Goal: Task Accomplishment & Management: Manage account settings

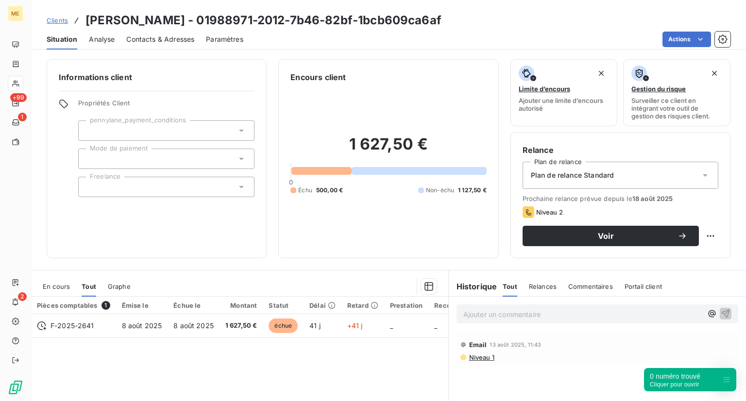
click at [97, 290] on div "En cours Tout Graphe" at bounding box center [239, 286] width 417 height 20
click at [66, 286] on span "En cours" at bounding box center [56, 287] width 27 height 8
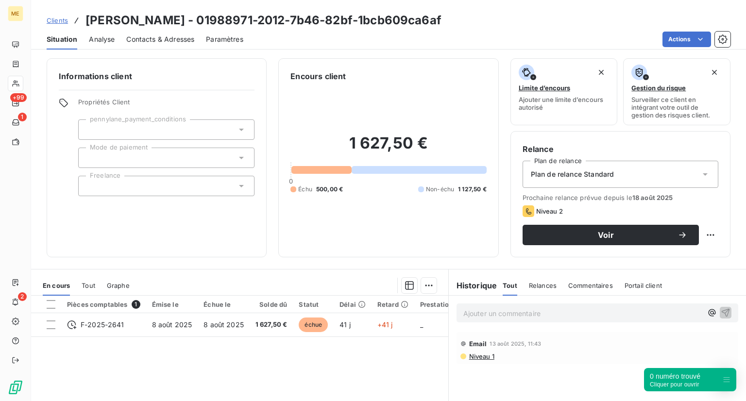
scroll to position [1, 0]
click at [97, 283] on div "En cours Tout Graphe" at bounding box center [239, 285] width 417 height 20
click at [94, 283] on span "Tout" at bounding box center [89, 286] width 14 height 8
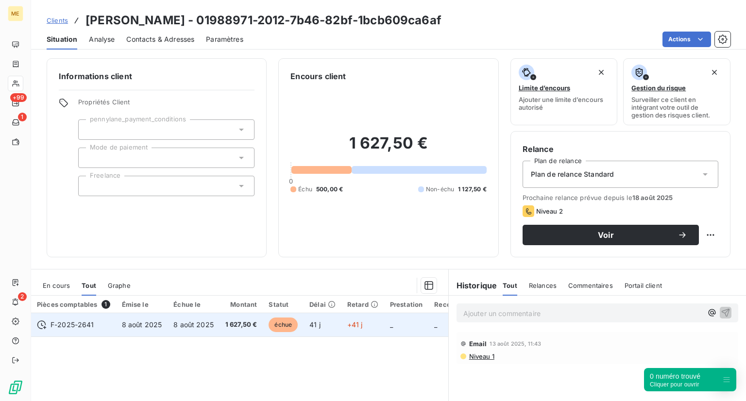
click at [185, 329] on td "8 août 2025" at bounding box center [194, 324] width 52 height 23
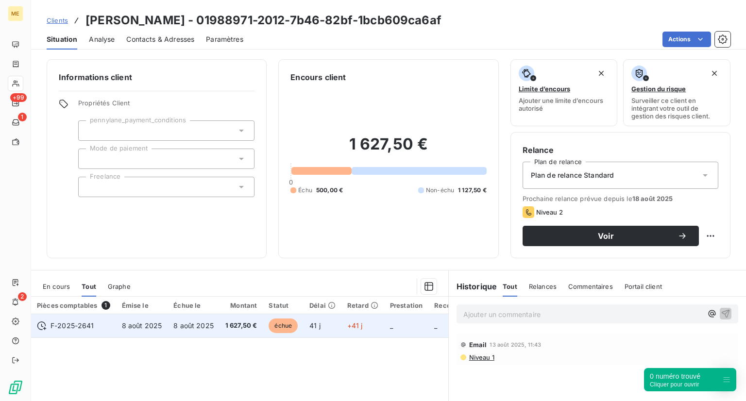
click at [292, 323] on span "échue" at bounding box center [283, 326] width 29 height 15
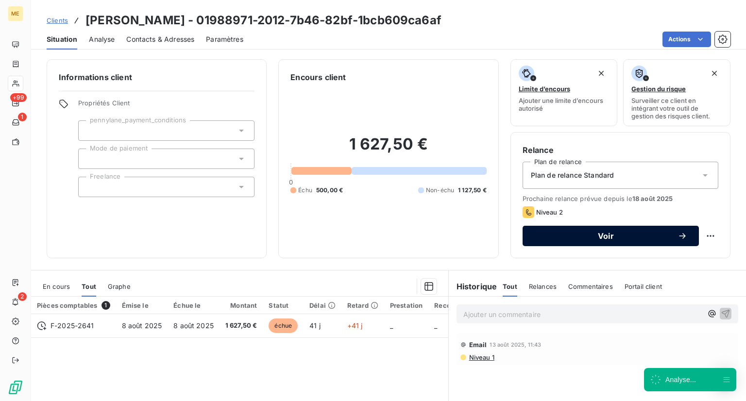
click at [614, 240] on span "Voir" at bounding box center [605, 236] width 143 height 8
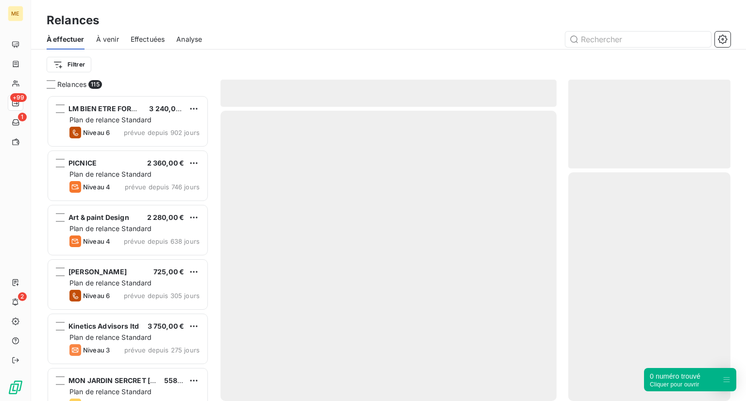
scroll to position [298, 155]
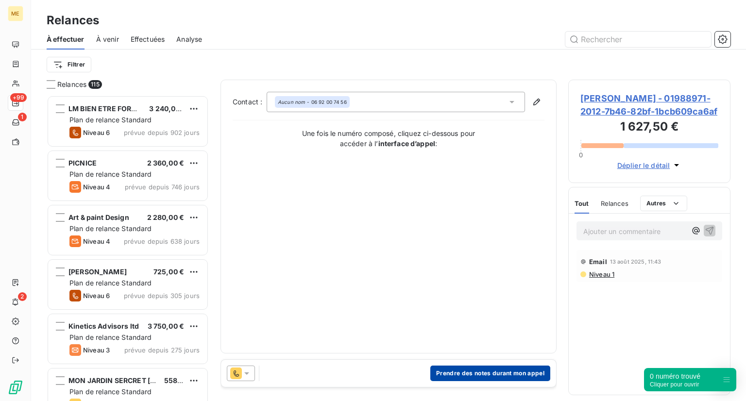
click at [449, 370] on button "Prendre des notes durant mon appel" at bounding box center [490, 374] width 120 height 16
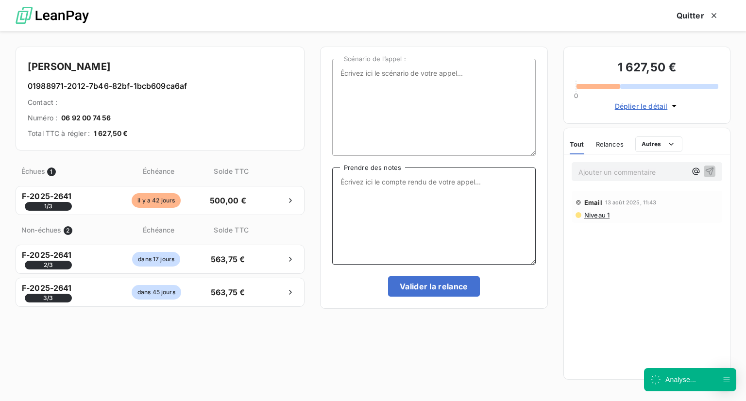
click at [356, 230] on textarea "Prendre des notes" at bounding box center [434, 216] width 204 height 97
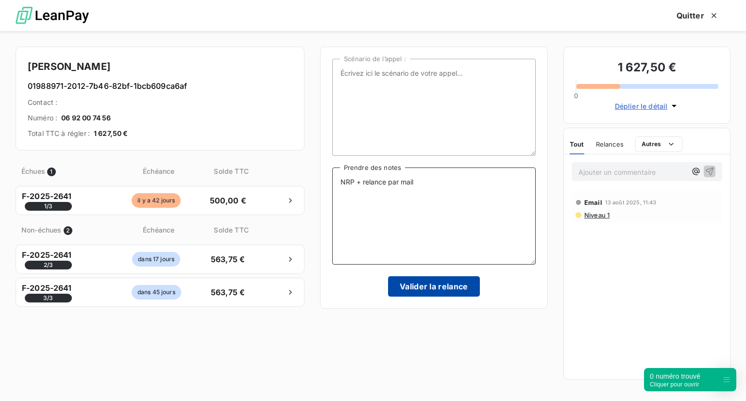
type textarea "NRP + relance par mail"
click at [431, 296] on button "Valider la relance" at bounding box center [434, 286] width 92 height 20
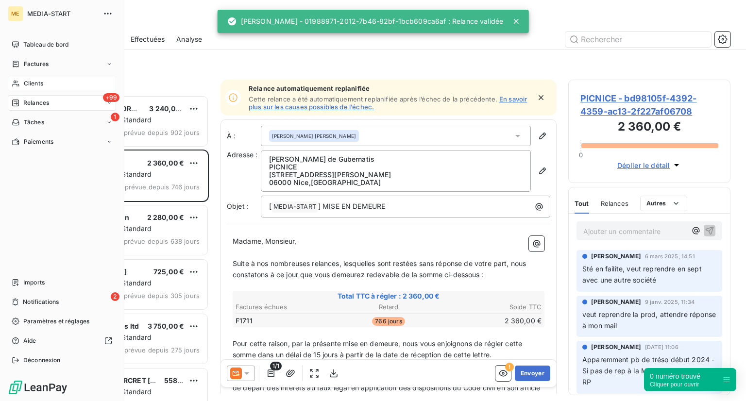
click at [20, 86] on div "Clients" at bounding box center [62, 84] width 108 height 16
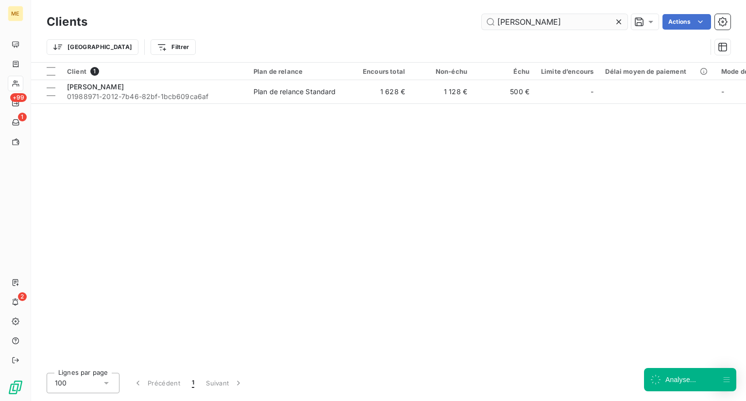
click at [562, 24] on input "[PERSON_NAME]" at bounding box center [555, 22] width 146 height 16
click at [616, 21] on icon at bounding box center [619, 22] width 10 height 10
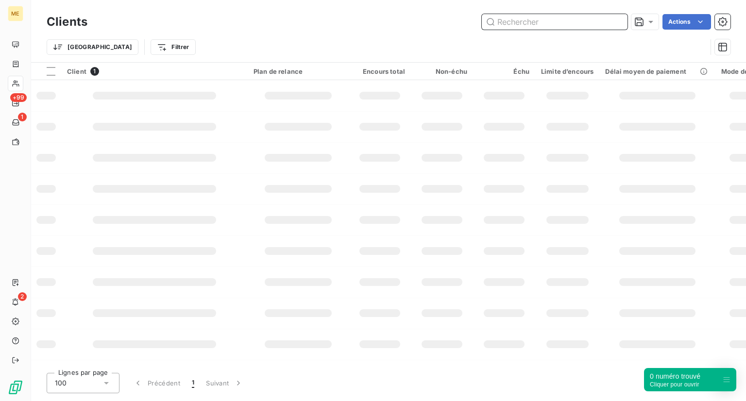
click at [553, 24] on input "text" at bounding box center [555, 22] width 146 height 16
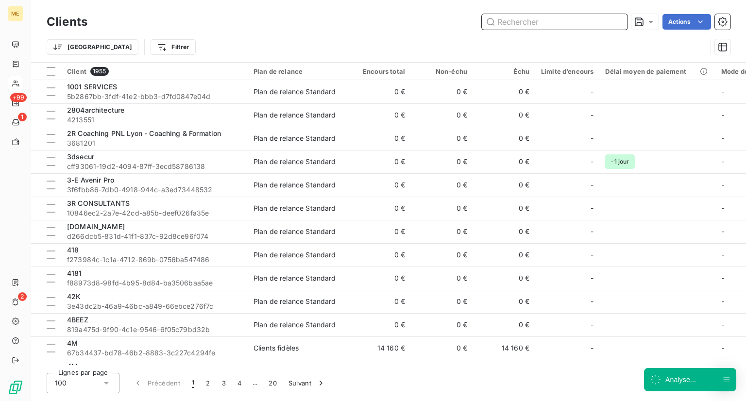
paste input "[PERSON_NAME]"
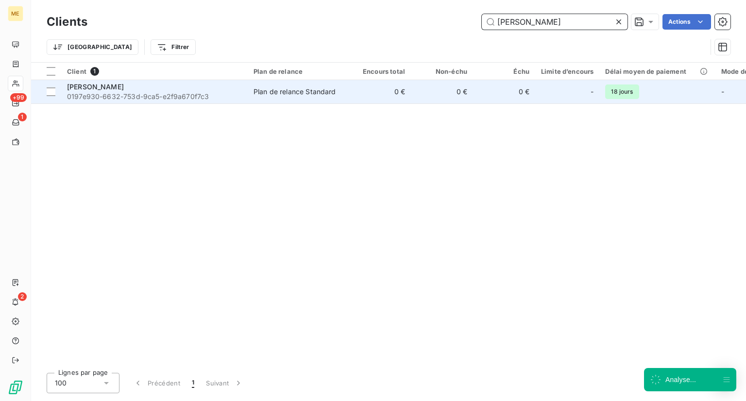
type input "[PERSON_NAME]"
click at [165, 89] on div "[PERSON_NAME]" at bounding box center [154, 87] width 175 height 10
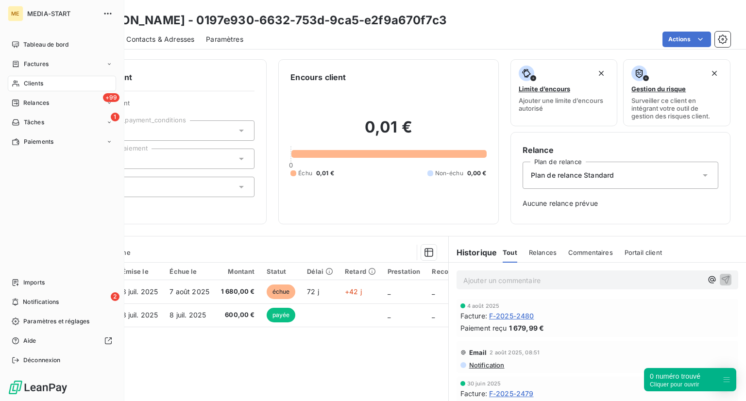
click at [23, 73] on nav "Tableau de bord Factures Clients +99 Relances 1 Tâches Paiements" at bounding box center [62, 93] width 108 height 113
click at [27, 78] on div "Clients" at bounding box center [62, 84] width 108 height 16
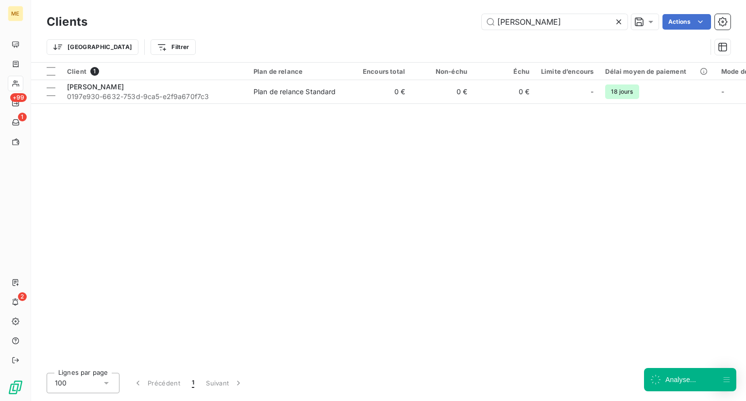
drag, startPoint x: 558, startPoint y: 25, endPoint x: 407, endPoint y: 10, distance: 151.9
click at [407, 10] on div "Clients [PERSON_NAME] Actions Trier Filtrer" at bounding box center [388, 31] width 715 height 62
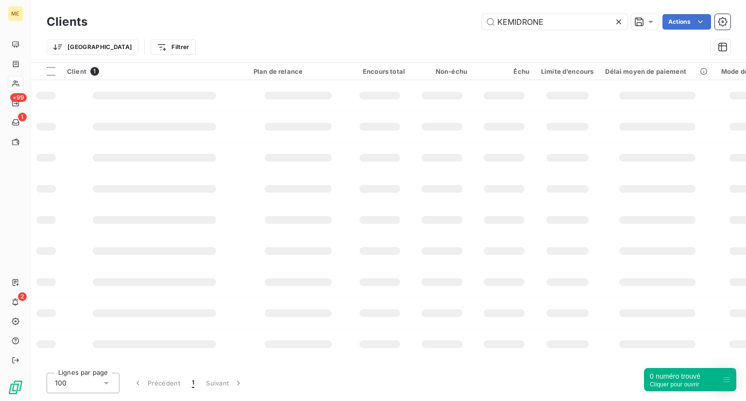
type input "KEMIDRONE"
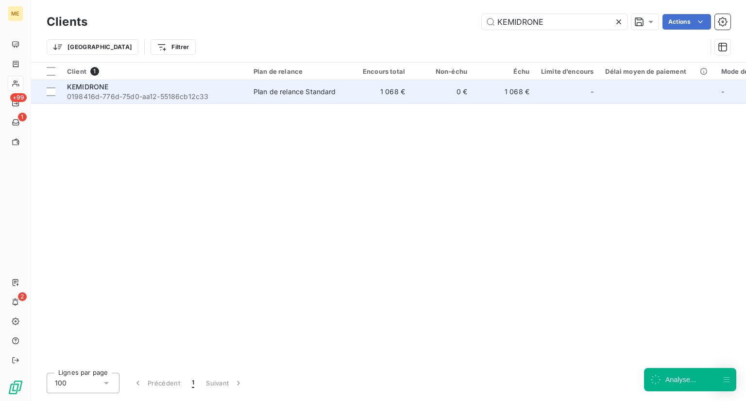
click at [128, 80] on td "KEMIDRONE 0198416d-776d-75d0-aa12-55186cb12c33" at bounding box center [154, 91] width 187 height 23
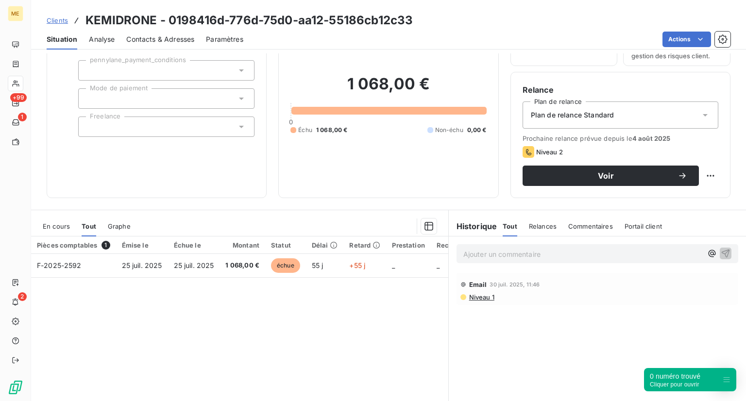
scroll to position [60, 0]
click at [575, 169] on button "Voir" at bounding box center [611, 176] width 176 height 20
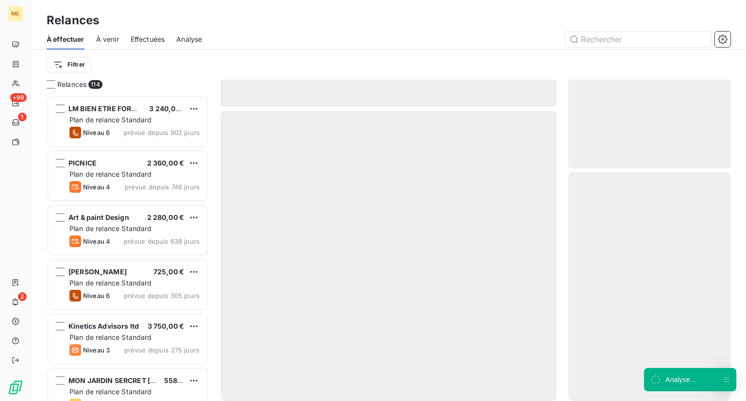
scroll to position [298, 155]
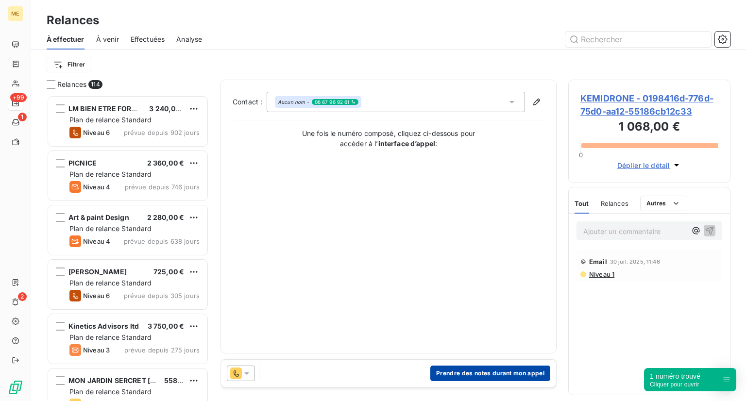
click at [458, 371] on button "Prendre des notes durant mon appel" at bounding box center [490, 374] width 120 height 16
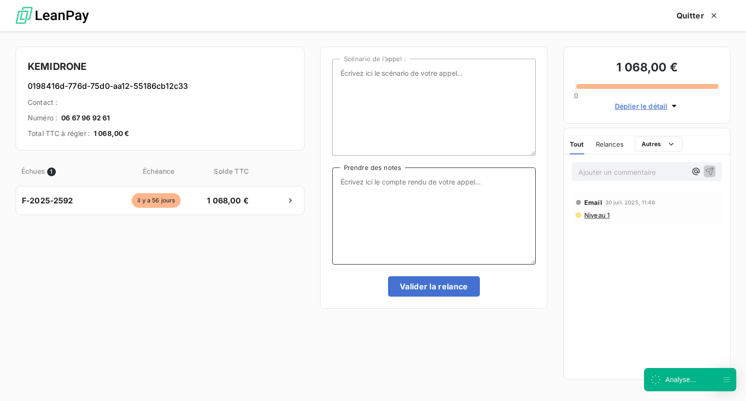
click at [354, 226] on textarea "Prendre des notes" at bounding box center [434, 216] width 204 height 97
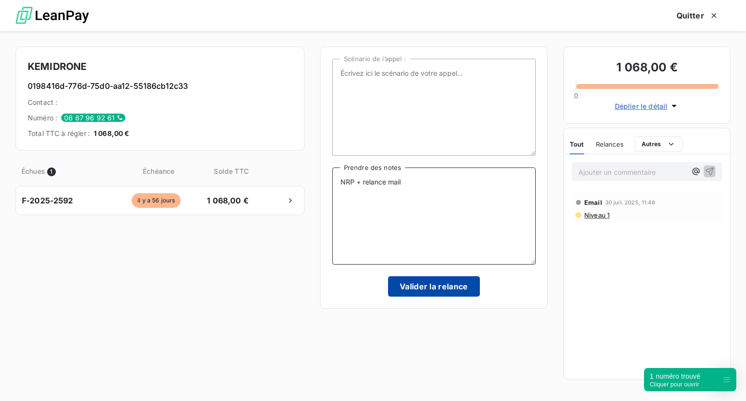
type textarea "NRP + relance mail"
click at [417, 288] on button "Valider la relance" at bounding box center [434, 286] width 92 height 20
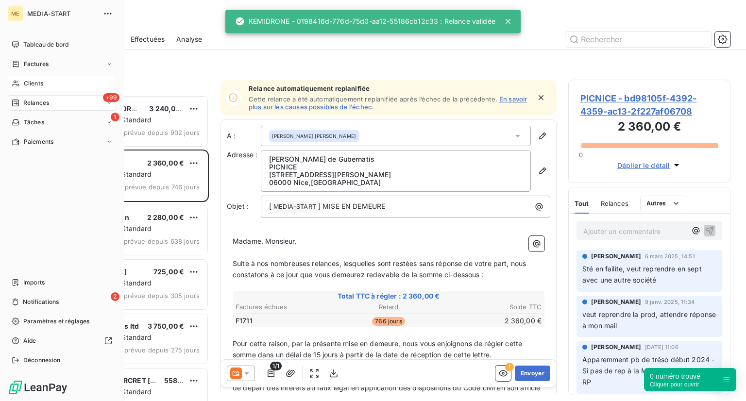
click at [56, 85] on div "Clients" at bounding box center [62, 84] width 108 height 16
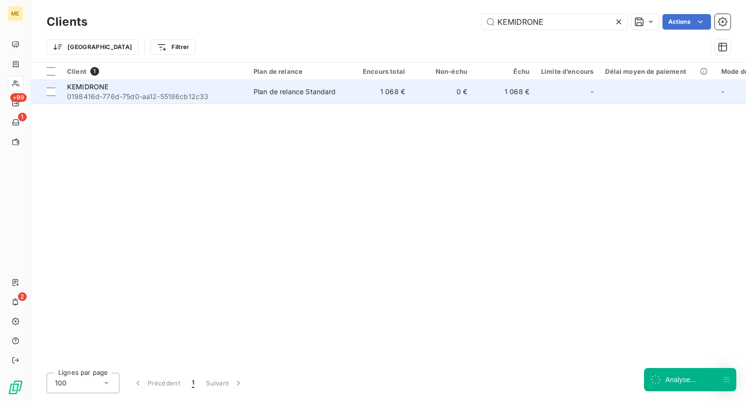
click at [272, 100] on td "Plan de relance Standard" at bounding box center [298, 91] width 101 height 23
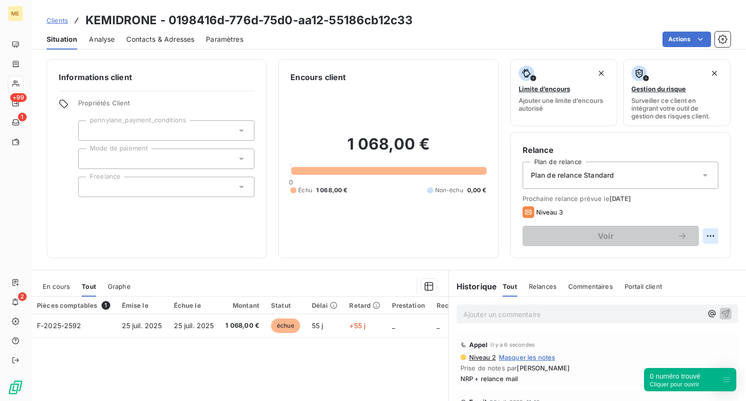
click at [708, 234] on html "ME +99 1 2 Clients KEMIDRONE - 0198416d-776d-75d0-aa12-55186cb12c33 Situation A…" at bounding box center [373, 200] width 746 height 401
click at [673, 256] on div "Replanifier cette action" at bounding box center [663, 258] width 87 height 16
select select "8"
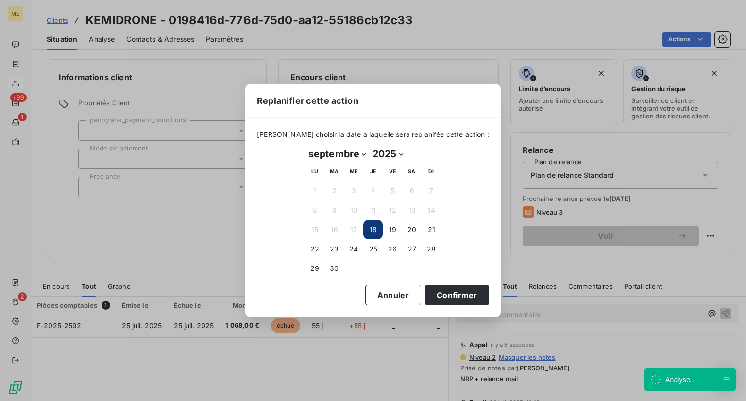
click at [376, 232] on button "18" at bounding box center [372, 229] width 19 height 19
click at [445, 290] on button "Confirmer" at bounding box center [457, 295] width 64 height 20
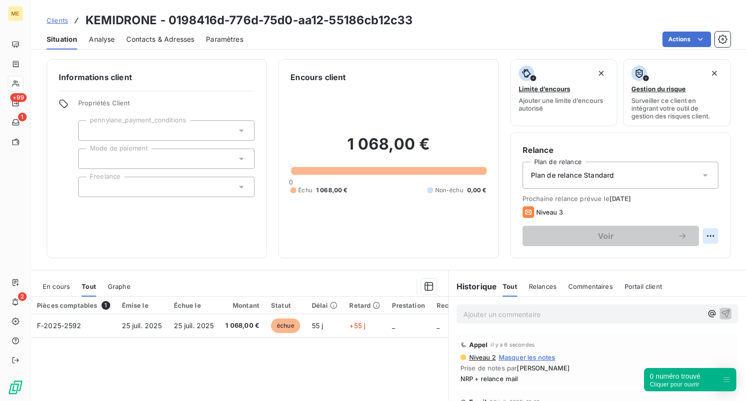
click at [704, 240] on html "ME +99 1 2 Clients KEMIDRONE - 0198416d-776d-75d0-aa12-55186cb12c33 Situation A…" at bounding box center [373, 200] width 746 height 401
click at [670, 264] on div "Replanifier cette action" at bounding box center [663, 258] width 87 height 16
select select "8"
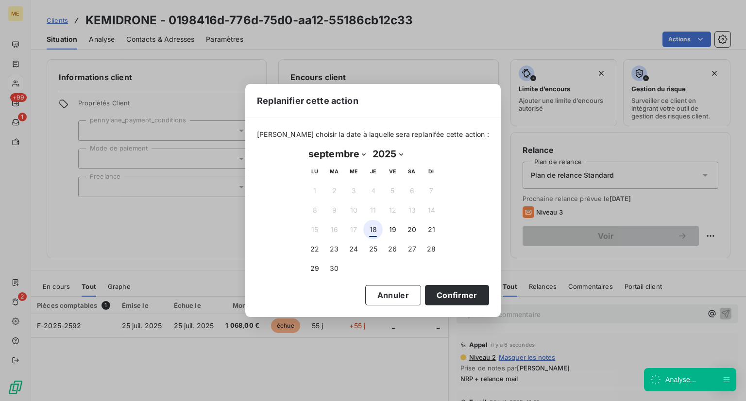
click at [375, 226] on button "18" at bounding box center [372, 229] width 19 height 19
click at [431, 299] on button "Confirmer" at bounding box center [457, 295] width 64 height 20
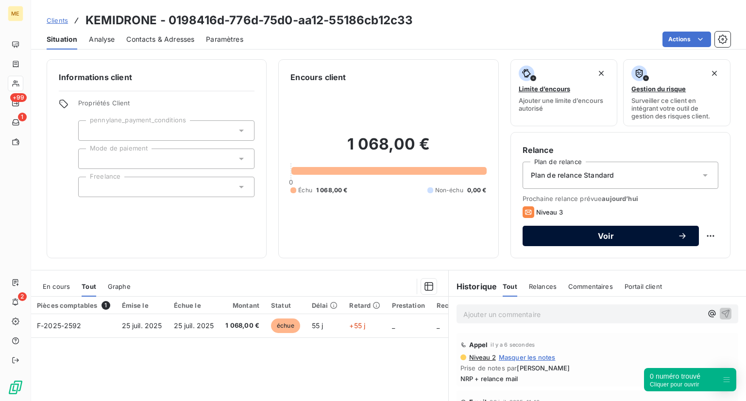
click at [558, 241] on button "Voir" at bounding box center [611, 236] width 176 height 20
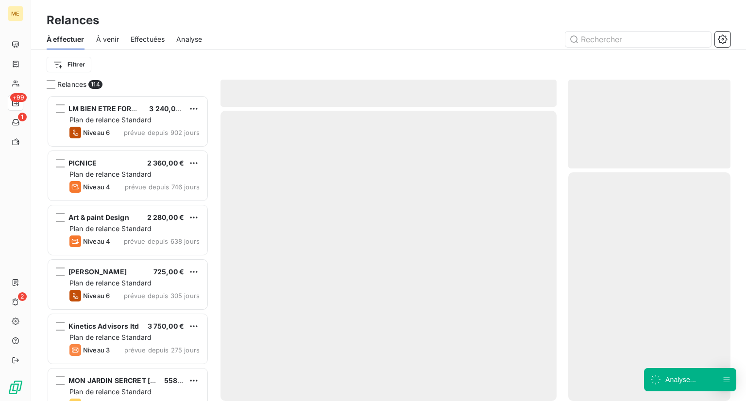
scroll to position [298, 155]
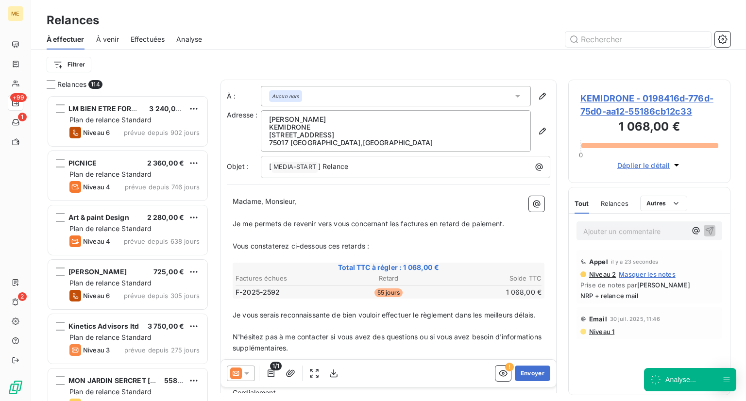
click at [246, 375] on icon at bounding box center [247, 374] width 10 height 10
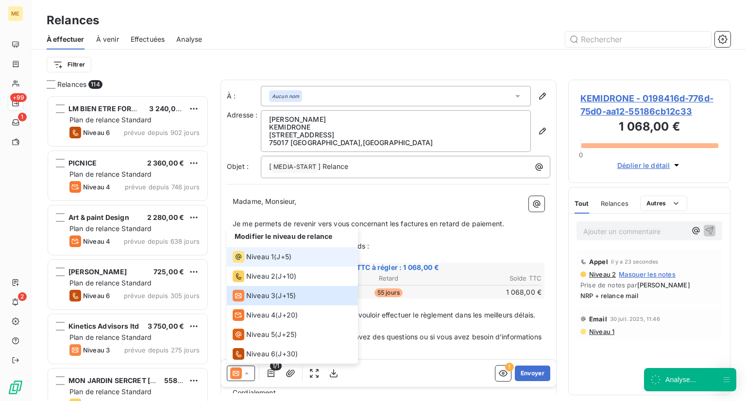
click at [267, 260] on span "Niveau 1" at bounding box center [260, 257] width 28 height 10
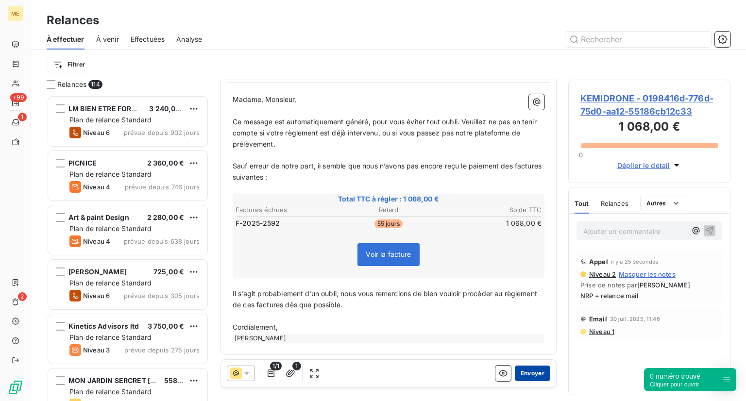
scroll to position [95, 0]
click at [530, 373] on button "Envoyer" at bounding box center [532, 374] width 35 height 16
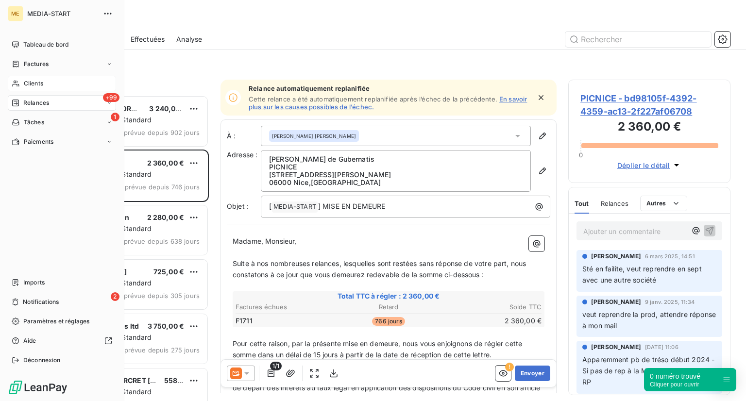
click at [14, 82] on icon at bounding box center [16, 84] width 8 height 8
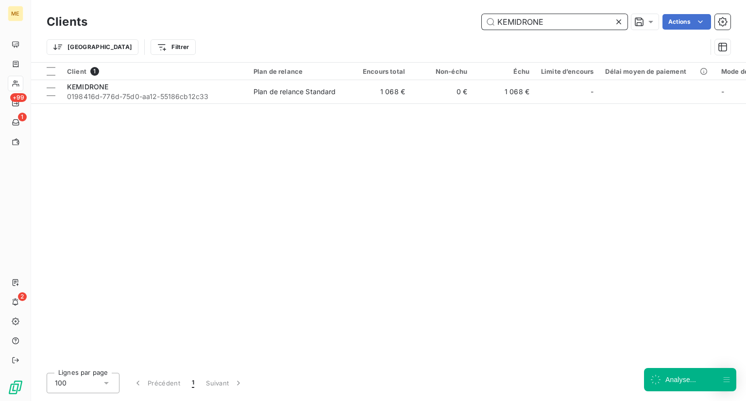
drag, startPoint x: 548, startPoint y: 22, endPoint x: 386, endPoint y: 44, distance: 162.8
click at [395, 44] on div "Clients KEMIDRONE Actions Trier Filtrer" at bounding box center [389, 37] width 684 height 51
paste input "OSMOOIA"
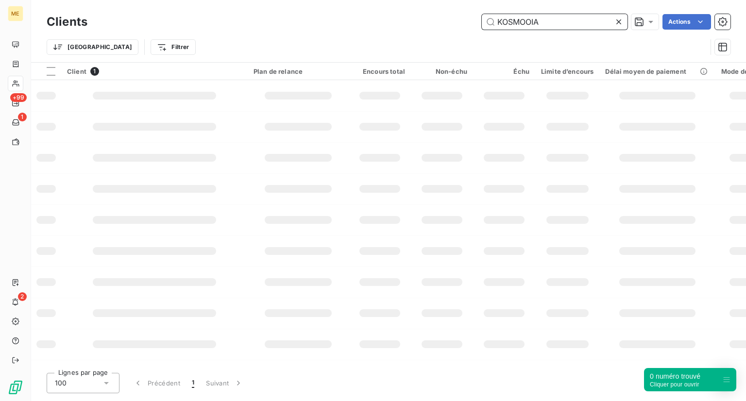
type input "KOSMOOIA"
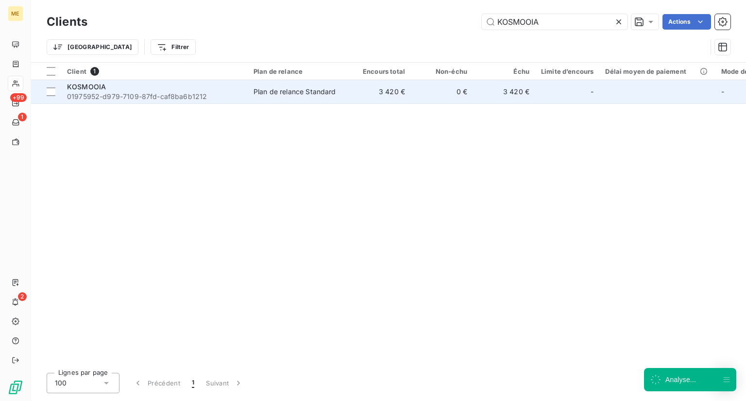
click at [218, 88] on div "KOSMOOIA" at bounding box center [154, 87] width 175 height 10
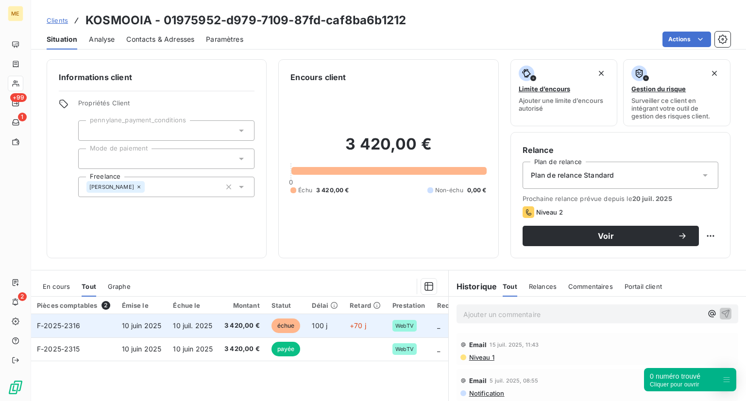
click at [206, 328] on span "10 juil. 2025" at bounding box center [192, 326] width 39 height 8
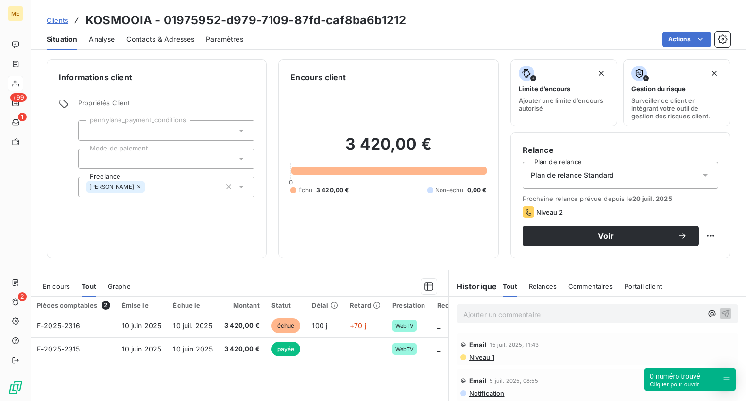
click at [161, 47] on div "Contacts & Adresses" at bounding box center [160, 39] width 68 height 20
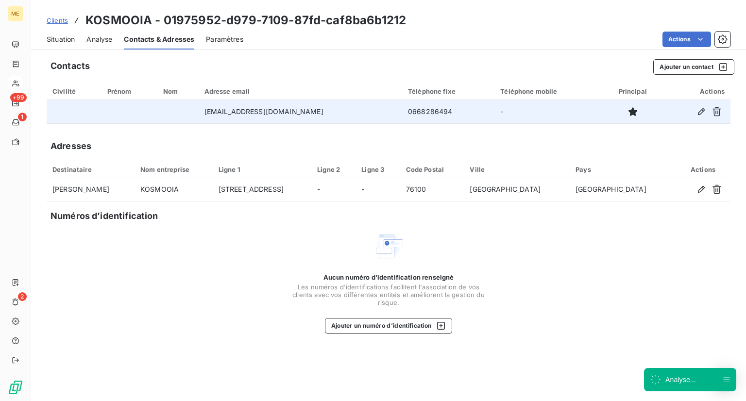
click at [239, 112] on td "[EMAIL_ADDRESS][DOMAIN_NAME]" at bounding box center [301, 111] width 204 height 23
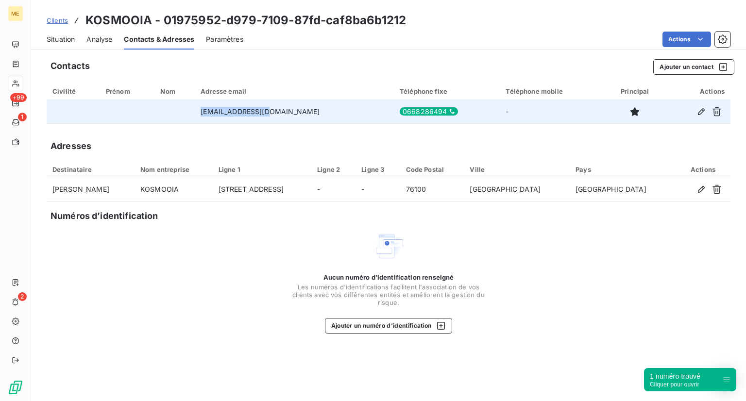
drag, startPoint x: 218, startPoint y: 112, endPoint x: 294, endPoint y: 108, distance: 76.9
click at [294, 108] on td "[EMAIL_ADDRESS][DOMAIN_NAME]" at bounding box center [294, 111] width 199 height 23
copy td "[EMAIL_ADDRESS][DOMAIN_NAME]"
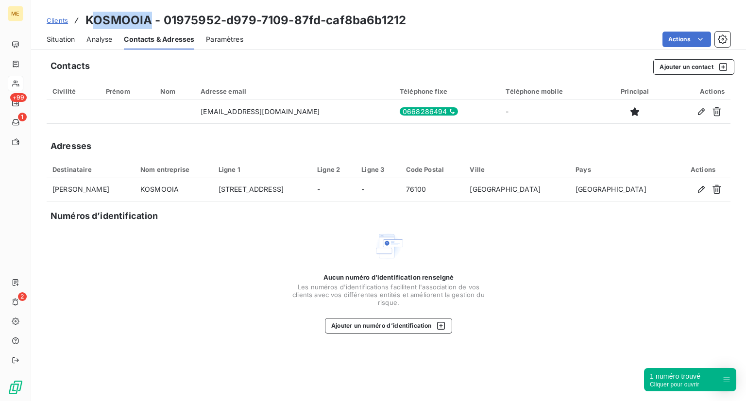
drag, startPoint x: 148, startPoint y: 23, endPoint x: 91, endPoint y: 24, distance: 56.4
click at [91, 24] on h3 "KOSMOOIA - 01975952-d979-7109-87fd-caf8ba6b1212" at bounding box center [246, 20] width 321 height 17
drag, startPoint x: 88, startPoint y: 22, endPoint x: 148, endPoint y: 15, distance: 60.7
click at [148, 15] on h3 "KOSMOOIA - 01975952-d979-7109-87fd-caf8ba6b1212" at bounding box center [246, 20] width 321 height 17
copy h3 "KOSMOOIA"
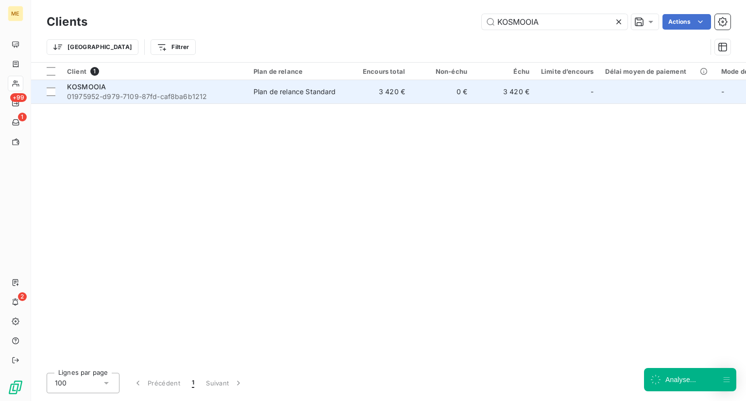
click at [191, 92] on span "01975952-d979-7109-87fd-caf8ba6b1212" at bounding box center [154, 97] width 175 height 10
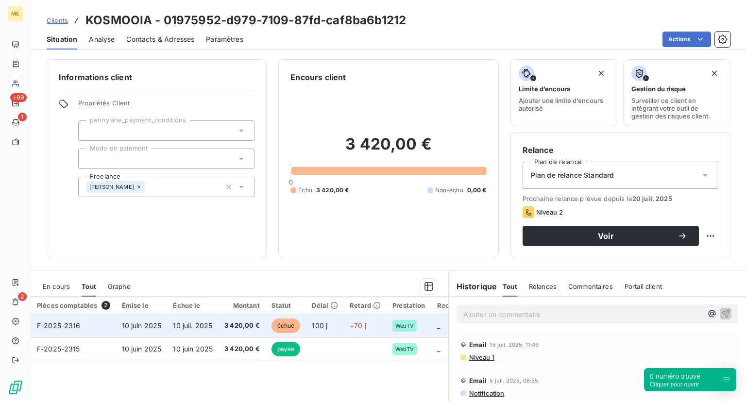
click at [285, 325] on span "échue" at bounding box center [286, 326] width 29 height 15
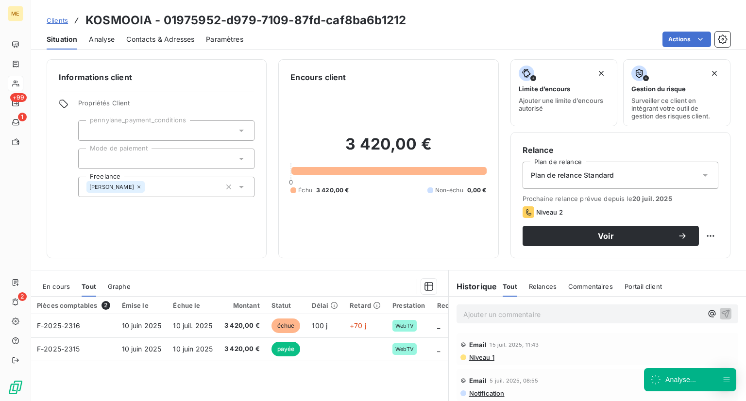
click at [106, 30] on div "Analyse" at bounding box center [102, 39] width 26 height 20
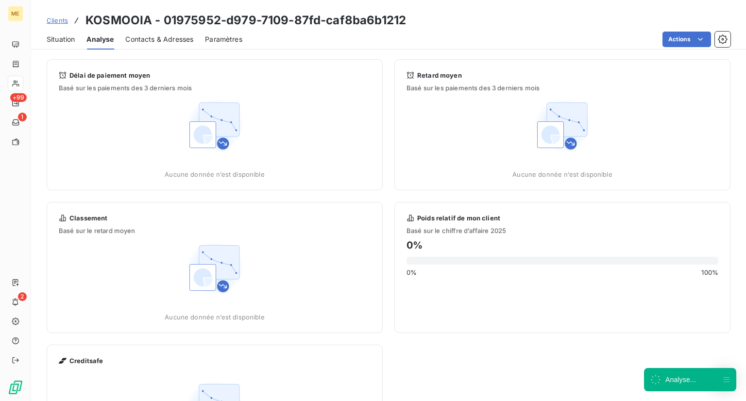
click at [168, 51] on div "Clients KOSMOOIA - 01975952-d979-7109-87fd-caf8ba6b1212 Situation Analyse Conta…" at bounding box center [388, 200] width 715 height 401
click at [168, 49] on div "Situation Analyse Contacts & Adresses Paramètres Actions" at bounding box center [388, 39] width 715 height 20
click at [173, 37] on span "Contacts & Adresses" at bounding box center [159, 39] width 68 height 10
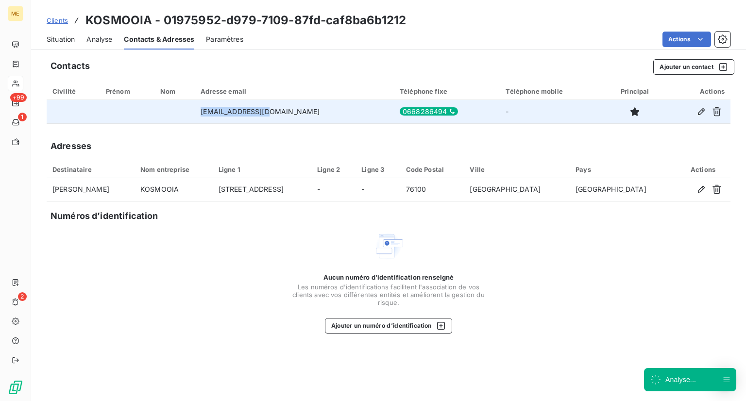
drag, startPoint x: 290, startPoint y: 117, endPoint x: 208, endPoint y: 106, distance: 82.7
click at [208, 106] on tr "[PERSON_NAME][EMAIL_ADDRESS][DOMAIN_NAME] 0668286494 -" at bounding box center [389, 111] width 684 height 23
copy tr "[EMAIL_ADDRESS][DOMAIN_NAME]"
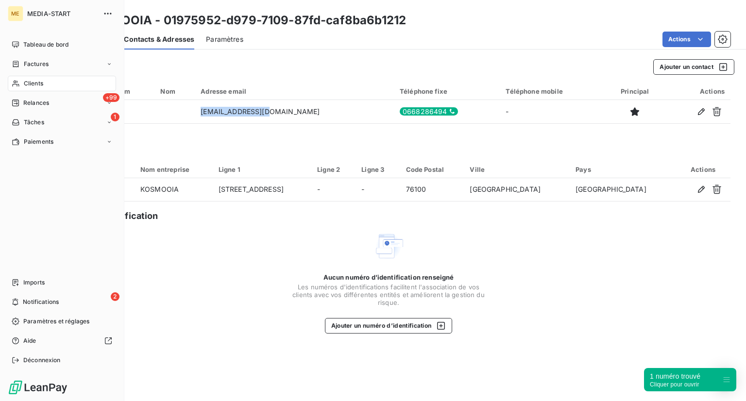
click at [27, 87] on span "Clients" at bounding box center [33, 83] width 19 height 9
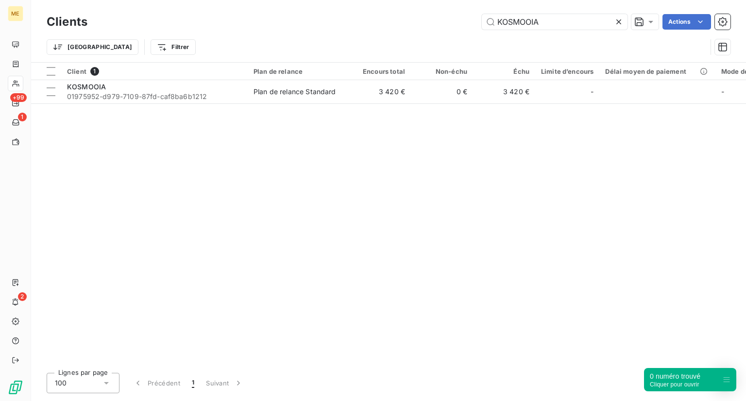
drag, startPoint x: 538, startPoint y: 24, endPoint x: 430, endPoint y: 24, distance: 108.3
click at [430, 24] on div "KOSMOOIA Actions" at bounding box center [415, 22] width 632 height 16
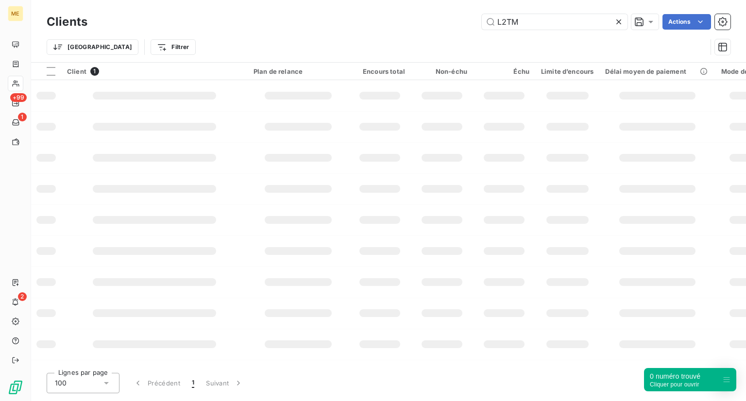
type input "L2TM"
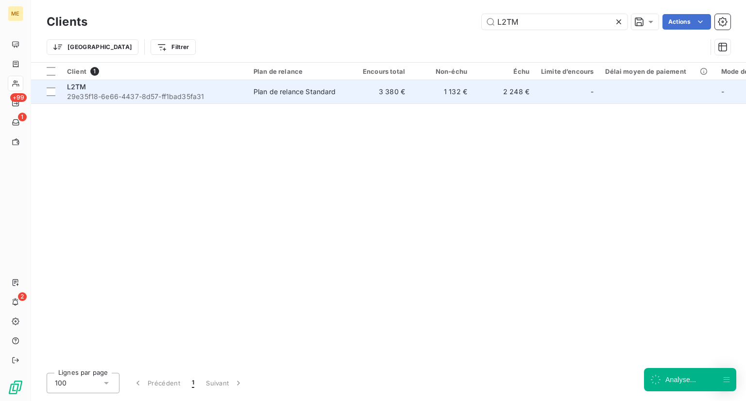
click at [97, 97] on span "29e35f18-6e66-4437-8d57-ff1bad35fa31" at bounding box center [154, 97] width 175 height 10
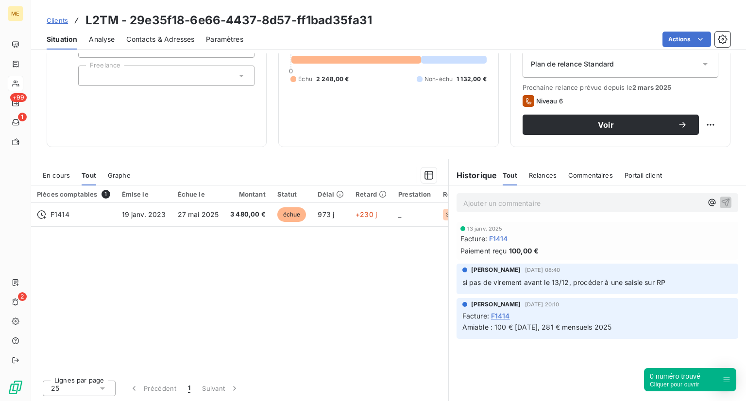
scroll to position [111, 0]
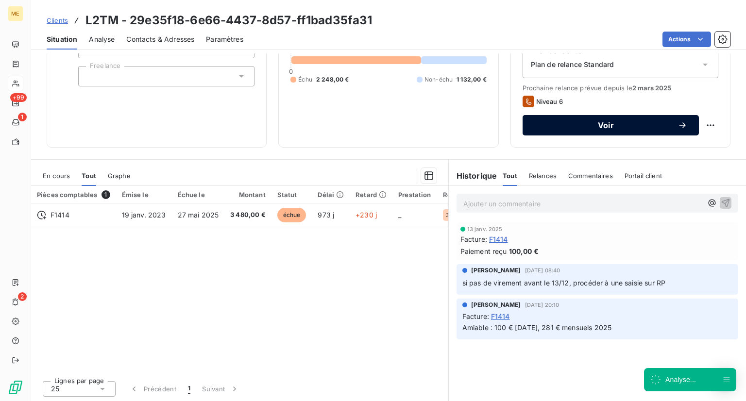
click at [610, 130] on button "Voir" at bounding box center [611, 125] width 176 height 20
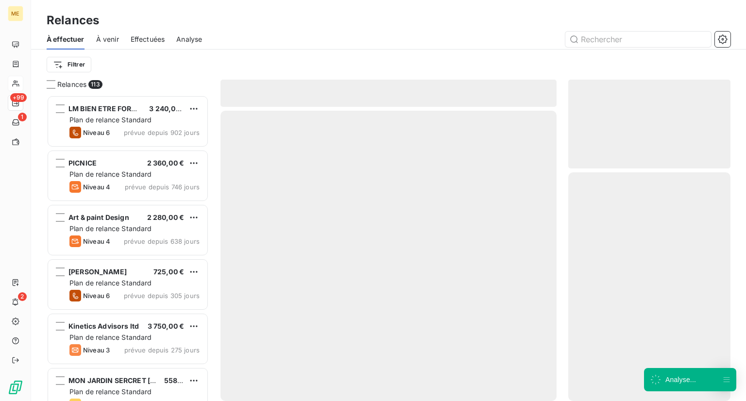
scroll to position [298, 155]
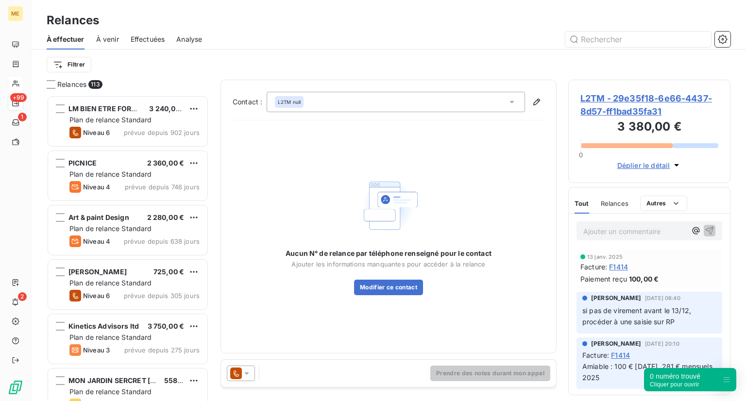
click at [243, 376] on icon at bounding box center [247, 374] width 10 height 10
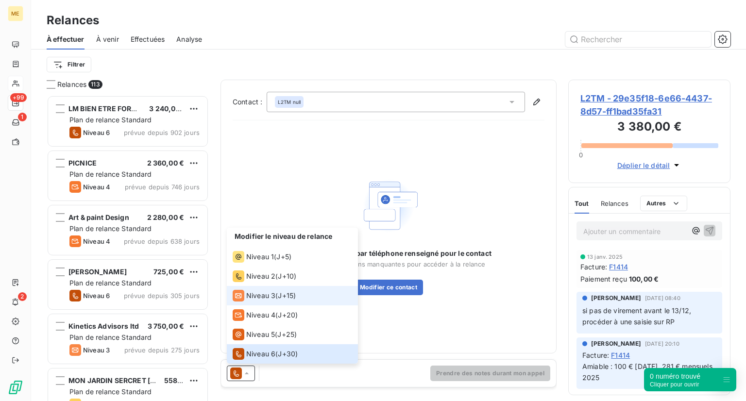
click at [305, 298] on li "Niveau 3 ( J+15 )" at bounding box center [292, 295] width 131 height 19
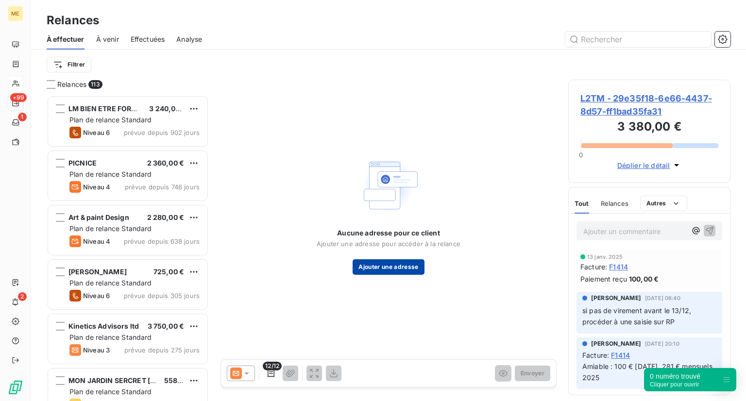
click at [373, 263] on button "Ajouter une adresse" at bounding box center [388, 267] width 71 height 16
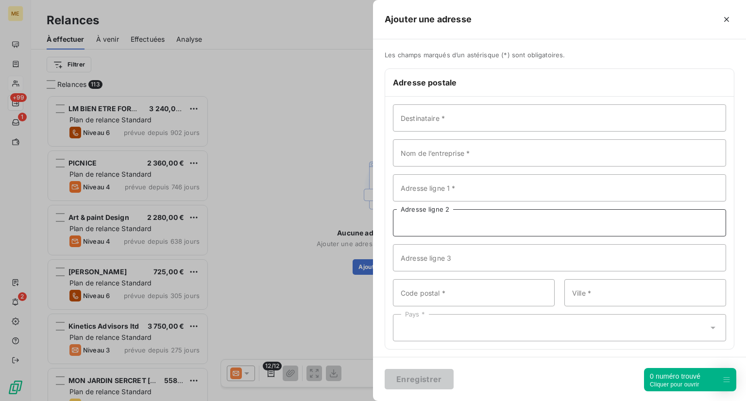
click at [495, 217] on input "Adresse ligne 2" at bounding box center [559, 222] width 333 height 27
click at [494, 173] on div "Destinataire * Nom de l’entreprise * Adresse ligne 1 * Adresse ligne 2 Adresse …" at bounding box center [559, 223] width 349 height 253
click at [505, 187] on input "Adresse ligne 1 *" at bounding box center [559, 187] width 333 height 27
paste input "[STREET_ADDRESS]"
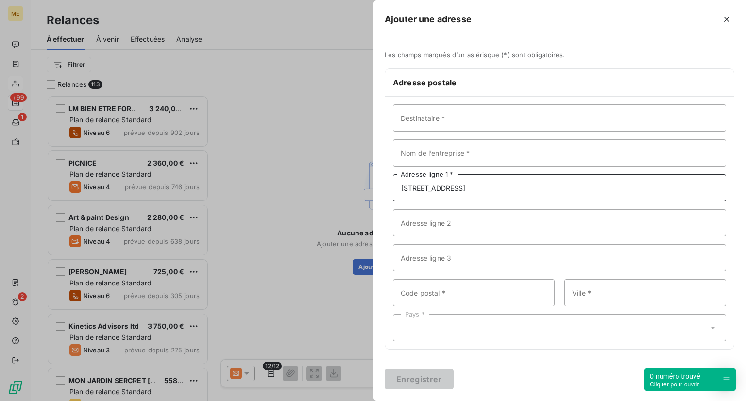
type input "[STREET_ADDRESS]"
click at [469, 293] on input "Code postal *" at bounding box center [474, 292] width 162 height 27
type input "75008"
type input "[GEOGRAPHIC_DATA]"
click at [455, 323] on div "Pays *" at bounding box center [559, 327] width 333 height 27
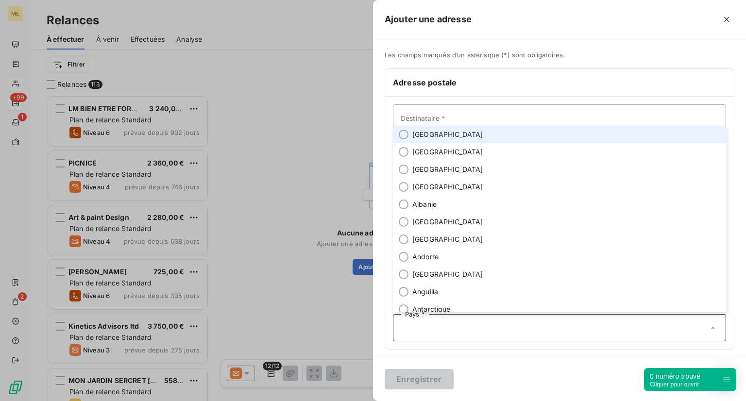
click at [476, 131] on li "[GEOGRAPHIC_DATA]" at bounding box center [559, 134] width 333 height 17
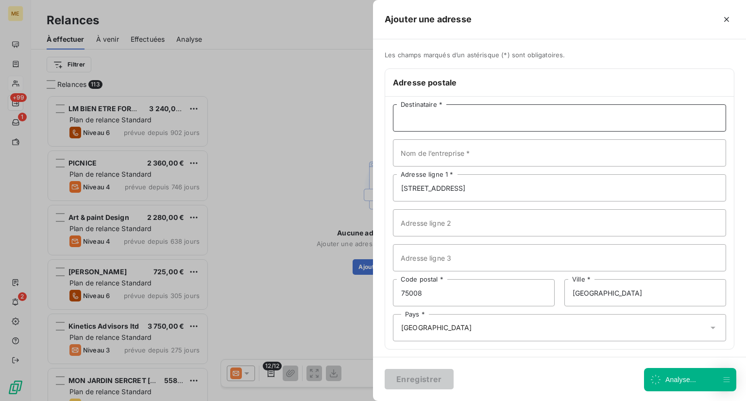
click at [437, 125] on input "Destinataire *" at bounding box center [559, 117] width 333 height 27
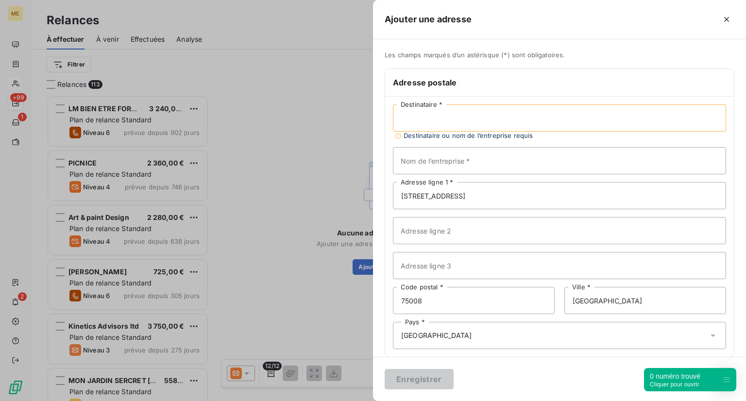
paste input "L2TM"
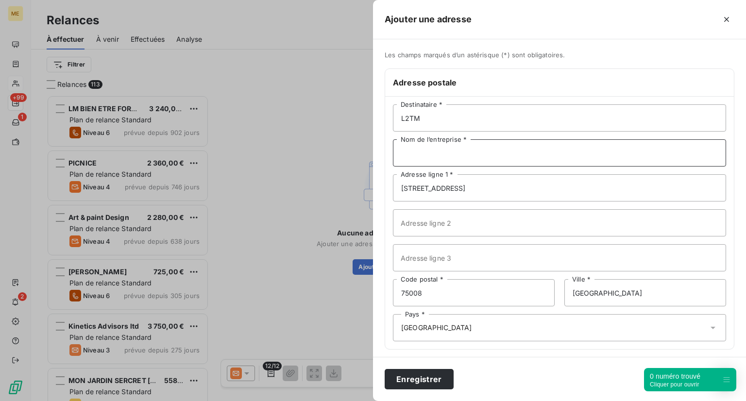
click at [424, 148] on input "Nom de l’entreprise *" at bounding box center [559, 152] width 333 height 27
drag, startPoint x: 418, startPoint y: 125, endPoint x: 373, endPoint y: 119, distance: 45.1
click at [373, 119] on div "Les champs marqués d’un astérisque (*) sont obligatoires. Adresse postale L2TM …" at bounding box center [559, 206] width 373 height 310
type input "[PERSON_NAME]"
paste input "L2TM"
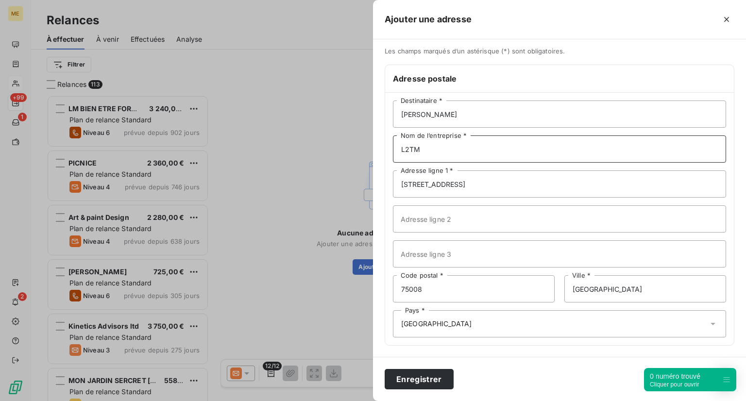
scroll to position [3, 0]
type input "L2TM"
click at [408, 384] on button "Enregistrer" at bounding box center [419, 379] width 69 height 20
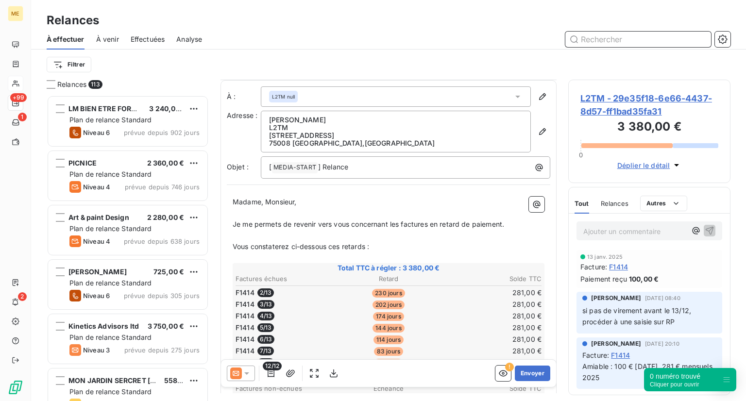
scroll to position [138, 0]
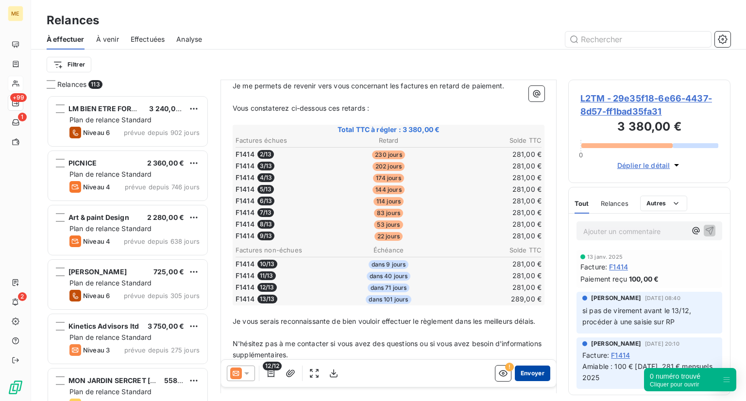
click at [523, 376] on button "Envoyer" at bounding box center [532, 374] width 35 height 16
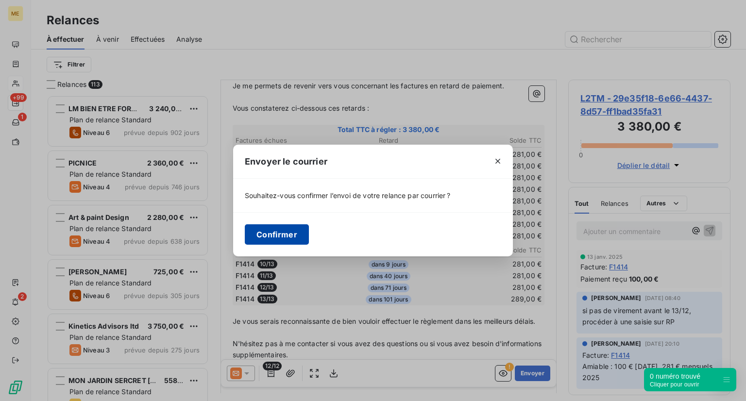
click at [280, 231] on button "Confirmer" at bounding box center [277, 234] width 64 height 20
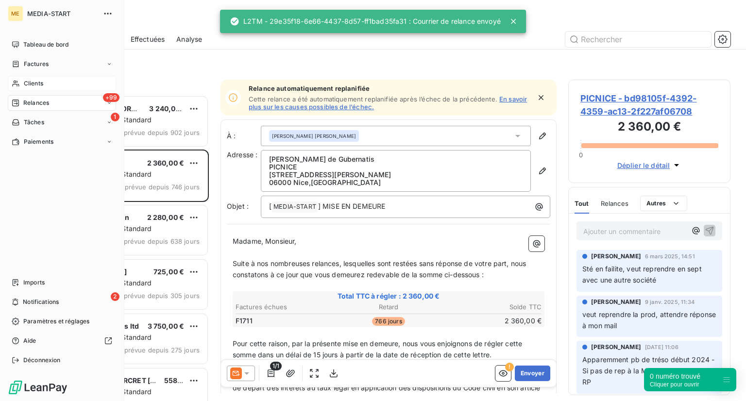
click at [17, 84] on icon at bounding box center [16, 84] width 8 height 8
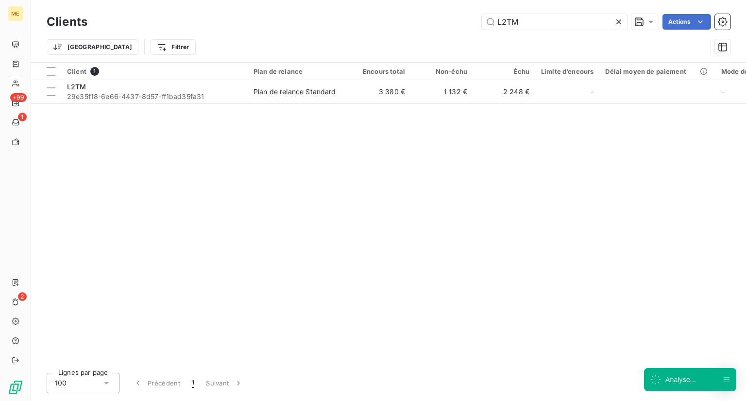
drag, startPoint x: 538, startPoint y: 19, endPoint x: 429, endPoint y: 17, distance: 108.9
click at [429, 17] on div "L2TM Actions" at bounding box center [415, 22] width 632 height 16
type input "LA GOULEYANTE (Le 428)"
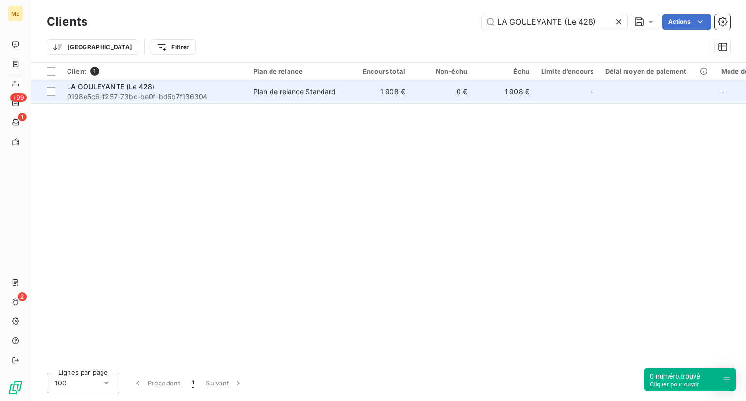
click at [152, 97] on span "0198e5c6-f257-73bc-be0f-bd5b7f136304" at bounding box center [154, 97] width 175 height 10
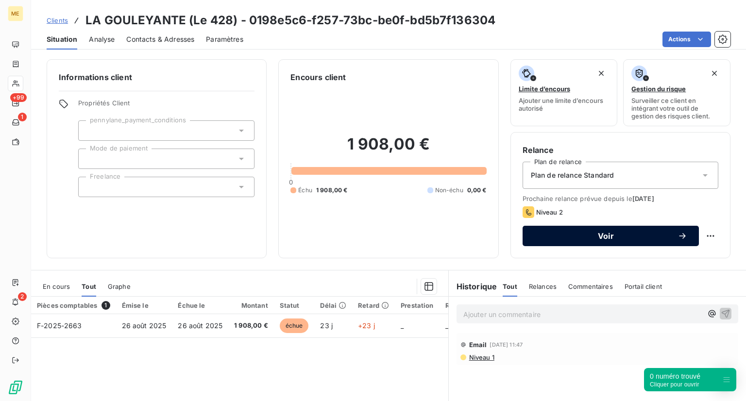
click at [586, 232] on span "Voir" at bounding box center [605, 236] width 143 height 8
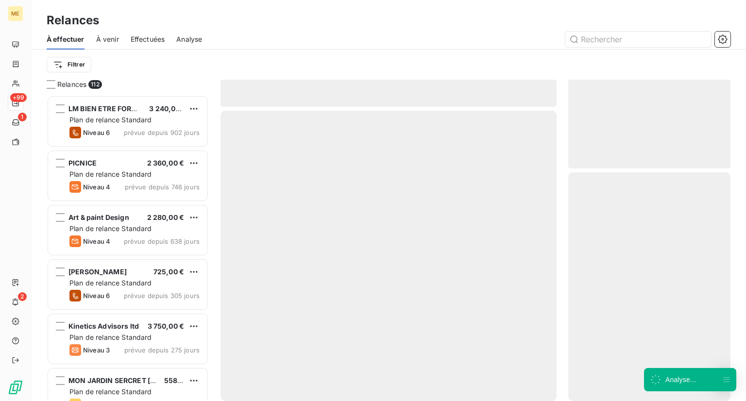
scroll to position [298, 155]
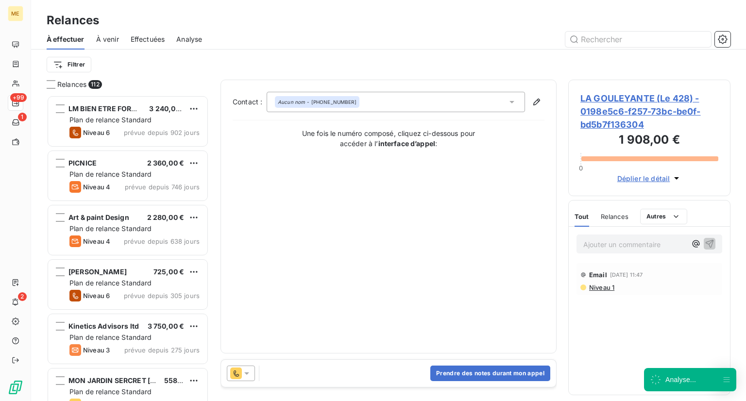
click at [315, 380] on div "Prendre des notes durant mon appel" at bounding box center [388, 373] width 335 height 27
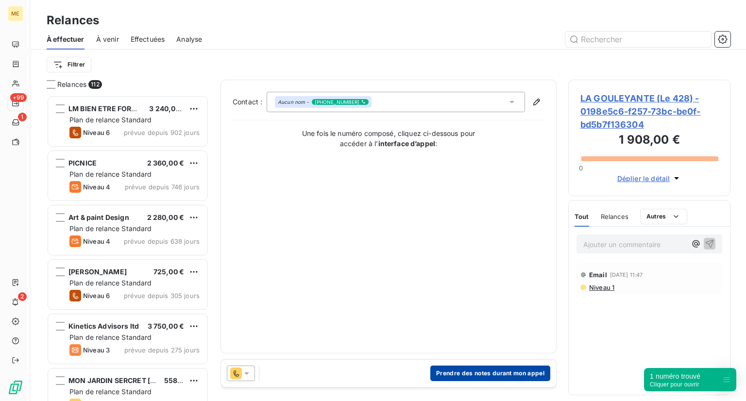
click at [440, 373] on button "Prendre des notes durant mon appel" at bounding box center [490, 374] width 120 height 16
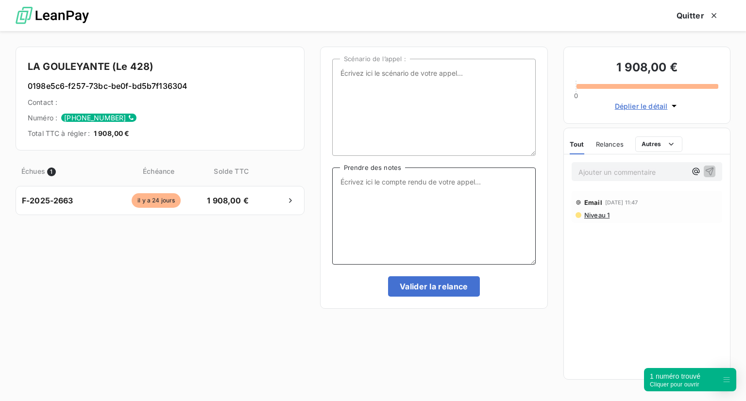
click at [360, 211] on textarea "Prendre des notes" at bounding box center [434, 216] width 204 height 97
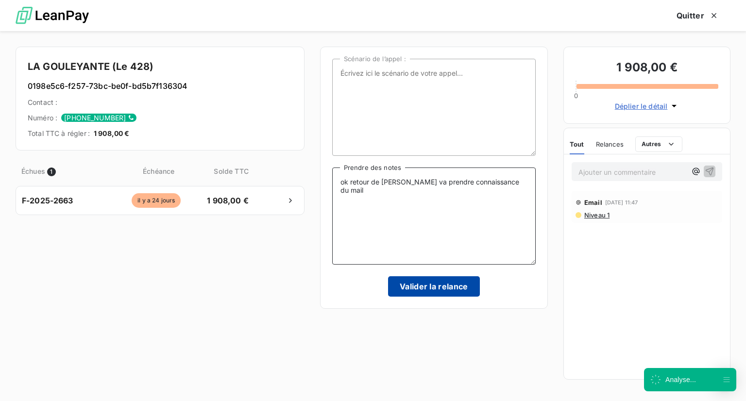
type textarea "ok retour de [PERSON_NAME] va prendre connaissance du mail"
click at [458, 296] on button "Valider la relance" at bounding box center [434, 286] width 92 height 20
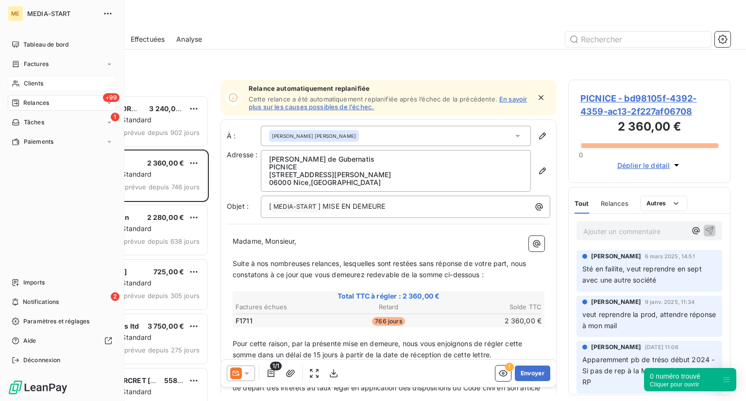
click at [95, 79] on div "Clients" at bounding box center [62, 84] width 108 height 16
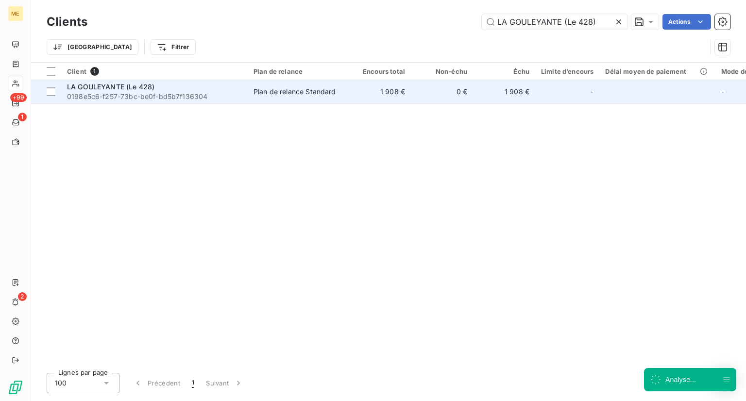
click at [174, 102] on td "LA GOULEYANTE (Le 428) 0198e5c6-f257-73bc-be0f-bd5b7f136304" at bounding box center [154, 91] width 187 height 23
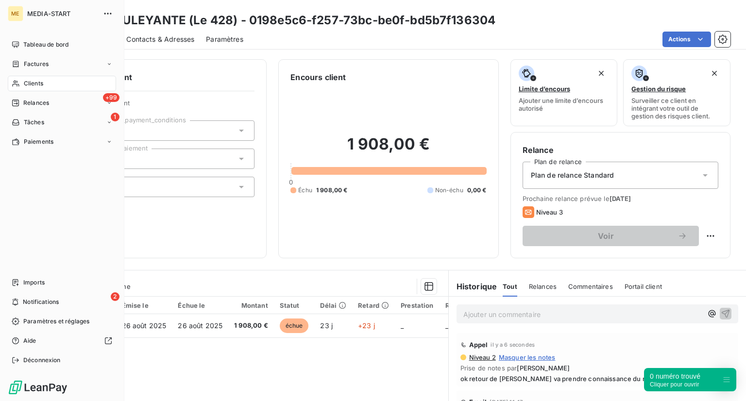
click at [14, 82] on icon at bounding box center [15, 84] width 7 height 6
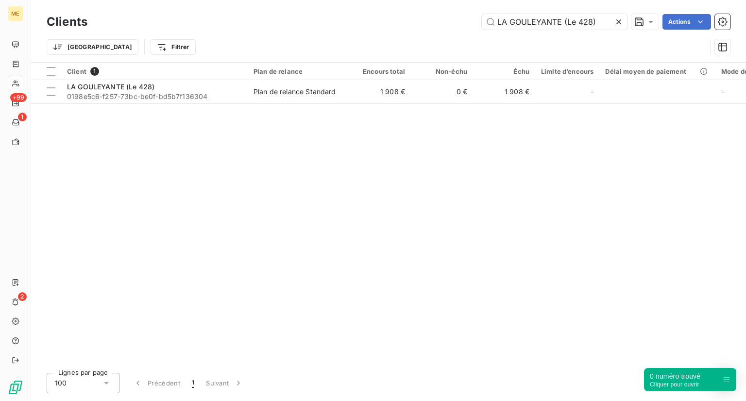
click at [620, 19] on icon at bounding box center [619, 22] width 10 height 10
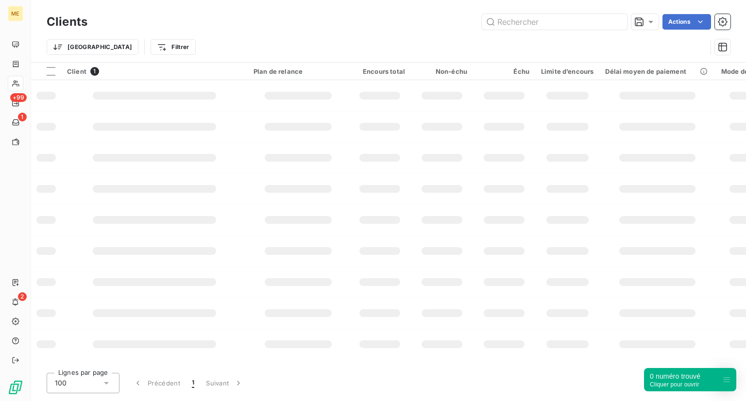
click at [547, 38] on div "Trier Filtrer" at bounding box center [377, 47] width 660 height 18
click at [553, 22] on input "text" at bounding box center [555, 22] width 146 height 16
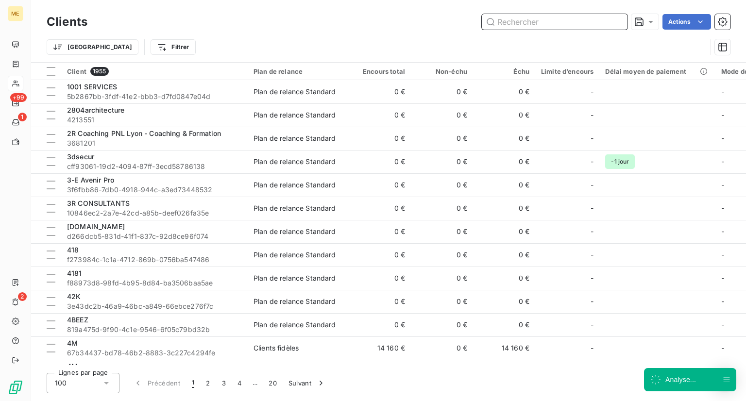
paste input "LA LUNETTERIE DU GOLFE"
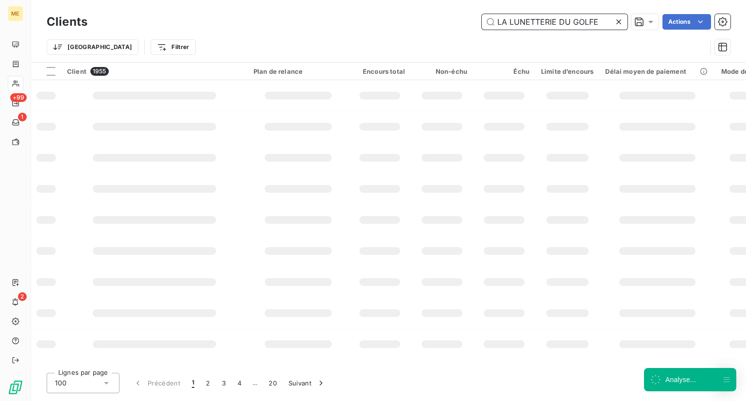
type input "LA LUNETTERIE DU GOLFE"
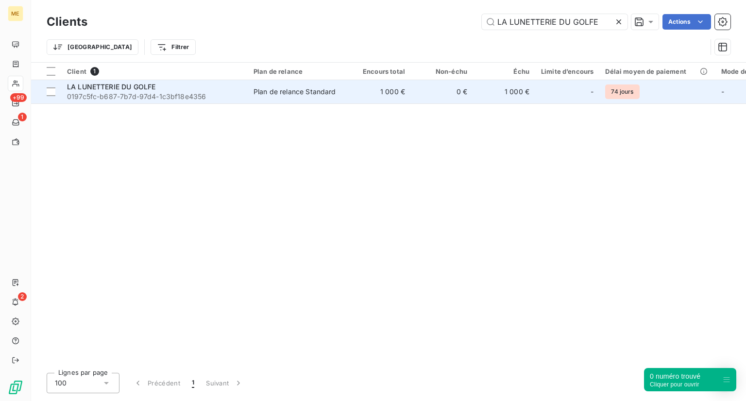
click at [138, 83] on span "LA LUNETTERIE DU GOLFE" at bounding box center [111, 87] width 88 height 8
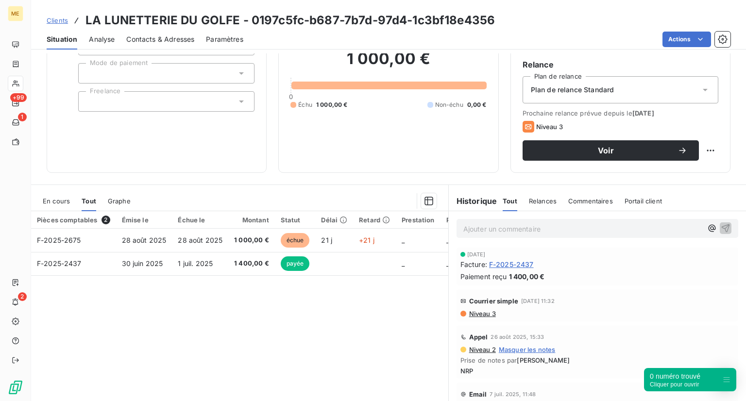
scroll to position [86, 0]
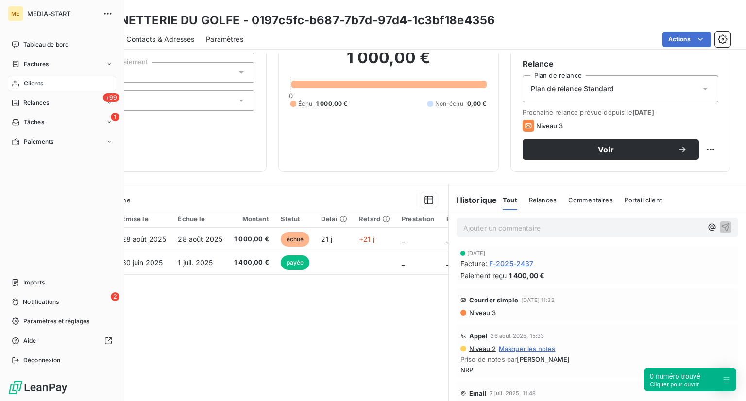
click at [55, 82] on div "Clients" at bounding box center [62, 84] width 108 height 16
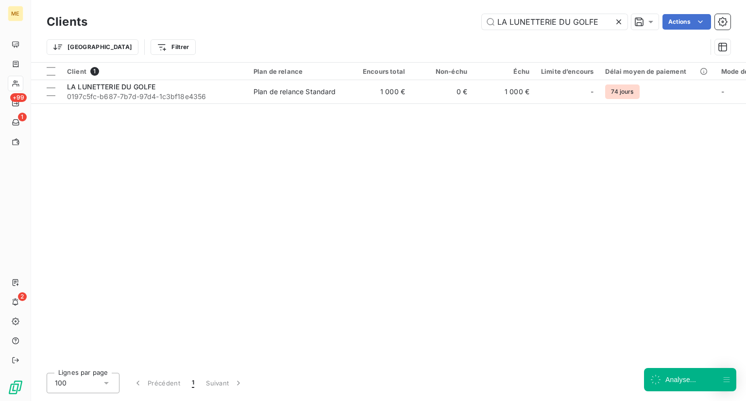
drag, startPoint x: 599, startPoint y: 18, endPoint x: 429, endPoint y: 32, distance: 170.6
click at [429, 32] on div "Clients LA LUNETTERIE DU GOLFE Actions Trier Filtrer" at bounding box center [389, 37] width 684 height 51
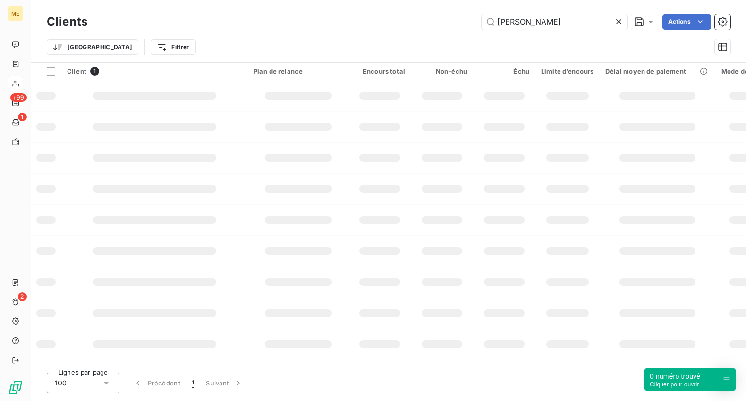
type input "[PERSON_NAME]"
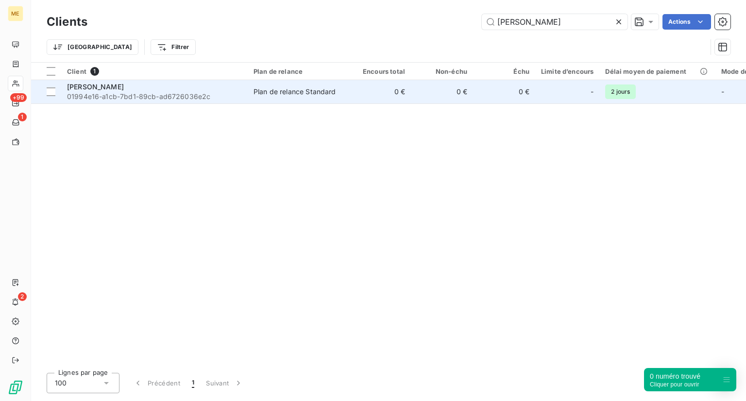
click at [107, 87] on span "[PERSON_NAME]" at bounding box center [95, 87] width 57 height 8
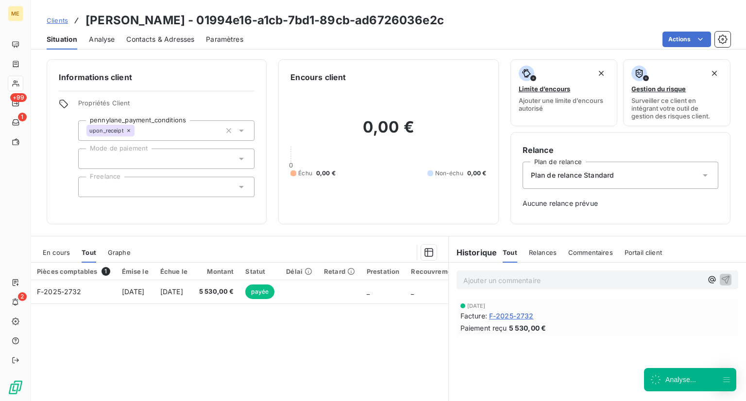
scroll to position [27, 0]
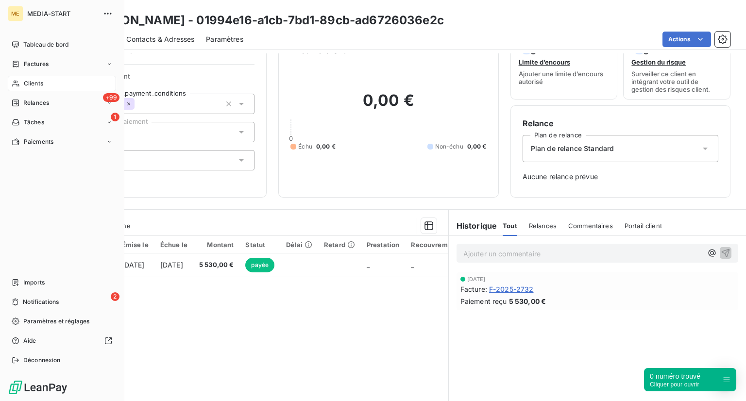
click at [29, 82] on span "Clients" at bounding box center [33, 83] width 19 height 9
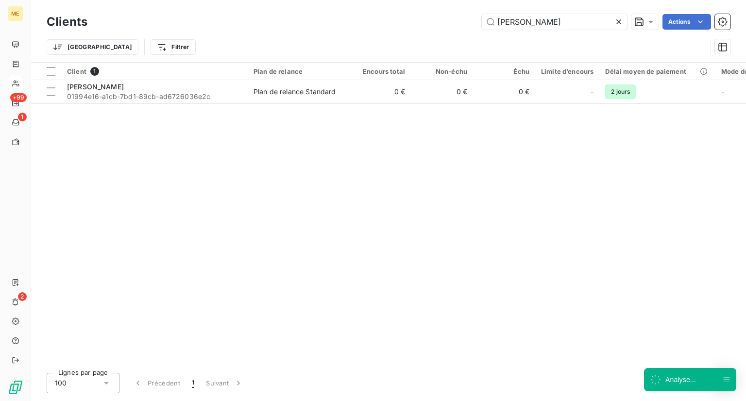
drag, startPoint x: 557, startPoint y: 24, endPoint x: 452, endPoint y: 28, distance: 104.5
click at [458, 20] on div "[PERSON_NAME] Actions" at bounding box center [415, 22] width 632 height 16
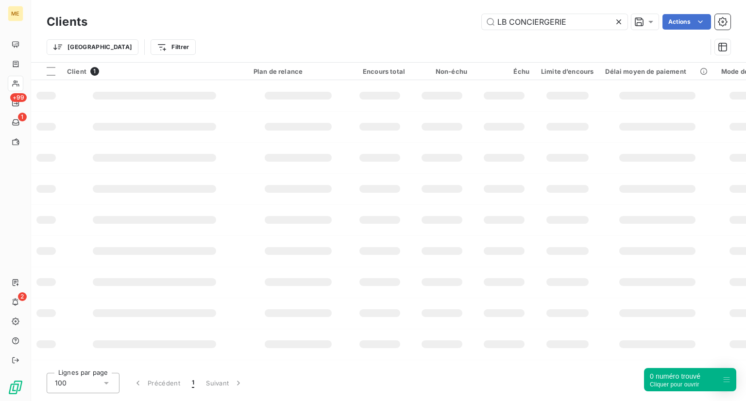
type input "LB CONCIERGERIE"
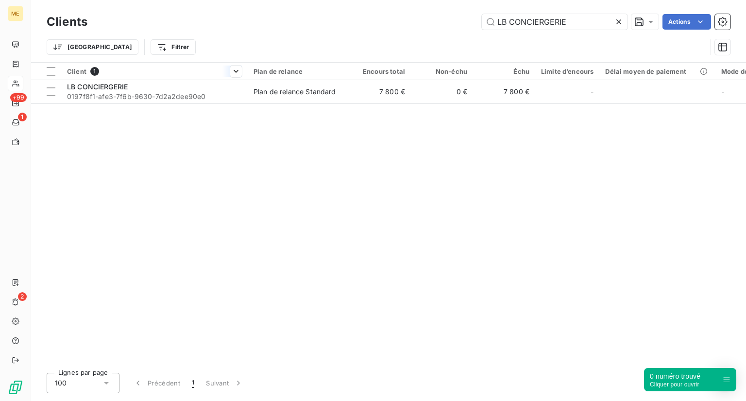
click at [217, 71] on div "Client 1" at bounding box center [154, 71] width 175 height 9
click at [178, 109] on div "Client 1 Plan de relance Encours total Non-échu Échu Limite d’encours Délai moy…" at bounding box center [388, 214] width 715 height 303
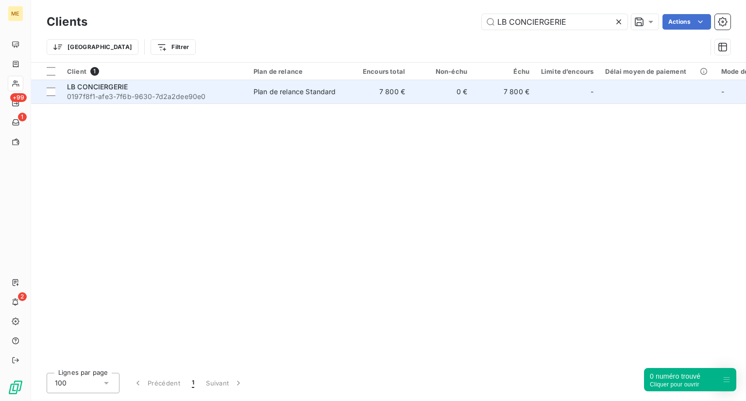
click at [184, 86] on div "LB CONCIERGERIE" at bounding box center [154, 87] width 175 height 10
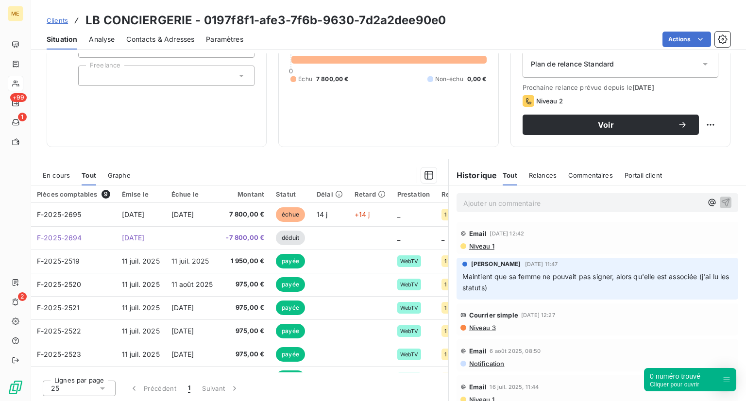
scroll to position [76, 0]
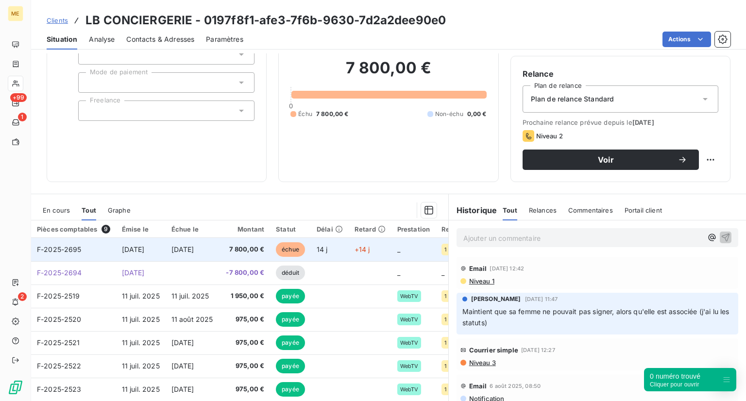
click at [297, 256] on span "échue" at bounding box center [290, 249] width 29 height 15
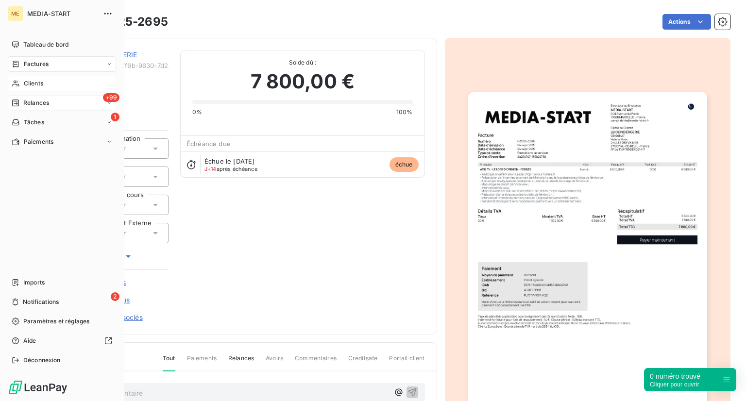
click at [46, 104] on span "Relances" at bounding box center [36, 103] width 26 height 9
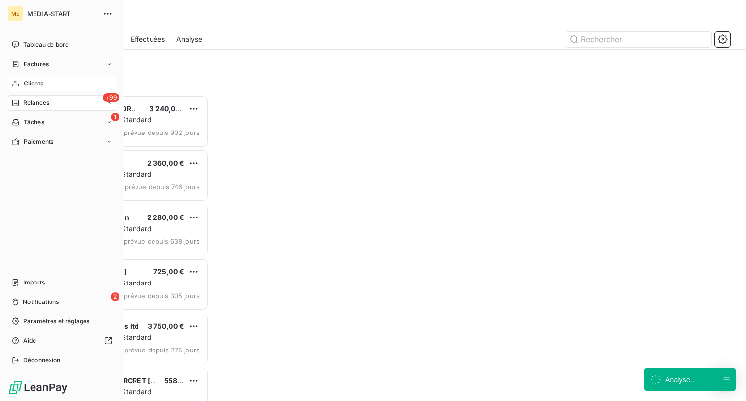
scroll to position [298, 155]
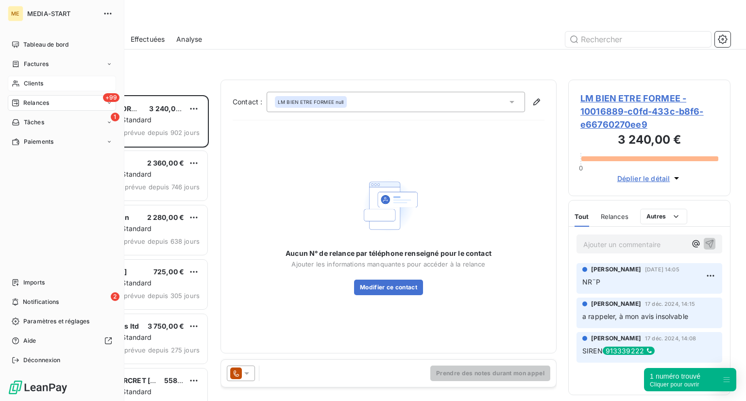
click at [27, 87] on span "Clients" at bounding box center [33, 83] width 19 height 9
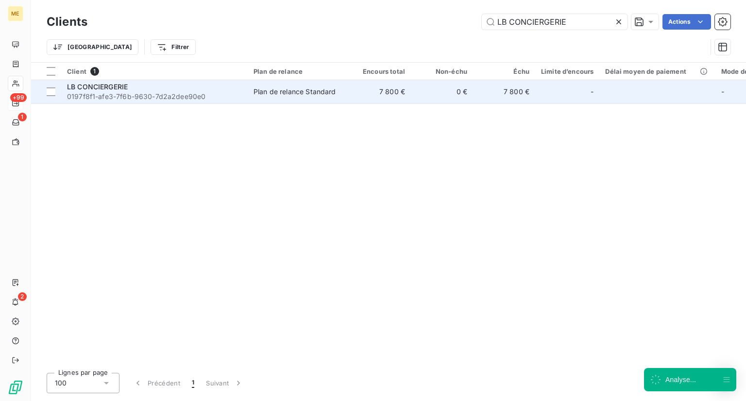
click at [225, 85] on div "LB CONCIERGERIE" at bounding box center [154, 87] width 175 height 10
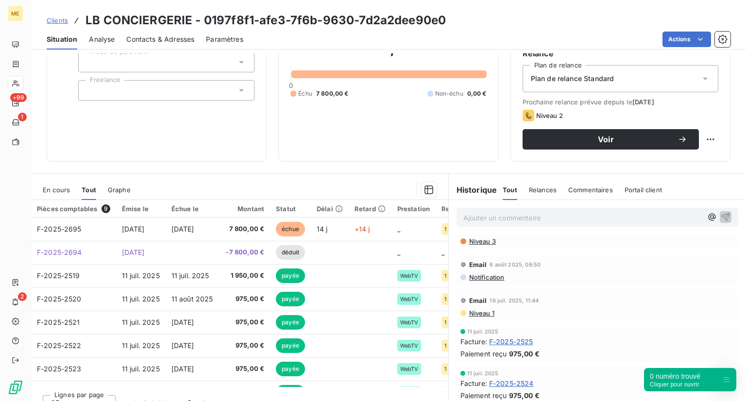
scroll to position [97, 0]
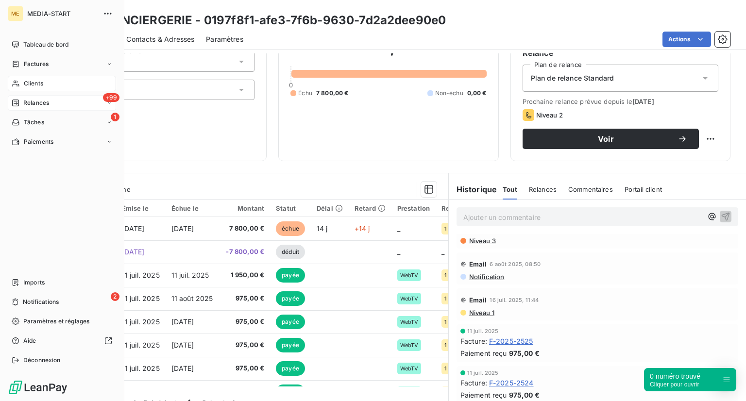
click at [29, 86] on span "Clients" at bounding box center [33, 83] width 19 height 9
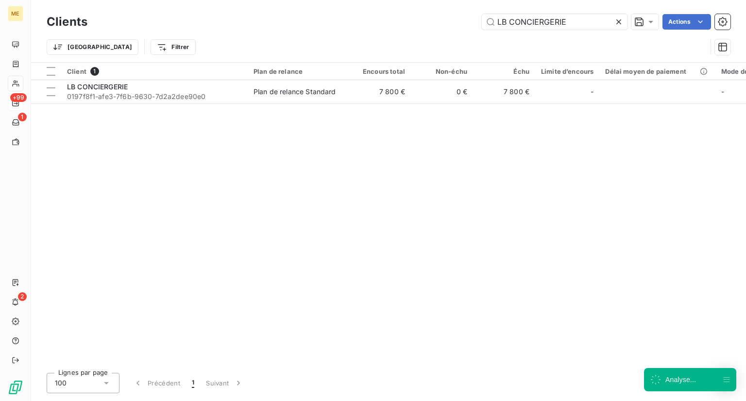
drag, startPoint x: 576, startPoint y: 23, endPoint x: 406, endPoint y: 30, distance: 169.7
click at [406, 30] on div "Clients LB CONCIERGERIE Actions" at bounding box center [389, 22] width 684 height 20
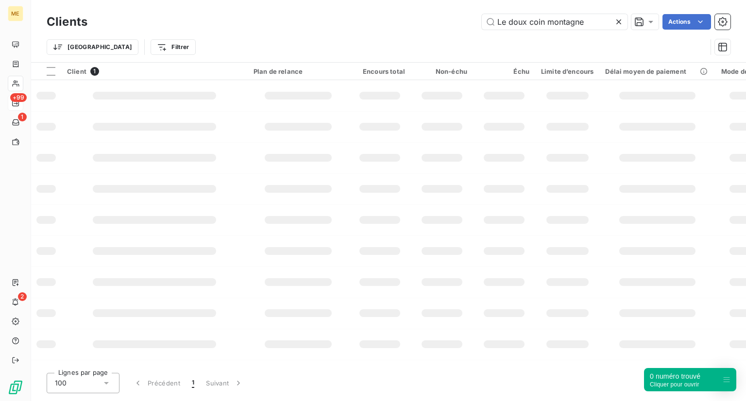
type input "Le doux coin montagne"
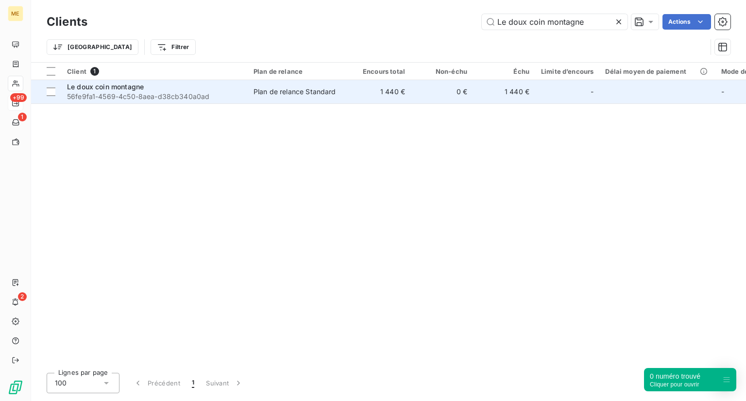
click at [140, 92] on span "56fe9fa1-4569-4c50-8aea-d38cb340a0ad" at bounding box center [154, 97] width 175 height 10
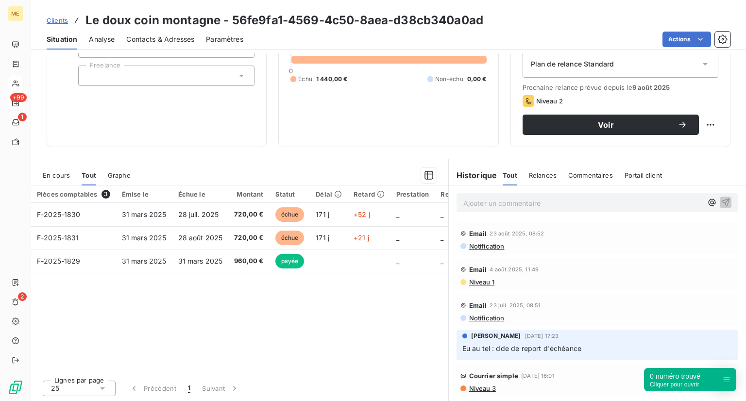
scroll to position [111, 0]
drag, startPoint x: 486, startPoint y: 248, endPoint x: 473, endPoint y: 247, distance: 13.7
click at [473, 247] on span "Notification" at bounding box center [486, 247] width 36 height 8
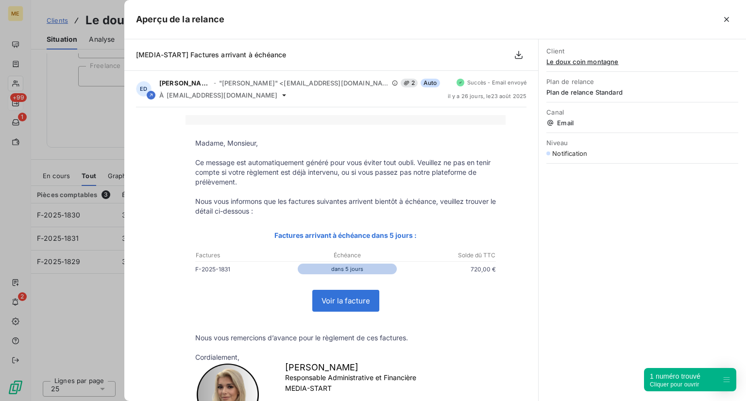
click at [85, 326] on div at bounding box center [373, 200] width 746 height 401
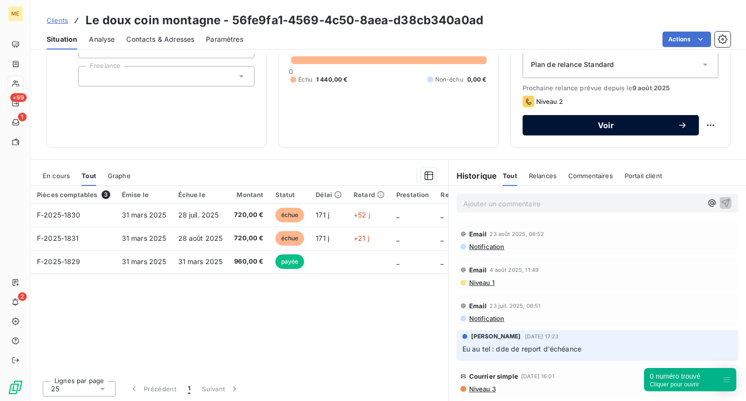
click at [550, 128] on span "Voir" at bounding box center [605, 125] width 143 height 8
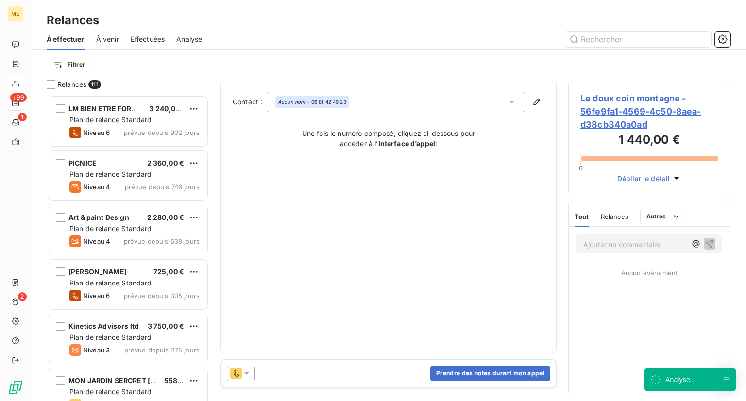
scroll to position [298, 155]
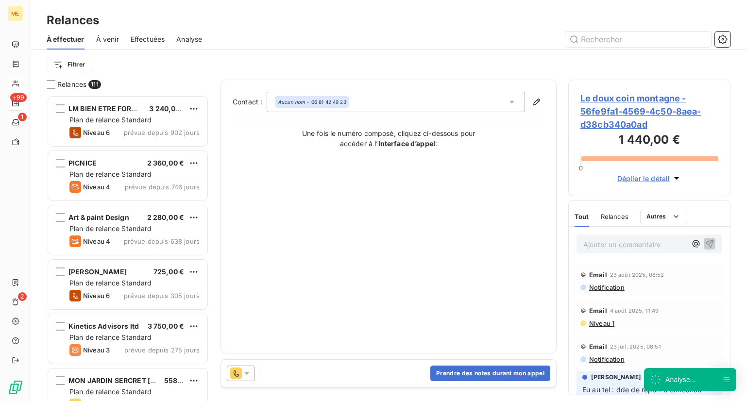
click at [363, 372] on div "Prendre des notes durant mon appel" at bounding box center [388, 373] width 335 height 27
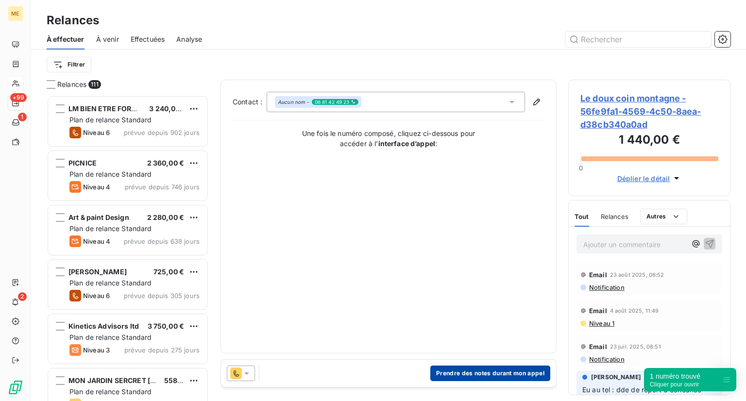
click at [456, 375] on button "Prendre des notes durant mon appel" at bounding box center [490, 374] width 120 height 16
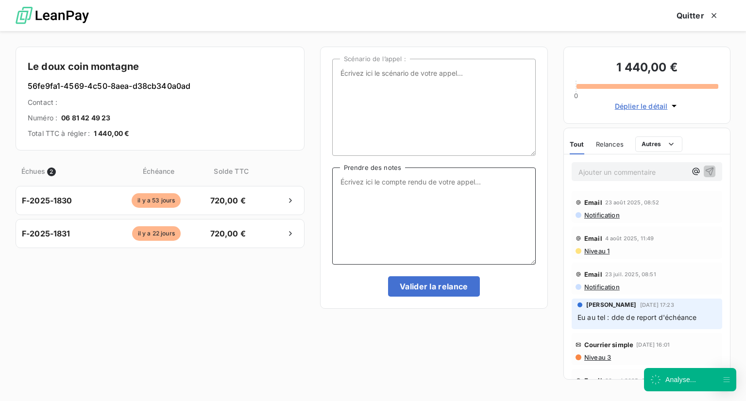
click at [373, 218] on textarea "Prendre des notes" at bounding box center [434, 216] width 204 height 97
drag, startPoint x: 369, startPoint y: 192, endPoint x: 298, endPoint y: 183, distance: 71.6
click at [298, 183] on div "Le doux coin montagne 56fe9fa1-4569-4c50-8aea-d38cb340a0ad Contact : Numéro : […" at bounding box center [373, 216] width 746 height 370
click at [410, 215] on textarea "NRP -" at bounding box center [434, 216] width 204 height 97
drag, startPoint x: 373, startPoint y: 209, endPoint x: 315, endPoint y: 185, distance: 62.5
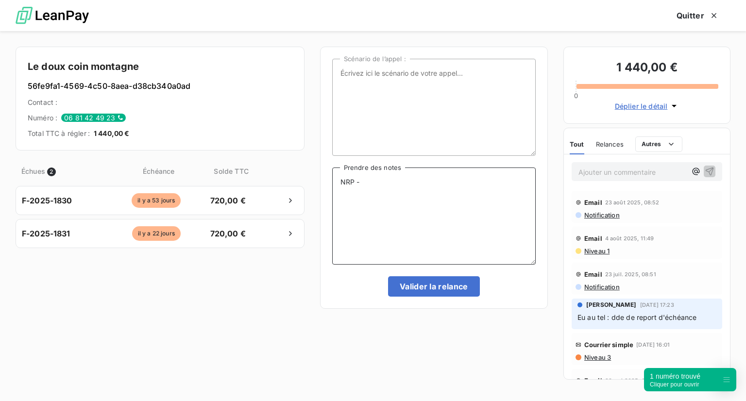
click at [315, 185] on div "Le doux coin montagne 56fe9fa1-4569-4c50-8aea-d38cb340a0ad Contact : Numéro : […" at bounding box center [373, 216] width 746 height 370
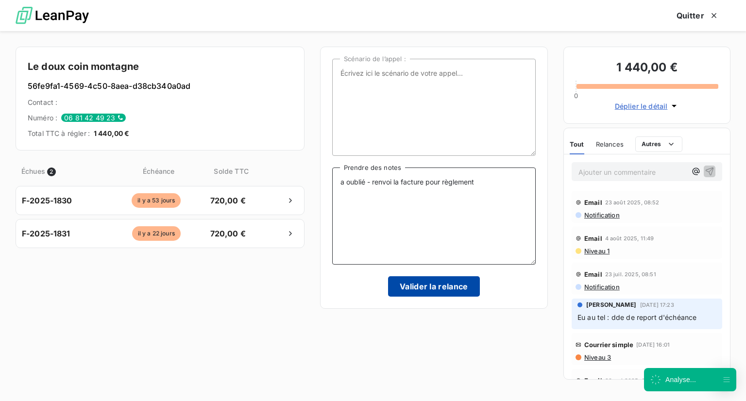
type textarea "a oublié - renvoi la facture pour règlement"
click at [404, 287] on button "Valider la relance" at bounding box center [434, 286] width 92 height 20
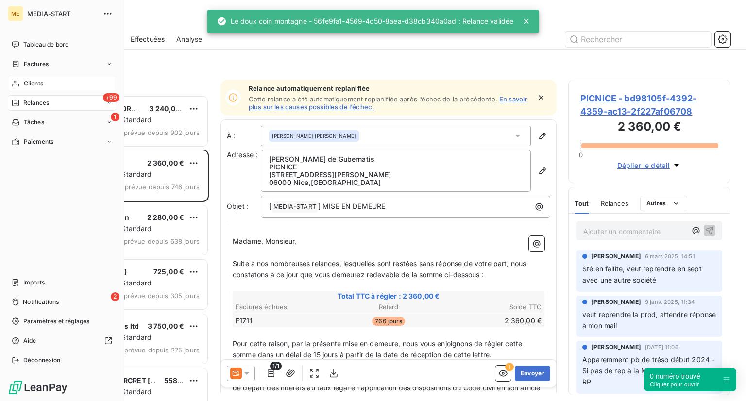
click at [35, 85] on span "Clients" at bounding box center [33, 83] width 19 height 9
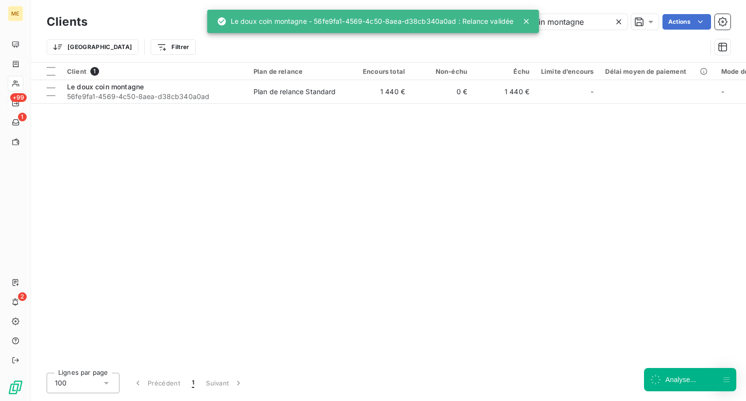
click at [149, 115] on div "Client 1 Plan de relance Encours total Non-échu Échu Limite d’encours Délai moy…" at bounding box center [388, 214] width 715 height 303
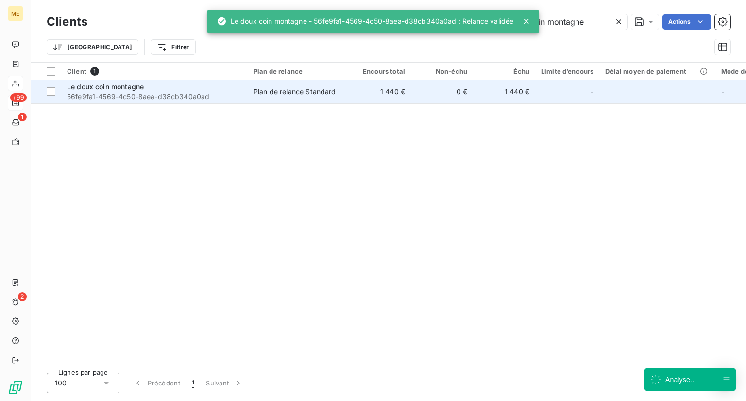
click at [152, 92] on span "56fe9fa1-4569-4c50-8aea-d38cb340a0ad" at bounding box center [154, 97] width 175 height 10
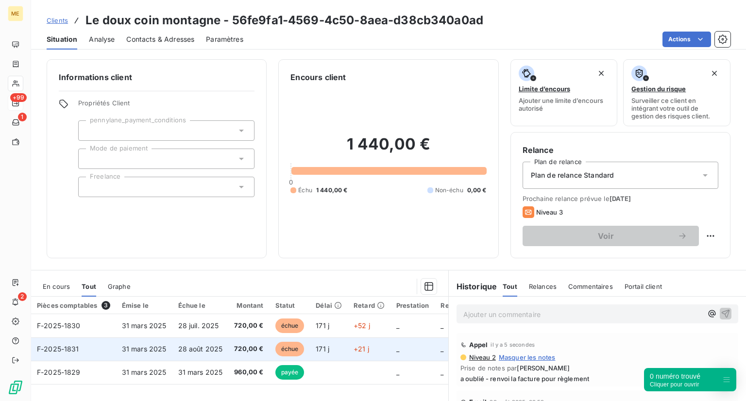
click at [282, 350] on span "échue" at bounding box center [289, 349] width 29 height 15
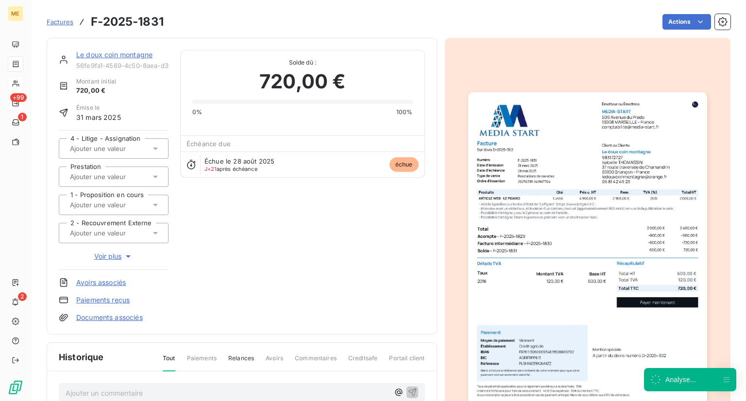
click at [550, 177] on img "button" at bounding box center [587, 261] width 239 height 338
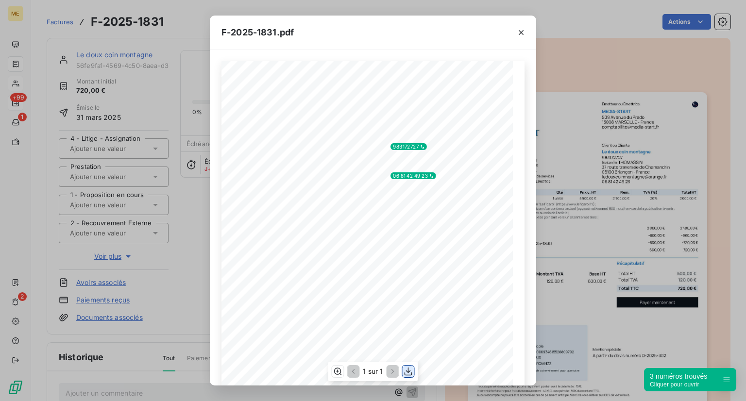
click at [406, 372] on icon "button" at bounding box center [409, 372] width 10 height 10
drag, startPoint x: 275, startPoint y: 30, endPoint x: 221, endPoint y: 31, distance: 54.9
click at [221, 31] on div "F-2025-1831.pdf" at bounding box center [373, 33] width 327 height 34
copy span "F-2025-1831"
click at [200, 103] on div "F-2025-1831.pdf 600,00 € 120,00 € 720,00 € Émetteur ou Émettrice MEDIA-START [S…" at bounding box center [373, 200] width 746 height 401
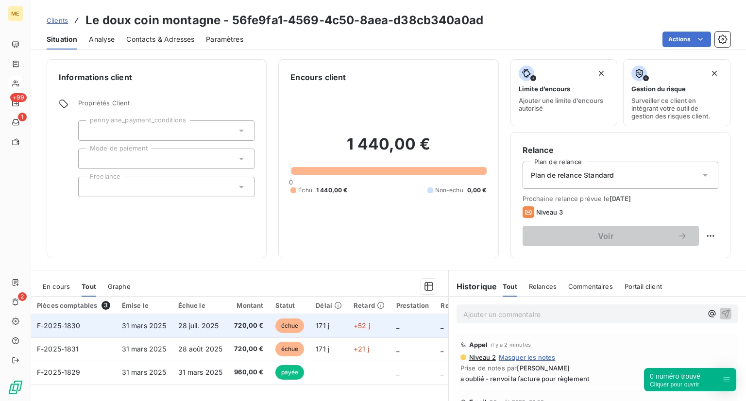
click at [288, 321] on span "échue" at bounding box center [289, 326] width 29 height 15
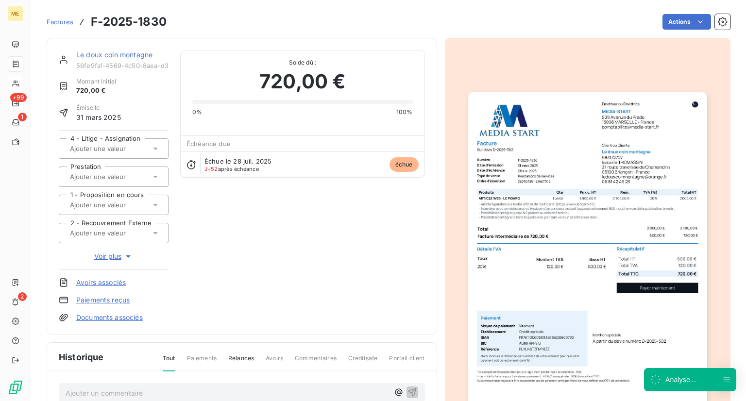
click at [527, 189] on img "button" at bounding box center [587, 261] width 239 height 338
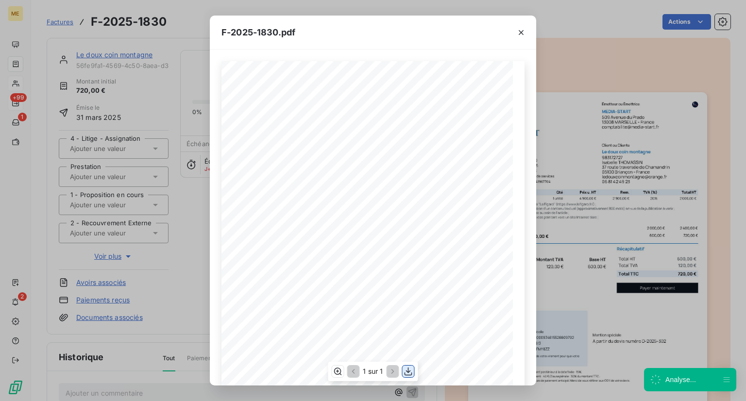
click at [407, 376] on icon "button" at bounding box center [409, 372] width 10 height 10
click at [174, 34] on div "F-2025-1830.pdf 600,00 € 120,00 € 720,00 € Émetteur ou Émettrice MEDIA-START [S…" at bounding box center [373, 200] width 746 height 401
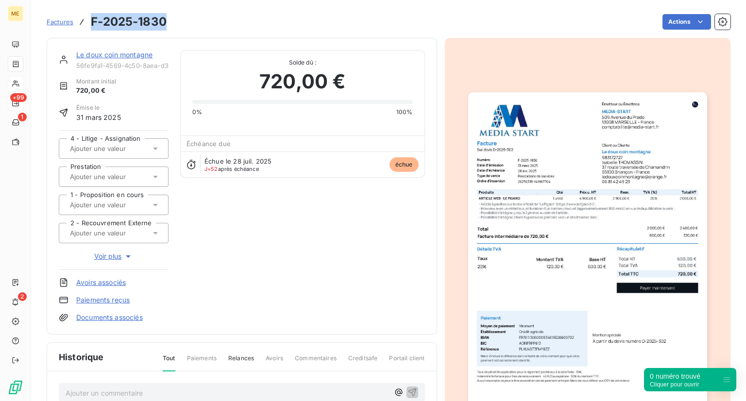
drag, startPoint x: 166, startPoint y: 21, endPoint x: 91, endPoint y: 20, distance: 74.3
click at [91, 20] on h3 "F-2025-1830" at bounding box center [129, 21] width 76 height 17
copy h3 "F-2025-1830"
click at [65, 22] on span "Factures" at bounding box center [60, 22] width 27 height 8
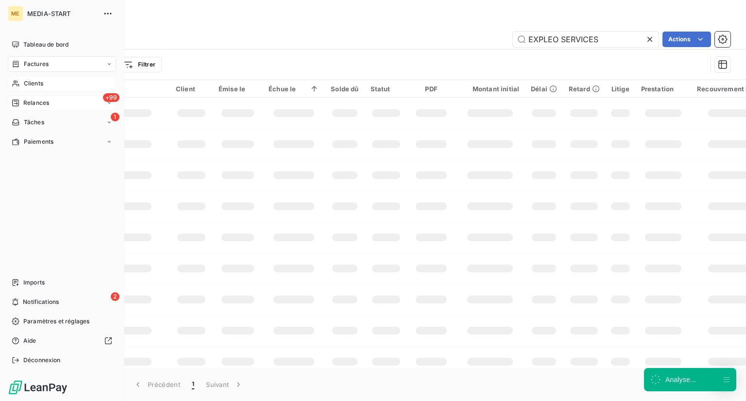
click at [21, 83] on div "Clients" at bounding box center [62, 84] width 108 height 16
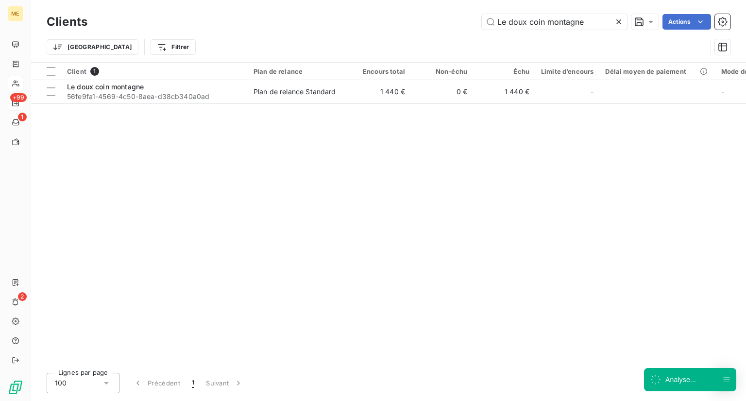
click at [620, 19] on icon at bounding box center [619, 22] width 10 height 10
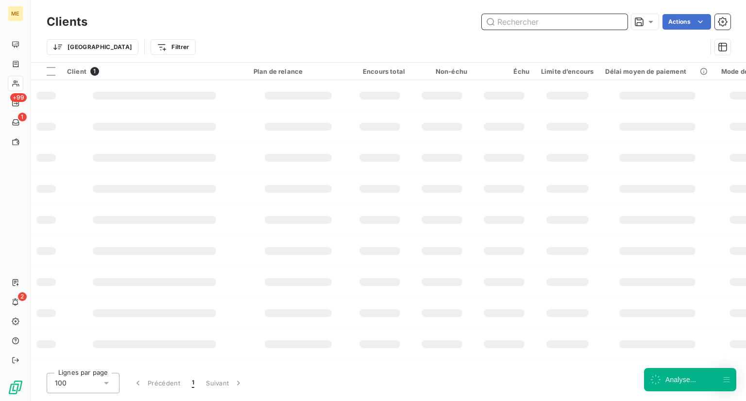
click at [560, 19] on input "text" at bounding box center [555, 22] width 146 height 16
paste input "LEXIAL"
type input "LEXIAL"
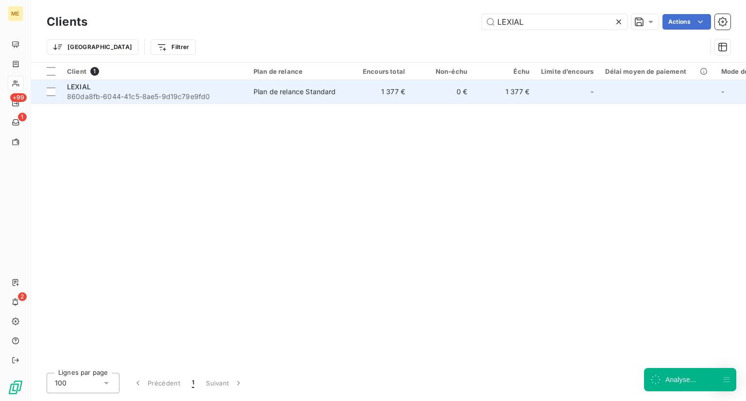
click at [134, 90] on div "LEXIAL" at bounding box center [154, 87] width 175 height 10
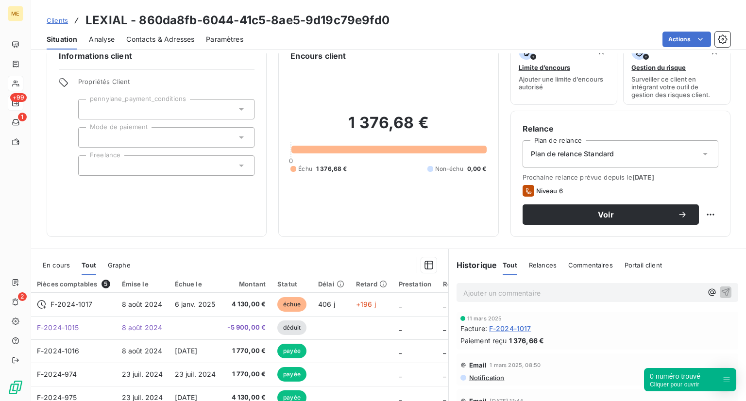
scroll to position [16, 0]
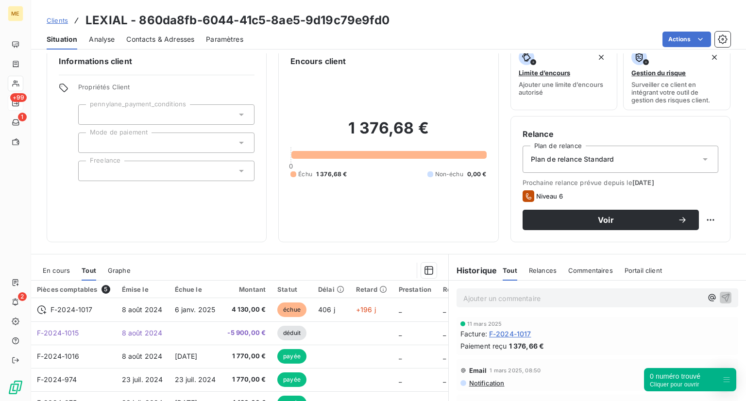
click at [184, 233] on div "Informations client Propriétés Client pennylane_payment_conditions Mode de paie…" at bounding box center [157, 142] width 220 height 199
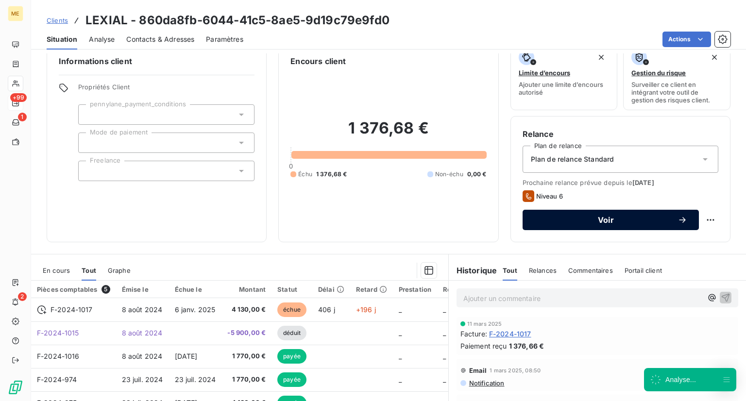
click at [594, 219] on span "Voir" at bounding box center [605, 220] width 143 height 8
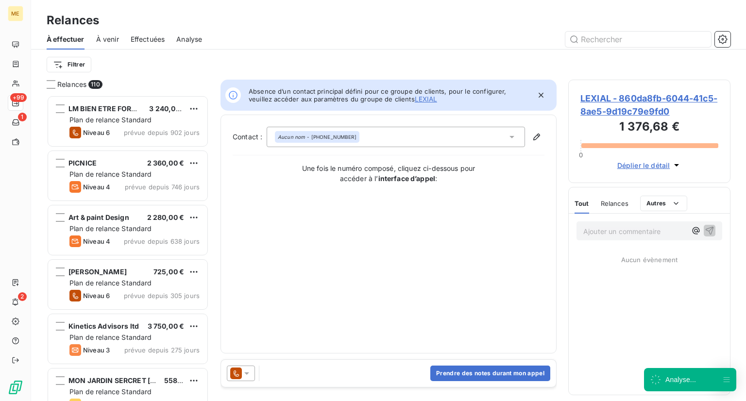
scroll to position [298, 155]
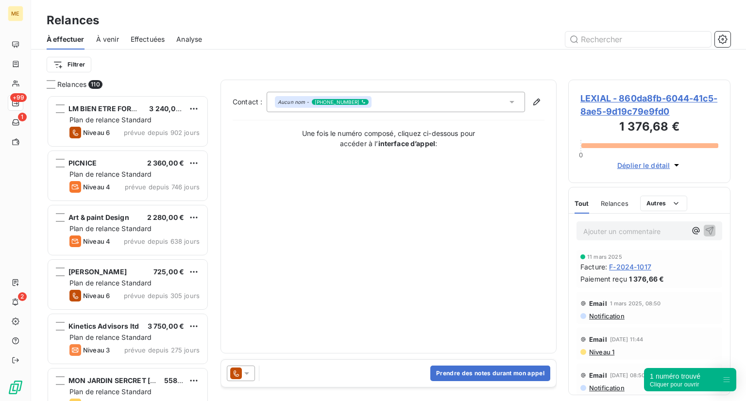
click at [407, 375] on div "Prendre des notes durant mon appel" at bounding box center [388, 373] width 335 height 27
click at [476, 376] on button "Prendre des notes durant mon appel" at bounding box center [490, 374] width 120 height 16
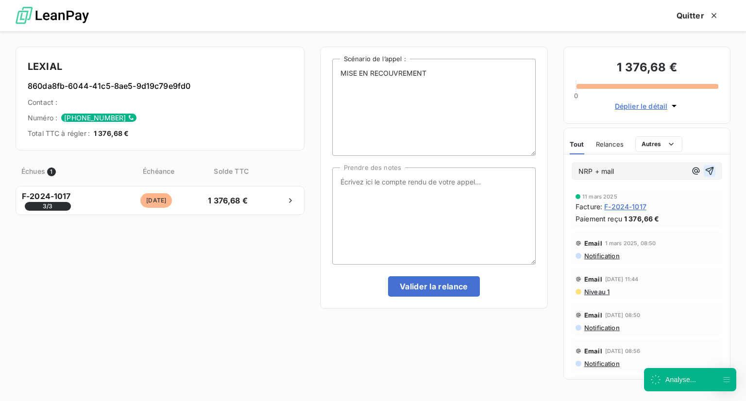
click at [705, 173] on icon "button" at bounding box center [710, 171] width 10 height 10
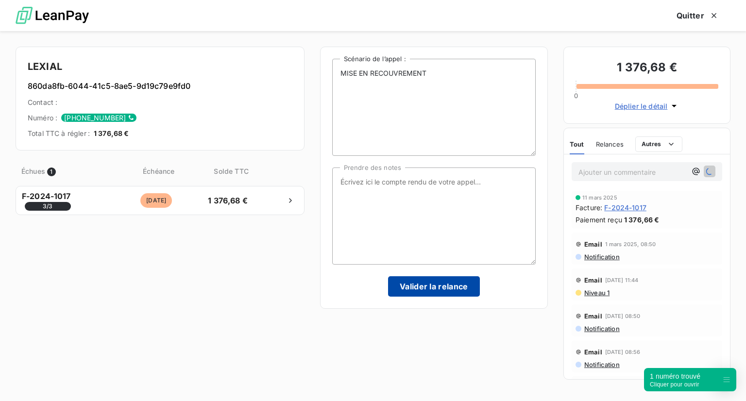
click at [442, 281] on button "Valider la relance" at bounding box center [434, 286] width 92 height 20
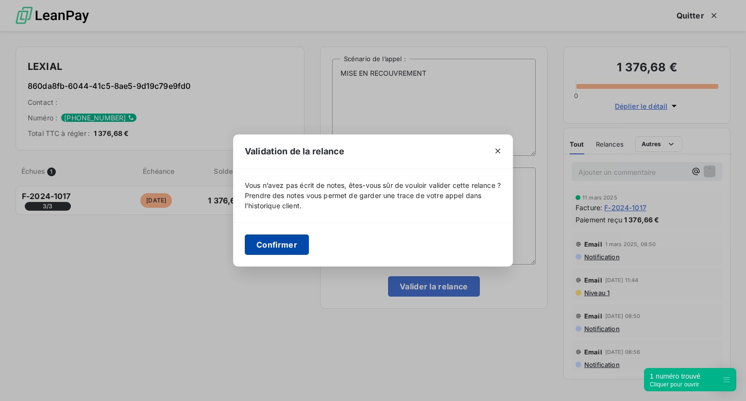
click at [274, 249] on button "Confirmer" at bounding box center [277, 245] width 64 height 20
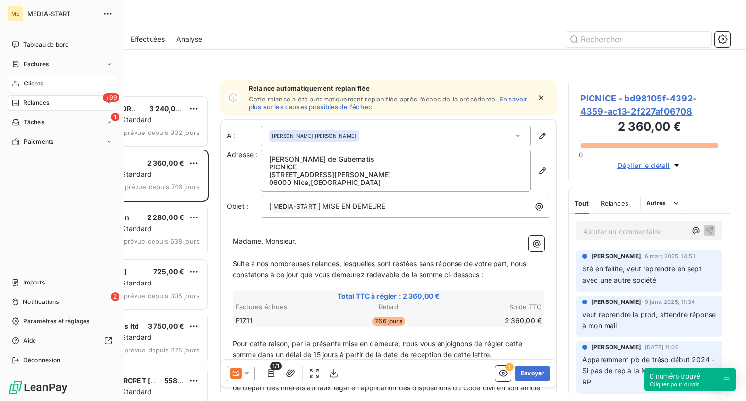
click at [25, 81] on span "Clients" at bounding box center [33, 83] width 19 height 9
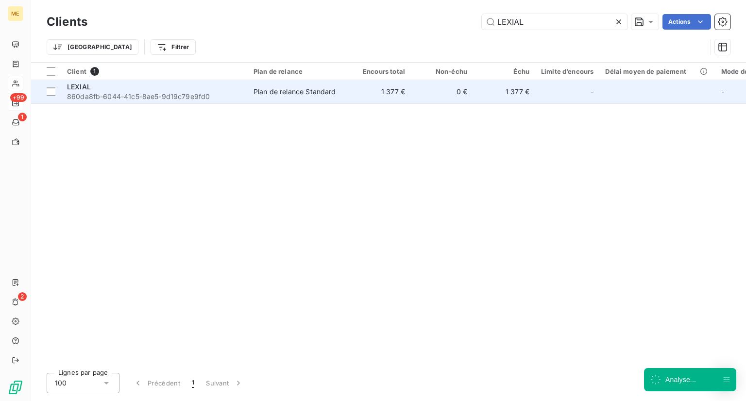
click at [142, 99] on span "860da8fb-6044-41c5-8ae5-9d19c79e9fd0" at bounding box center [154, 97] width 175 height 10
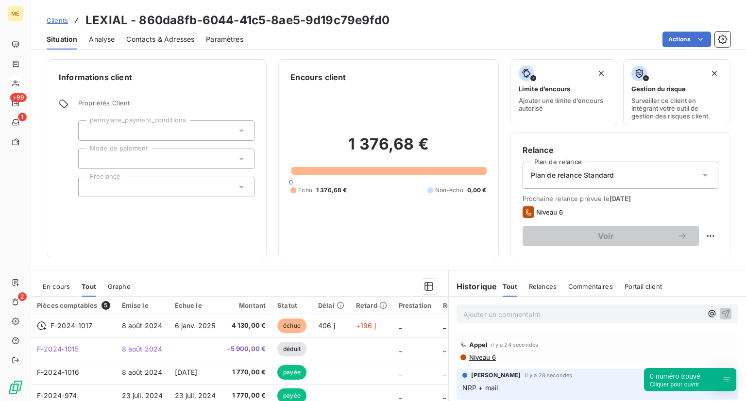
scroll to position [111, 0]
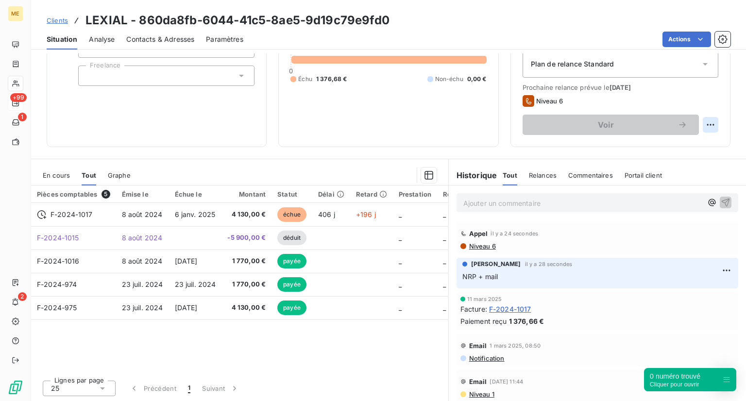
click at [700, 125] on html "ME +99 1 2 Clients LEXIAL - 860da8fb-6044-41c5-8ae5-9d19c79e9fd0 Situation Anal…" at bounding box center [373, 200] width 746 height 401
click at [667, 157] on html "ME +99 1 2 Clients LEXIAL - 860da8fb-6044-41c5-8ae5-9d19c79e9fd0 Situation Anal…" at bounding box center [373, 200] width 746 height 401
click at [705, 127] on html "ME +99 1 2 Clients LEXIAL - 860da8fb-6044-41c5-8ae5-9d19c79e9fd0 Situation Anal…" at bounding box center [373, 200] width 746 height 401
click at [667, 142] on div "Replanifier cette action" at bounding box center [663, 146] width 87 height 16
select select "8"
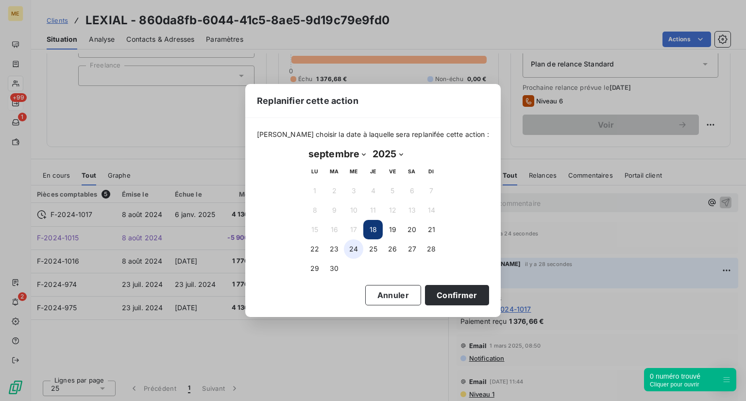
click at [359, 251] on button "24" at bounding box center [353, 249] width 19 height 19
click at [445, 294] on button "Confirmer" at bounding box center [457, 295] width 64 height 20
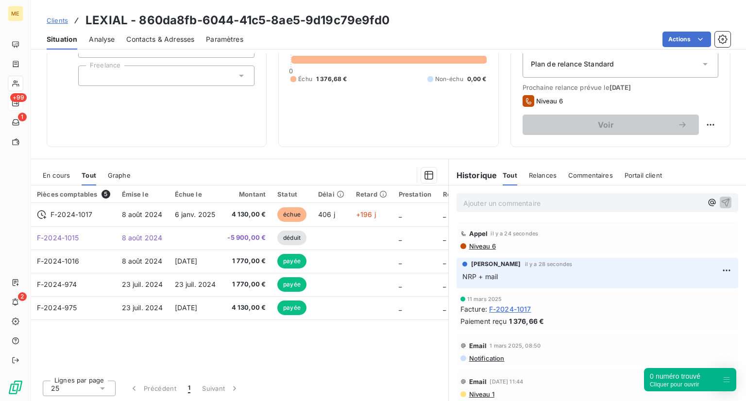
click at [529, 105] on span at bounding box center [529, 101] width 12 height 12
click at [525, 103] on icon at bounding box center [529, 101] width 12 height 12
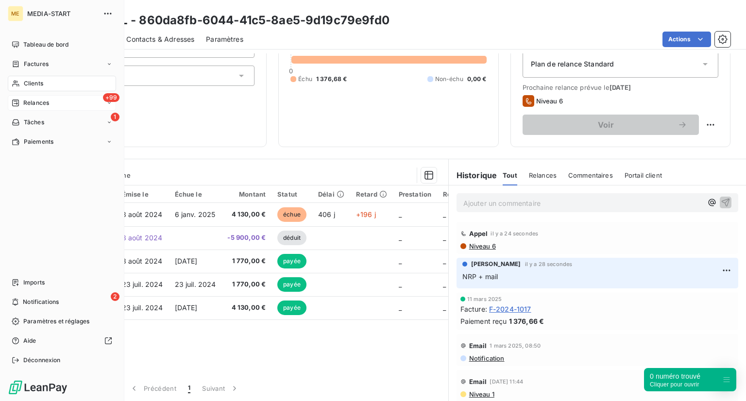
click at [49, 76] on div "Clients" at bounding box center [62, 84] width 108 height 16
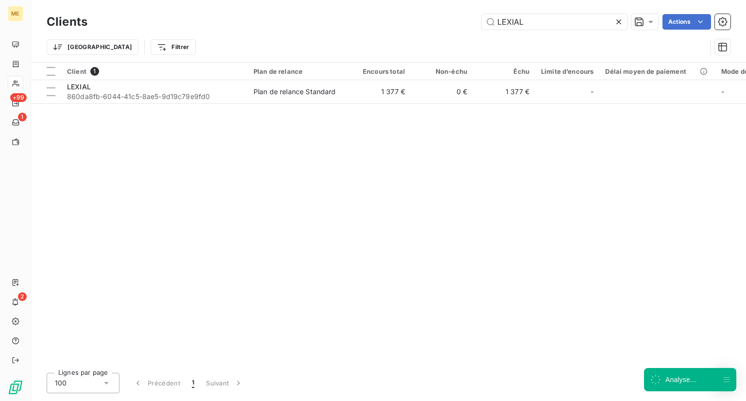
drag, startPoint x: 531, startPoint y: 22, endPoint x: 454, endPoint y: 9, distance: 77.9
click at [454, 9] on div "Clients LEXIAL Actions Trier Filtrer" at bounding box center [388, 31] width 715 height 62
type input "Listen Legal Medical [PERSON_NAME]"
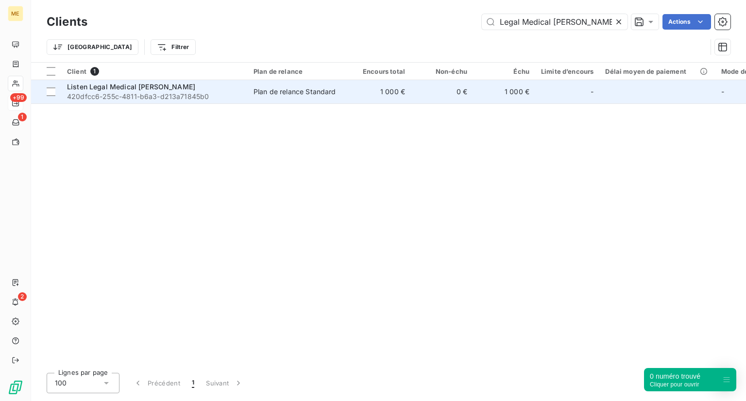
scroll to position [0, 0]
click at [214, 88] on div "Listen Legal Medical [PERSON_NAME]" at bounding box center [154, 87] width 175 height 10
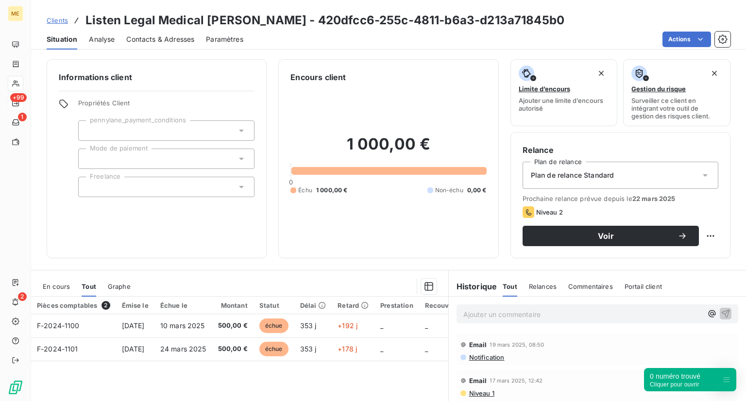
click at [698, 379] on div "0 numéro trouvé" at bounding box center [675, 377] width 51 height 10
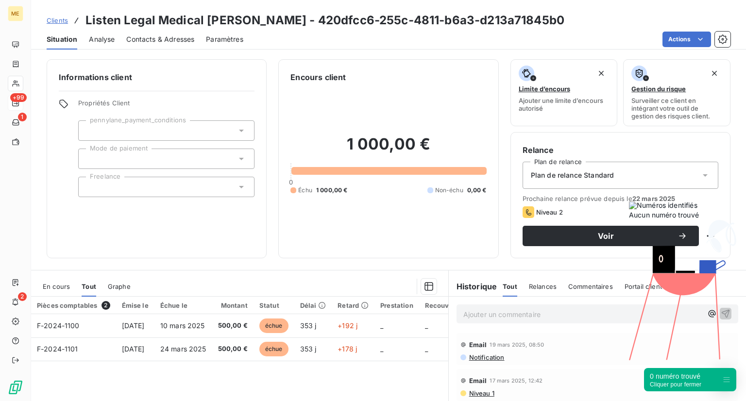
click at [657, 375] on div "0 numéro trouvé" at bounding box center [676, 377] width 52 height 10
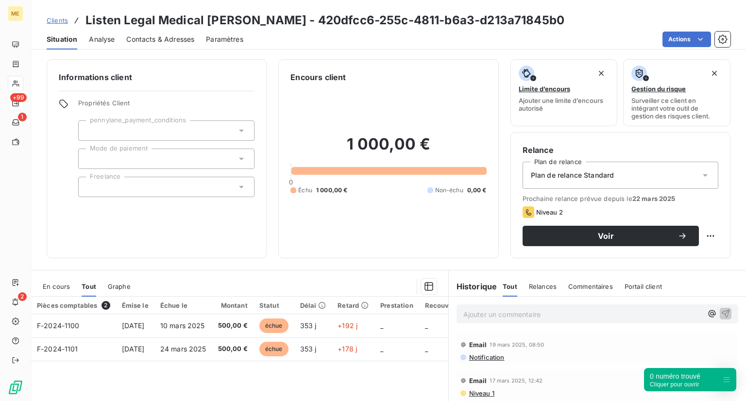
click at [685, 375] on div "0 numéro trouvé" at bounding box center [675, 377] width 51 height 10
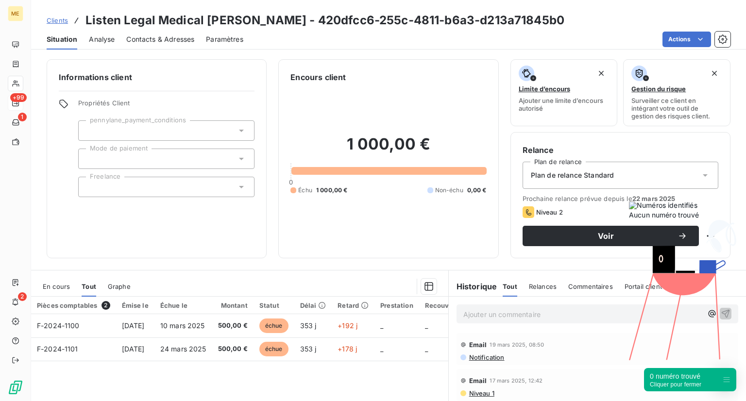
click at [718, 382] on div "0 numéro trouvé Cliquer pour fermer" at bounding box center [690, 379] width 92 height 23
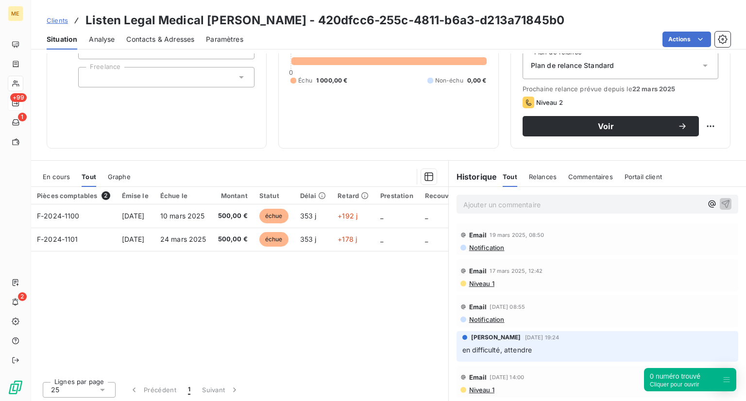
scroll to position [111, 0]
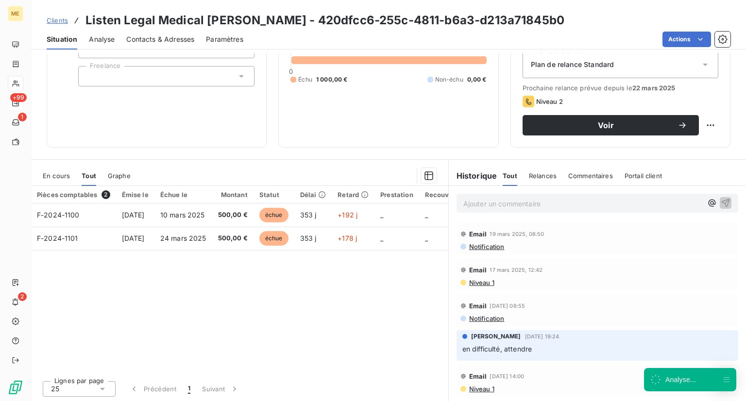
click at [512, 203] on p "Ajouter un commentaire ﻿" at bounding box center [583, 204] width 239 height 12
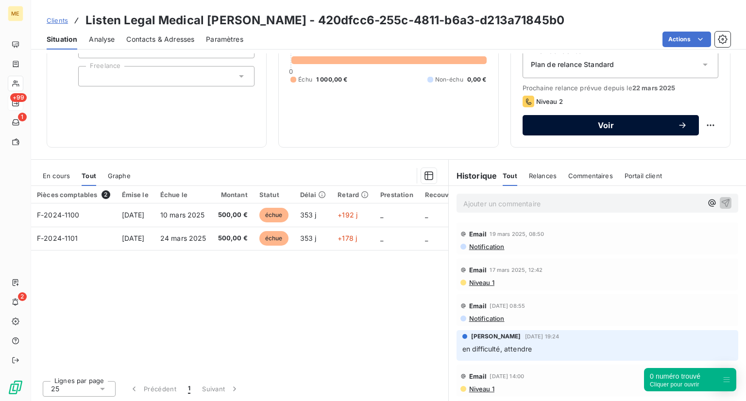
click at [597, 127] on span "Voir" at bounding box center [605, 125] width 143 height 8
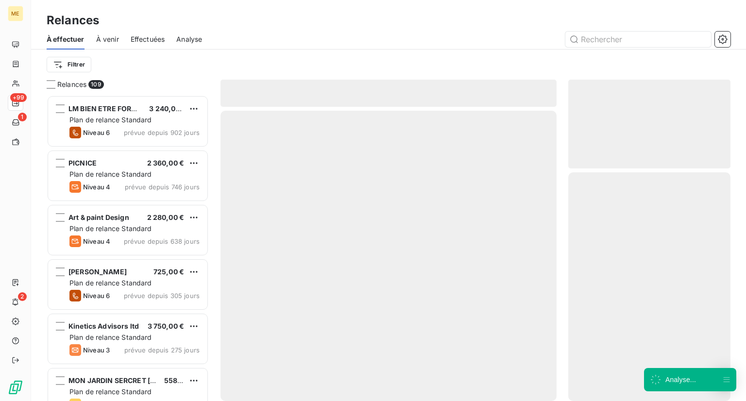
scroll to position [298, 155]
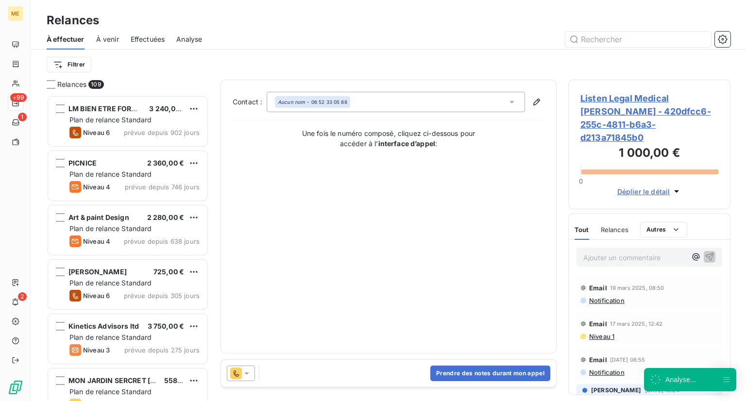
click at [336, 370] on div "Prendre des notes durant mon appel" at bounding box center [388, 373] width 335 height 27
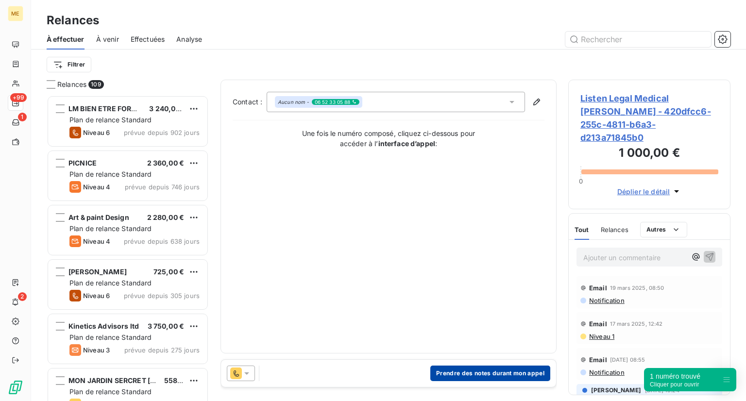
click at [488, 376] on button "Prendre des notes durant mon appel" at bounding box center [490, 374] width 120 height 16
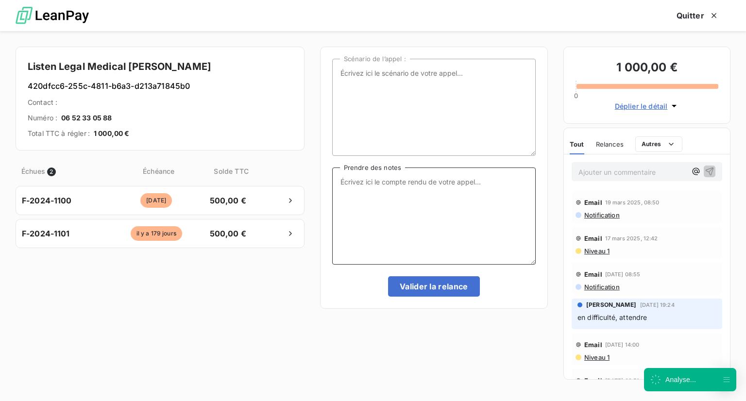
click at [392, 228] on textarea "Prendre des notes" at bounding box center [434, 216] width 204 height 97
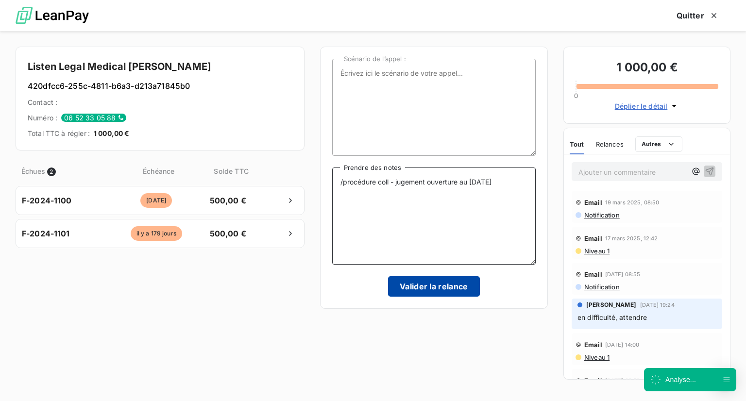
type textarea "/procédure coll - jugement ouverture au [DATE]"
click at [433, 280] on button "Valider la relance" at bounding box center [434, 286] width 92 height 20
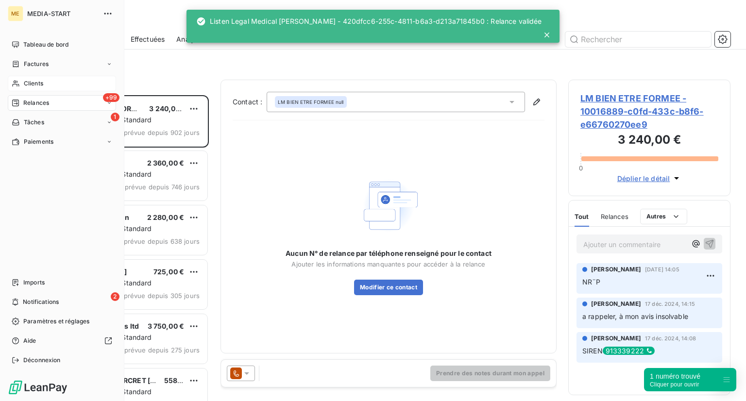
click at [24, 80] on span "Clients" at bounding box center [33, 83] width 19 height 9
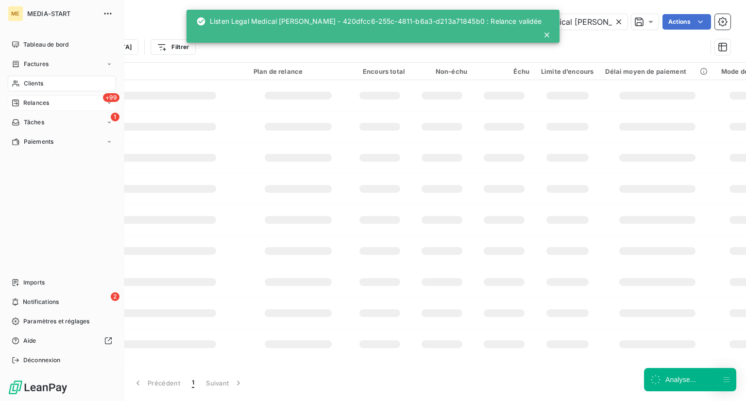
scroll to position [0, 21]
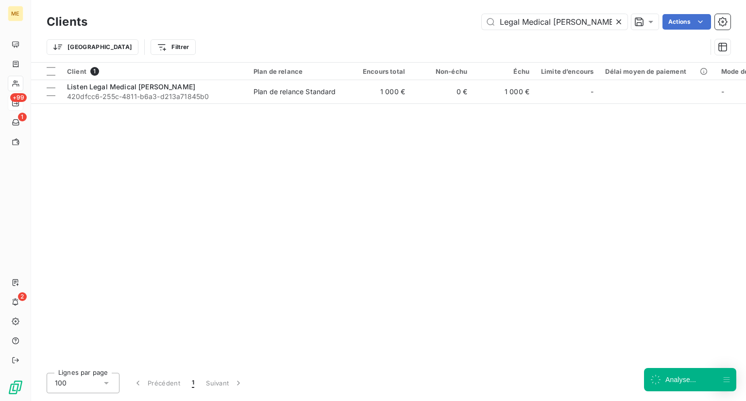
click at [614, 24] on icon at bounding box center [619, 22] width 10 height 10
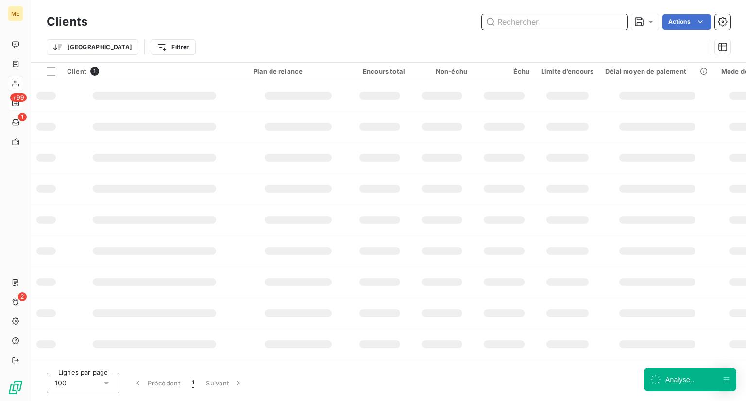
click at [571, 24] on input "text" at bounding box center [555, 22] width 146 height 16
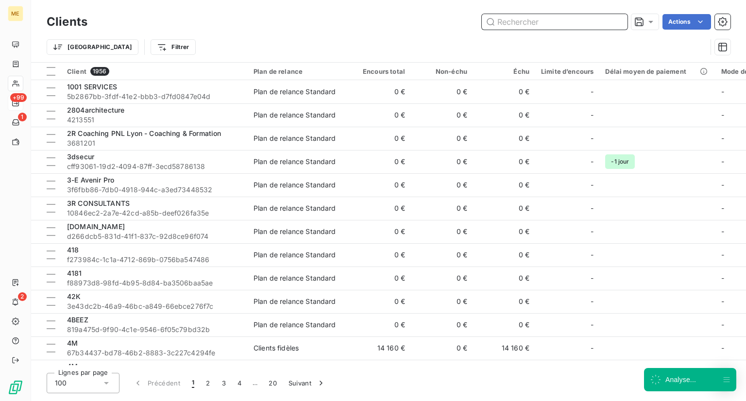
paste input "[GEOGRAPHIC_DATA]"
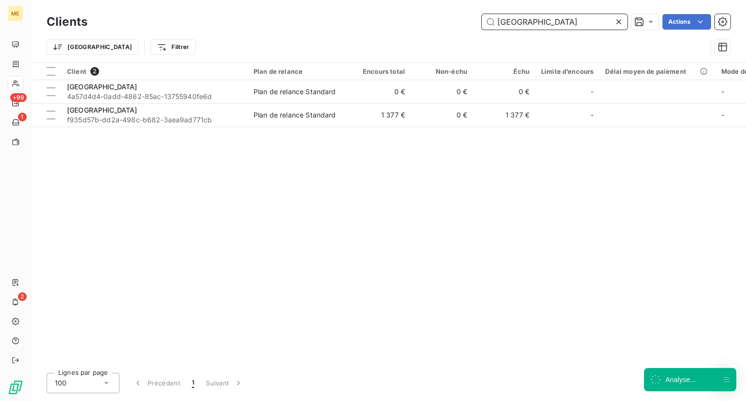
type input "[GEOGRAPHIC_DATA]"
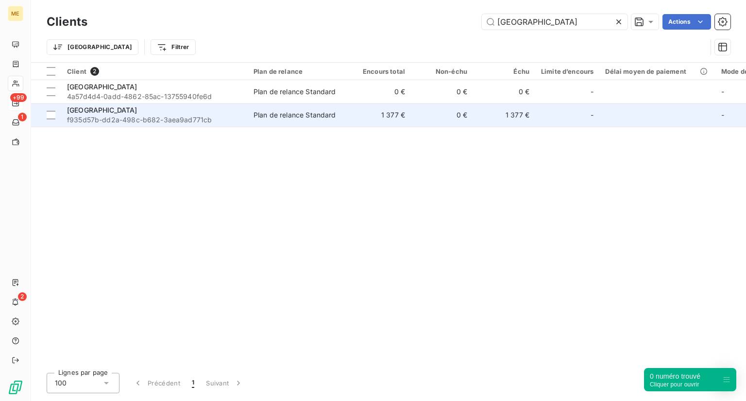
click at [104, 115] on span "f935d57b-dd2a-498c-b682-3aea9ad771cb" at bounding box center [154, 120] width 175 height 10
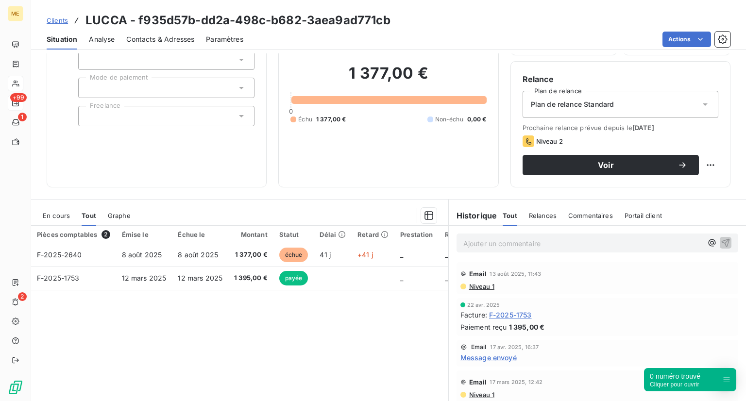
scroll to position [72, 0]
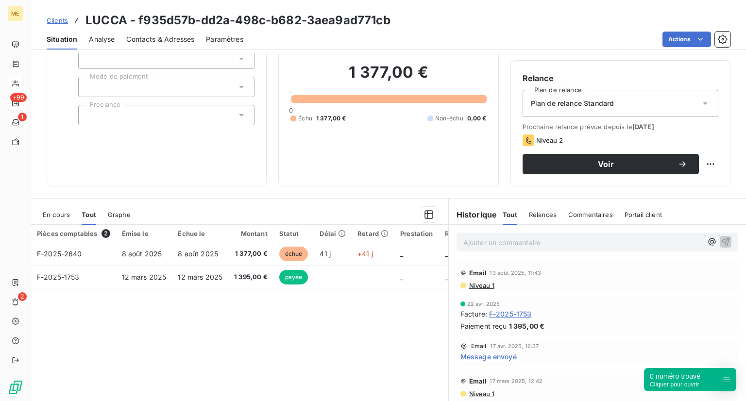
click at [60, 21] on span "Clients" at bounding box center [57, 21] width 21 height 8
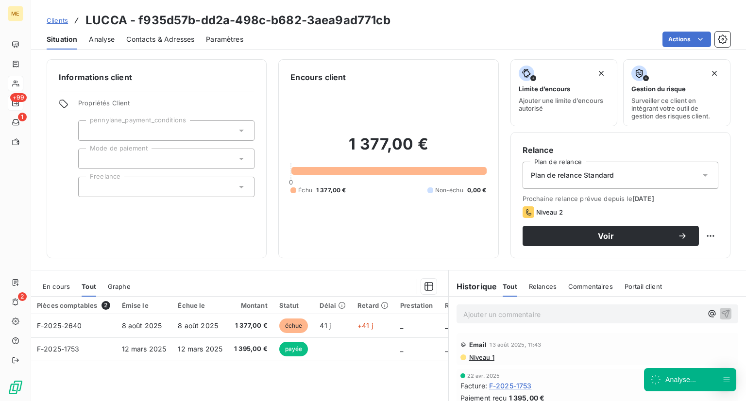
click at [108, 43] on span "Analyse" at bounding box center [102, 39] width 26 height 10
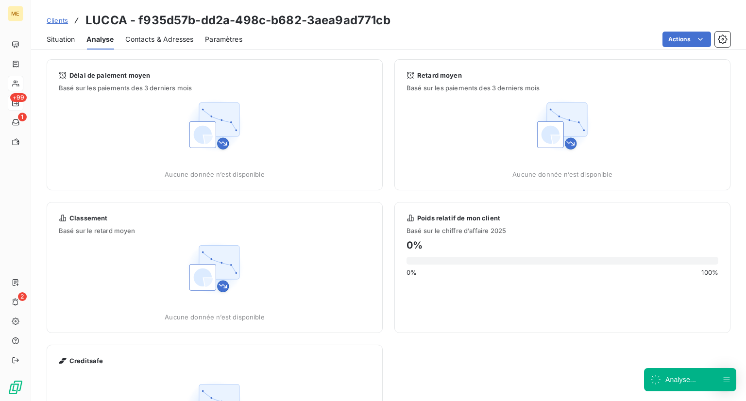
click at [149, 42] on span "Contacts & Adresses" at bounding box center [159, 39] width 68 height 10
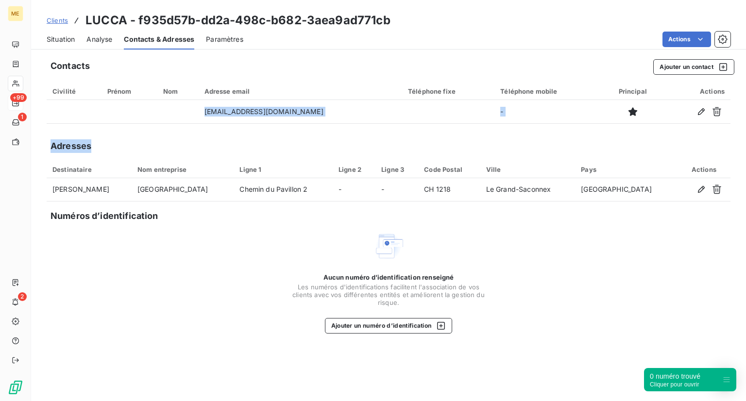
drag, startPoint x: 154, startPoint y: 113, endPoint x: 126, endPoint y: 131, distance: 33.0
click at [126, 131] on div "Contacts Ajouter un contact Civilité Prénom Nom Adresse email Téléphone fixe Té…" at bounding box center [388, 227] width 715 height 348
click at [280, 127] on div "Contacts Ajouter un contact Civilité Prénom Nom Adresse email Téléphone fixe Té…" at bounding box center [388, 227] width 715 height 348
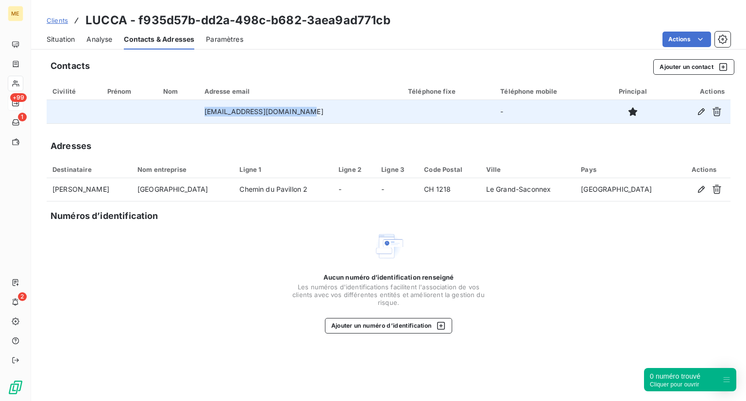
drag, startPoint x: 307, startPoint y: 107, endPoint x: 209, endPoint y: 117, distance: 98.1
click at [209, 117] on td "[EMAIL_ADDRESS][DOMAIN_NAME]" at bounding box center [301, 111] width 204 height 23
copy td "[EMAIL_ADDRESS][DOMAIN_NAME]"
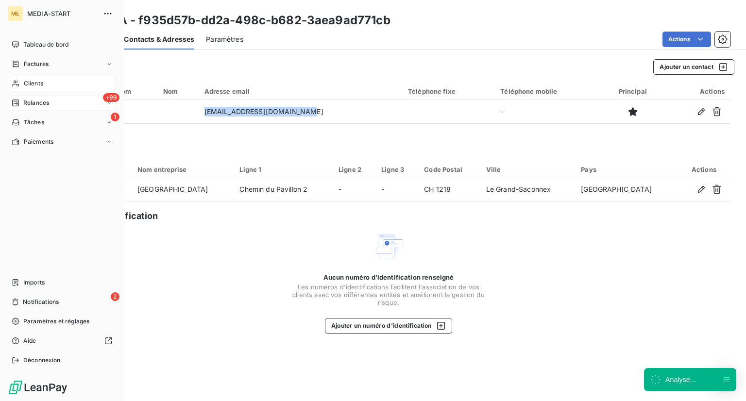
click at [20, 80] on div "Clients" at bounding box center [62, 84] width 108 height 16
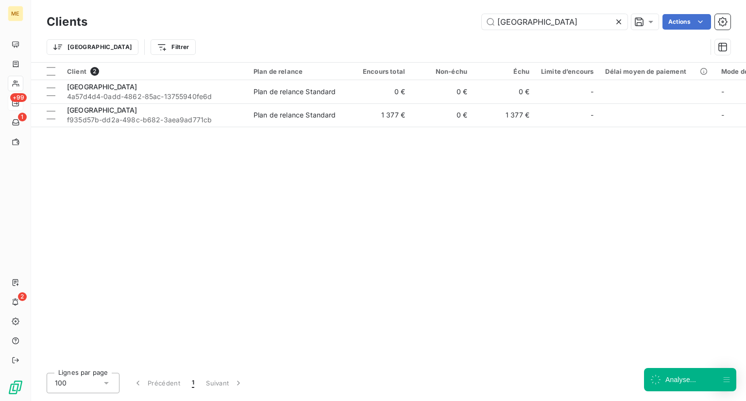
drag, startPoint x: 538, startPoint y: 28, endPoint x: 456, endPoint y: 25, distance: 82.2
click at [457, 23] on div "LUCCA Actions" at bounding box center [415, 22] width 632 height 16
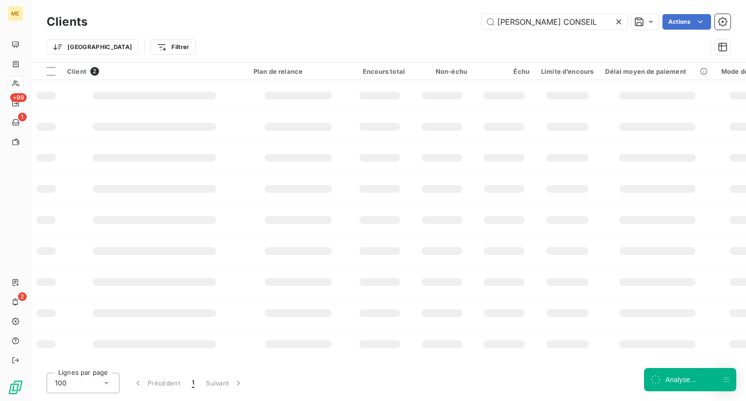
type input "[PERSON_NAME] CONSEIL"
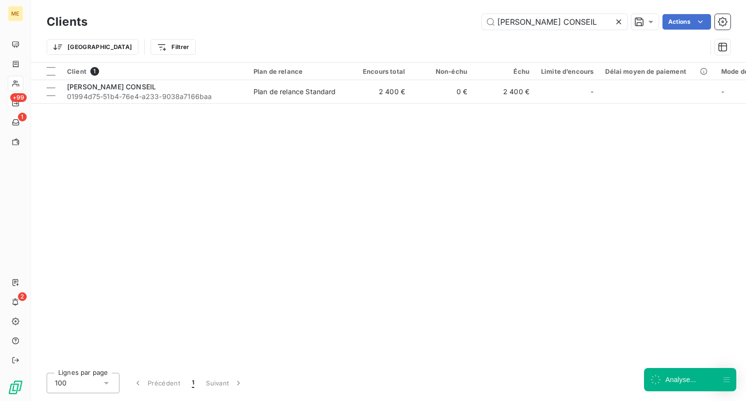
click at [95, 108] on div "Client 1 Plan de relance Encours total Non-échu Échu Limite d’encours Délai moy…" at bounding box center [388, 214] width 715 height 303
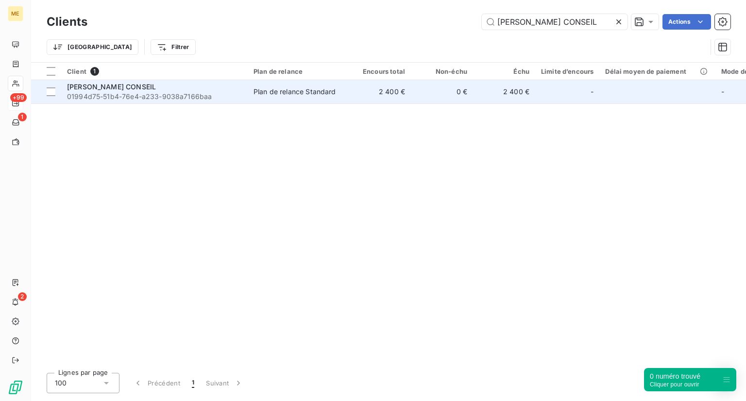
click at [114, 90] on span "[PERSON_NAME] CONSEIL" at bounding box center [111, 87] width 89 height 8
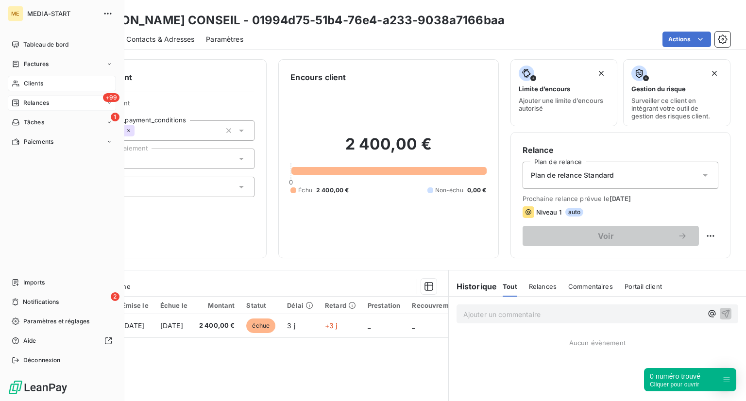
click at [16, 77] on div "Clients" at bounding box center [62, 84] width 108 height 16
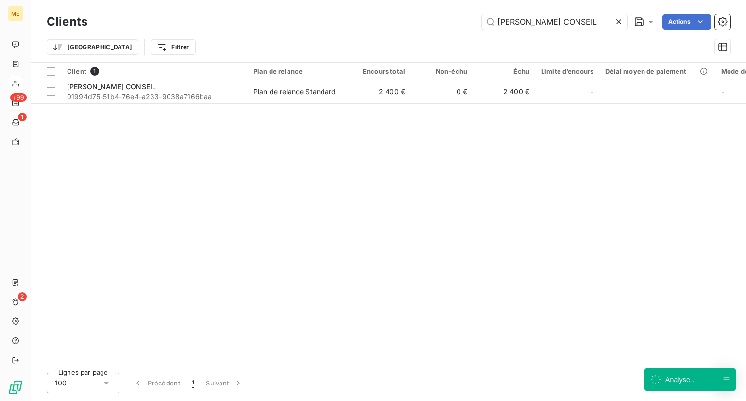
drag, startPoint x: 607, startPoint y: 19, endPoint x: 422, endPoint y: 11, distance: 185.3
click at [422, 12] on div "Clients [PERSON_NAME] CONSEIL Actions" at bounding box center [389, 22] width 684 height 20
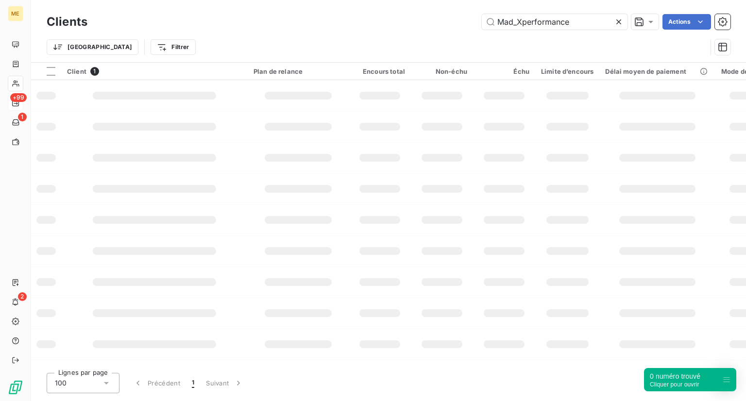
type input "Mad_Xperformance"
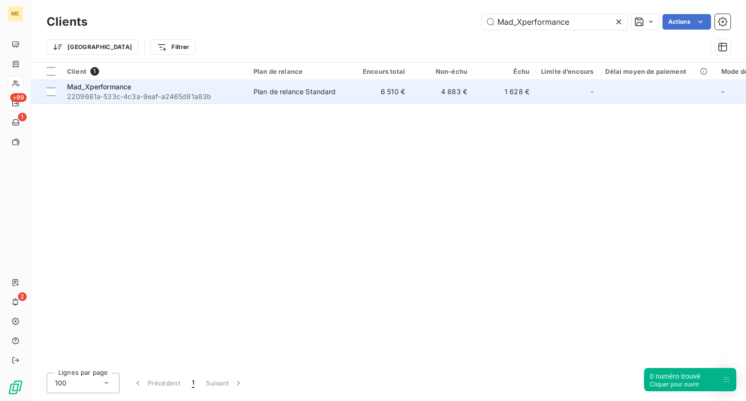
click at [134, 90] on div "Mad_Xperformance" at bounding box center [154, 87] width 175 height 10
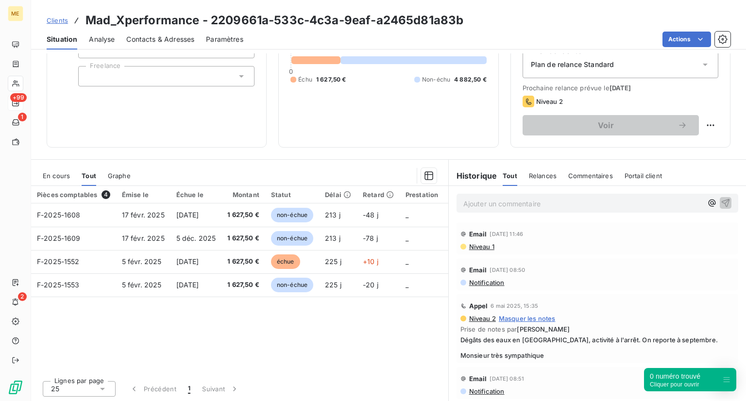
scroll to position [111, 0]
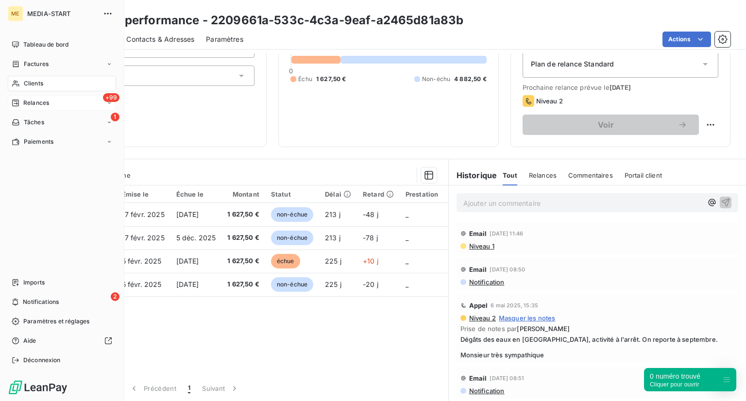
click at [18, 84] on icon at bounding box center [16, 84] width 8 height 8
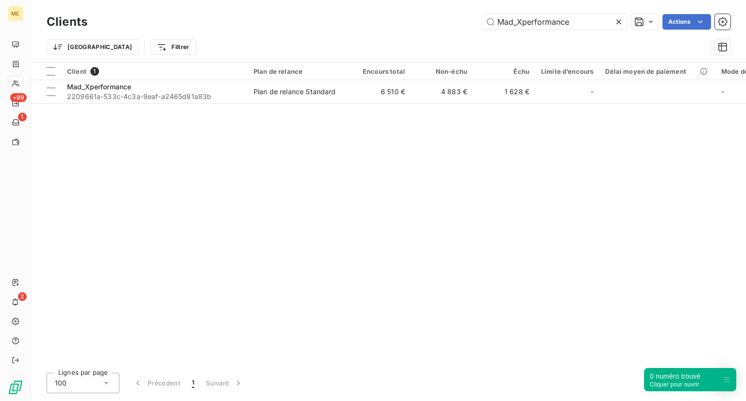
drag, startPoint x: 579, startPoint y: 21, endPoint x: 381, endPoint y: 43, distance: 199.0
click at [381, 43] on div "Clients Mad_Xperformance Actions Trier Filtrer" at bounding box center [389, 37] width 684 height 51
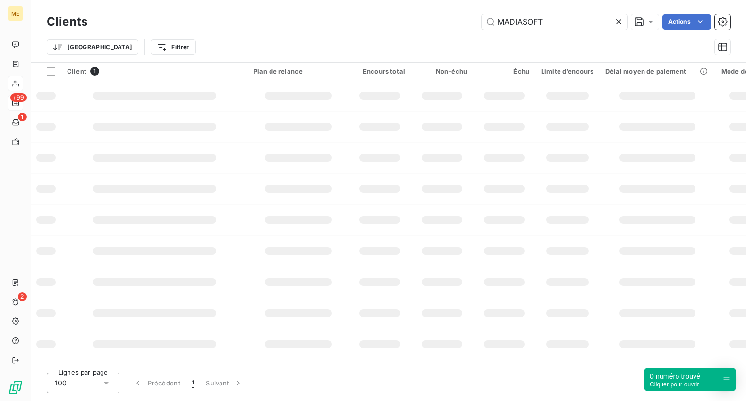
type input "MADIASOFT"
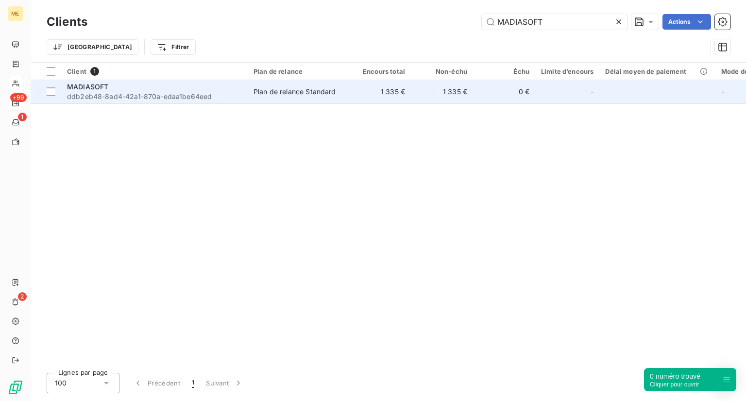
click at [226, 103] on td "MADIASOFT ddb2eb48-8ad4-42a1-870a-edaa1be64eed" at bounding box center [154, 91] width 187 height 23
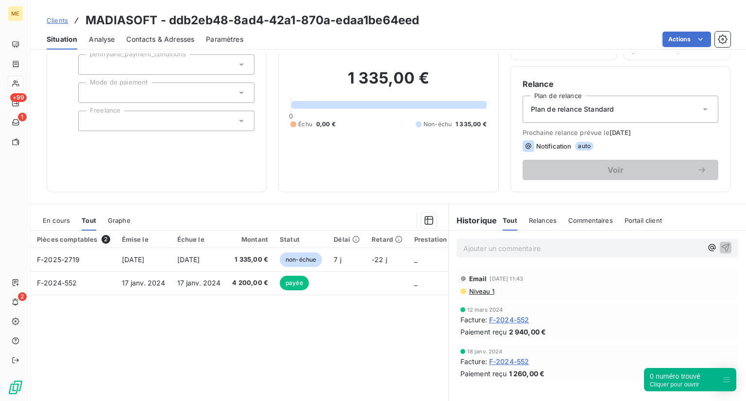
scroll to position [66, 0]
click at [503, 251] on p "Ajouter un commentaire ﻿" at bounding box center [583, 249] width 239 height 12
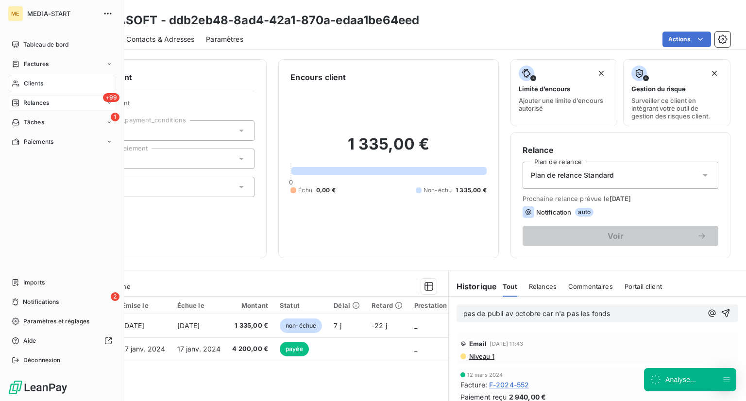
click at [33, 79] on span "Clients" at bounding box center [33, 83] width 19 height 9
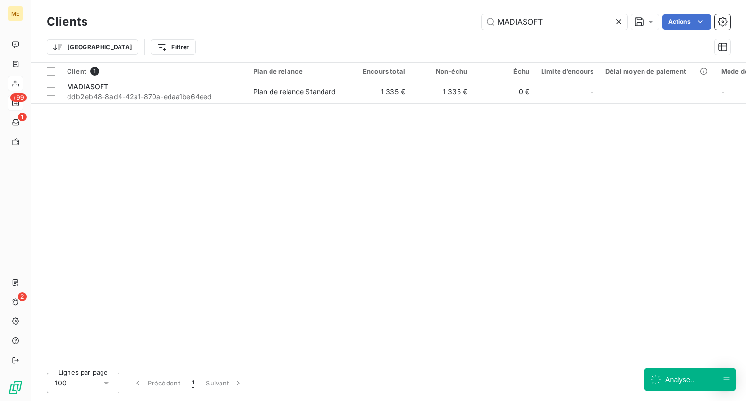
drag, startPoint x: 544, startPoint y: 26, endPoint x: 442, endPoint y: 26, distance: 102.5
click at [442, 26] on div "MADIASOFT Actions" at bounding box center [415, 22] width 632 height 16
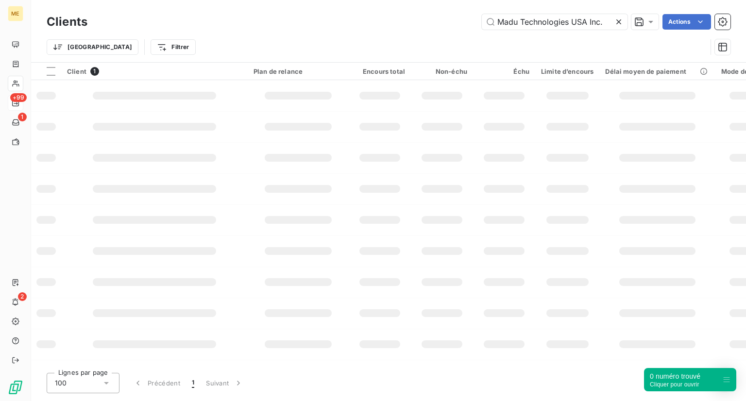
type input "Madu Technologies USA Inc."
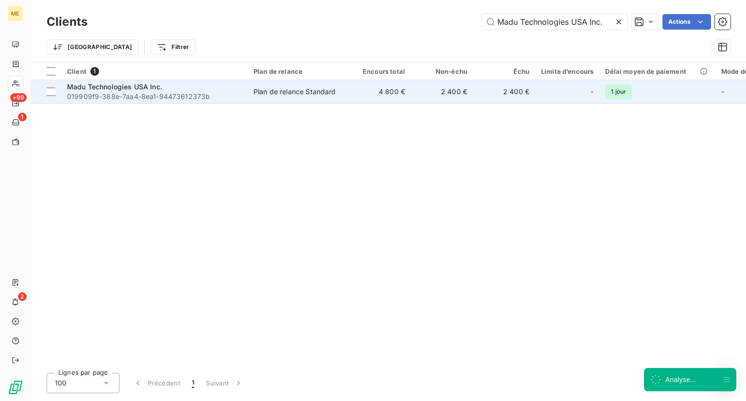
click at [199, 87] on div "Madu Technologies USA Inc." at bounding box center [154, 87] width 175 height 10
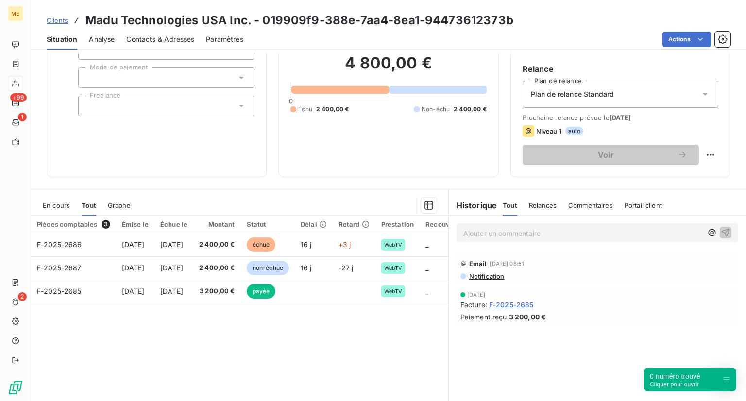
scroll to position [81, 0]
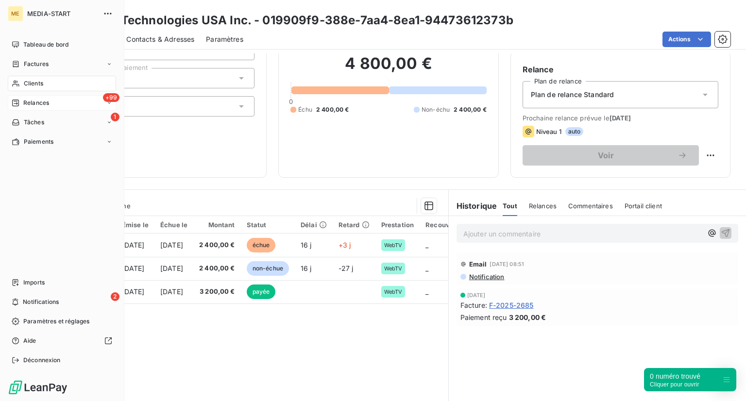
click at [21, 86] on div "Clients" at bounding box center [62, 84] width 108 height 16
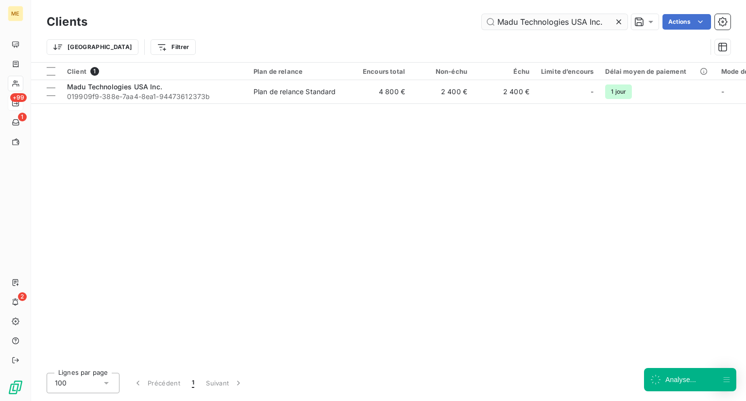
click at [609, 18] on input "Madu Technologies USA Inc." at bounding box center [555, 22] width 146 height 16
click at [619, 22] on icon at bounding box center [619, 21] width 5 height 5
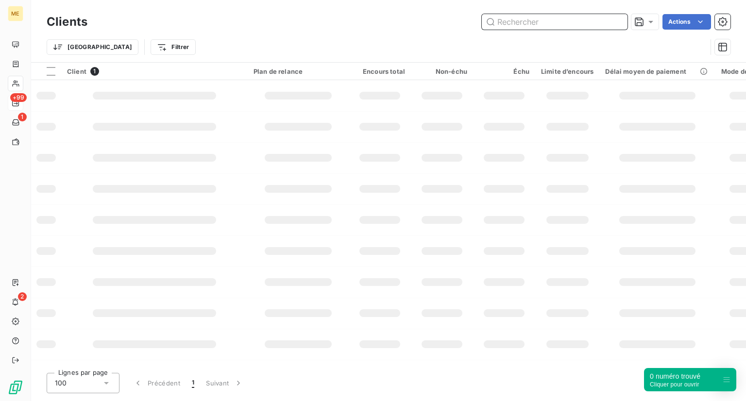
click at [572, 18] on input "text" at bounding box center [555, 22] width 146 height 16
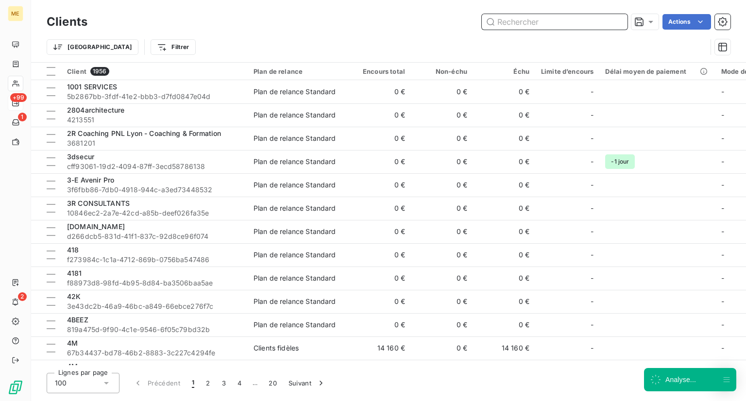
paste input "[DOMAIN_NAME]"
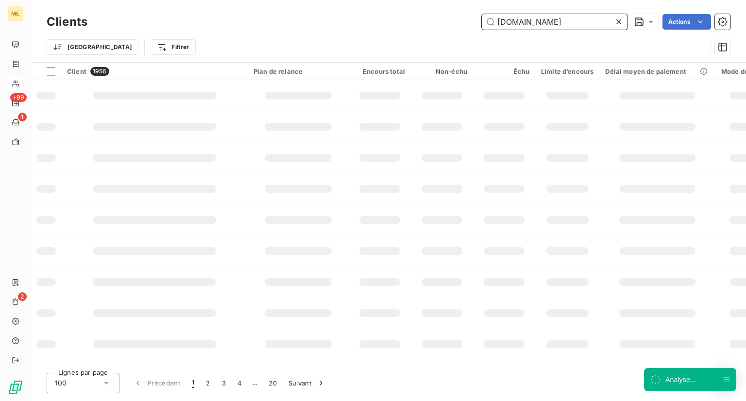
type input "[DOMAIN_NAME]"
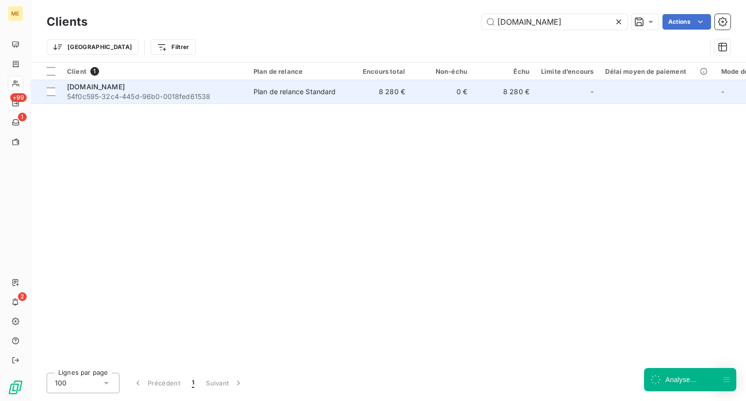
click at [140, 94] on span "54f0c595-32c4-445d-96b0-0018fed61538" at bounding box center [154, 97] width 175 height 10
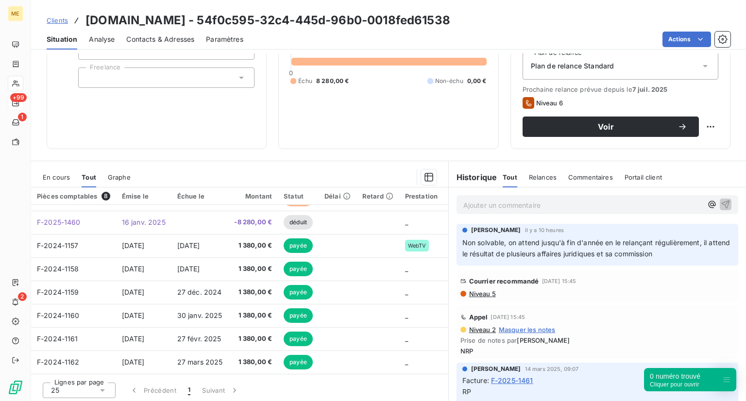
scroll to position [20, 0]
click at [56, 20] on span "Clients" at bounding box center [57, 21] width 21 height 8
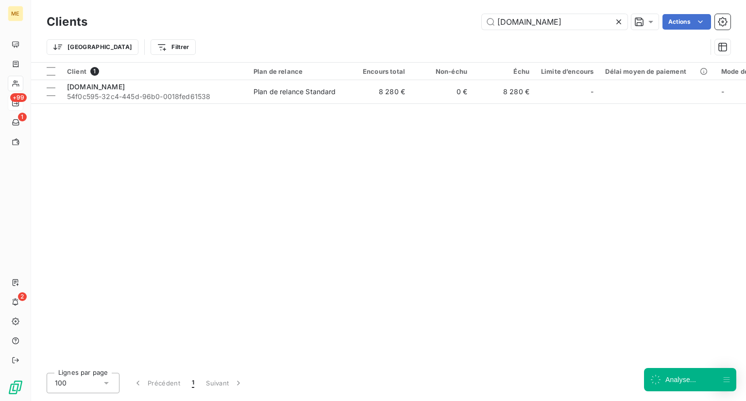
drag, startPoint x: 593, startPoint y: 18, endPoint x: 431, endPoint y: 38, distance: 162.5
click at [431, 38] on div "Clients [DOMAIN_NAME] Actions Trier Filtrer" at bounding box center [389, 37] width 684 height 51
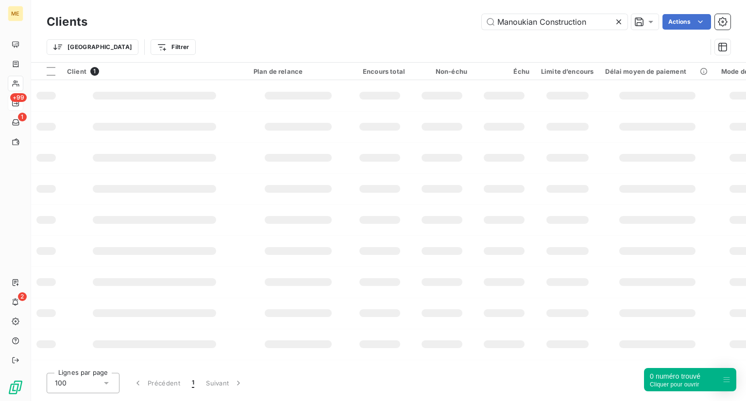
type input "Manoukian Construction"
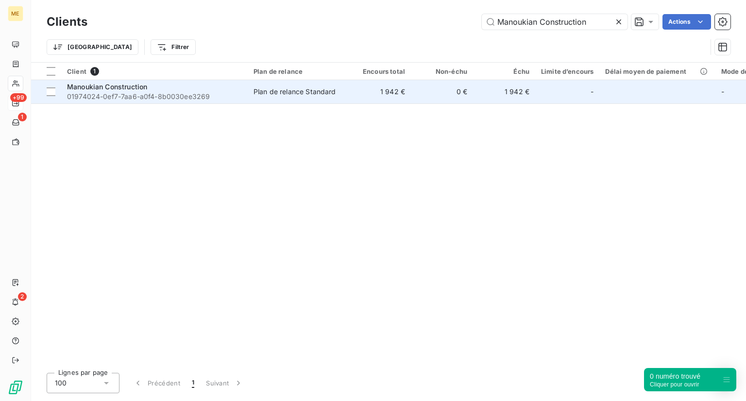
click at [211, 93] on span "01974024-0ef7-7aa6-a0f4-8b0030ee3269" at bounding box center [154, 97] width 175 height 10
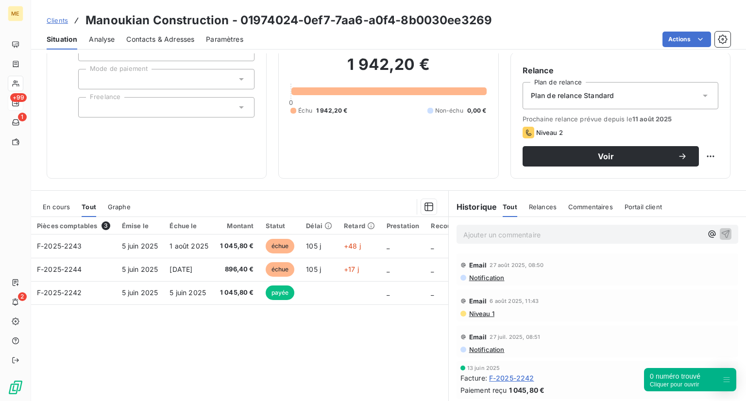
scroll to position [79, 0]
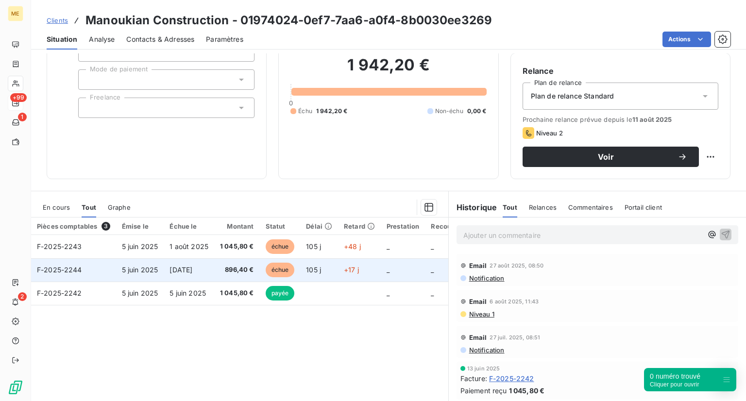
click at [212, 276] on td "[DATE]" at bounding box center [189, 269] width 51 height 23
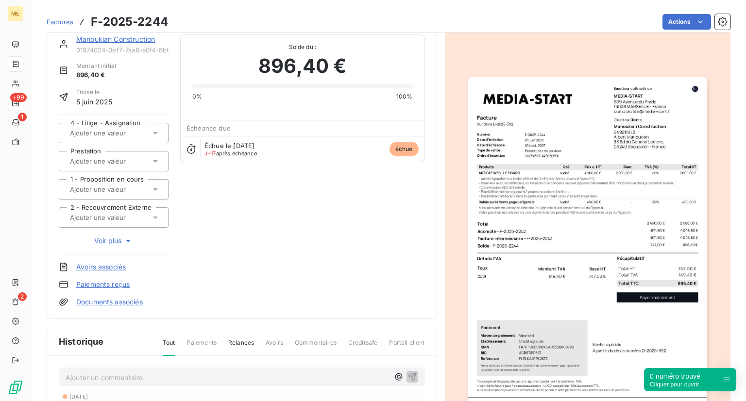
scroll to position [15, 0]
click at [318, 203] on div "Manoukian Construction 01974024-0ef7-7aa6-a0f4-8b0030ee3269 Montant initial 896…" at bounding box center [242, 171] width 366 height 273
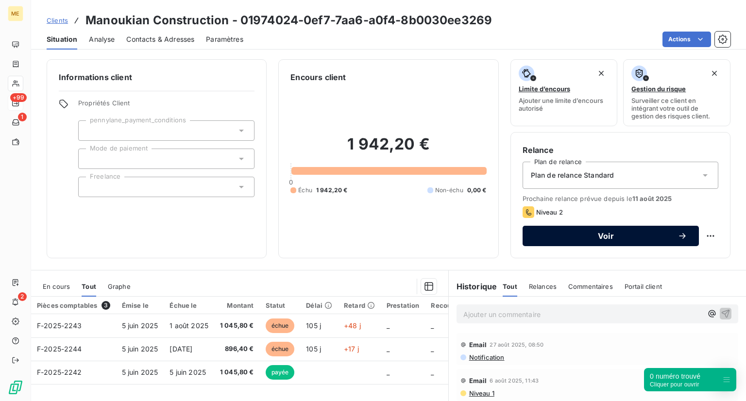
click at [569, 233] on span "Voir" at bounding box center [605, 236] width 143 height 8
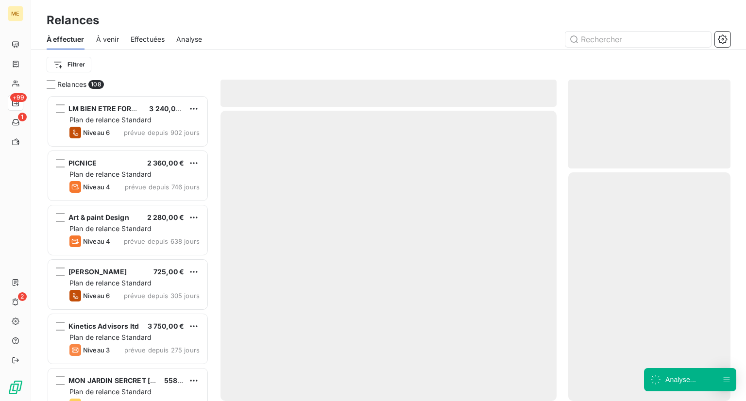
scroll to position [298, 155]
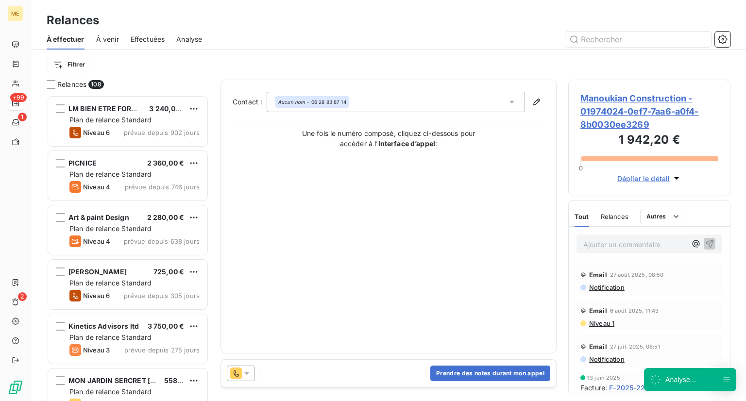
click at [241, 377] on icon at bounding box center [236, 374] width 12 height 12
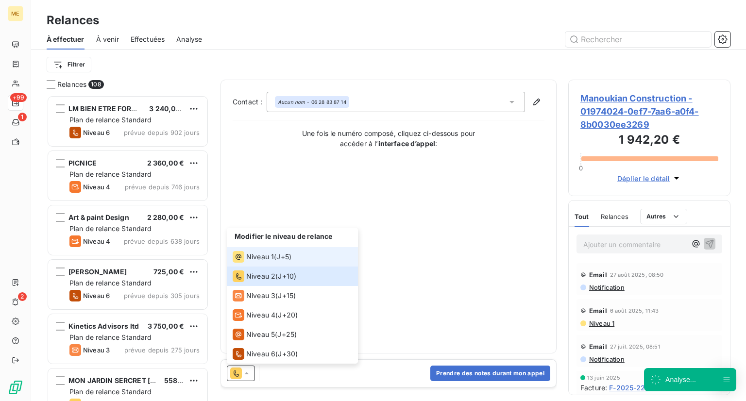
click at [275, 254] on div "Niveau 1 ( J+5 )" at bounding box center [262, 257] width 59 height 12
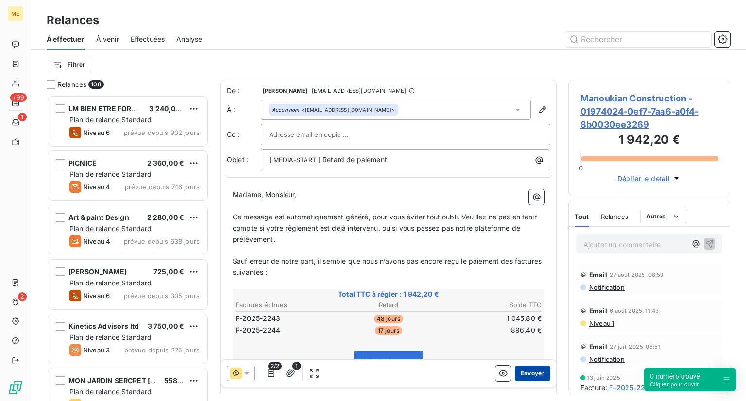
click at [521, 374] on button "Envoyer" at bounding box center [532, 374] width 35 height 16
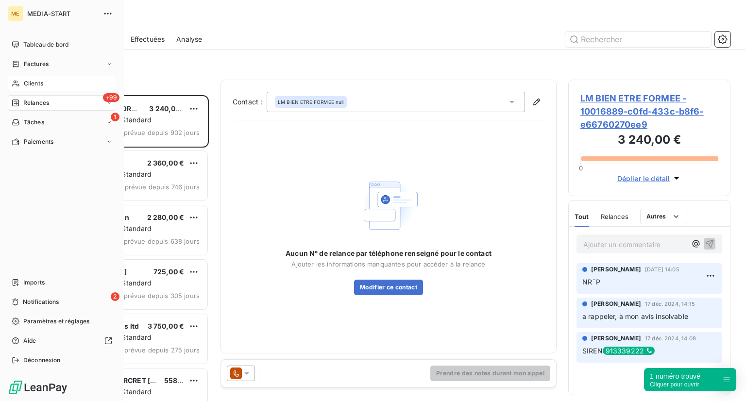
click at [40, 79] on span "Clients" at bounding box center [33, 83] width 19 height 9
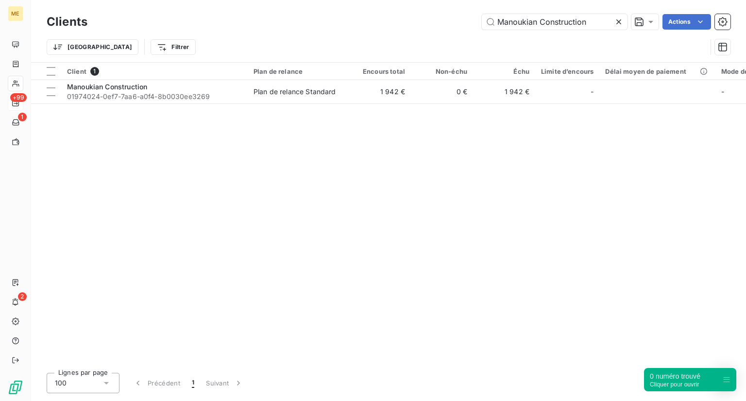
click at [621, 18] on icon at bounding box center [619, 22] width 10 height 10
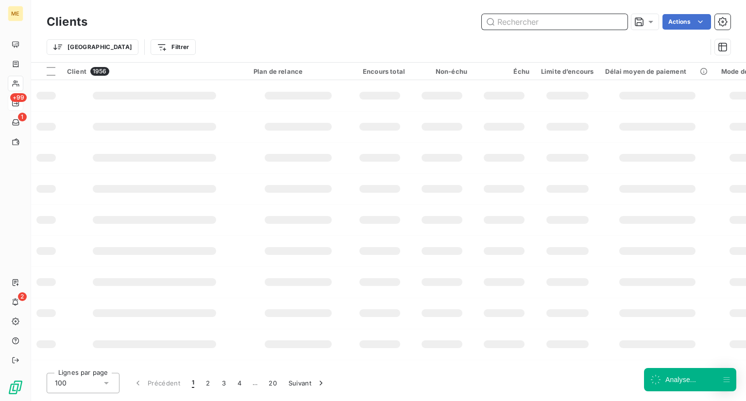
click at [566, 27] on input "text" at bounding box center [555, 22] width 146 height 16
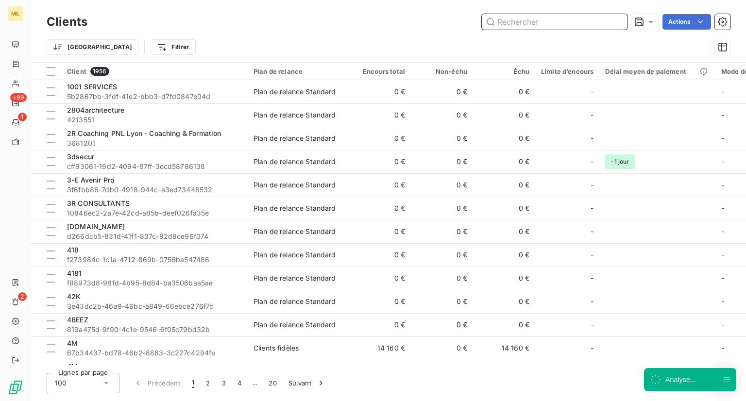
paste input "Manymore Coaching"
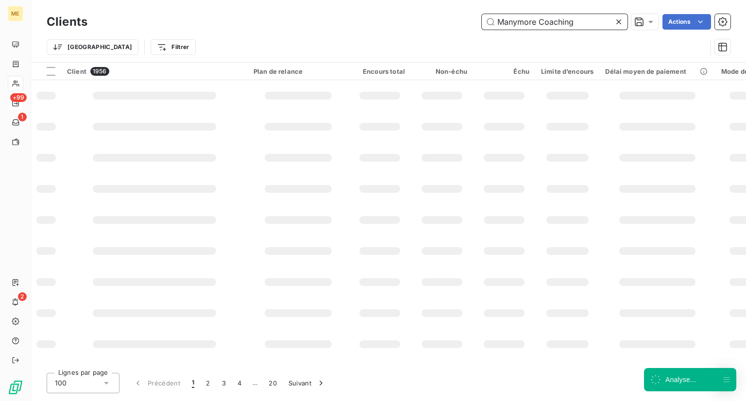
type input "Manymore Coaching"
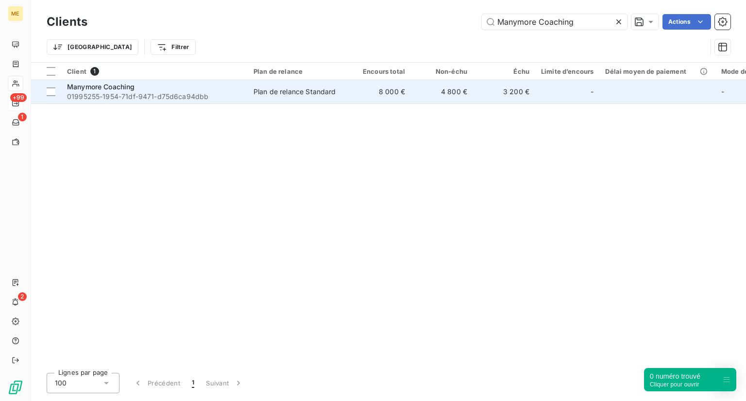
click at [138, 96] on span "01995255-1954-71df-9471-d75d6ca94dbb" at bounding box center [154, 97] width 175 height 10
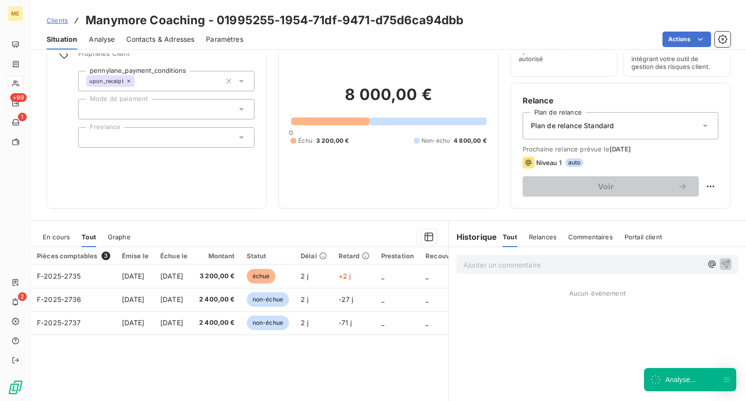
scroll to position [49, 0]
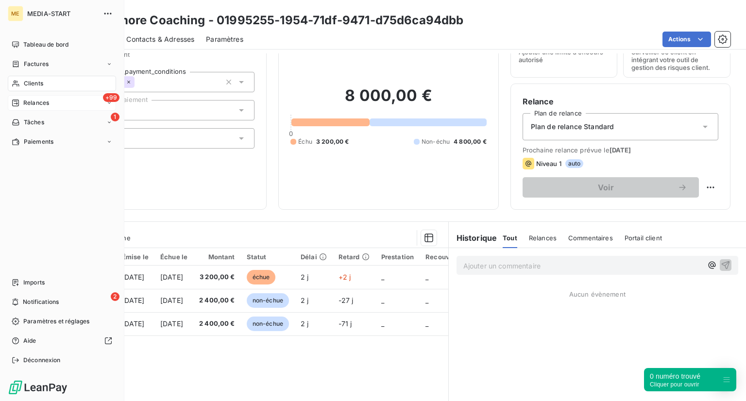
click at [17, 85] on icon at bounding box center [15, 84] width 7 height 6
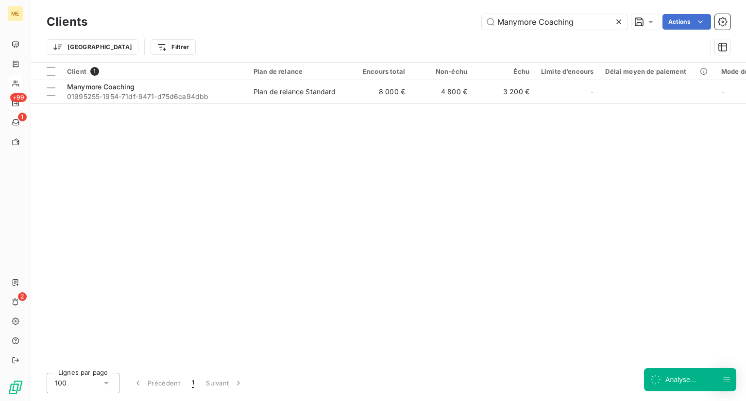
drag, startPoint x: 579, startPoint y: 24, endPoint x: 389, endPoint y: 33, distance: 190.2
click at [417, 34] on div "Clients Manymore Coaching Actions Trier Filtrer" at bounding box center [389, 37] width 684 height 51
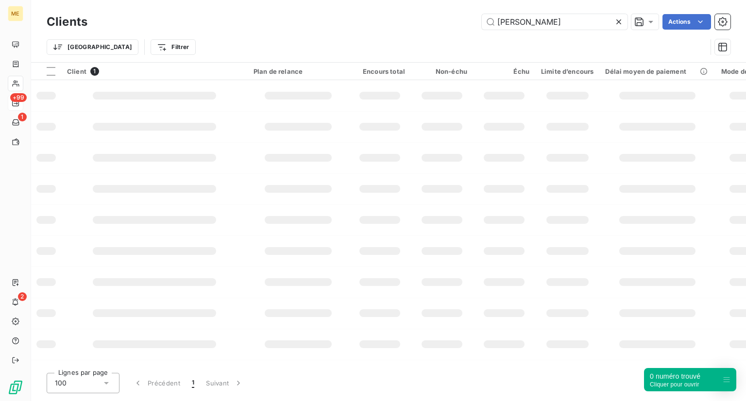
scroll to position [0, 1]
type input "[PERSON_NAME]"
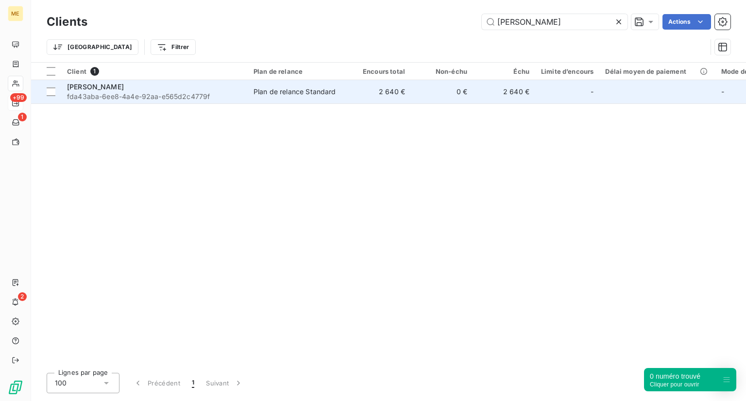
click at [115, 92] on span "fda43aba-6ee8-4a4e-92aa-e565d2c4779f" at bounding box center [154, 97] width 175 height 10
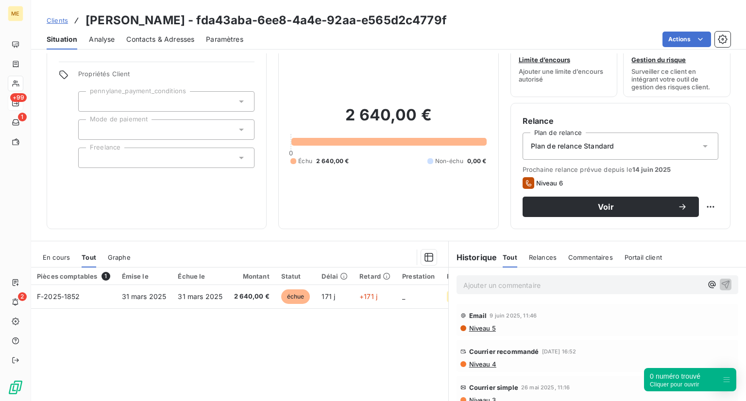
scroll to position [28, 0]
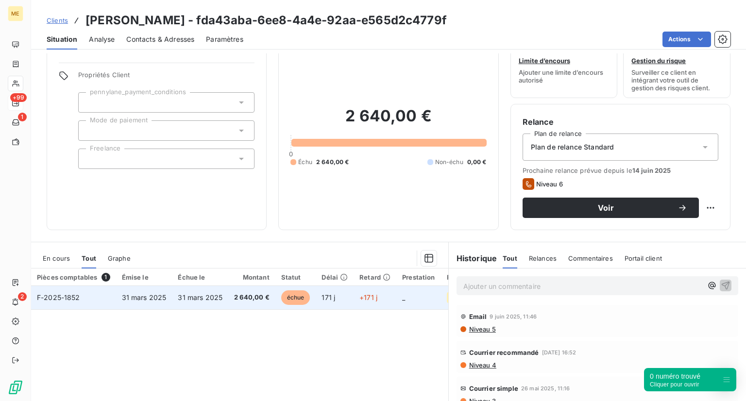
click at [294, 292] on span "échue" at bounding box center [295, 298] width 29 height 15
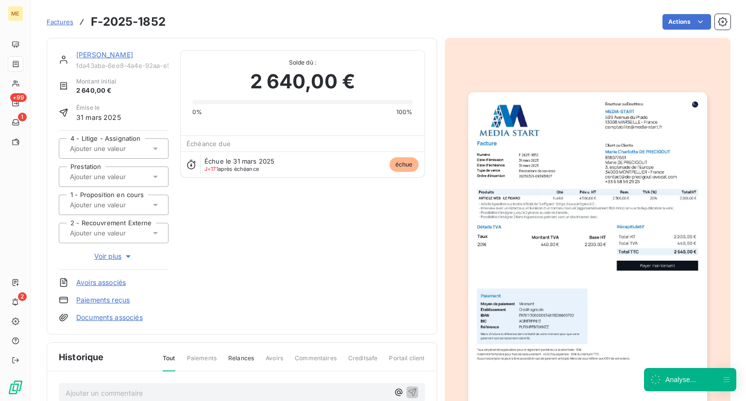
click at [133, 234] on input "text" at bounding box center [118, 233] width 98 height 9
click at [203, 221] on div "[PERSON_NAME] fda43aba-6ee8-4a4e-92aa-e565d2c4779f Montant initial 2 640,00 € É…" at bounding box center [242, 186] width 366 height 273
click at [101, 258] on span "Voir plus" at bounding box center [113, 257] width 39 height 10
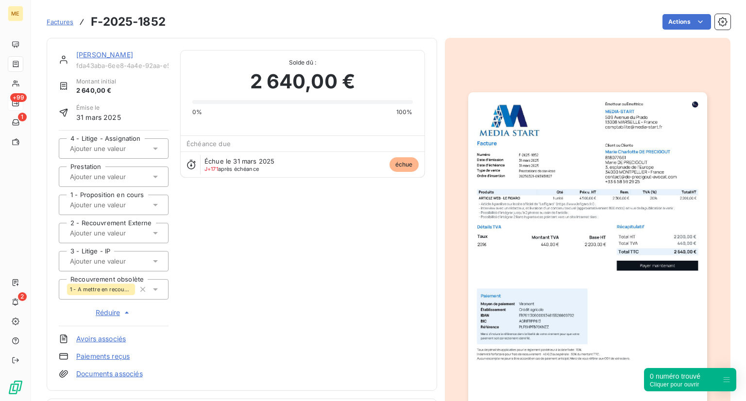
click at [115, 291] on span "1 - A mettre en recouvrement" at bounding box center [101, 290] width 62 height 6
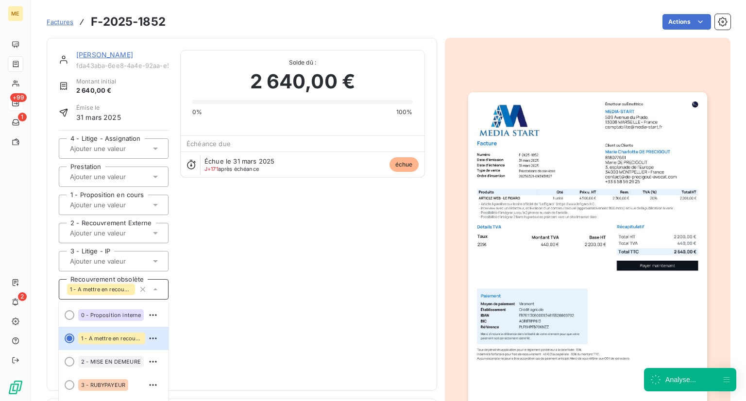
click at [181, 306] on div "[PERSON_NAME] fda43aba-6ee8-4a4e-92aa-e565d2c4779f Montant initial 2 640,00 € É…" at bounding box center [242, 214] width 366 height 329
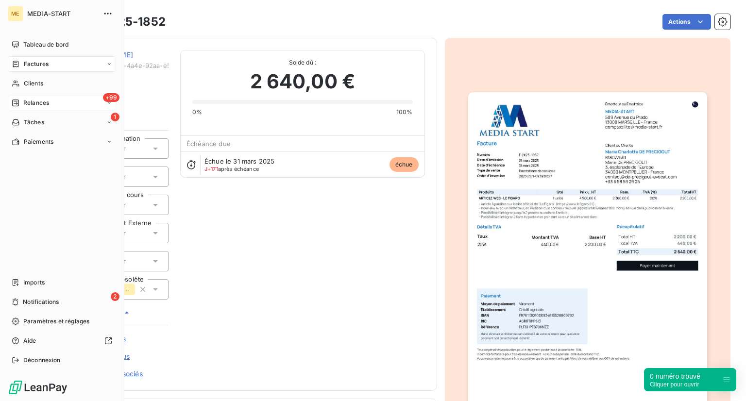
click at [21, 74] on nav "Tableau de bord Factures Clients +99 Relances 1 Tâches Paiements" at bounding box center [62, 93] width 108 height 113
click at [24, 76] on div "Clients" at bounding box center [62, 84] width 108 height 16
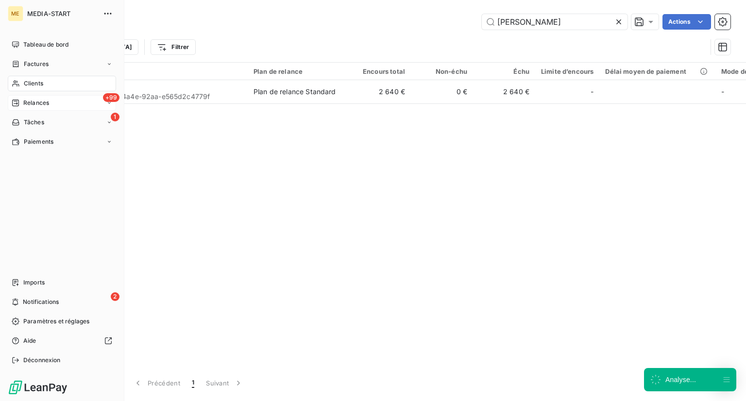
scroll to position [0, 1]
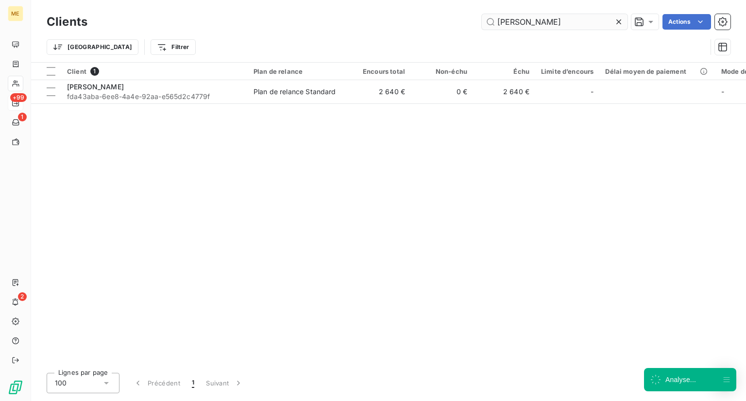
click at [613, 17] on input "[PERSON_NAME]" at bounding box center [555, 22] width 146 height 16
click at [617, 25] on icon at bounding box center [619, 22] width 10 height 10
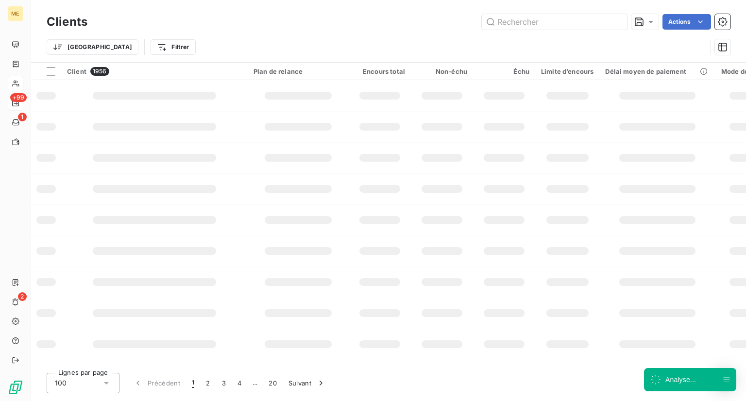
click at [567, 14] on div "Clients Actions" at bounding box center [389, 22] width 684 height 20
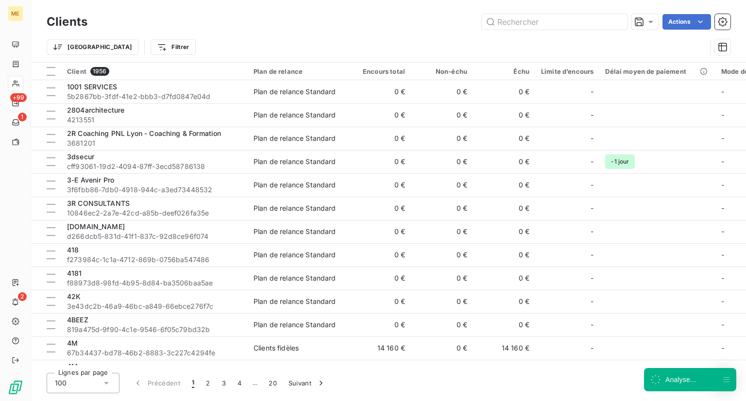
click at [567, 14] on div "Clients Actions" at bounding box center [389, 22] width 684 height 20
click at [572, 22] on input "text" at bounding box center [555, 22] width 146 height 16
paste input "[DOMAIN_NAME]"
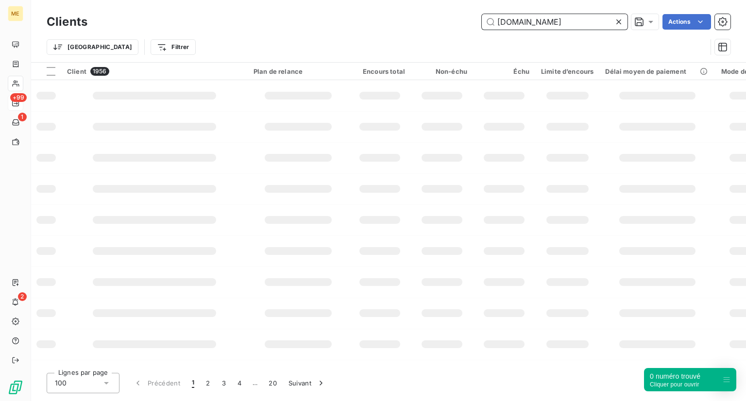
type input "[DOMAIN_NAME]"
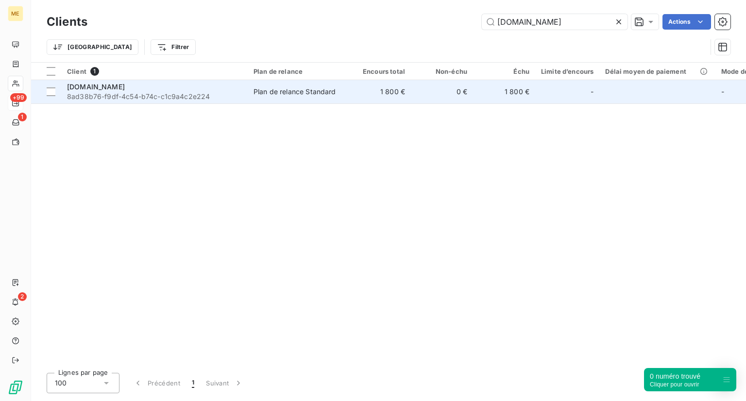
click at [107, 98] on span "8ad38b76-f9df-4c54-b74c-c1c9a4c2e224" at bounding box center [154, 97] width 175 height 10
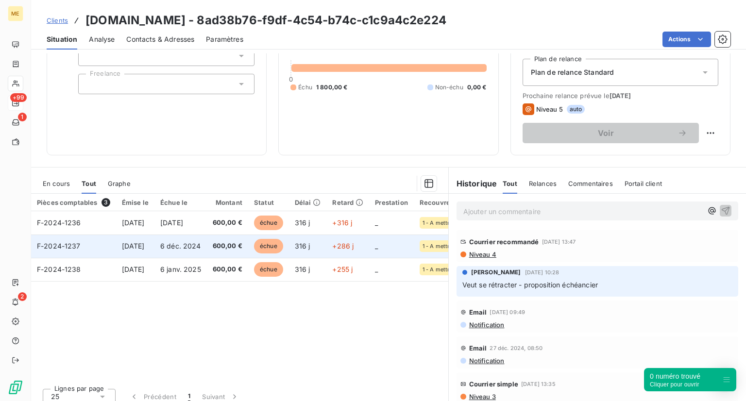
scroll to position [111, 0]
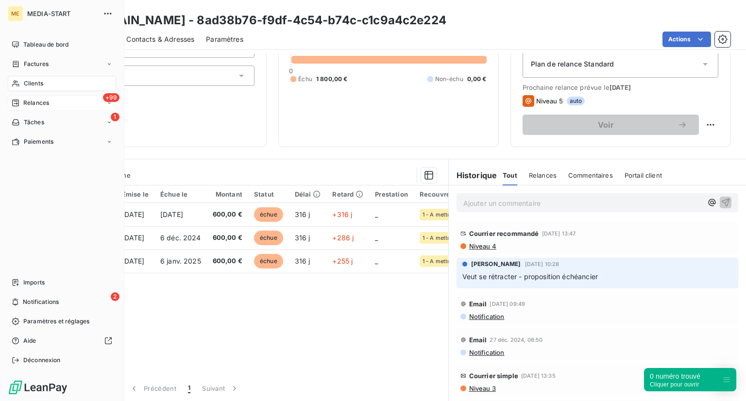
click at [52, 88] on div "Clients" at bounding box center [62, 84] width 108 height 16
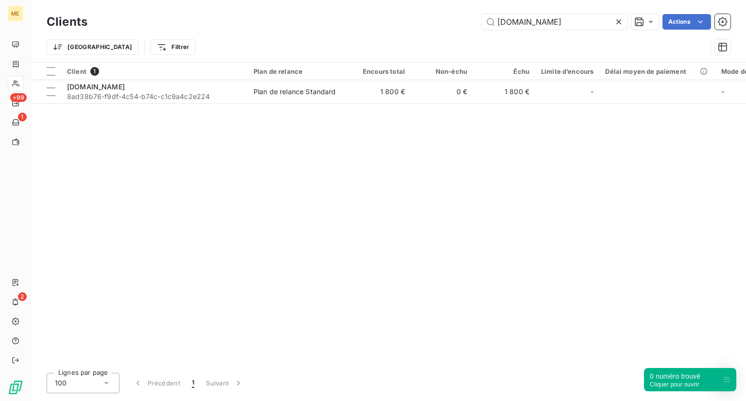
drag, startPoint x: 557, startPoint y: 15, endPoint x: 473, endPoint y: 24, distance: 85.0
click at [473, 24] on div "[DOMAIN_NAME] Actions" at bounding box center [415, 22] width 632 height 16
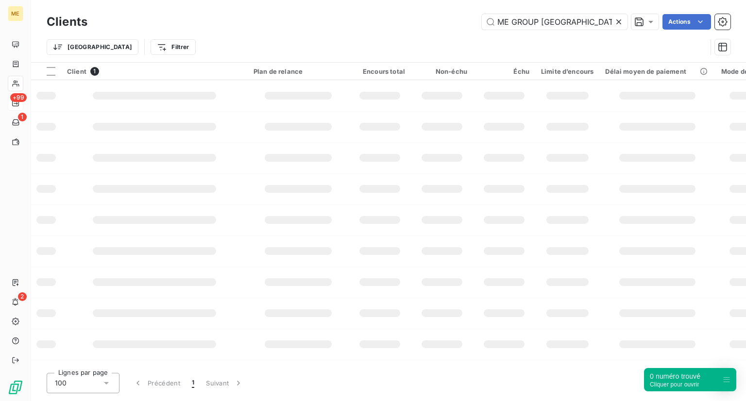
type input "ME GROUP [GEOGRAPHIC_DATA]"
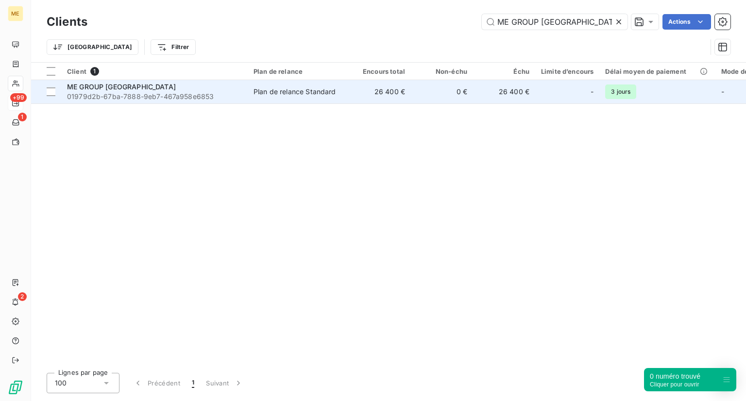
click at [189, 102] on td "ME GROUP FRANCE 01979d2b-67ba-7888-9eb7-467a958e6853" at bounding box center [154, 91] width 187 height 23
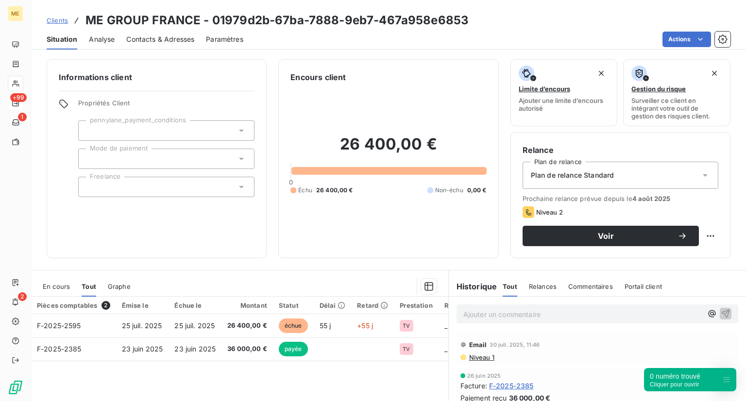
scroll to position [15, 0]
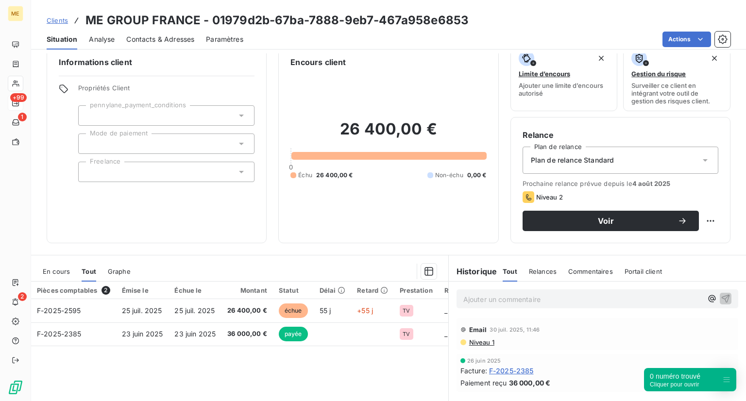
click at [110, 36] on span "Analyse" at bounding box center [102, 39] width 26 height 10
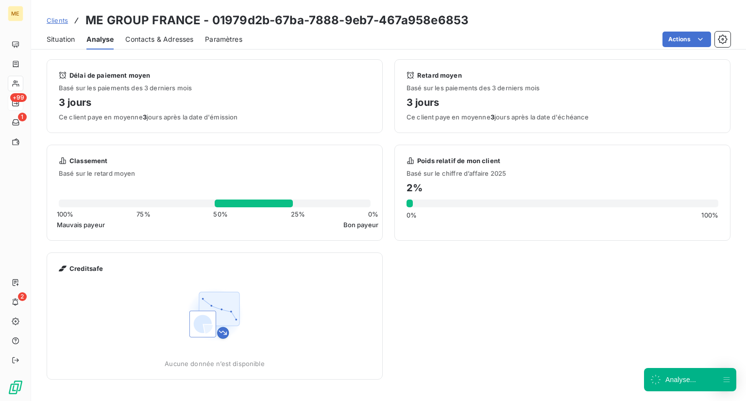
click at [139, 43] on span "Contacts & Adresses" at bounding box center [159, 39] width 68 height 10
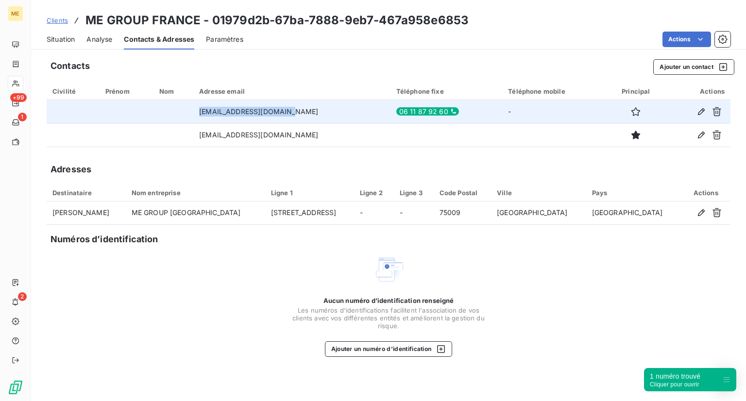
drag, startPoint x: 301, startPoint y: 115, endPoint x: 204, endPoint y: 114, distance: 97.2
click at [204, 114] on td "[EMAIL_ADDRESS][DOMAIN_NAME]" at bounding box center [291, 111] width 197 height 23
copy td "[EMAIL_ADDRESS][DOMAIN_NAME]"
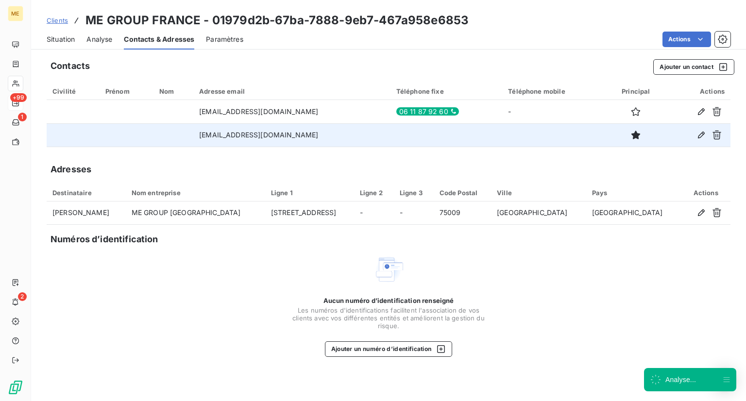
drag, startPoint x: 315, startPoint y: 133, endPoint x: 219, endPoint y: 137, distance: 96.3
drag, startPoint x: 219, startPoint y: 137, endPoint x: 204, endPoint y: 137, distance: 15.6
click at [204, 137] on td "[EMAIL_ADDRESS][DOMAIN_NAME]" at bounding box center [291, 134] width 197 height 23
drag, startPoint x: 204, startPoint y: 137, endPoint x: 323, endPoint y: 130, distance: 119.3
click at [324, 131] on td "[EMAIL_ADDRESS][DOMAIN_NAME]" at bounding box center [291, 134] width 197 height 23
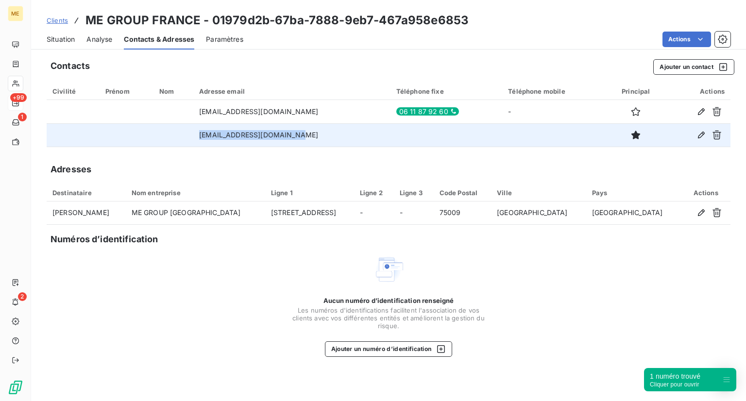
copy td "[EMAIL_ADDRESS][DOMAIN_NAME]"
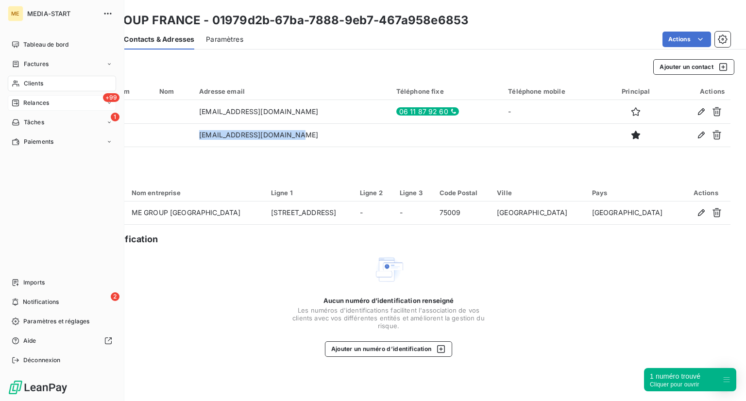
click at [56, 86] on div "Clients" at bounding box center [62, 84] width 108 height 16
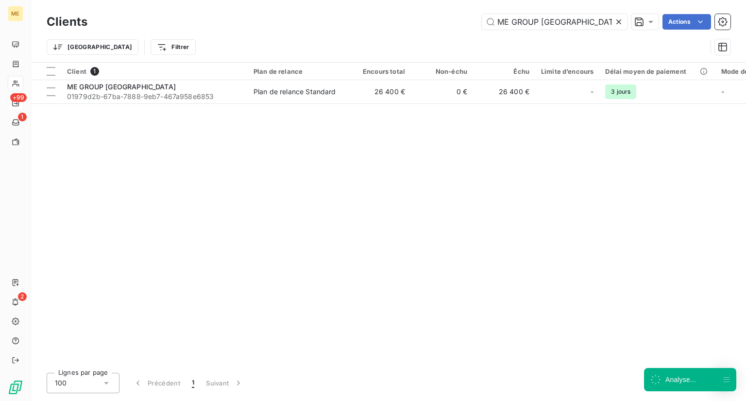
drag, startPoint x: 581, startPoint y: 22, endPoint x: 412, endPoint y: 17, distance: 168.2
click at [412, 17] on div "ME GROUP FRANCE Actions" at bounding box center [415, 22] width 632 height 16
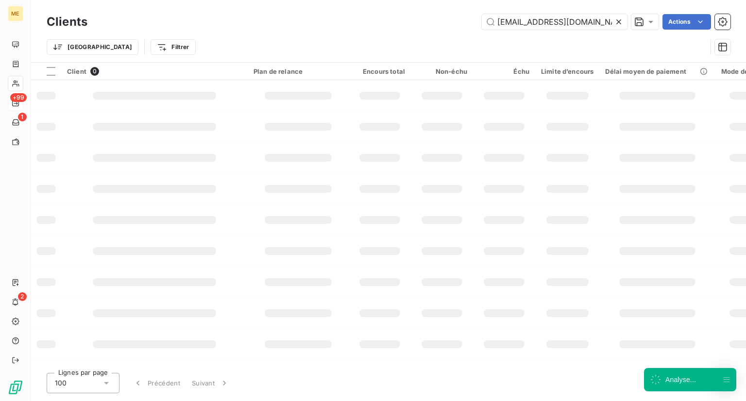
type input "[EMAIL_ADDRESS][DOMAIN_NAME]"
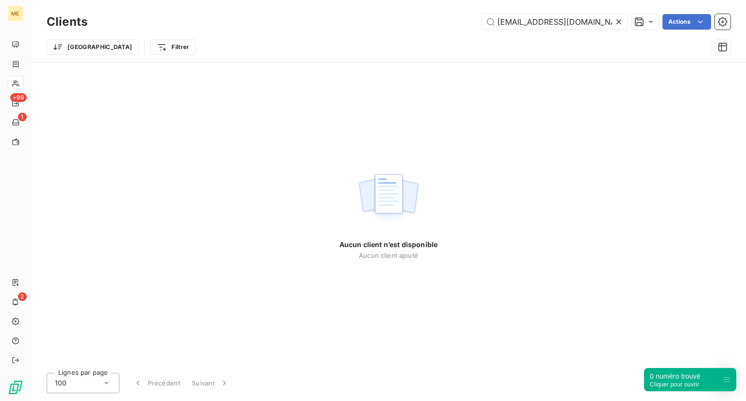
click at [618, 27] on div at bounding box center [621, 22] width 14 height 16
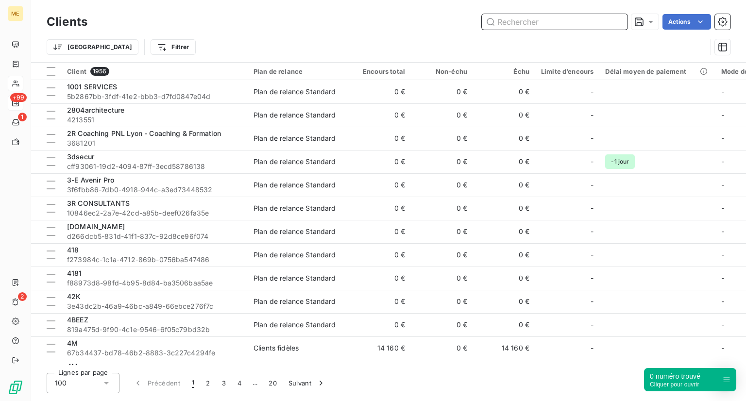
click at [562, 28] on input "text" at bounding box center [555, 22] width 146 height 16
paste input "[EMAIL_ADDRESS][DOMAIN_NAME]"
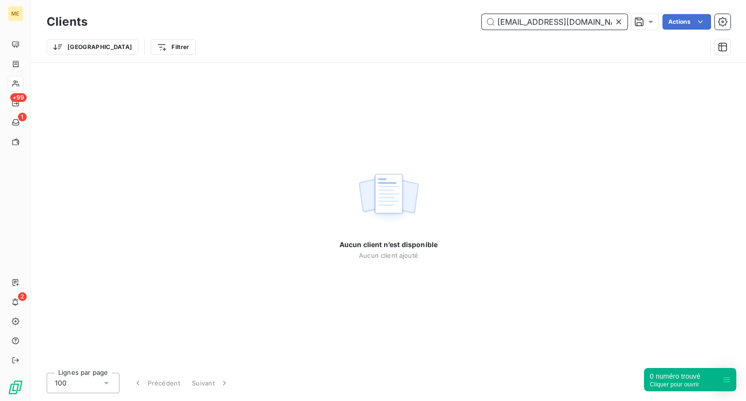
drag, startPoint x: 610, startPoint y: 24, endPoint x: 404, endPoint y: 26, distance: 206.0
click at [404, 26] on div "[EMAIL_ADDRESS][DOMAIN_NAME] Actions" at bounding box center [415, 22] width 632 height 16
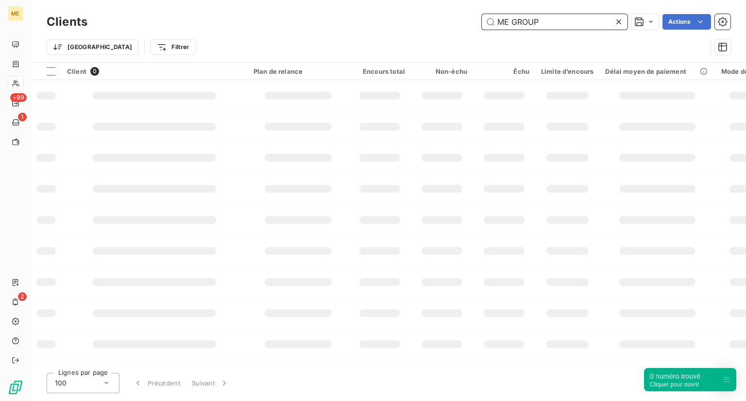
type input "ME GROUP"
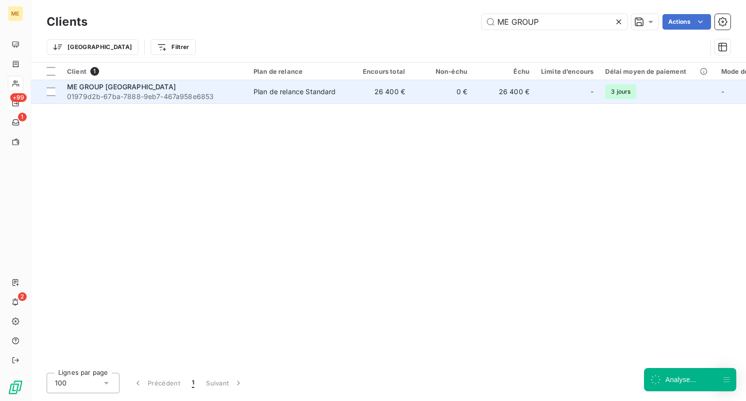
click at [237, 89] on div "ME GROUP [GEOGRAPHIC_DATA]" at bounding box center [154, 87] width 175 height 10
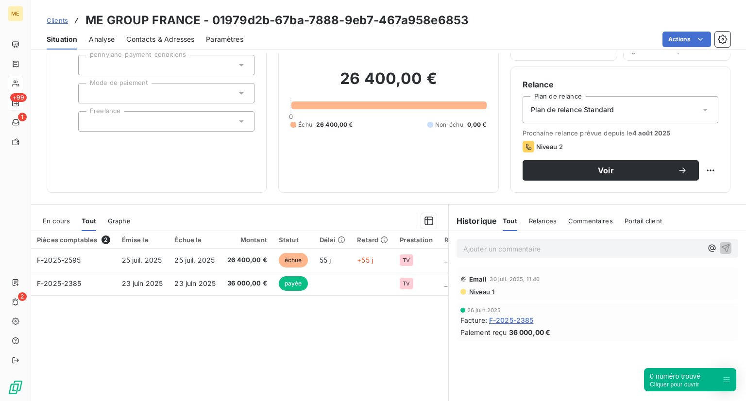
scroll to position [66, 0]
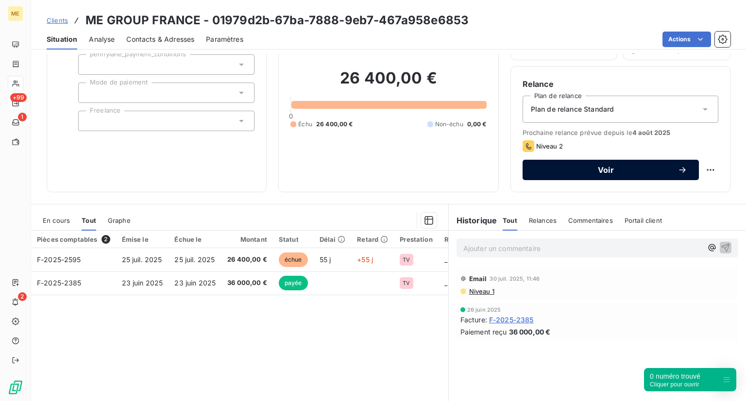
click at [589, 170] on span "Voir" at bounding box center [605, 170] width 143 height 8
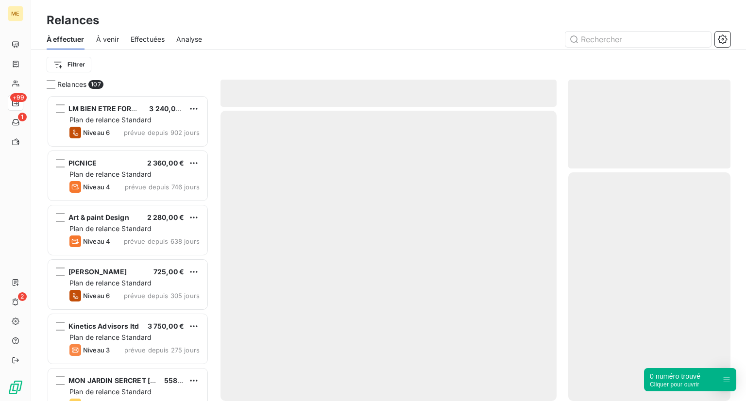
scroll to position [298, 155]
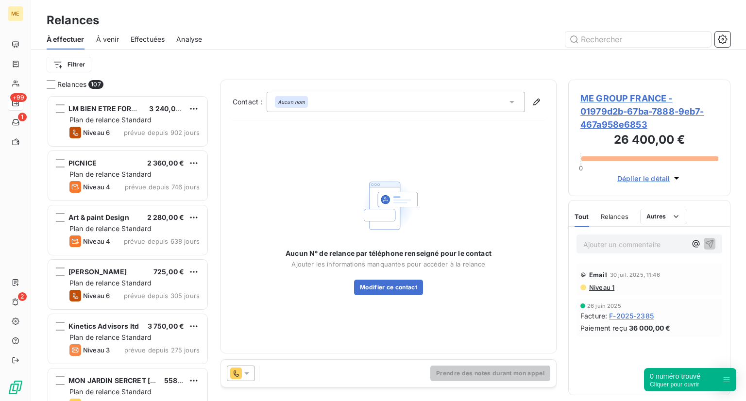
click at [249, 378] on icon at bounding box center [247, 374] width 10 height 10
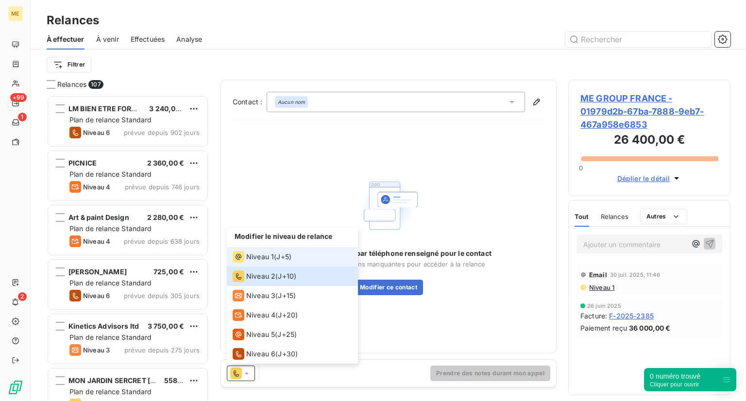
click at [269, 255] on span "Niveau 1" at bounding box center [260, 257] width 28 height 10
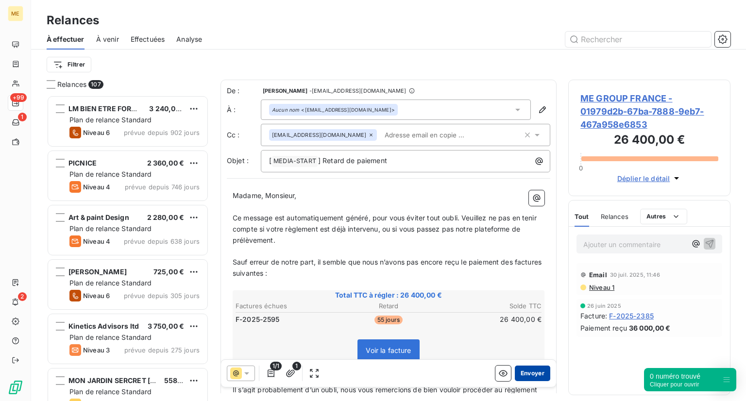
click at [533, 374] on button "Envoyer" at bounding box center [532, 374] width 35 height 16
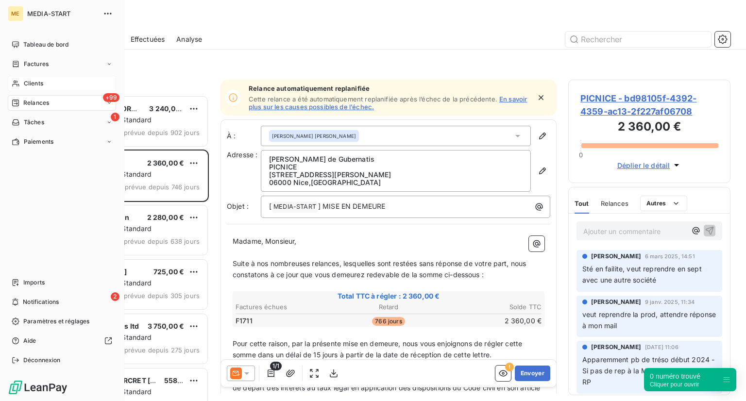
click at [29, 83] on span "Clients" at bounding box center [33, 83] width 19 height 9
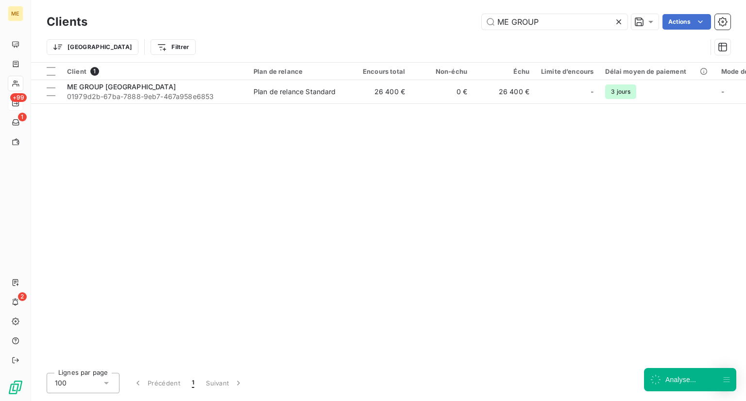
drag, startPoint x: 560, startPoint y: 19, endPoint x: 362, endPoint y: -4, distance: 199.2
click at [362, 0] on html "ME +99 1 2 Clients ME GROUP Actions Trier Filtrer Client 1 Plan de relance Enco…" at bounding box center [373, 200] width 746 height 401
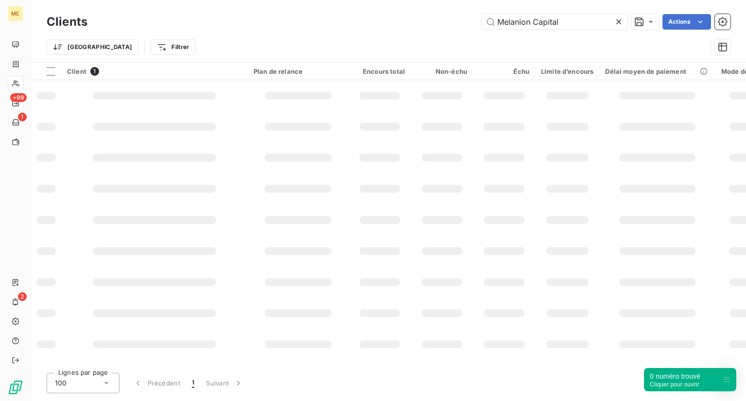
type input "Melanion Capital"
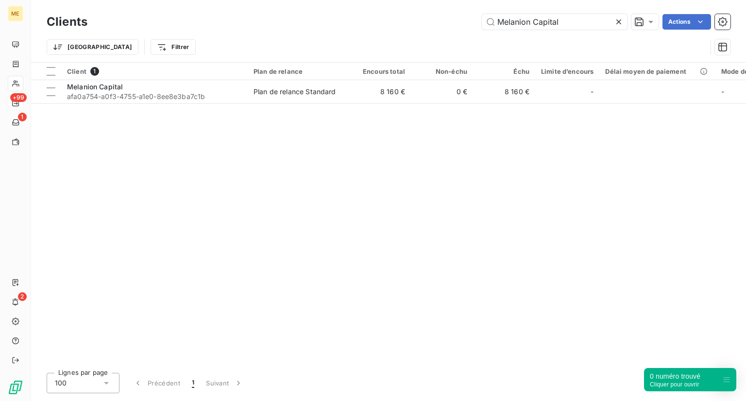
click at [242, 104] on div "Client 1 Plan de relance Encours total Non-échu Échu Limite d’encours Délai moy…" at bounding box center [388, 214] width 715 height 303
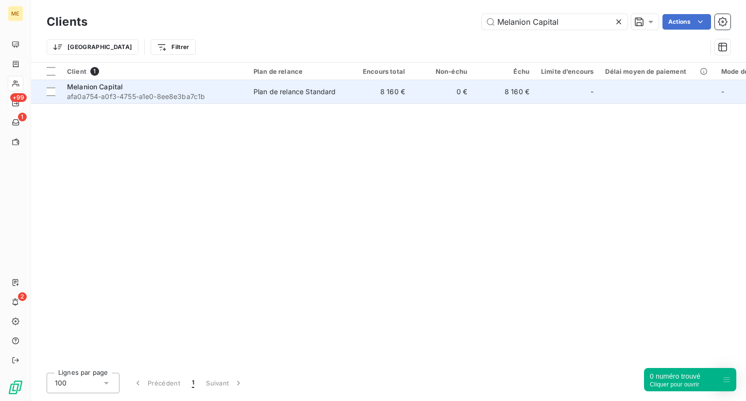
click at [253, 92] on td "Plan de relance Standard" at bounding box center [298, 91] width 101 height 23
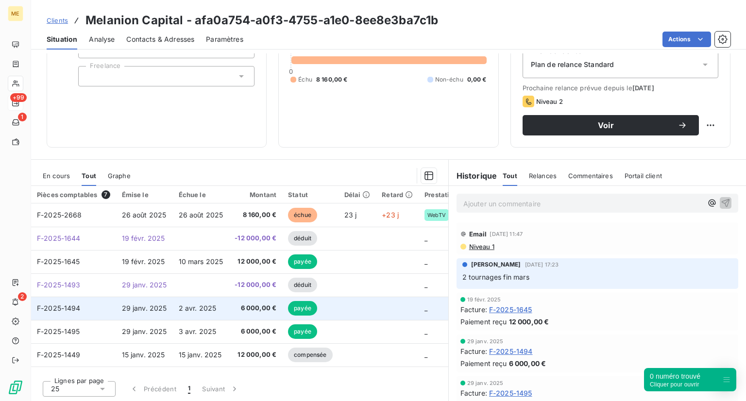
scroll to position [110, 0]
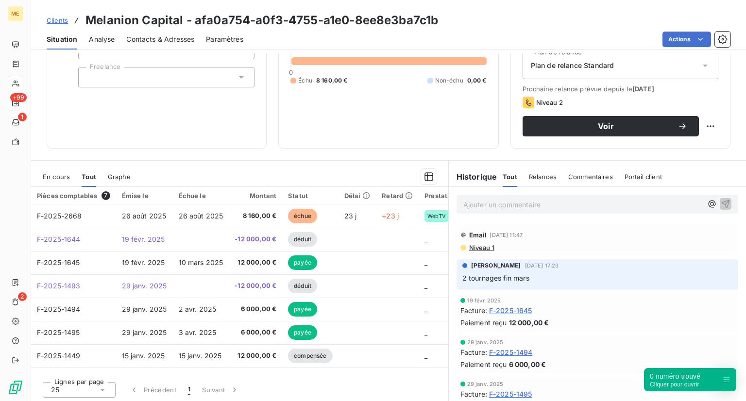
click at [45, 173] on span "En cours" at bounding box center [56, 177] width 27 height 8
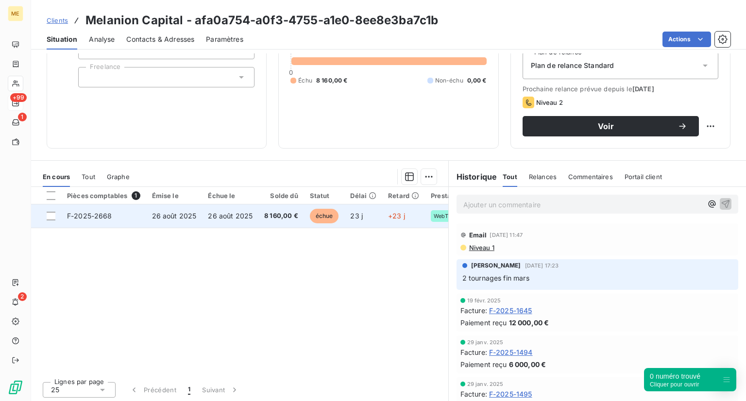
click at [328, 214] on span "échue" at bounding box center [324, 216] width 29 height 15
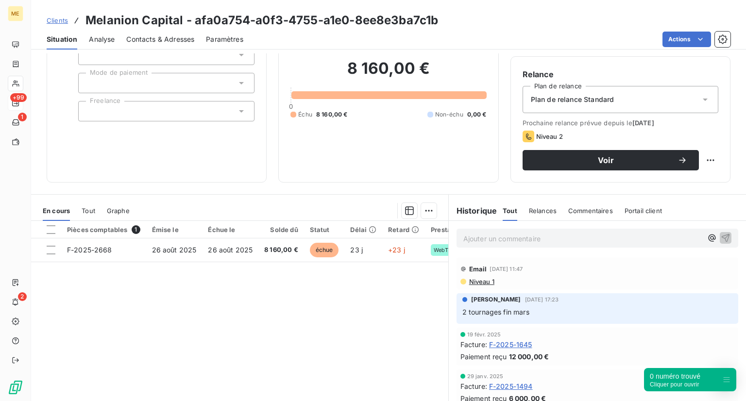
scroll to position [76, 0]
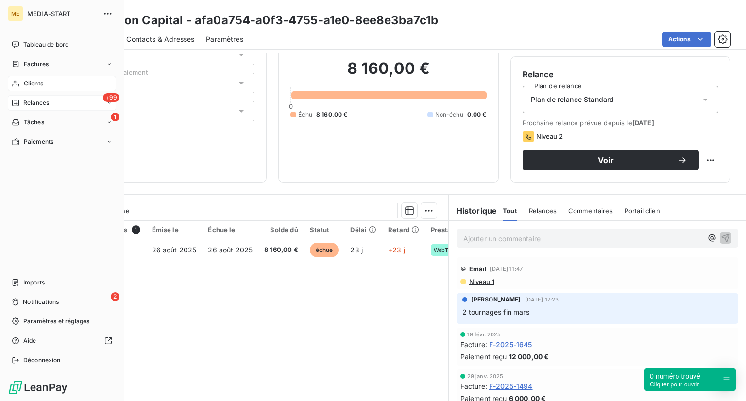
click at [18, 84] on icon at bounding box center [16, 84] width 8 height 8
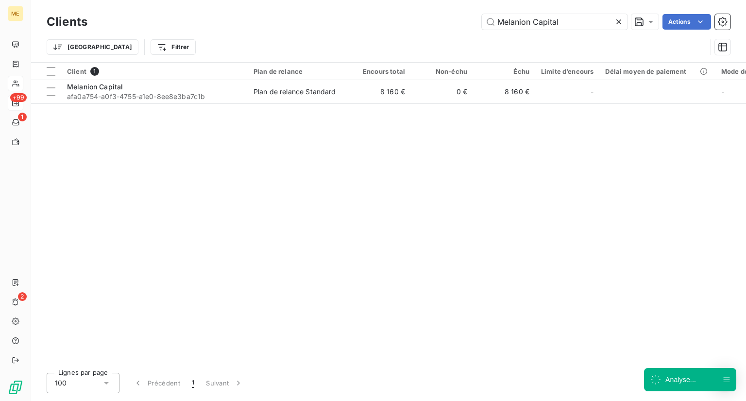
drag, startPoint x: 570, startPoint y: 19, endPoint x: 372, endPoint y: 31, distance: 199.1
click at [372, 31] on div "Clients Melanion Capital Actions" at bounding box center [389, 22] width 684 height 20
type input "Melis Avocat"
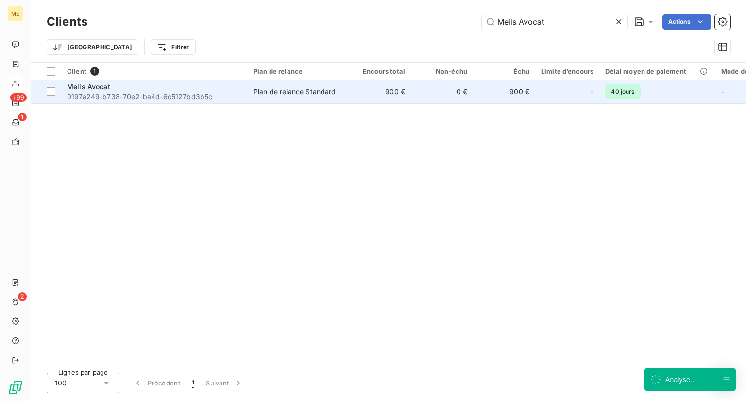
click at [143, 80] on td "Melis Avocat 0197a249-b738-70e2-ba4d-6c5127bd3b5c" at bounding box center [154, 91] width 187 height 23
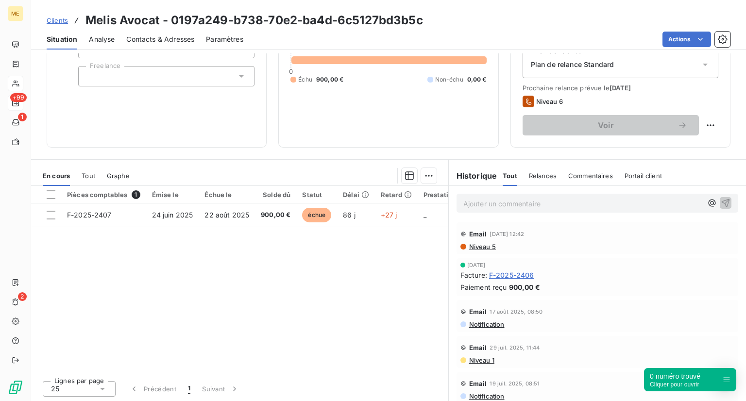
scroll to position [111, 0]
click at [478, 248] on span "Niveau 5" at bounding box center [482, 247] width 28 height 8
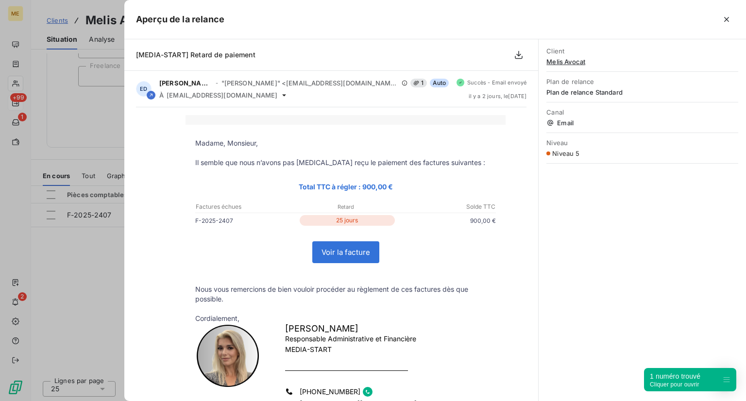
click at [106, 287] on div at bounding box center [373, 200] width 746 height 401
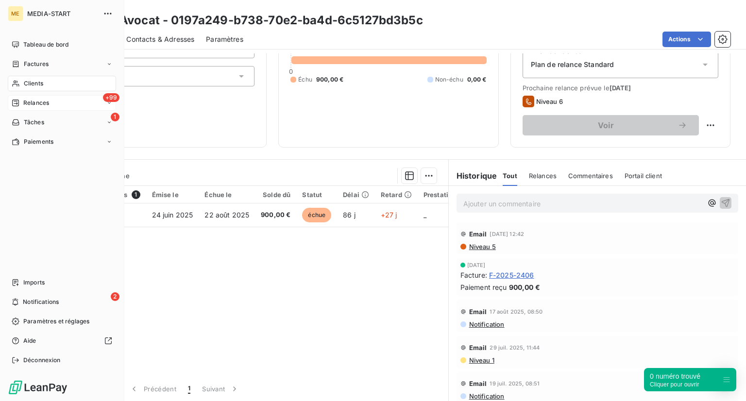
click at [21, 89] on div "Clients" at bounding box center [62, 84] width 108 height 16
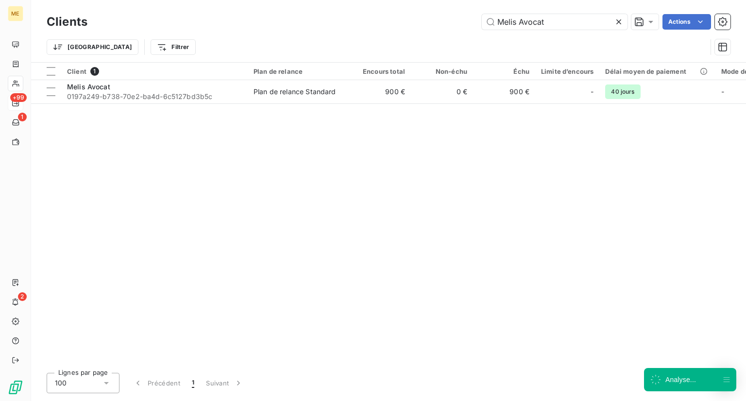
drag, startPoint x: 560, startPoint y: 21, endPoint x: 480, endPoint y: 21, distance: 79.7
click at [480, 21] on div "Melis Avocat Actions" at bounding box center [415, 22] width 632 height 16
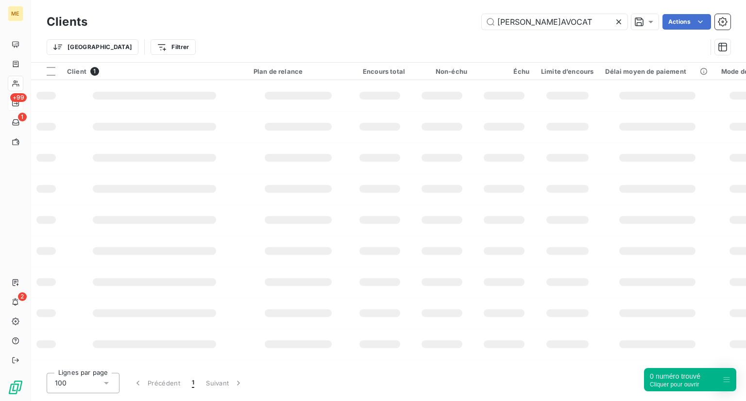
type input "[PERSON_NAME]AVOCAT"
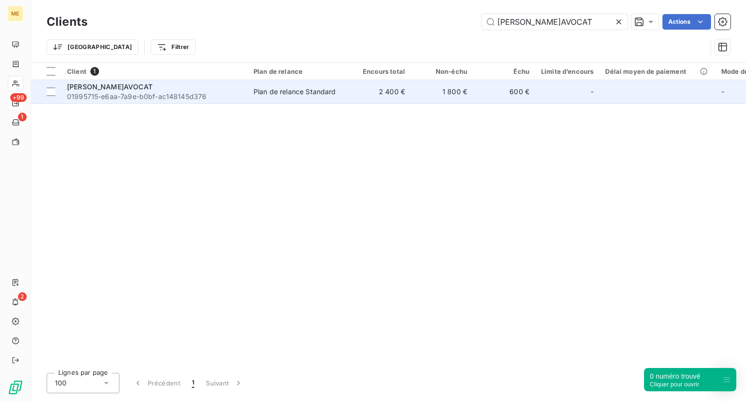
click at [192, 90] on div "[PERSON_NAME]AVOCAT" at bounding box center [154, 87] width 175 height 10
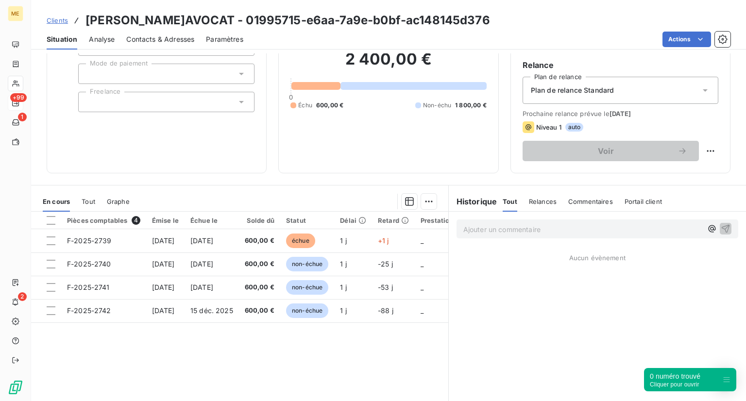
scroll to position [85, 0]
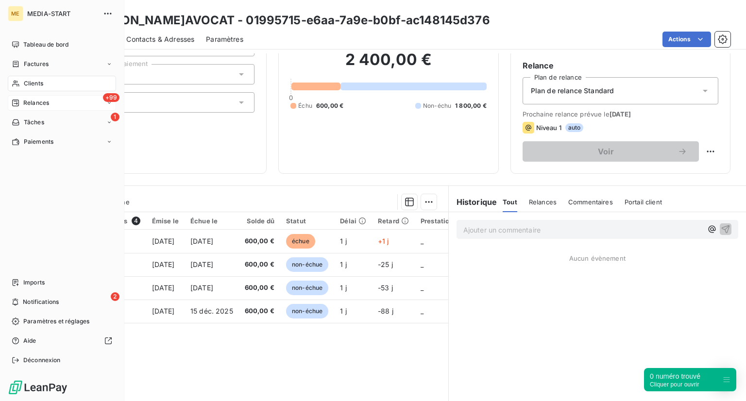
click at [36, 80] on span "Clients" at bounding box center [33, 83] width 19 height 9
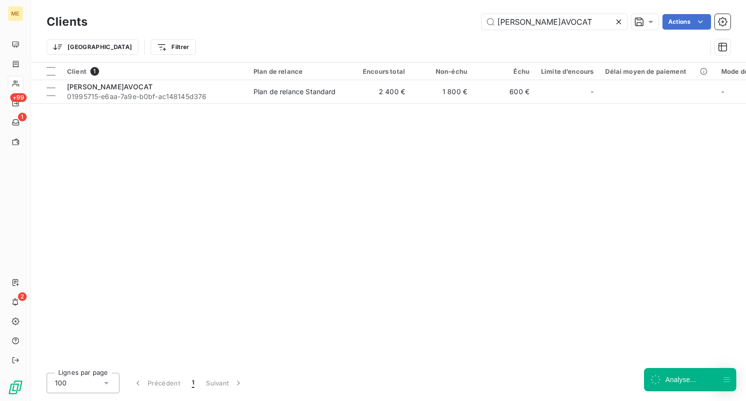
drag, startPoint x: 557, startPoint y: 19, endPoint x: 409, endPoint y: 32, distance: 148.2
click at [409, 32] on div "Clients [PERSON_NAME]AVOCAT Actions Trier Filtrer" at bounding box center [389, 37] width 684 height 51
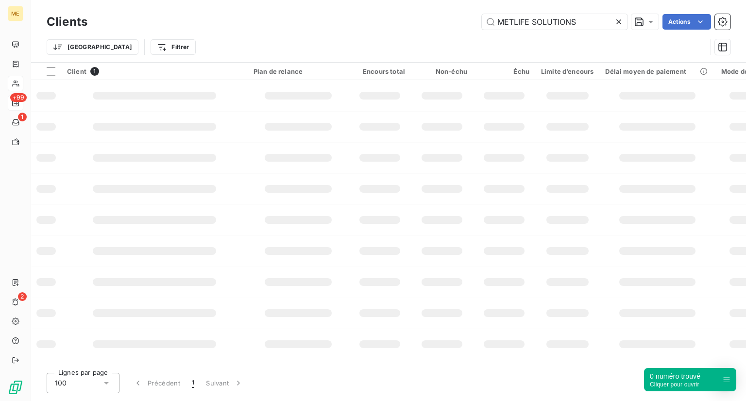
type input "METLIFE SOLUTIONS"
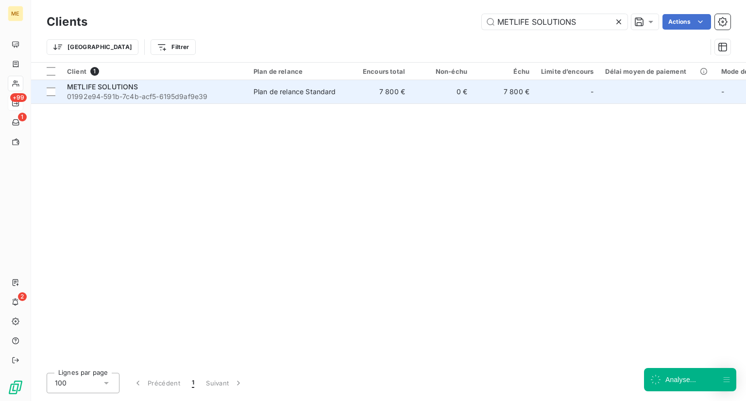
click at [383, 101] on td "7 800 €" at bounding box center [380, 91] width 62 height 23
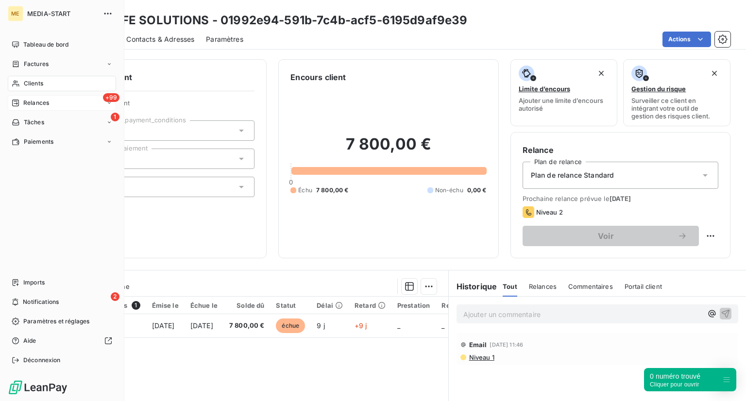
click at [25, 81] on span "Clients" at bounding box center [33, 83] width 19 height 9
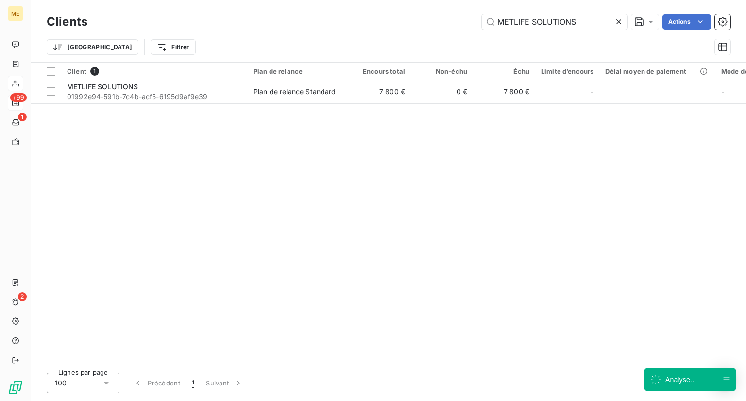
drag, startPoint x: 575, startPoint y: 21, endPoint x: 463, endPoint y: 34, distance: 113.5
click at [496, 24] on input "METLIFE SOLUTIONS" at bounding box center [555, 22] width 146 height 16
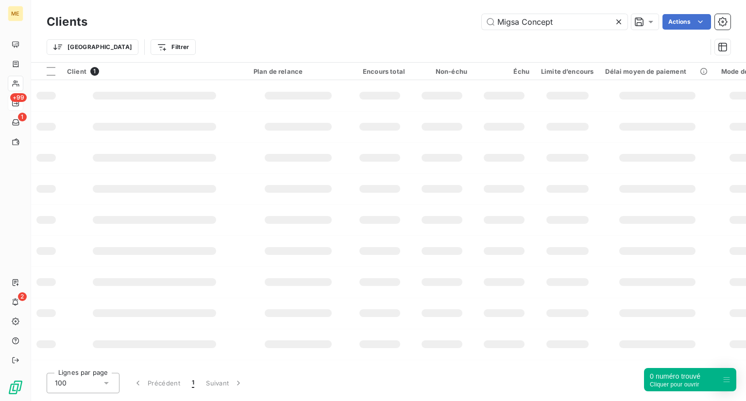
type input "Migsa Concept"
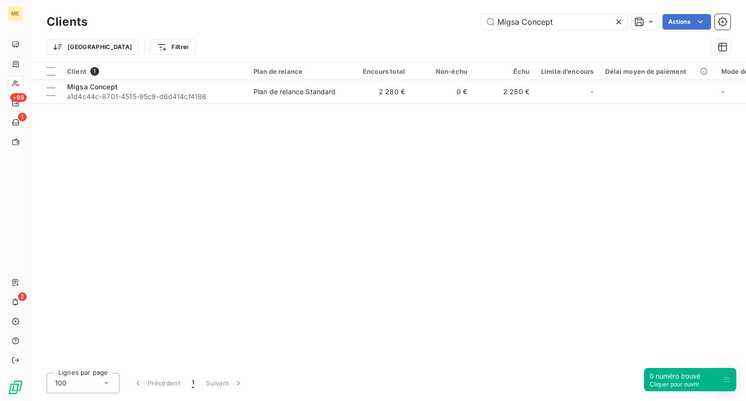
click at [171, 108] on div "Client 1 Plan de relance Encours total Non-échu Échu Limite d’encours Délai moy…" at bounding box center [388, 214] width 715 height 303
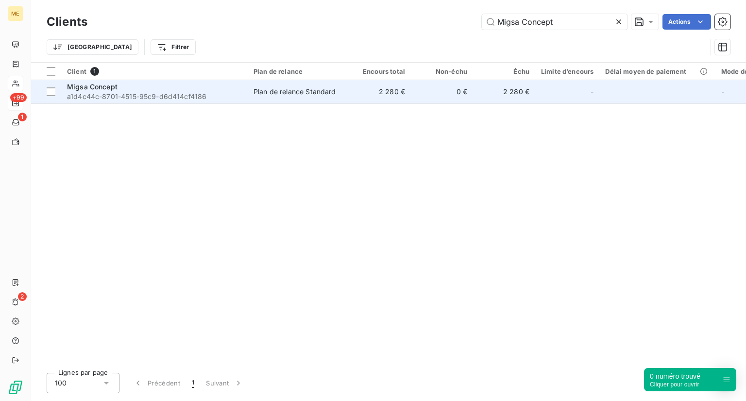
click at [177, 90] on div "Migsa Concept" at bounding box center [154, 87] width 175 height 10
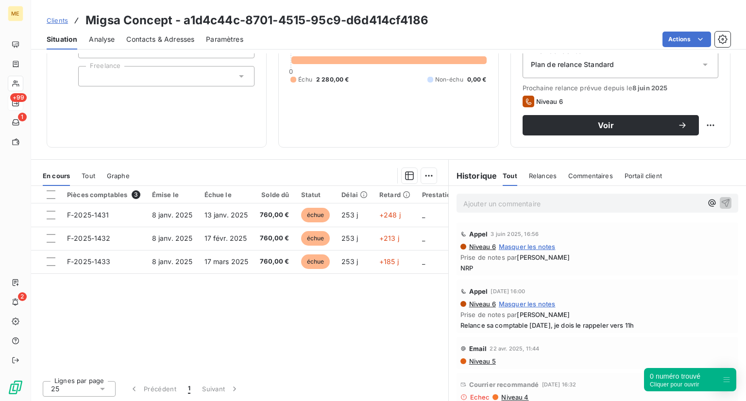
click at [513, 205] on p "Ajouter un commentaire ﻿" at bounding box center [583, 204] width 239 height 12
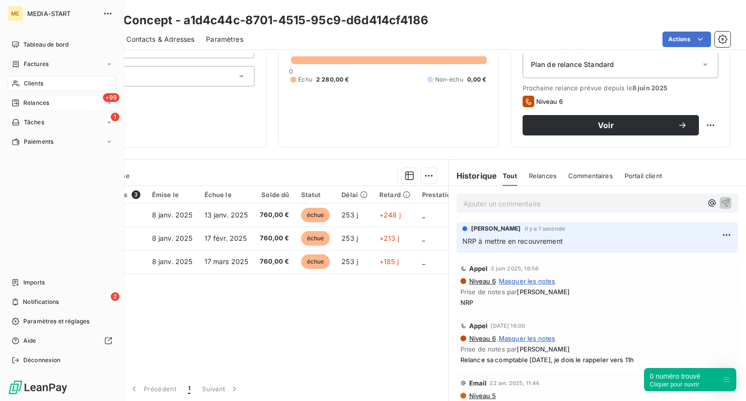
click at [42, 81] on span "Clients" at bounding box center [33, 83] width 19 height 9
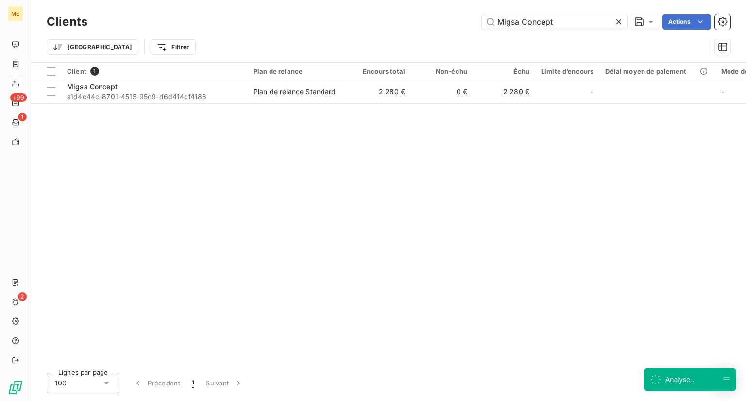
click at [557, 32] on div "Clients Migsa Concept Actions" at bounding box center [389, 22] width 684 height 20
drag, startPoint x: 560, startPoint y: 21, endPoint x: 349, endPoint y: 45, distance: 211.7
click at [349, 45] on div "Clients Migsa Concept Actions Trier Filtrer" at bounding box center [389, 37] width 684 height 51
paste input "ONCEAU ST HONORE AGENCE MATRIMONIALE HAUT DE GAMME"
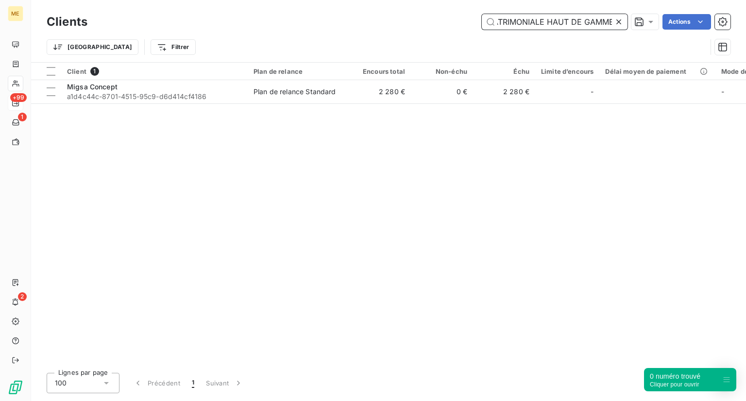
type input "MONCEAU ST HONORE AGENCE MATRIMONIALE HAUT DE GAMME"
click at [154, 103] on div "Client 1 Plan de relance Encours total Non-échu Échu Limite d’encours Délai moy…" at bounding box center [388, 214] width 715 height 303
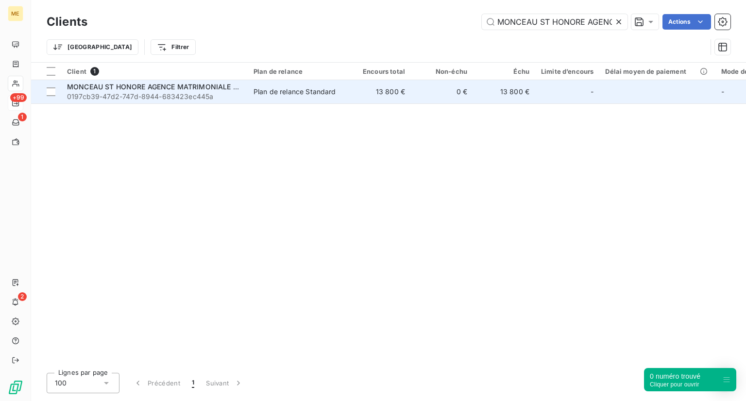
click at [169, 88] on span "MONCEAU ST HONORE AGENCE MATRIMONIALE HAUT DE GAMME" at bounding box center [179, 87] width 225 height 8
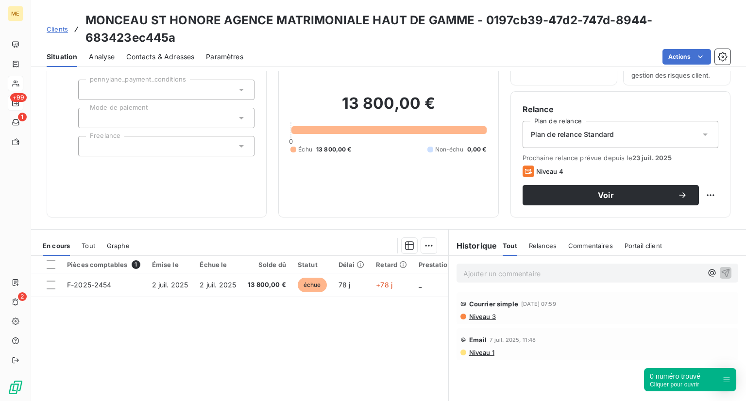
scroll to position [51, 0]
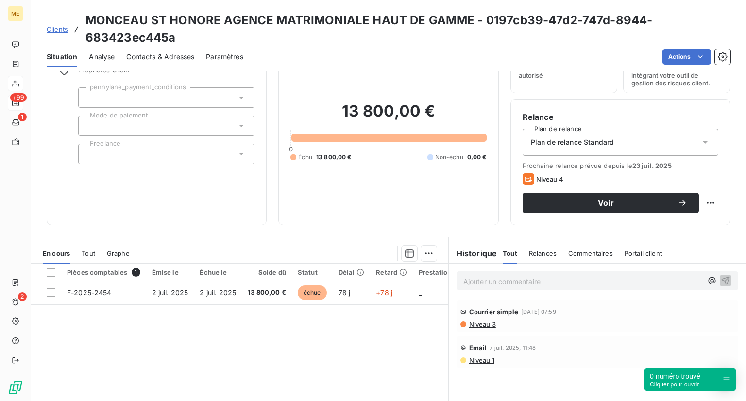
click at [492, 325] on div "Niveau 3" at bounding box center [598, 325] width 274 height 8
click at [485, 322] on span "Niveau 3" at bounding box center [482, 325] width 28 height 8
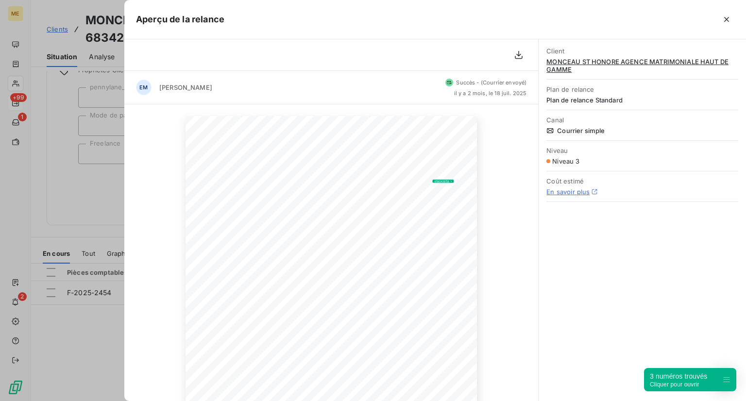
click at [123, 245] on div at bounding box center [373, 200] width 746 height 401
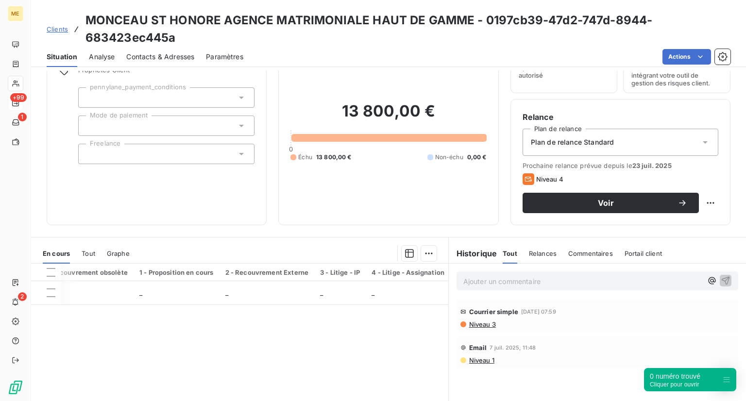
scroll to position [0, 0]
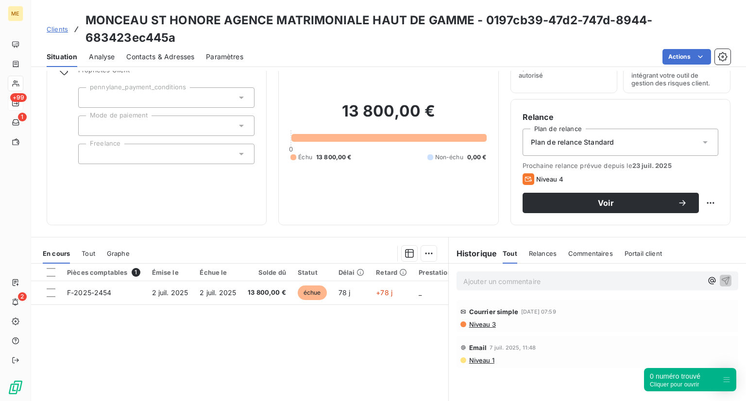
click at [479, 275] on div "Ajouter un commentaire ﻿" at bounding box center [583, 281] width 239 height 13
click at [478, 284] on p "Ajouter un commentaire ﻿" at bounding box center [583, 281] width 239 height 12
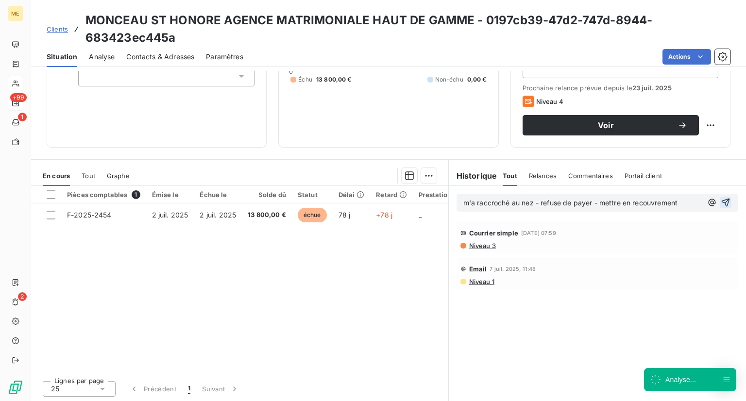
click at [720, 207] on button "button" at bounding box center [726, 203] width 12 height 12
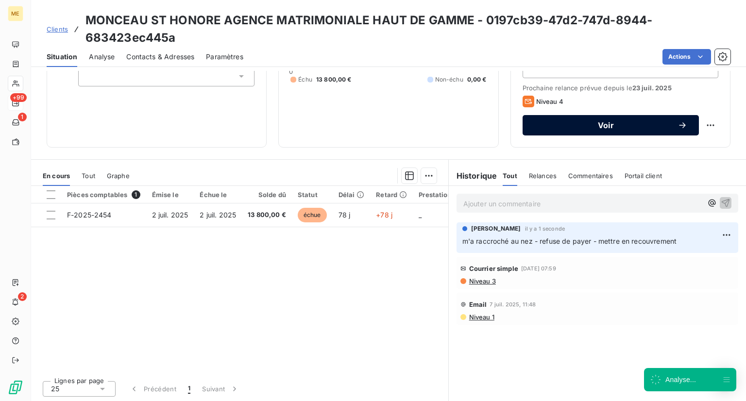
click at [632, 129] on div "Voir" at bounding box center [610, 125] width 153 height 10
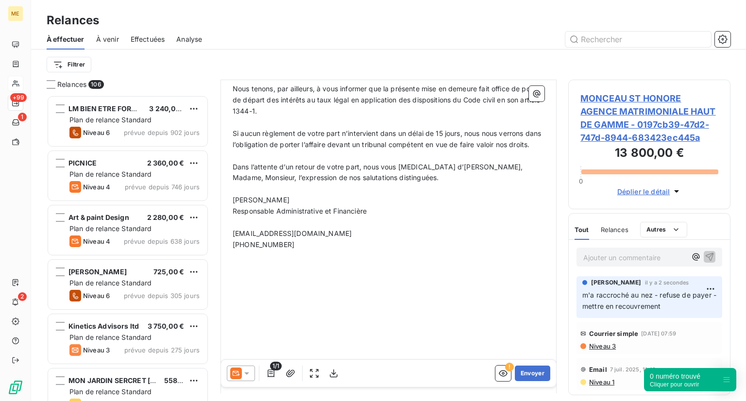
scroll to position [344, 0]
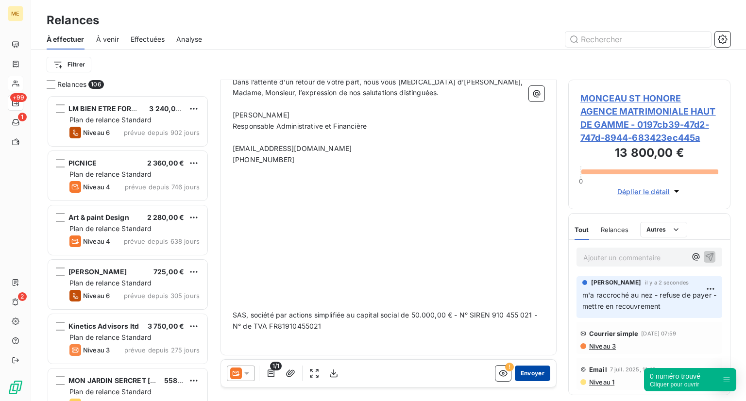
click at [528, 372] on button "Envoyer" at bounding box center [532, 374] width 35 height 16
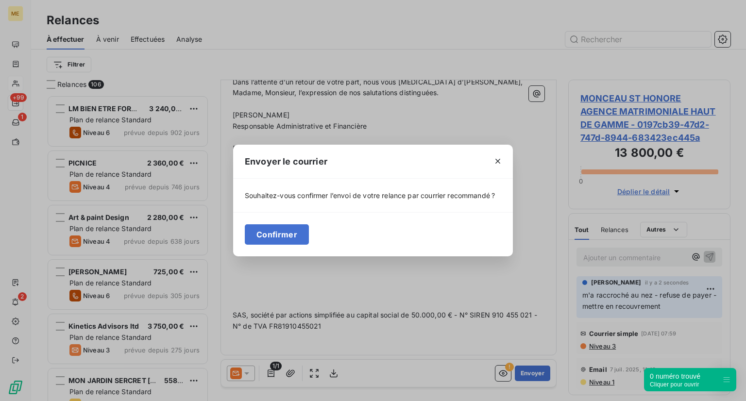
click at [273, 215] on div "Confirmer" at bounding box center [373, 234] width 280 height 44
click at [293, 250] on div "Confirmer" at bounding box center [373, 234] width 280 height 44
click at [290, 232] on button "Confirmer" at bounding box center [277, 234] width 64 height 20
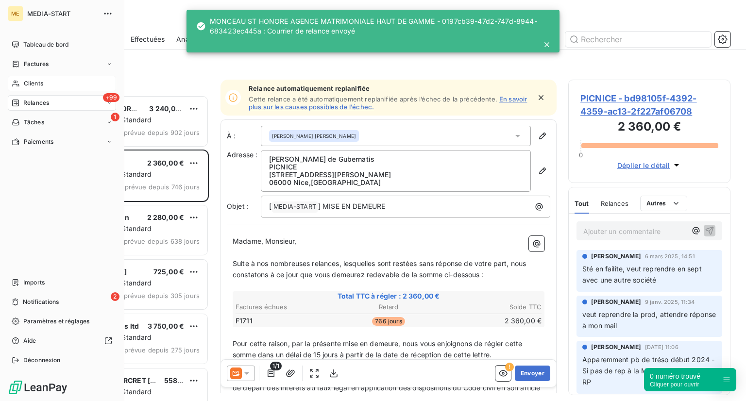
click at [19, 86] on div "Clients" at bounding box center [62, 84] width 108 height 16
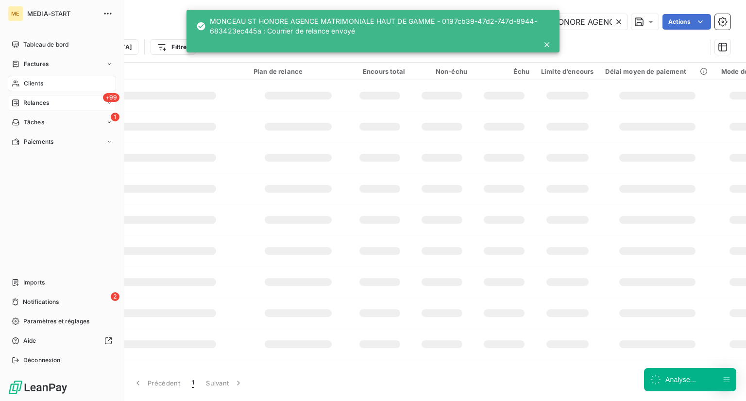
scroll to position [0, 137]
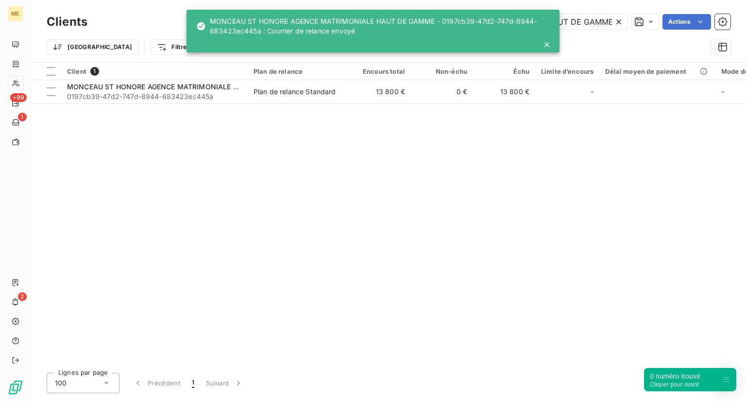
click at [618, 24] on icon at bounding box center [619, 22] width 10 height 10
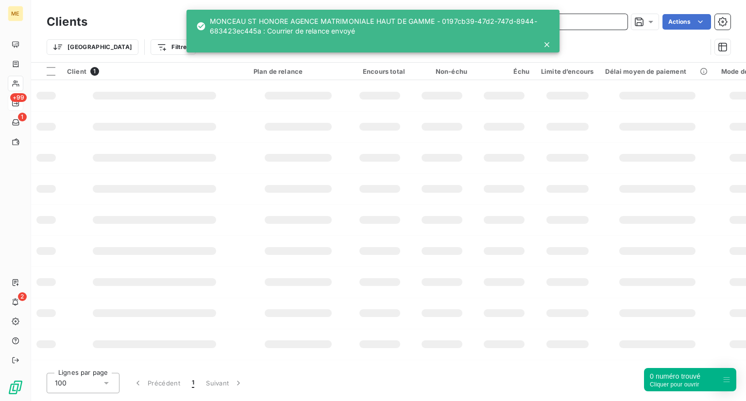
click at [582, 22] on input "text" at bounding box center [555, 22] width 146 height 16
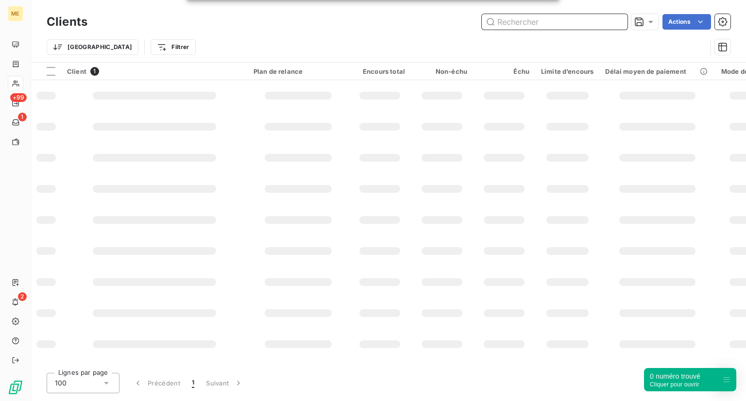
paste input "[PERSON_NAME]"
type input "[PERSON_NAME]"
click at [601, 24] on input "[PERSON_NAME]" at bounding box center [555, 22] width 146 height 16
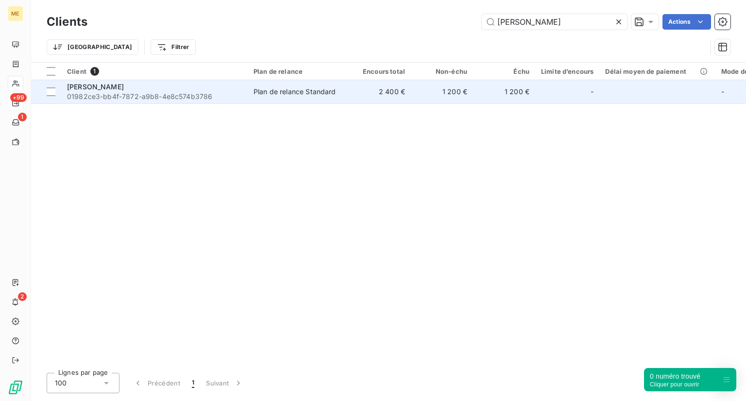
click at [130, 95] on span "01982ce3-bb4f-7872-a9b8-4e8c574b3786" at bounding box center [154, 97] width 175 height 10
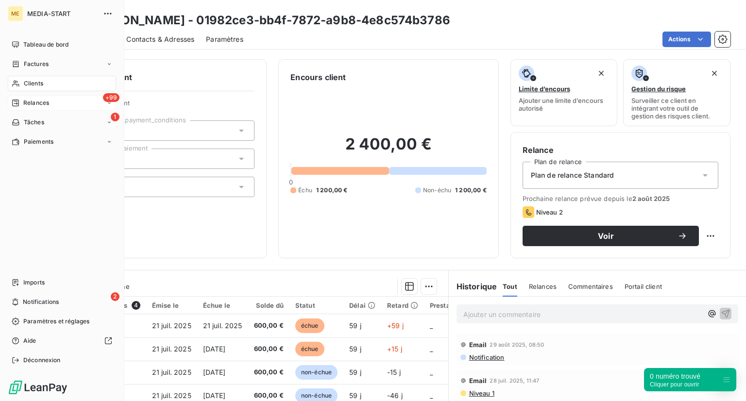
click at [32, 83] on span "Clients" at bounding box center [33, 83] width 19 height 9
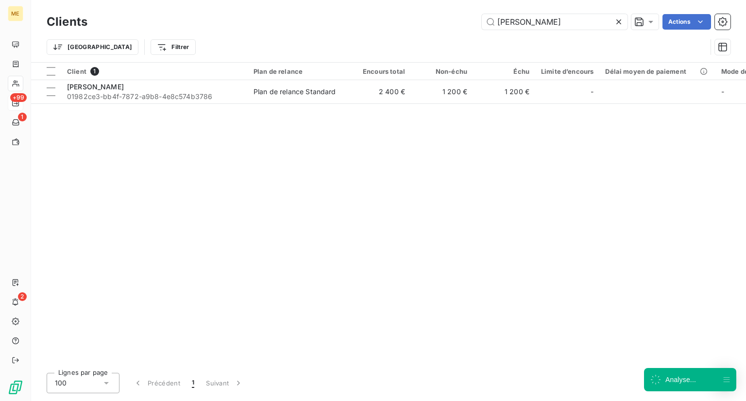
drag, startPoint x: 601, startPoint y: 20, endPoint x: 359, endPoint y: 7, distance: 242.3
click at [359, 7] on div "Clients [PERSON_NAME] Actions Trier Filtrer" at bounding box center [388, 31] width 715 height 62
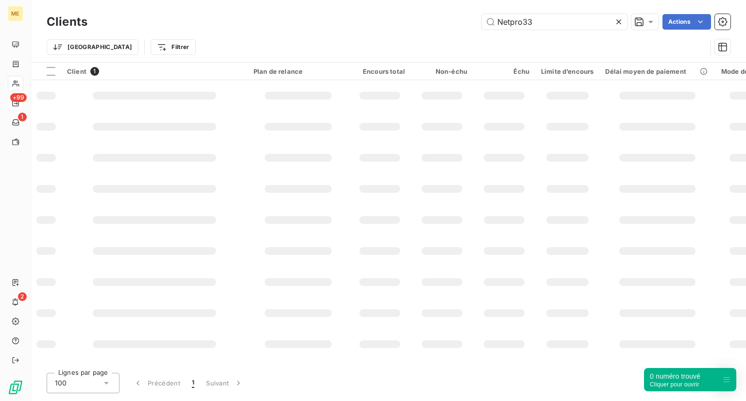
type input "Netpro33"
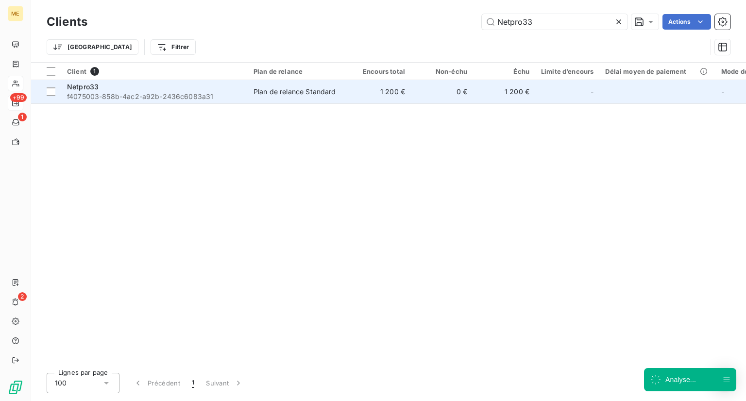
click at [91, 102] on td "Netpro33 f4075003-858b-4ac2-a92b-2436c6083a31" at bounding box center [154, 91] width 187 height 23
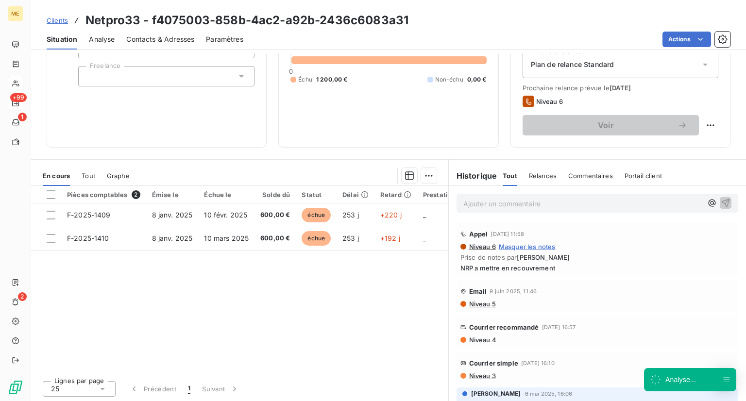
scroll to position [111, 0]
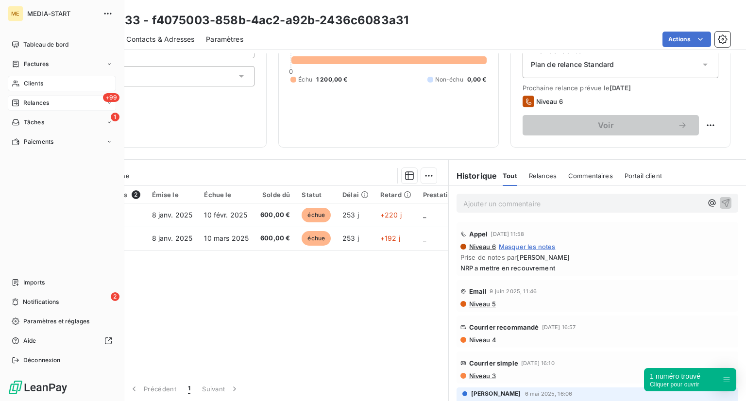
click at [26, 80] on span "Clients" at bounding box center [33, 83] width 19 height 9
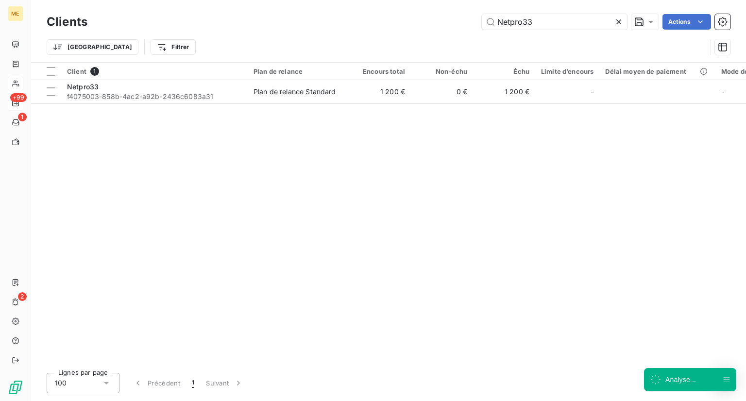
drag, startPoint x: 534, startPoint y: 21, endPoint x: 431, endPoint y: 34, distance: 103.2
click at [431, 34] on div "Clients Netpro33 Actions Trier Filtrer" at bounding box center [389, 37] width 684 height 51
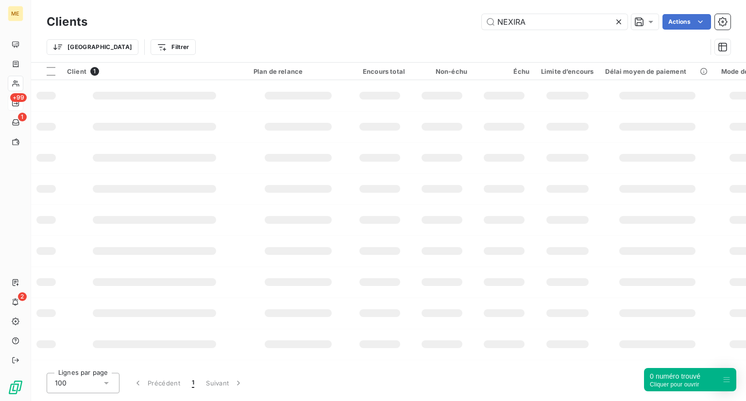
type input "NEXIRA"
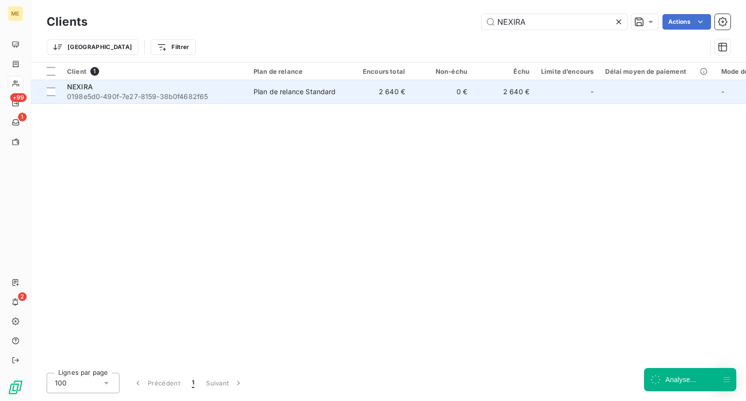
click at [111, 94] on span "0198e5d0-490f-7e27-8159-38b0f4682f65" at bounding box center [154, 97] width 175 height 10
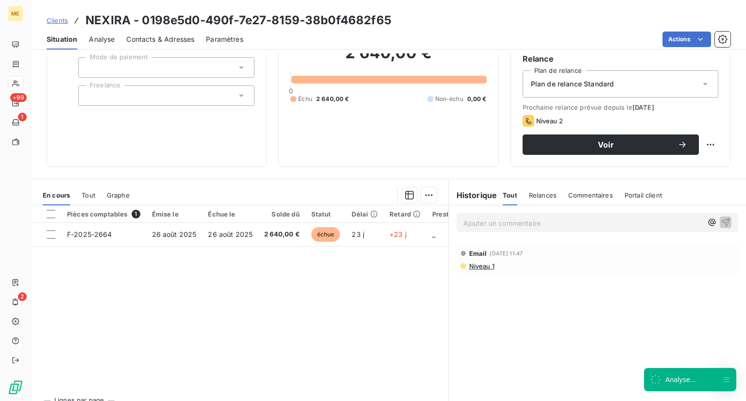
scroll to position [91, 0]
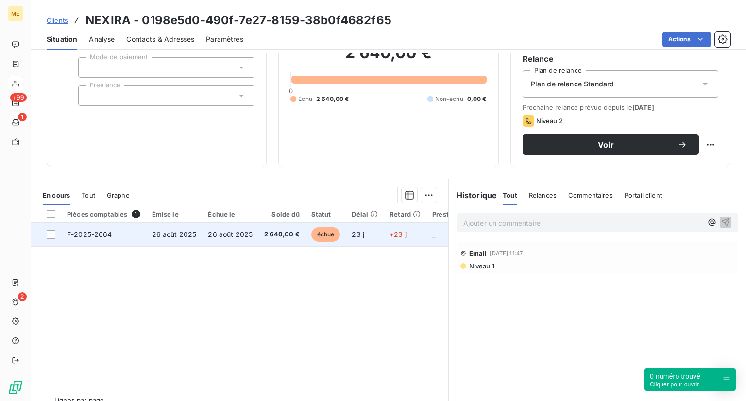
click at [94, 241] on td "F-2025-2664" at bounding box center [103, 234] width 85 height 23
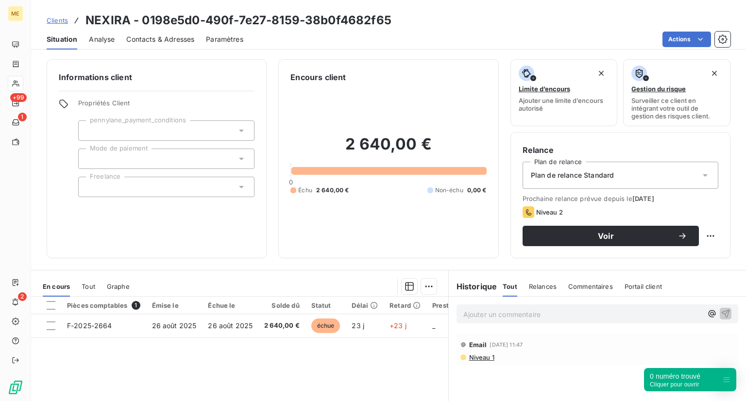
click at [112, 39] on span "Analyse" at bounding box center [102, 39] width 26 height 10
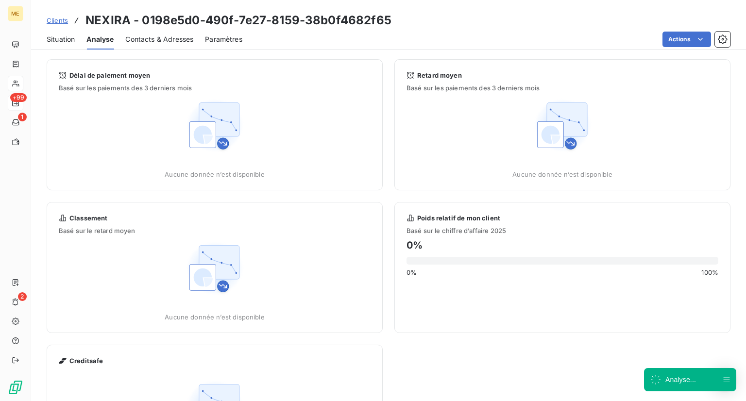
click at [146, 42] on span "Contacts & Adresses" at bounding box center [159, 39] width 68 height 10
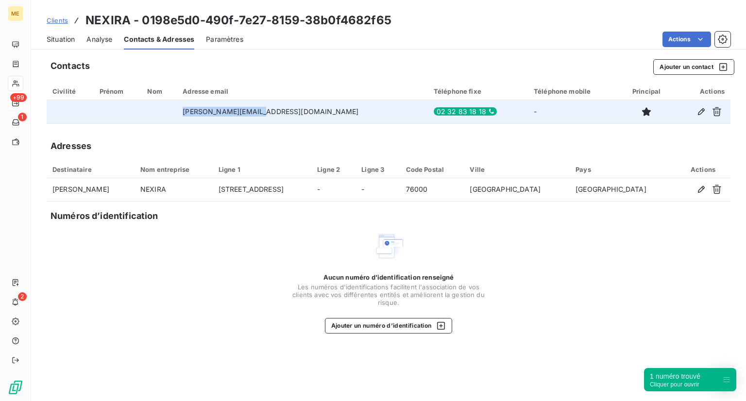
drag, startPoint x: 287, startPoint y: 114, endPoint x: 208, endPoint y: 116, distance: 79.2
click at [208, 116] on tr "[PERSON_NAME][EMAIL_ADDRESS][DOMAIN_NAME] 02 32 83 18 18 -" at bounding box center [389, 111] width 684 height 23
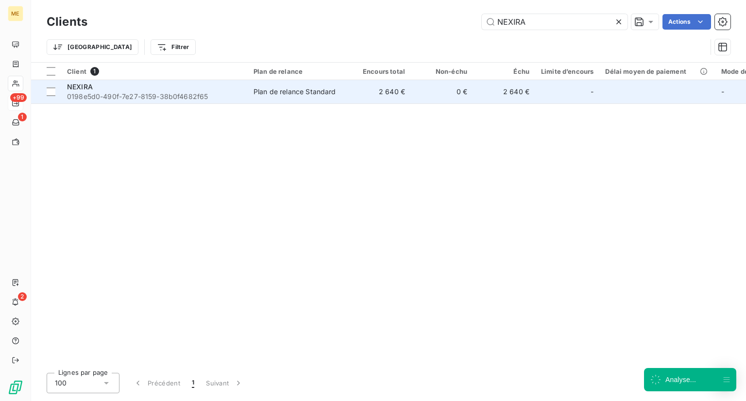
click at [227, 94] on span "0198e5d0-490f-7e27-8159-38b0f4682f65" at bounding box center [154, 97] width 175 height 10
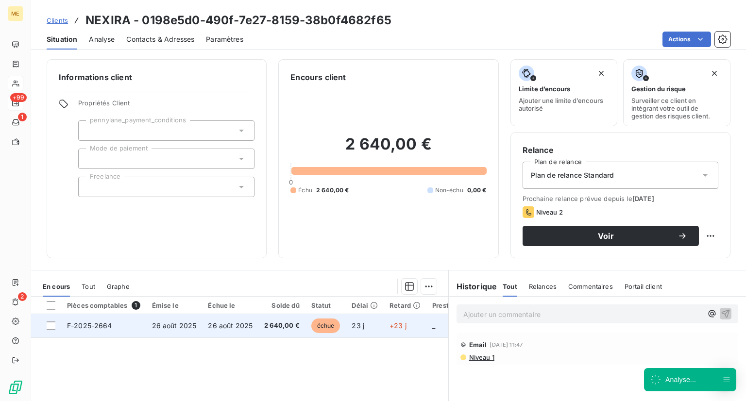
click at [318, 327] on span "échue" at bounding box center [325, 326] width 29 height 15
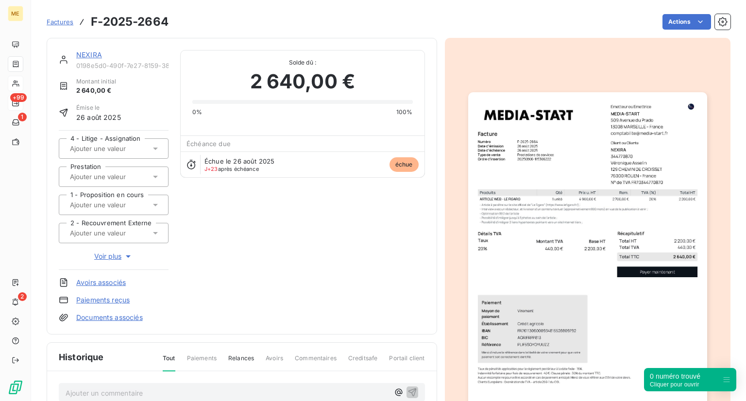
click at [589, 289] on img "button" at bounding box center [587, 261] width 239 height 338
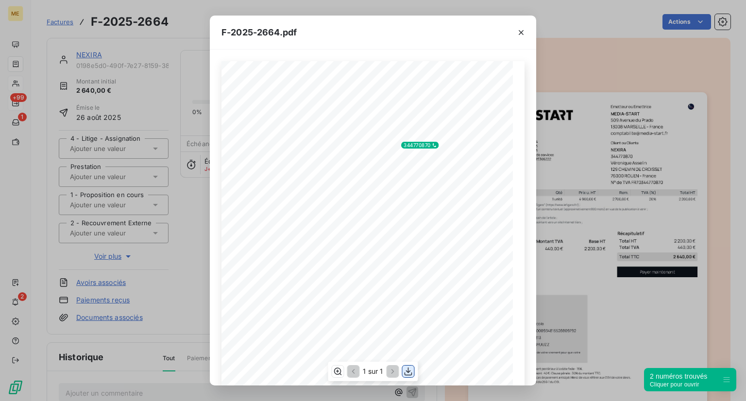
click at [410, 369] on icon "button" at bounding box center [409, 372] width 10 height 10
click at [655, 191] on div "F-2025-2664.pdf 2 200,00 € 440,00 € 2 640,00 € 0198e5d5- 4352- 78a9- bbbc- 327b…" at bounding box center [373, 200] width 746 height 401
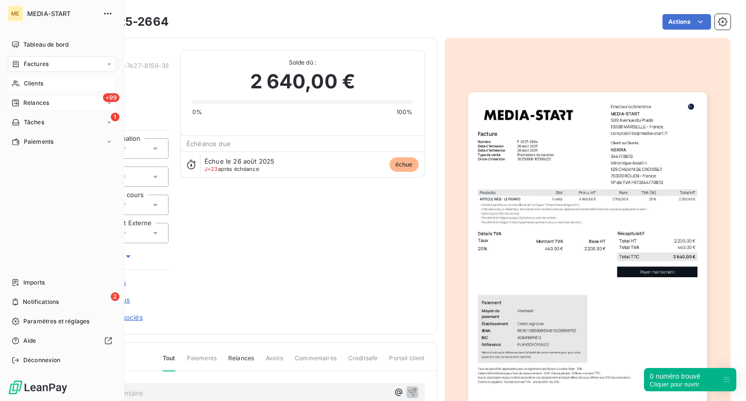
click at [33, 84] on span "Clients" at bounding box center [33, 83] width 19 height 9
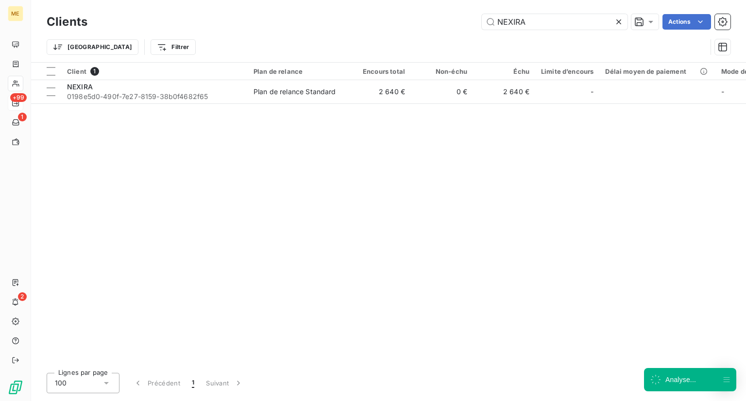
drag, startPoint x: 535, startPoint y: 22, endPoint x: 430, endPoint y: 24, distance: 105.0
click at [430, 24] on div "NEXIRA Actions" at bounding box center [415, 22] width 632 height 16
type input "NLG Next-Level Group GmbH"
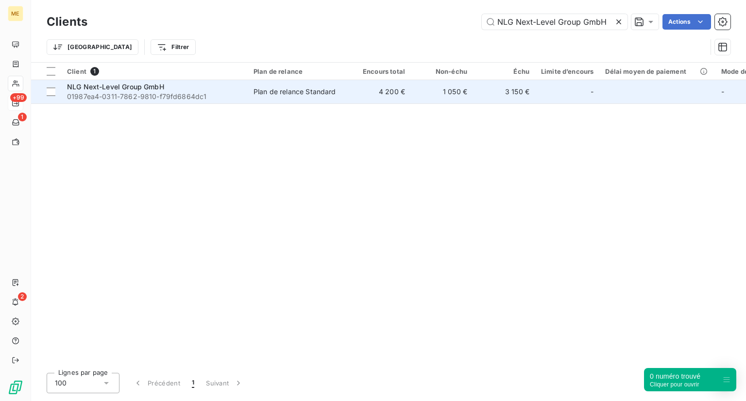
click at [142, 90] on span "NLG Next-Level Group GmbH" at bounding box center [115, 87] width 97 height 8
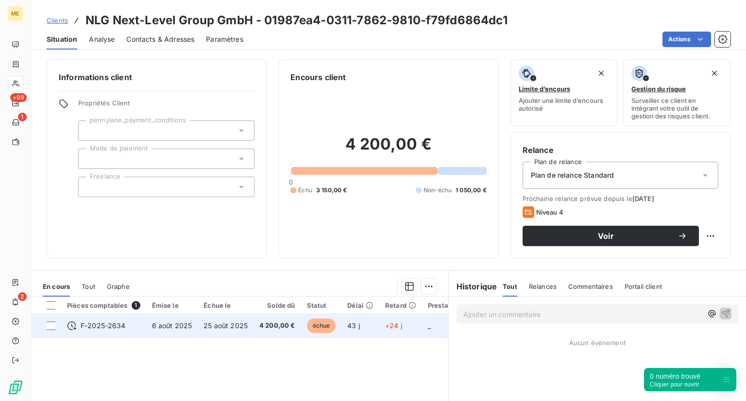
click at [173, 333] on td "6 août 2025" at bounding box center [172, 325] width 52 height 23
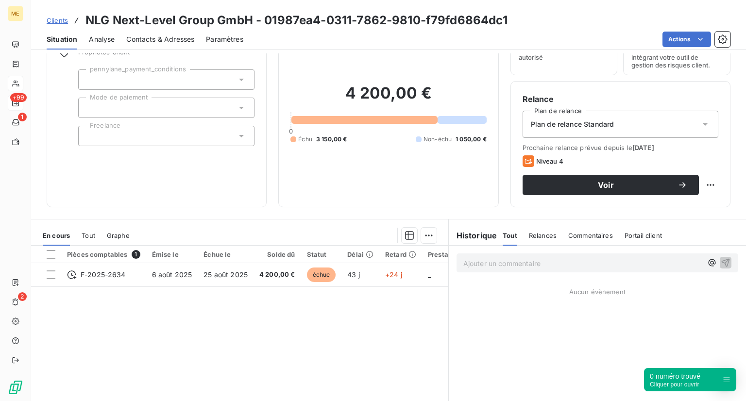
scroll to position [51, 0]
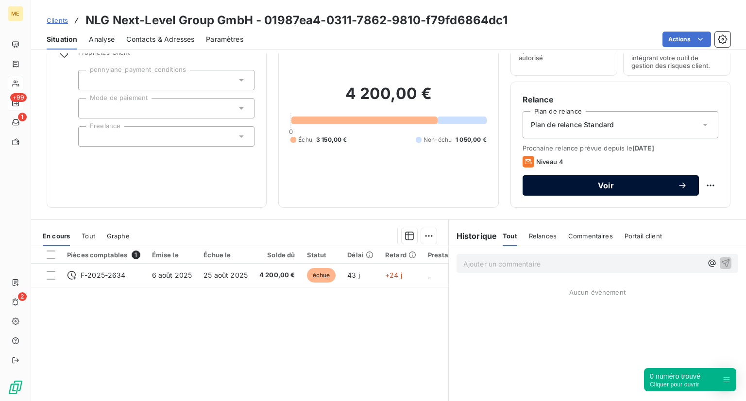
click at [564, 192] on button "Voir" at bounding box center [611, 185] width 176 height 20
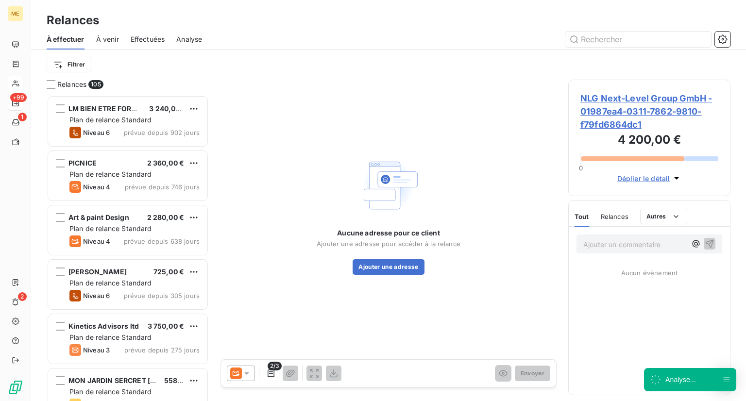
scroll to position [298, 155]
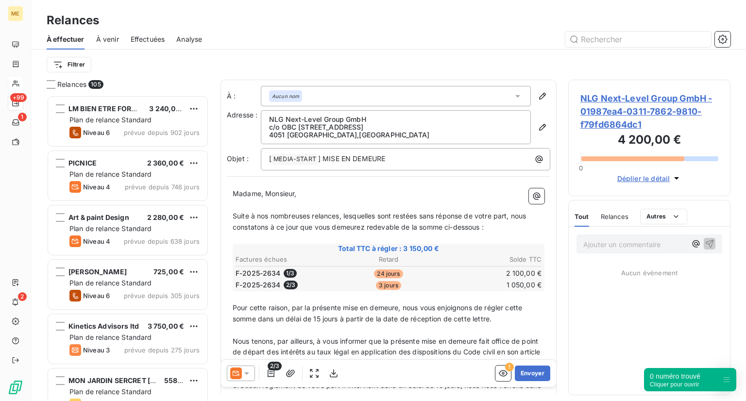
click at [242, 369] on icon at bounding box center [247, 374] width 10 height 10
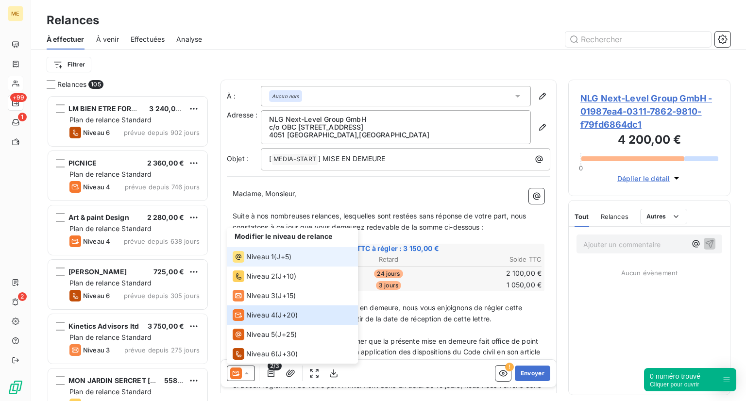
click at [290, 263] on li "Niveau 1 ( J+5 )" at bounding box center [292, 256] width 131 height 19
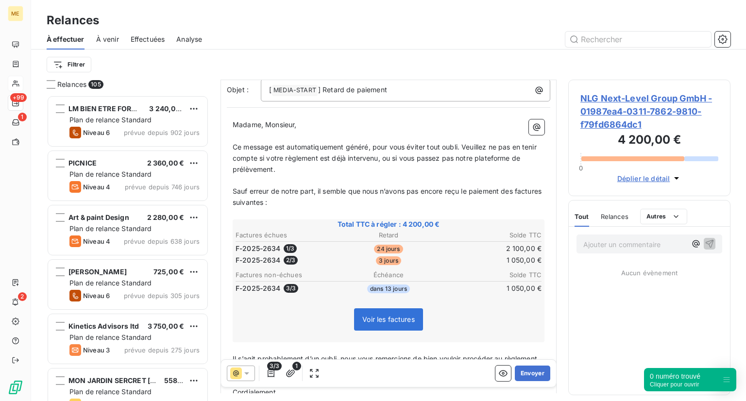
scroll to position [135, 0]
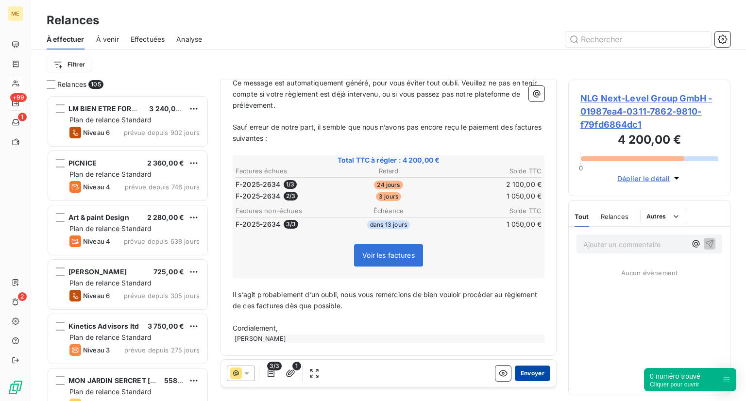
click at [527, 376] on button "Envoyer" at bounding box center [532, 374] width 35 height 16
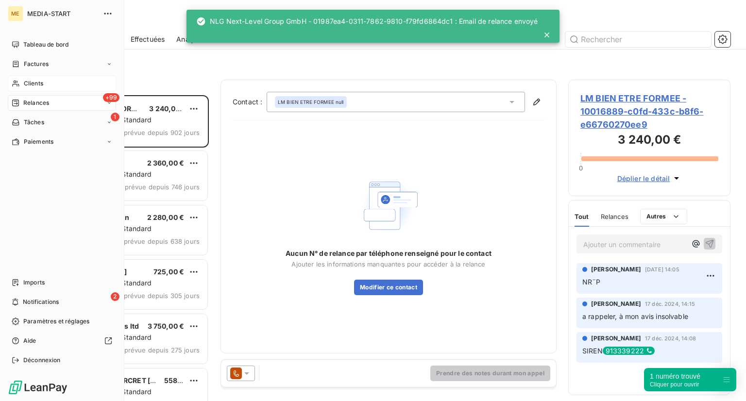
click at [32, 103] on span "Relances" at bounding box center [36, 103] width 26 height 9
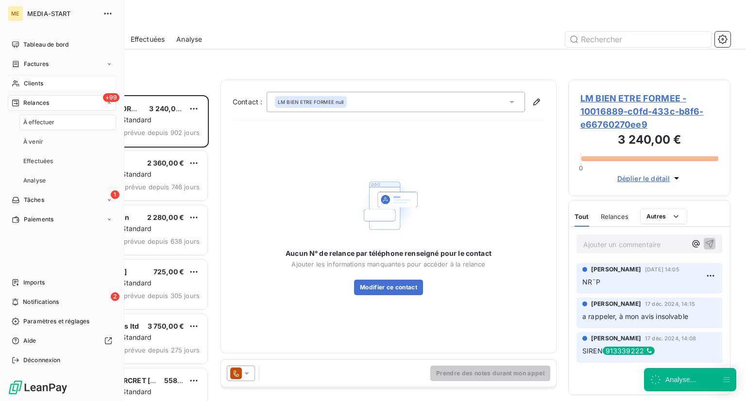
click at [35, 86] on span "Clients" at bounding box center [33, 83] width 19 height 9
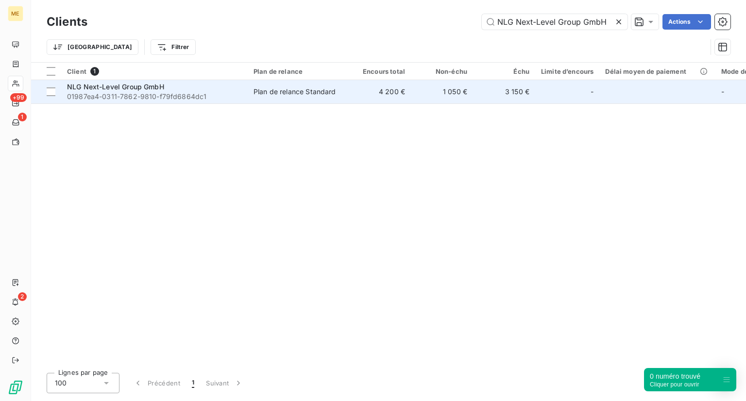
click at [354, 98] on td "4 200 €" at bounding box center [380, 91] width 62 height 23
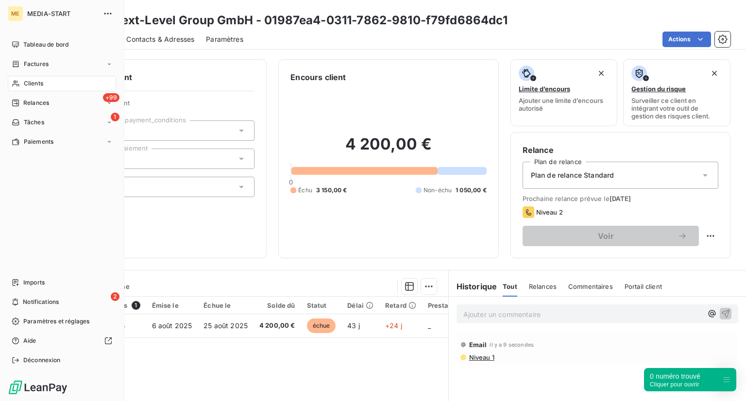
click at [24, 84] on span "Clients" at bounding box center [33, 83] width 19 height 9
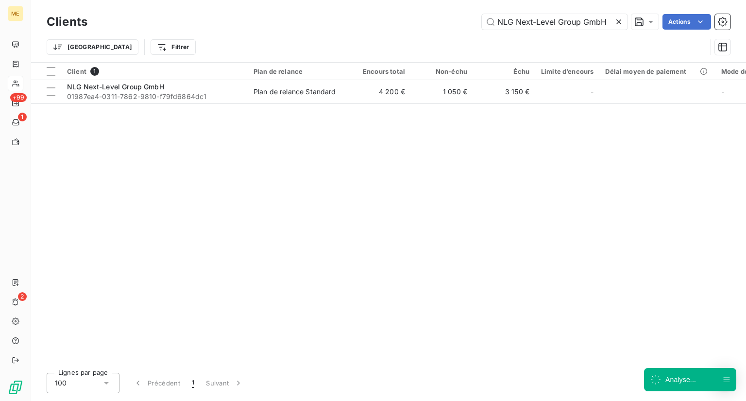
click at [621, 23] on icon at bounding box center [619, 22] width 10 height 10
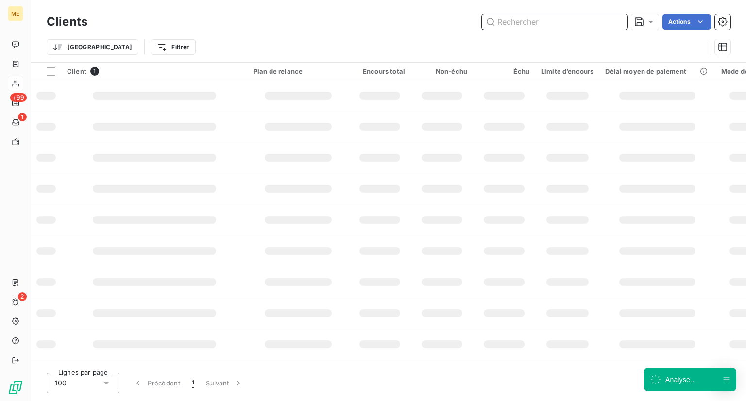
click at [548, 21] on input "text" at bounding box center [555, 22] width 146 height 16
paste input "[DOMAIN_NAME] (ORIO CLOUD INC)"
type input "[DOMAIN_NAME] (ORIO CLOUD INC)"
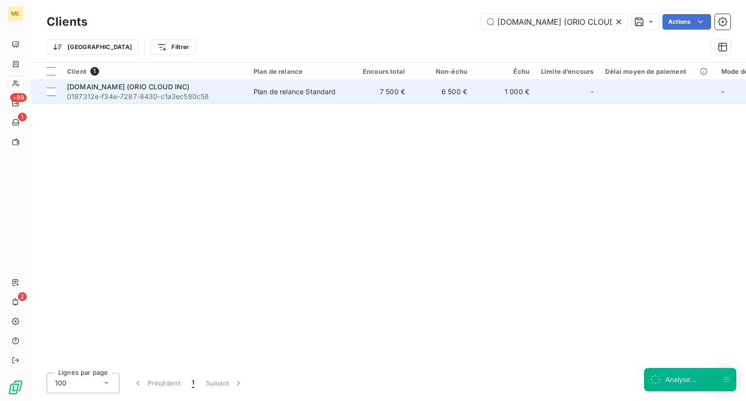
click at [159, 95] on span "0197312e-f34e-7287-8430-c1a3ec580c58" at bounding box center [154, 97] width 175 height 10
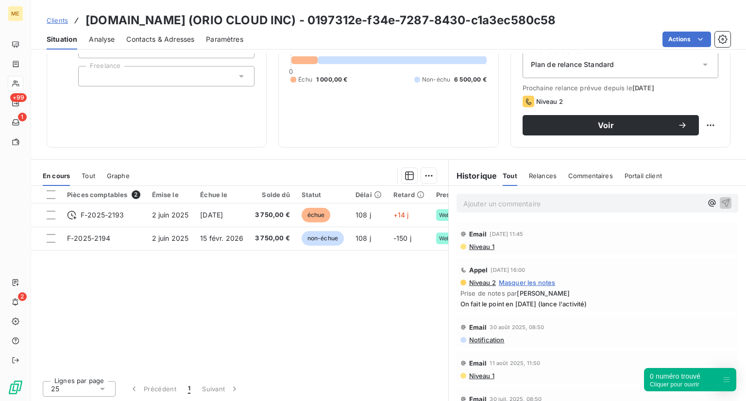
scroll to position [111, 0]
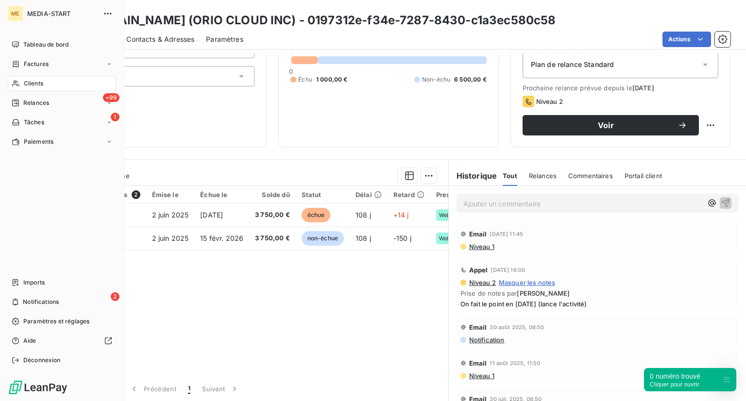
click at [42, 77] on div "Clients" at bounding box center [62, 84] width 108 height 16
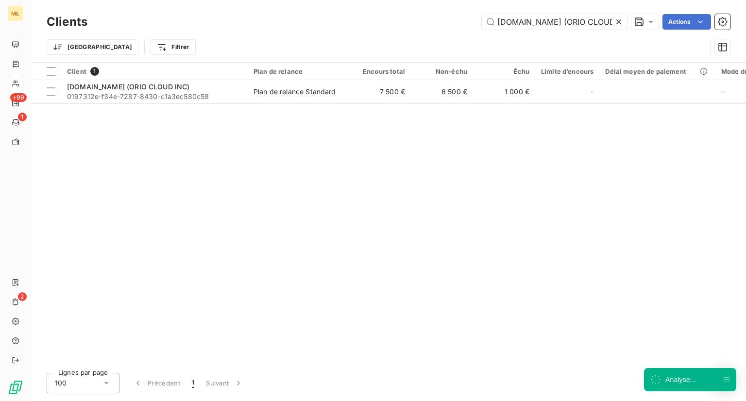
click at [615, 24] on icon at bounding box center [619, 22] width 10 height 10
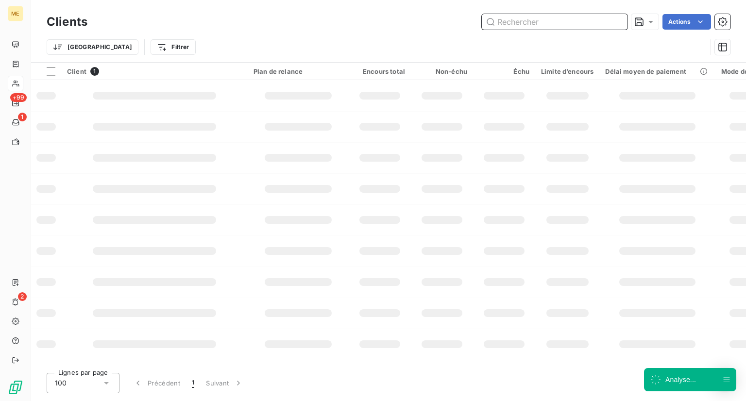
click at [570, 15] on input "text" at bounding box center [555, 22] width 146 height 16
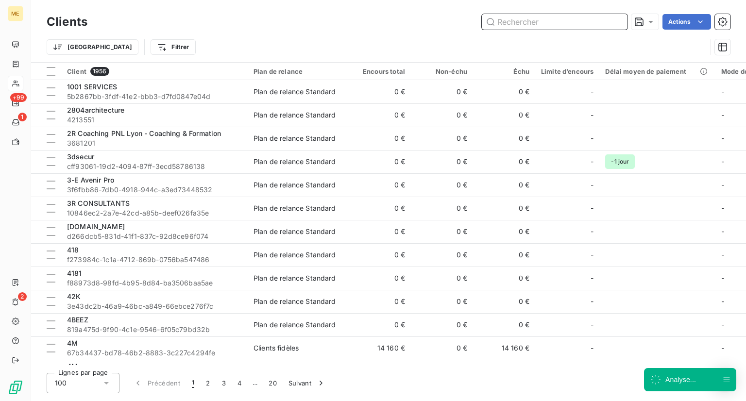
paste input "PRESENCE"
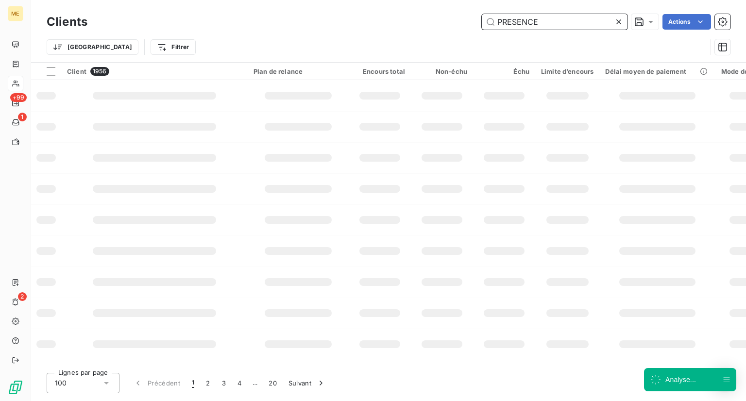
type input "PRESENCE"
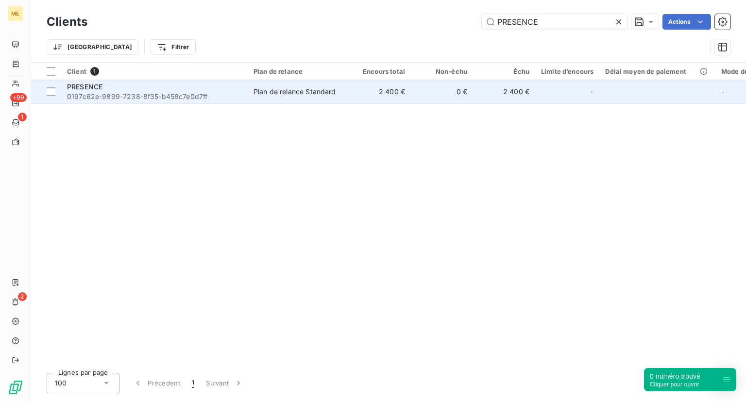
click at [245, 98] on td "PRESENCE 0197c62e-9899-7238-8f35-b458c7e0d7ff" at bounding box center [154, 91] width 187 height 23
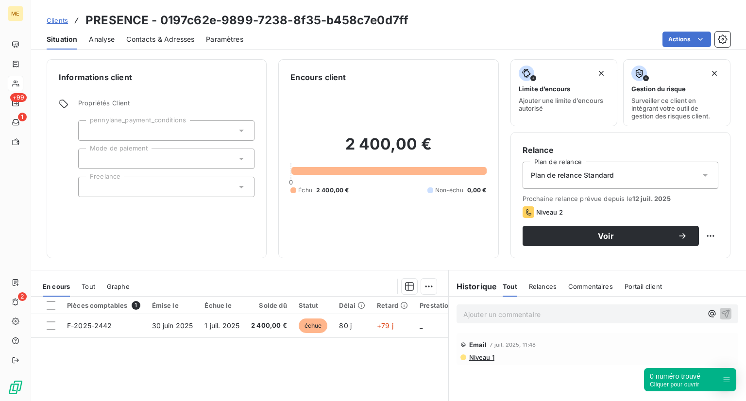
click at [109, 44] on div "Analyse" at bounding box center [102, 39] width 26 height 20
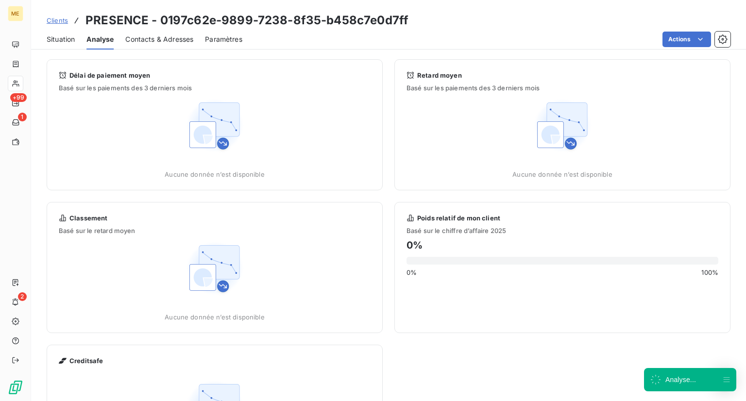
click at [135, 42] on span "Contacts & Adresses" at bounding box center [159, 39] width 68 height 10
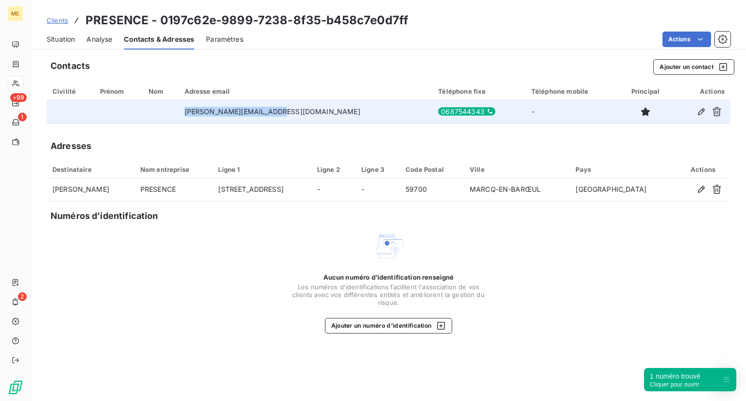
drag, startPoint x: 299, startPoint y: 112, endPoint x: 201, endPoint y: 113, distance: 98.1
click at [201, 113] on tr "[PERSON_NAME][EMAIL_ADDRESS][DOMAIN_NAME] 0687544343 -" at bounding box center [389, 111] width 684 height 23
copy tr "[PERSON_NAME][EMAIL_ADDRESS][DOMAIN_NAME]"
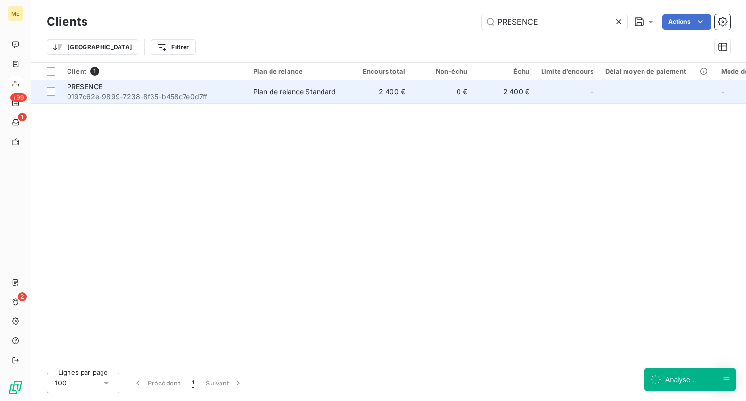
click at [96, 90] on span "PRESENCE" at bounding box center [84, 87] width 35 height 8
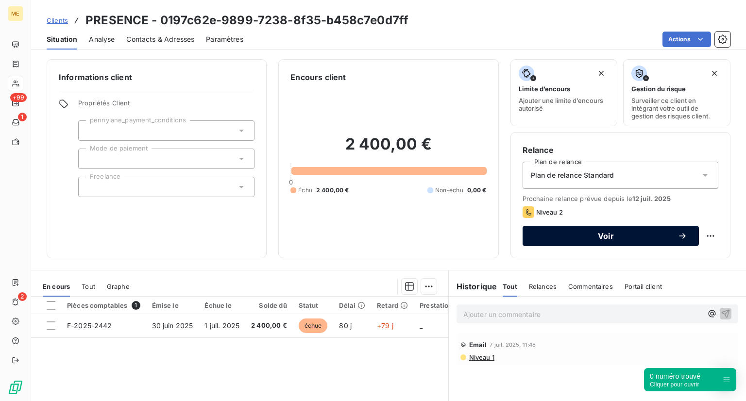
click at [571, 234] on span "Voir" at bounding box center [605, 236] width 143 height 8
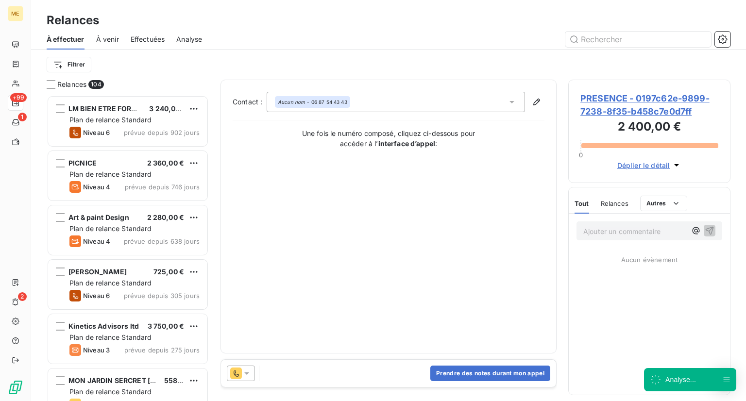
scroll to position [298, 155]
click at [323, 379] on div "Prendre des notes durant mon appel" at bounding box center [388, 373] width 335 height 27
click at [325, 373] on div "Prendre des notes durant mon appel" at bounding box center [388, 373] width 335 height 27
click at [474, 385] on div "Prendre des notes durant mon appel" at bounding box center [388, 373] width 335 height 27
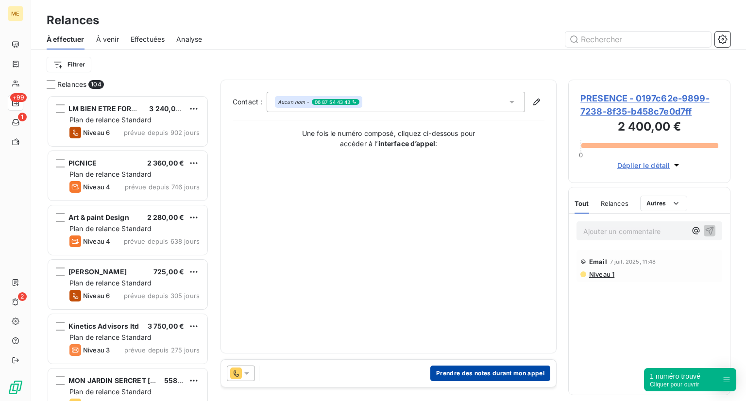
click at [490, 374] on button "Prendre des notes durant mon appel" at bounding box center [490, 374] width 120 height 16
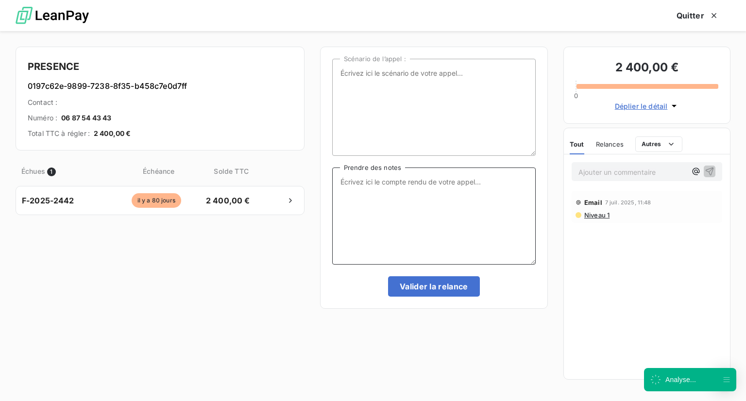
click at [343, 225] on textarea "Prendre des notes" at bounding box center [434, 216] width 204 height 97
type textarea "NRP"
click at [444, 285] on button "Valider la relance" at bounding box center [434, 286] width 92 height 20
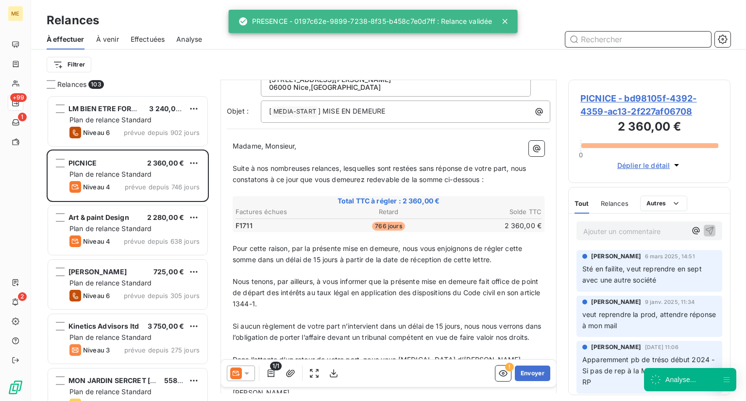
scroll to position [95, 0]
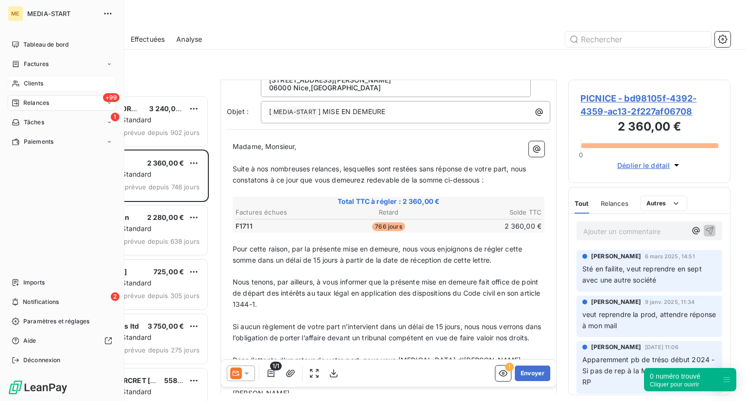
click at [13, 82] on icon at bounding box center [16, 84] width 8 height 8
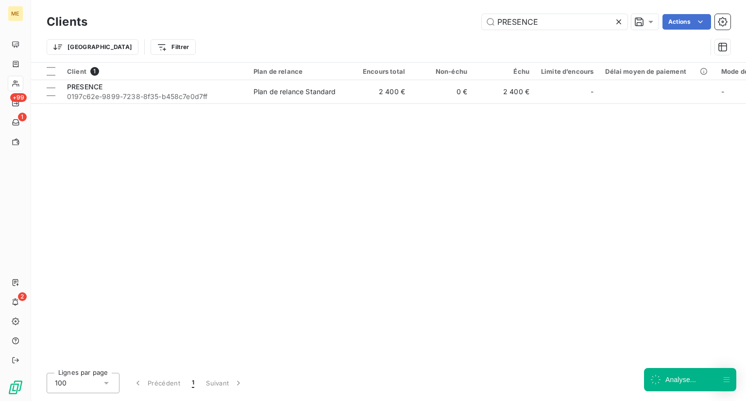
drag, startPoint x: 536, startPoint y: 26, endPoint x: 385, endPoint y: 16, distance: 151.9
click at [385, 16] on div "PRESENCE Actions" at bounding box center [415, 22] width 632 height 16
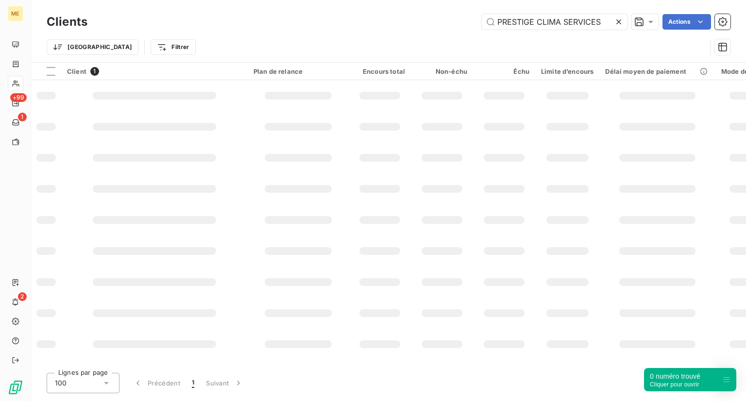
type input "PRESTIGE CLIMA SERVICES"
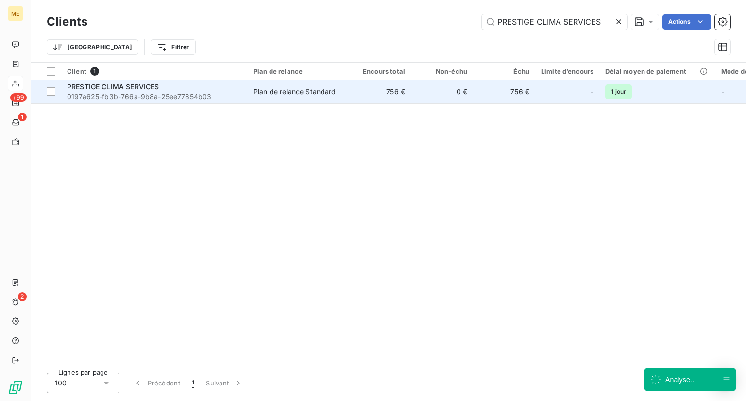
click at [197, 95] on span "0197a625-fb3b-766a-9b8a-25ee77854b03" at bounding box center [154, 97] width 175 height 10
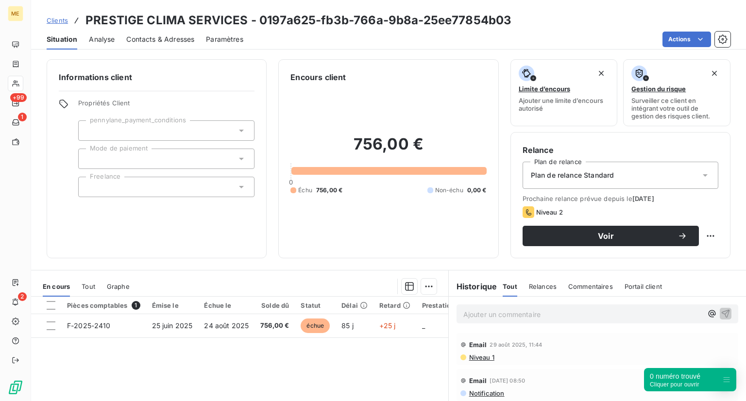
click at [132, 40] on span "Contacts & Adresses" at bounding box center [160, 39] width 68 height 10
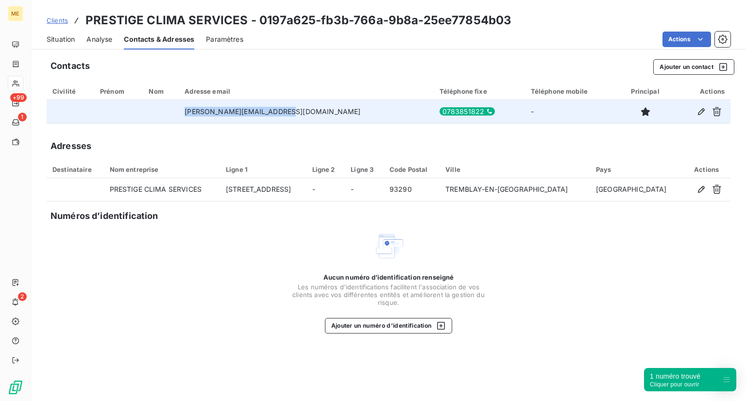
drag, startPoint x: 313, startPoint y: 114, endPoint x: 212, endPoint y: 107, distance: 100.8
click at [212, 107] on td "[PERSON_NAME][EMAIL_ADDRESS][DOMAIN_NAME]" at bounding box center [306, 111] width 255 height 23
copy td "[PERSON_NAME][EMAIL_ADDRESS][DOMAIN_NAME]"
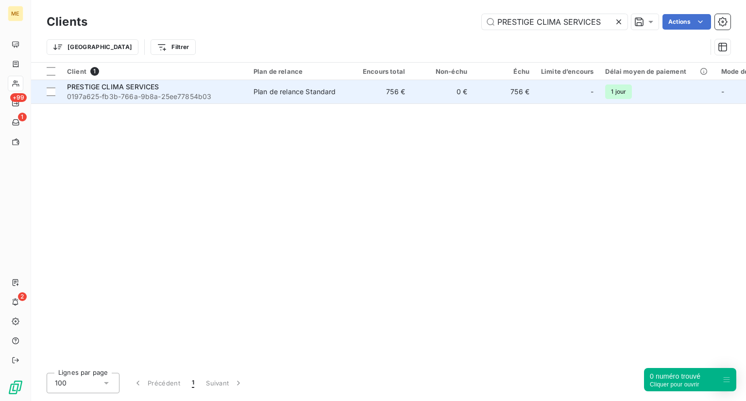
click at [113, 86] on span "PRESTIGE CLIMA SERVICES" at bounding box center [113, 87] width 92 height 8
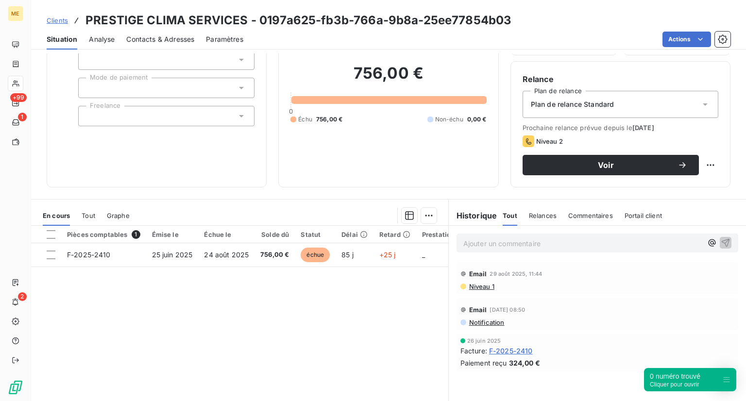
scroll to position [71, 0]
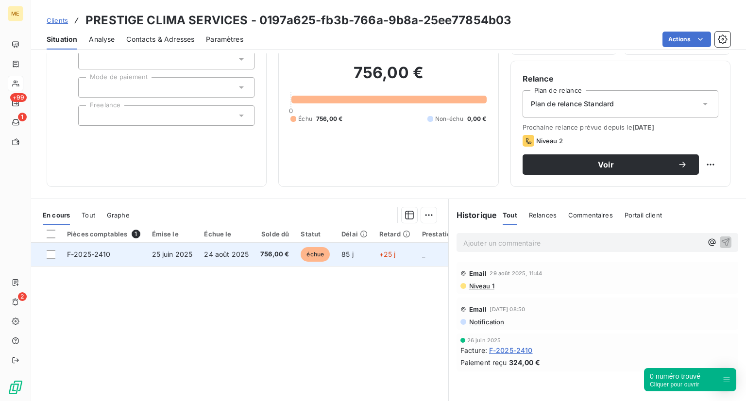
click at [311, 255] on span "échue" at bounding box center [315, 254] width 29 height 15
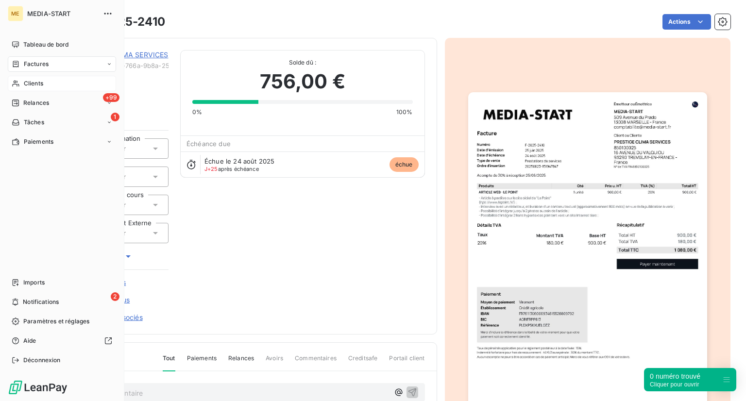
click at [29, 80] on span "Clients" at bounding box center [33, 83] width 19 height 9
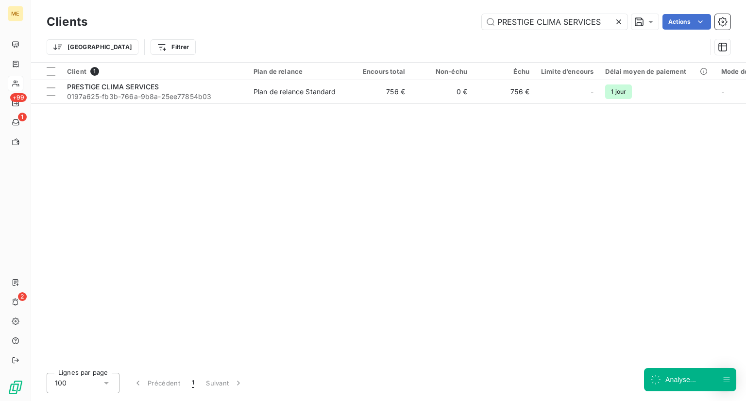
click at [616, 24] on icon at bounding box center [619, 22] width 10 height 10
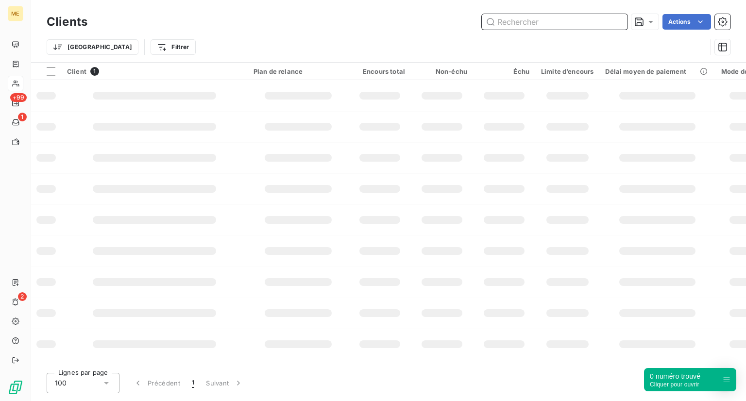
click at [550, 26] on input "text" at bounding box center [555, 22] width 146 height 16
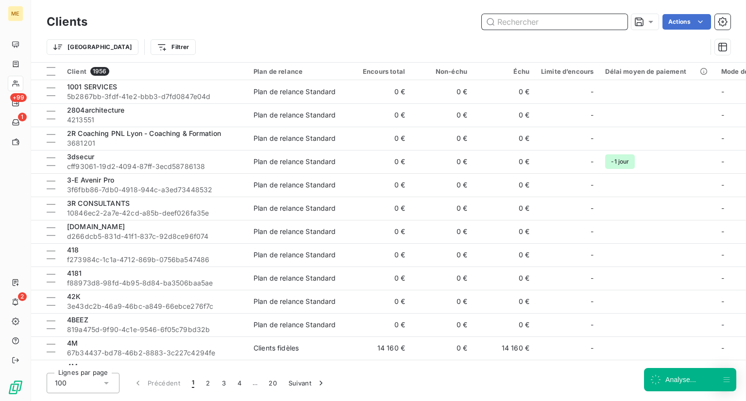
paste input "QUENTECH"
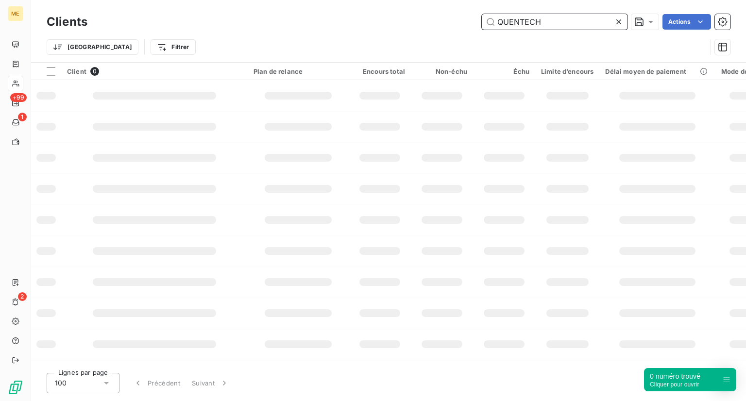
type input "QUENTECH"
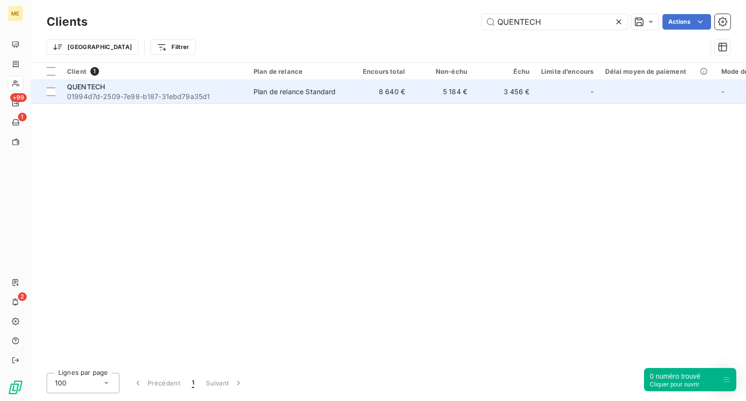
click at [150, 102] on td "QUENTECH 01994d7d-2509-7e98-b187-31ebd79a35d1" at bounding box center [154, 91] width 187 height 23
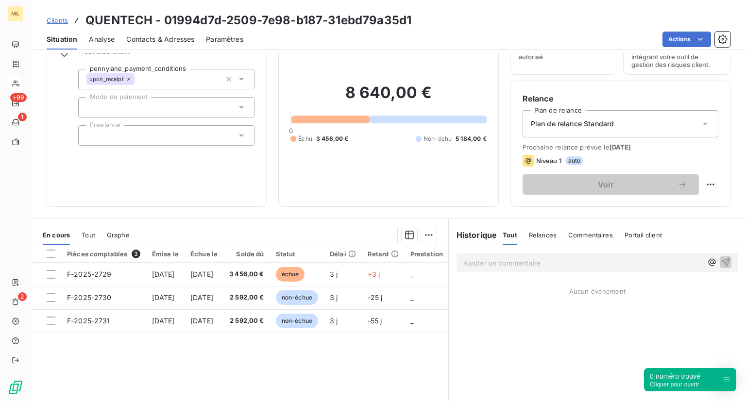
scroll to position [47, 0]
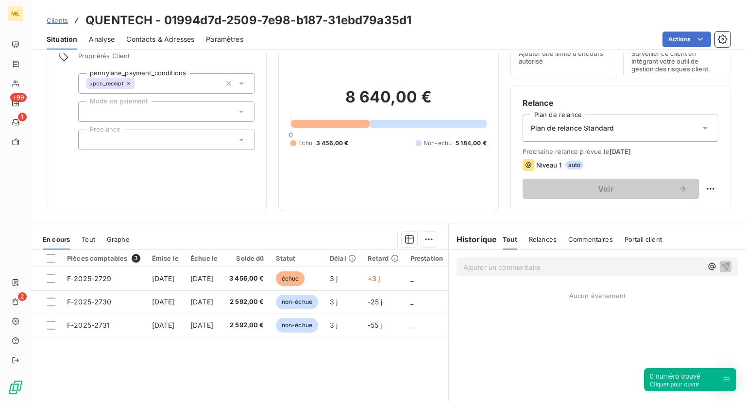
click at [480, 234] on h6 "Historique" at bounding box center [473, 240] width 49 height 12
click at [506, 240] on span "Tout" at bounding box center [510, 240] width 15 height 8
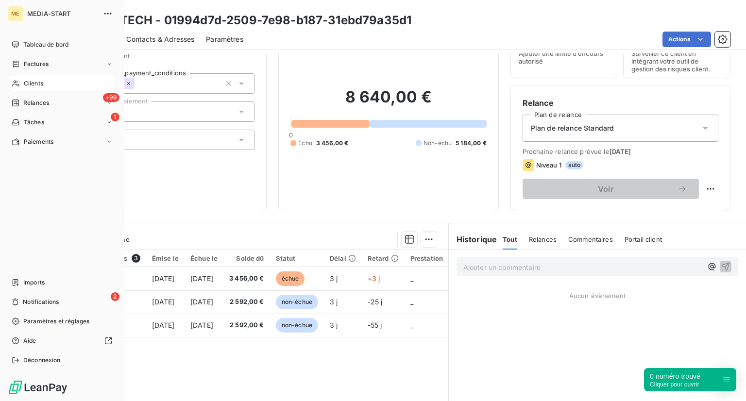
click at [59, 89] on div "Clients" at bounding box center [62, 84] width 108 height 16
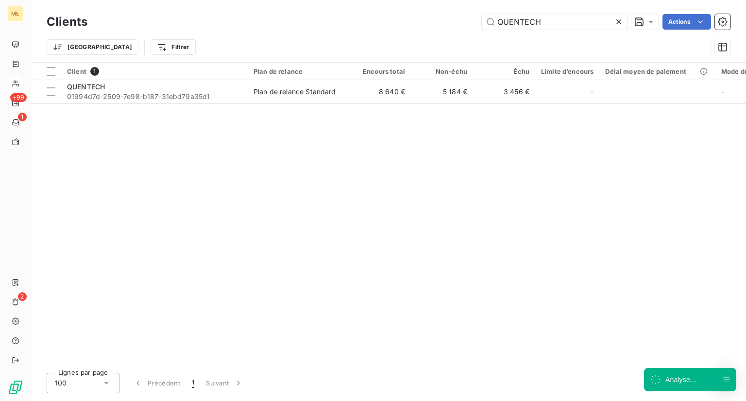
click at [545, 31] on div "Clients QUENTECH Actions" at bounding box center [389, 22] width 684 height 20
drag, startPoint x: 548, startPoint y: 21, endPoint x: 396, endPoint y: 22, distance: 151.1
click at [396, 22] on div "QUENTECH Actions" at bounding box center [415, 22] width 632 height 16
paste input "[PERSON_NAME]"
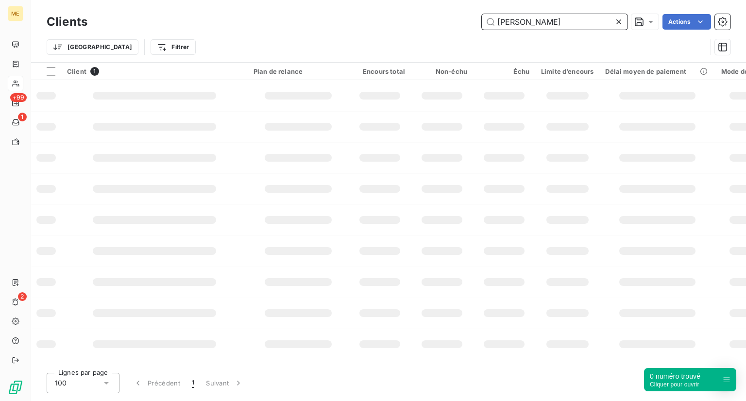
type input "[PERSON_NAME]"
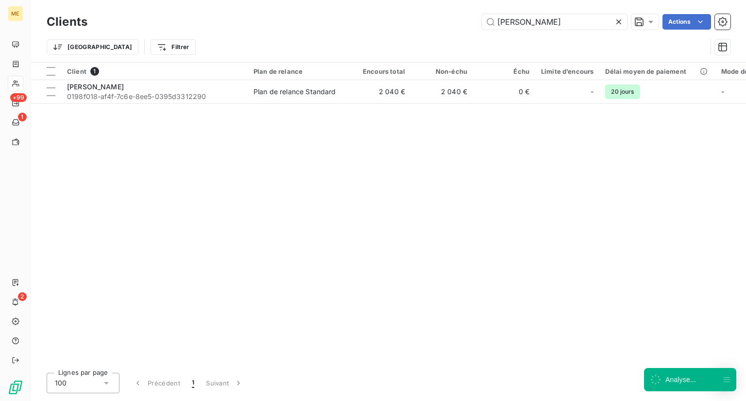
click at [86, 112] on div "Client 1 Plan de relance Encours total Non-échu Échu Limite d’encours Délai moy…" at bounding box center [388, 214] width 715 height 303
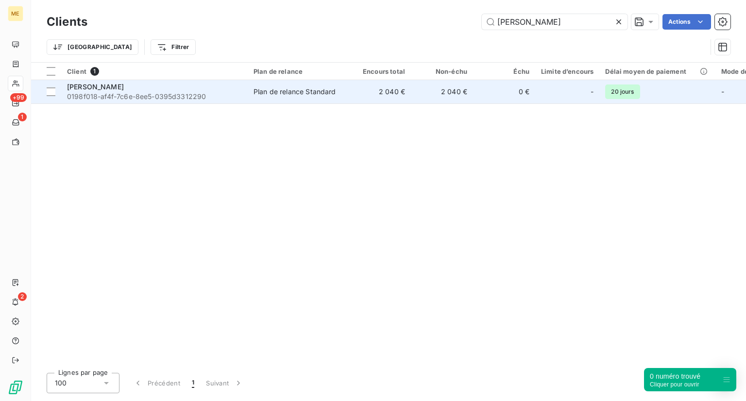
click at [112, 86] on span "[PERSON_NAME]" at bounding box center [95, 87] width 57 height 8
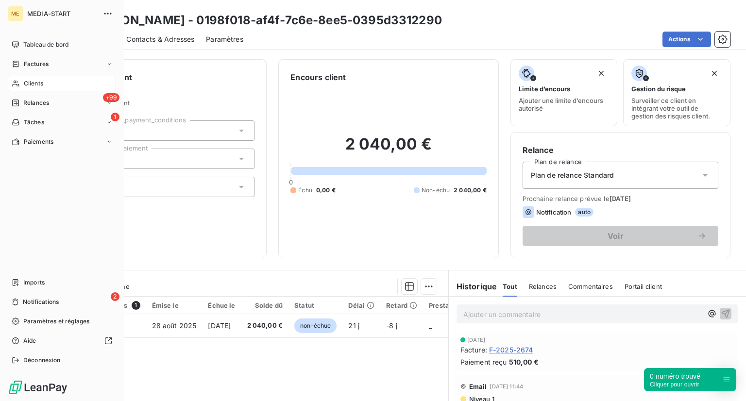
click at [24, 86] on span "Clients" at bounding box center [33, 83] width 19 height 9
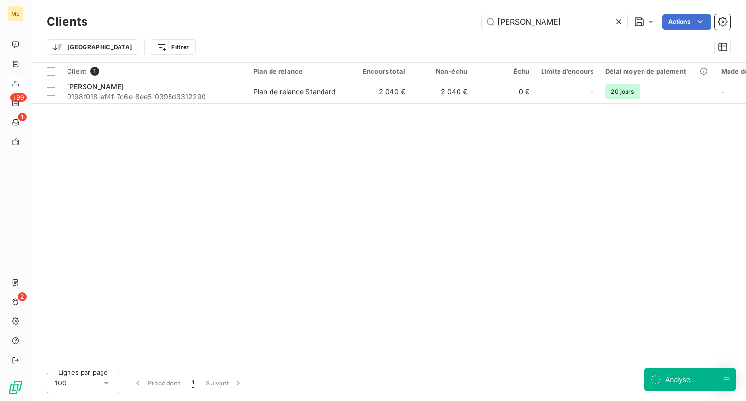
drag, startPoint x: 567, startPoint y: 22, endPoint x: 408, endPoint y: 32, distance: 159.2
click at [421, 28] on div "[PERSON_NAME] Actions" at bounding box center [415, 22] width 632 height 16
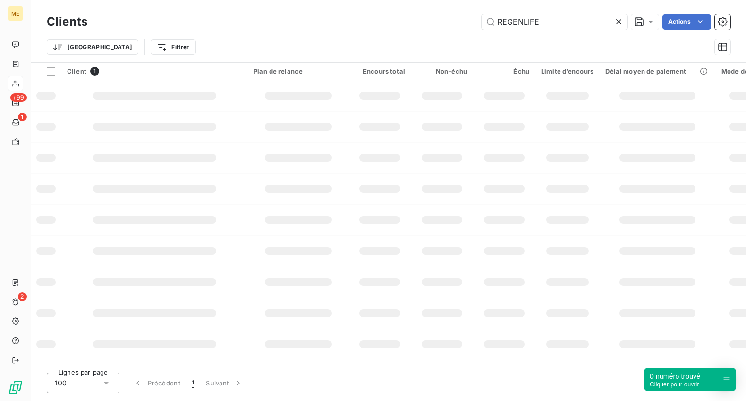
type input "REGENLIFE"
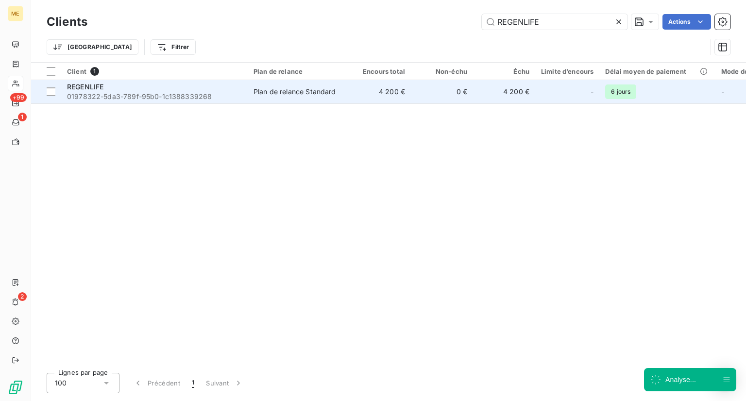
click at [245, 102] on td "REGENLIFE 01978322-5da3-789f-95b0-1c1388339268" at bounding box center [154, 91] width 187 height 23
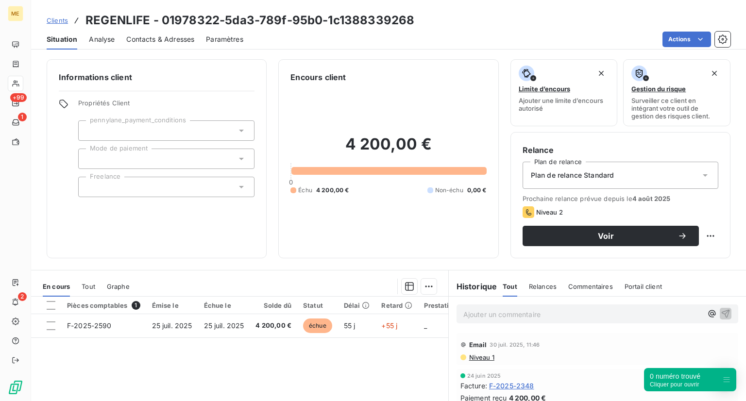
scroll to position [63, 0]
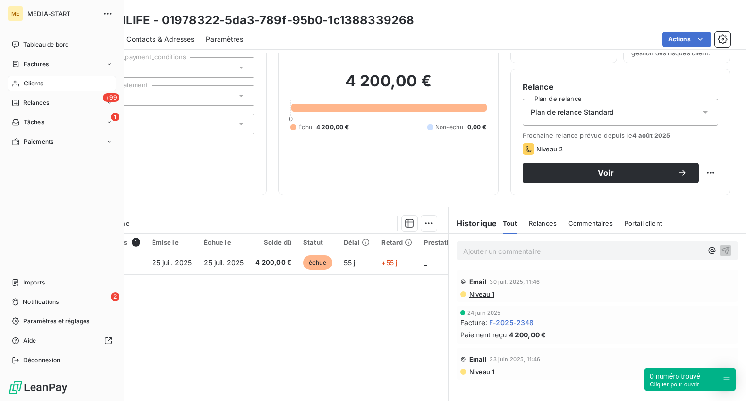
click at [65, 77] on div "Clients" at bounding box center [62, 84] width 108 height 16
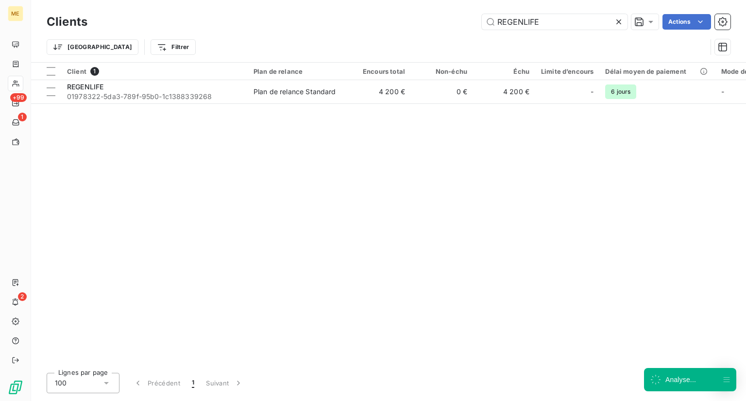
drag, startPoint x: 549, startPoint y: 21, endPoint x: 420, endPoint y: 17, distance: 128.8
click at [424, 18] on div "REGENLIFE Actions" at bounding box center [415, 22] width 632 height 16
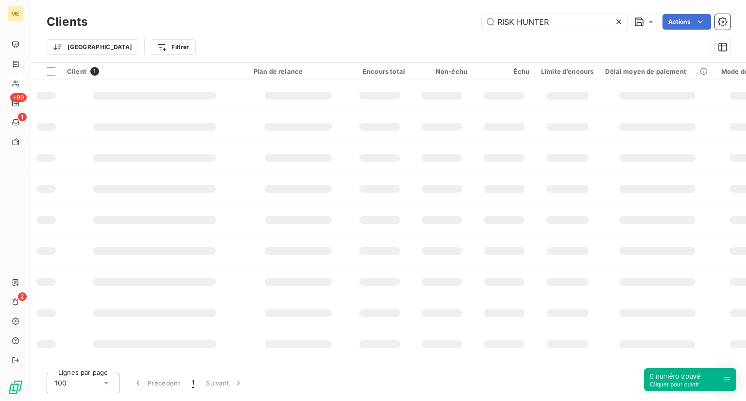
type input "RISK HUNTER"
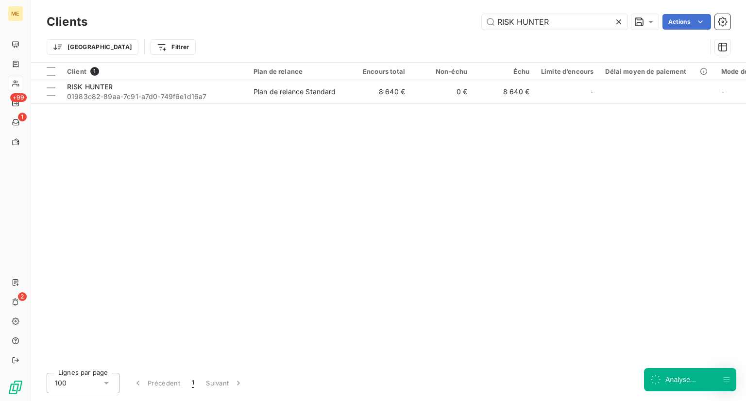
click at [189, 104] on div "Client 1 Plan de relance Encours total Non-échu Échu Limite d’encours Délai moy…" at bounding box center [388, 214] width 715 height 303
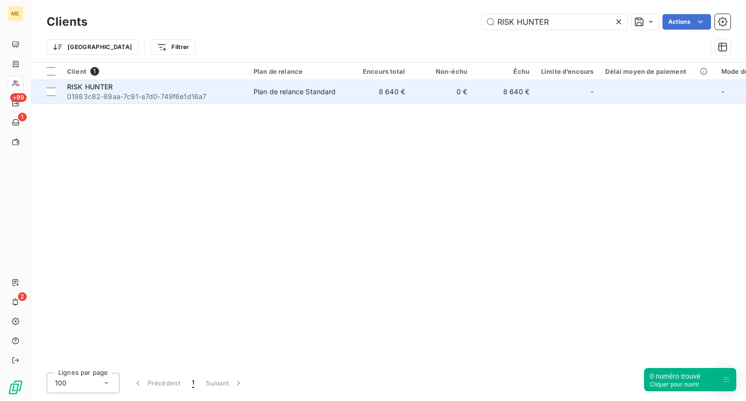
click at [220, 93] on span "01983c82-89aa-7c91-a7d0-749f6e1d16a7" at bounding box center [154, 97] width 175 height 10
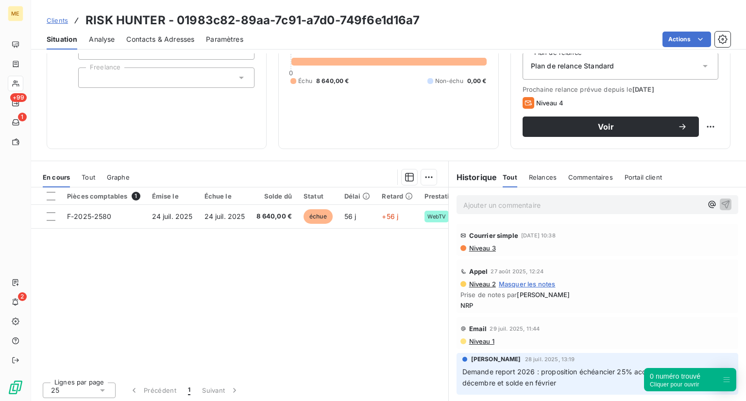
scroll to position [111, 0]
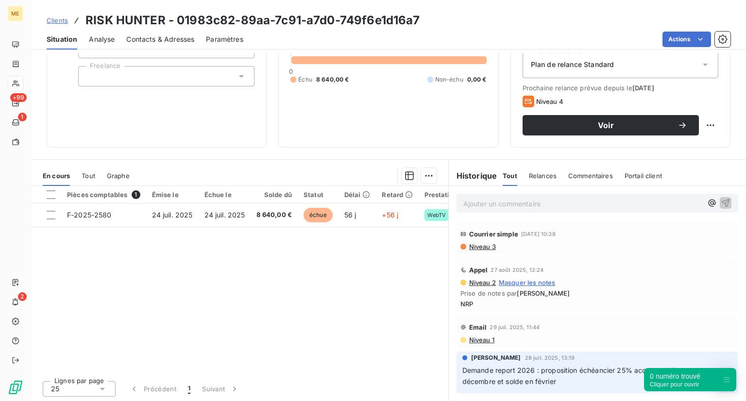
drag, startPoint x: 478, startPoint y: 243, endPoint x: 464, endPoint y: 250, distance: 16.1
click at [464, 250] on div "Courrier simple [DATE] 10:38 Niveau 3" at bounding box center [598, 239] width 282 height 32
click at [481, 246] on span "Niveau 3" at bounding box center [482, 247] width 28 height 8
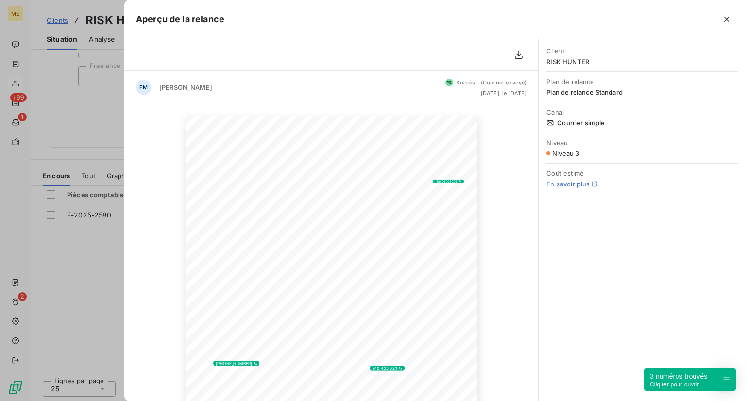
click at [78, 254] on div at bounding box center [373, 200] width 746 height 401
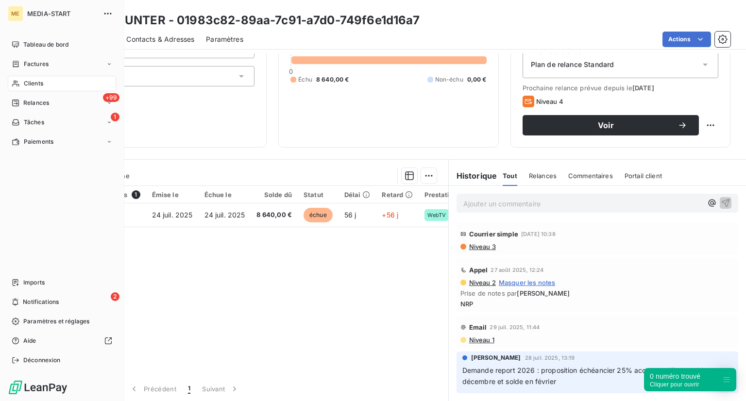
click at [68, 78] on div "Clients" at bounding box center [62, 84] width 108 height 16
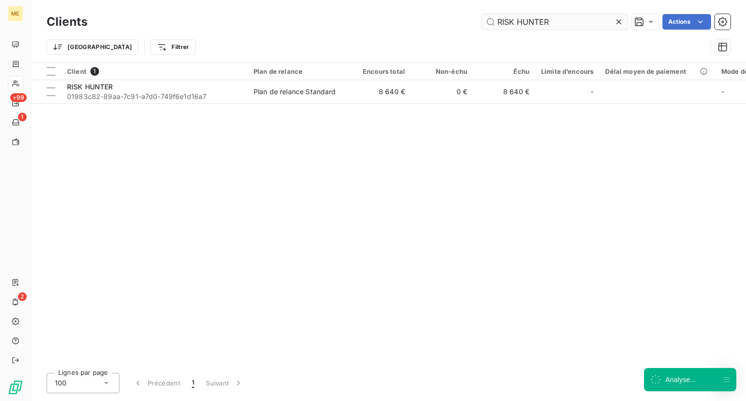
click at [536, 28] on input "RISK HUNTER" at bounding box center [555, 22] width 146 height 16
drag, startPoint x: 567, startPoint y: 19, endPoint x: 382, endPoint y: 3, distance: 186.3
click at [384, 2] on div "Clients RISK HUNTER Actions Trier Filtrer" at bounding box center [388, 31] width 715 height 62
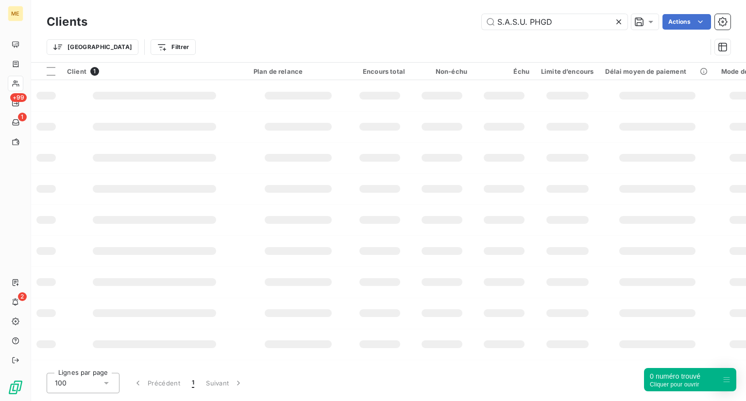
type input "S.A.S.U. PHGD"
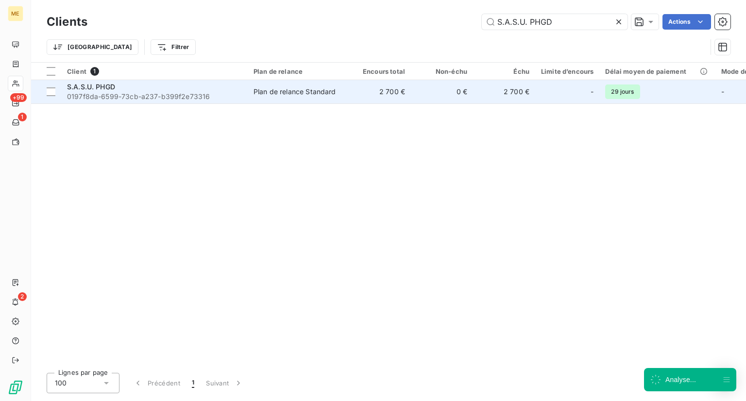
click at [119, 89] on div "S.A.S.U. PHGD" at bounding box center [154, 87] width 175 height 10
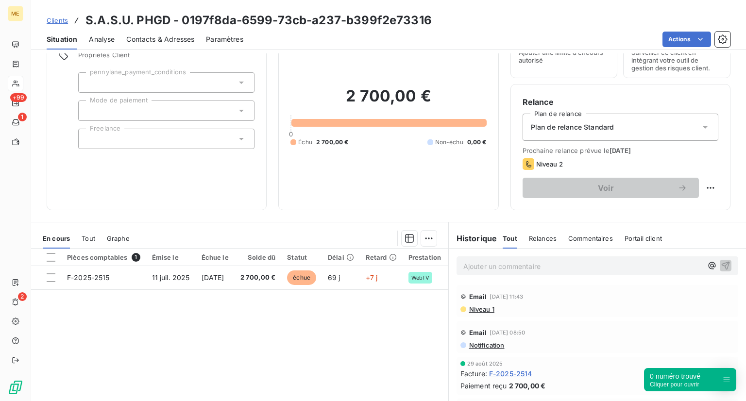
scroll to position [85, 0]
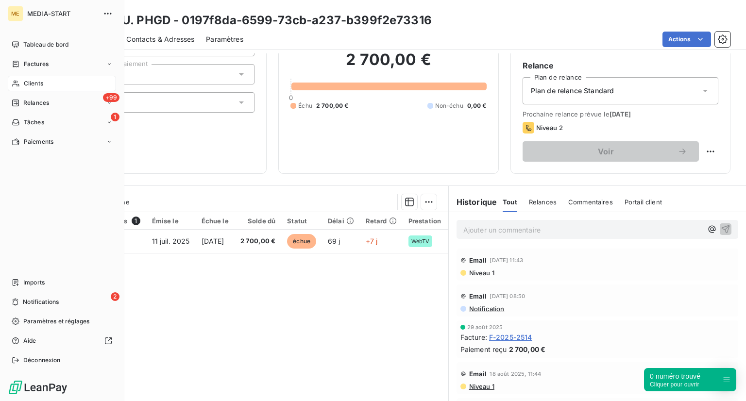
click at [38, 77] on div "Clients" at bounding box center [62, 84] width 108 height 16
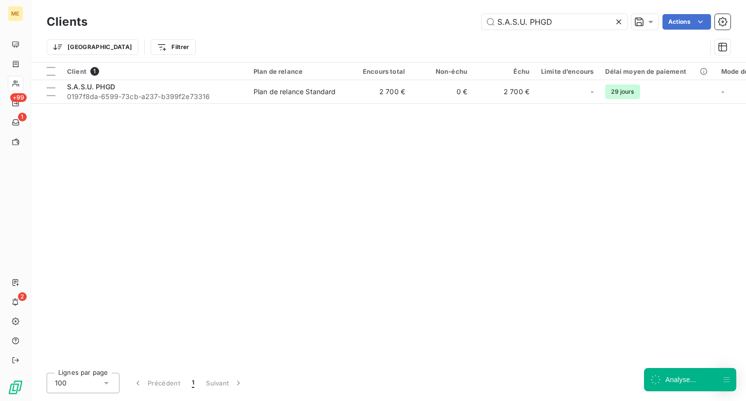
drag, startPoint x: 555, startPoint y: 26, endPoint x: 370, endPoint y: 9, distance: 185.9
click at [370, 9] on div "Clients S.A.S.U. PHGD Actions Trier Filtrer" at bounding box center [388, 31] width 715 height 62
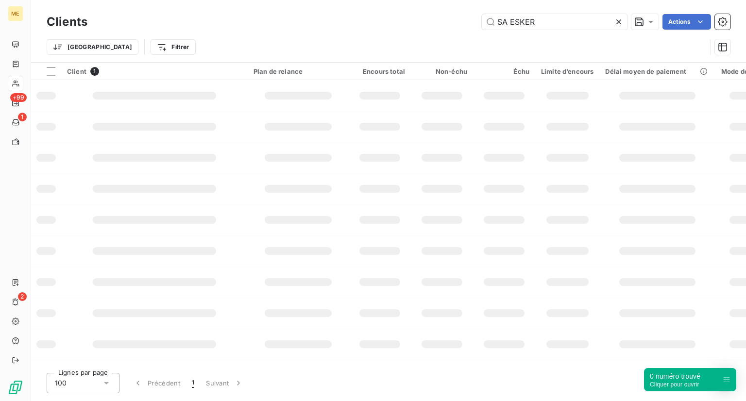
type input "SA ESKER"
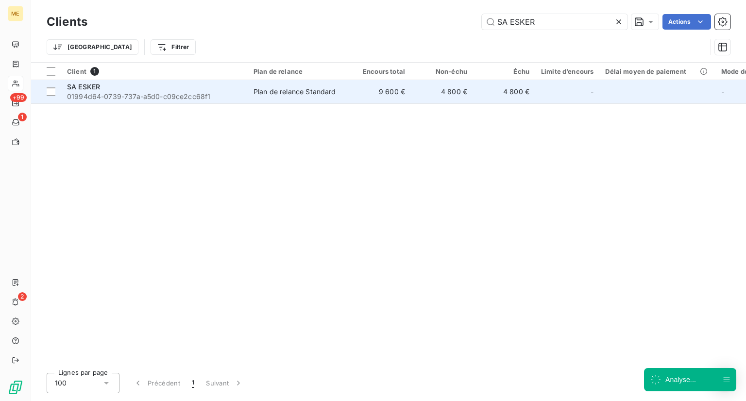
click at [183, 92] on span "01994d64-0739-737a-a5d0-c09ce2cc68f1" at bounding box center [154, 97] width 175 height 10
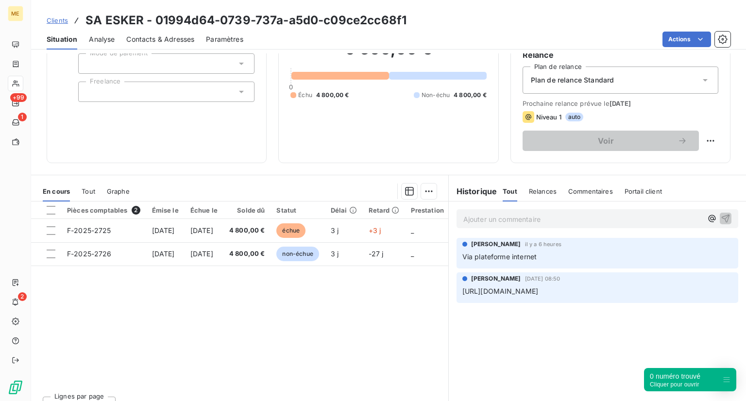
scroll to position [95, 0]
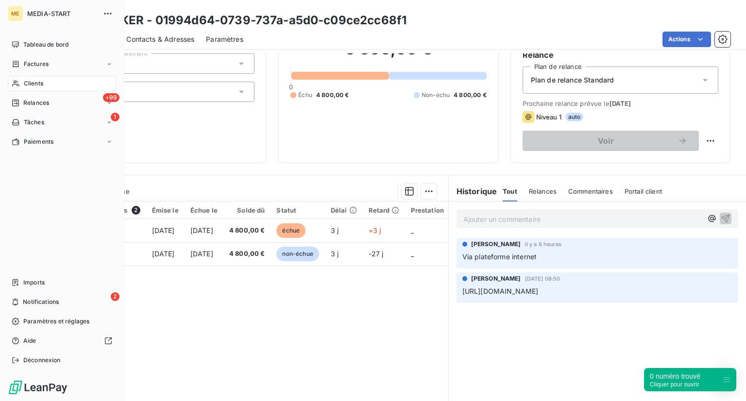
click at [21, 87] on div "Clients" at bounding box center [62, 84] width 108 height 16
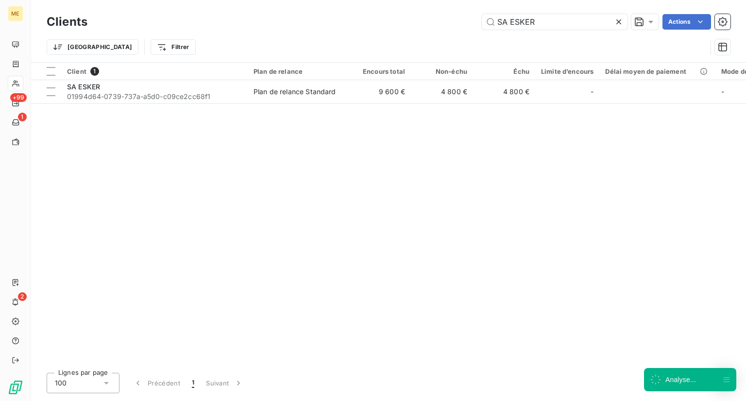
drag, startPoint x: 565, startPoint y: 21, endPoint x: 383, endPoint y: 22, distance: 182.2
click at [383, 22] on div "SA ESKER Actions" at bounding box center [415, 22] width 632 height 16
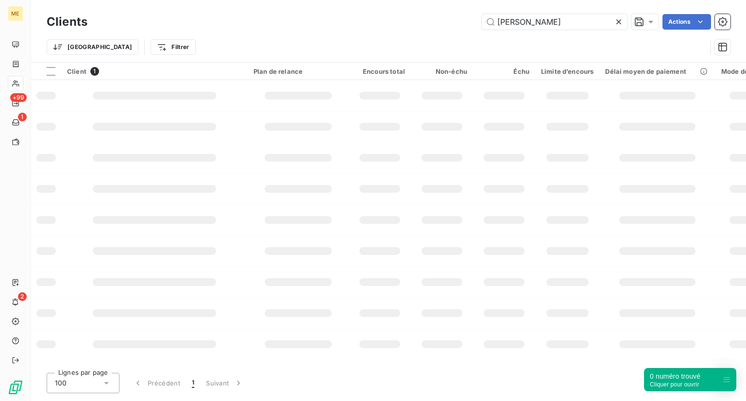
type input "[PERSON_NAME]"
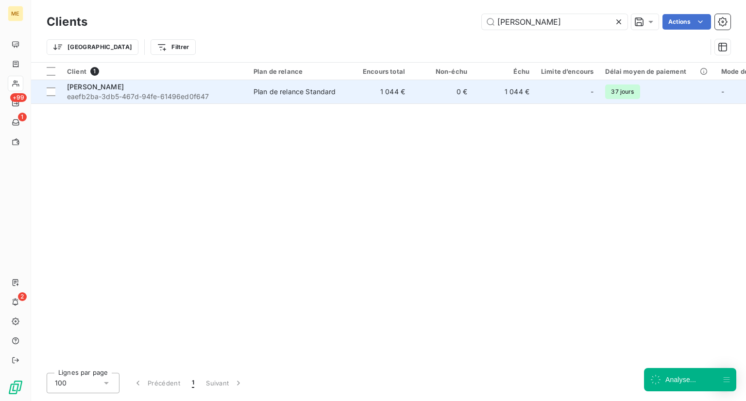
click at [303, 95] on div "Plan de relance Standard" at bounding box center [295, 92] width 83 height 10
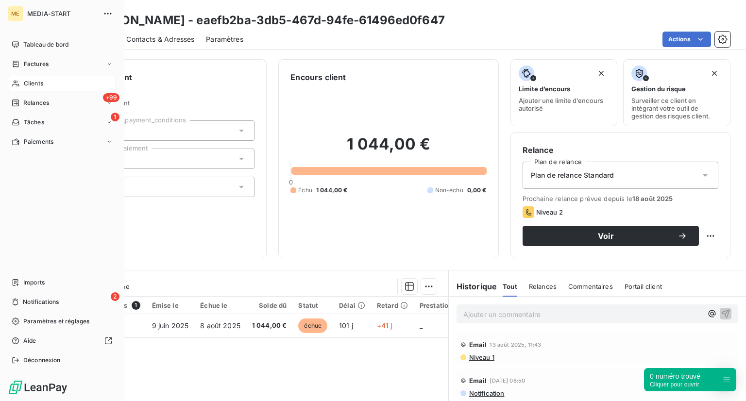
click at [19, 80] on icon at bounding box center [16, 84] width 8 height 8
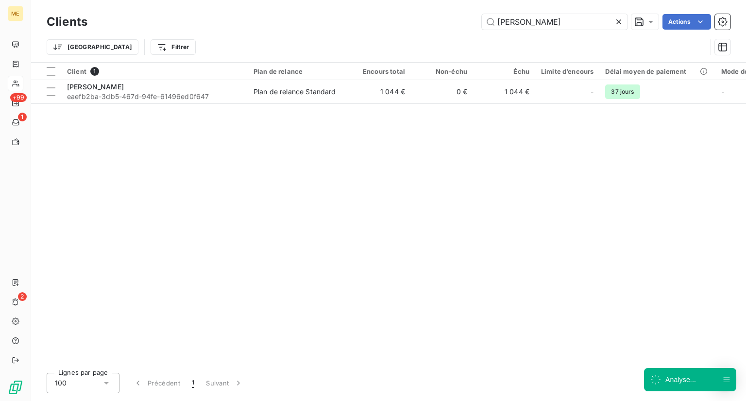
drag, startPoint x: 552, startPoint y: 22, endPoint x: 395, endPoint y: 8, distance: 158.0
click at [402, 9] on div "Clients Sana Oris Actions Trier Filtrer" at bounding box center [388, 31] width 715 height 62
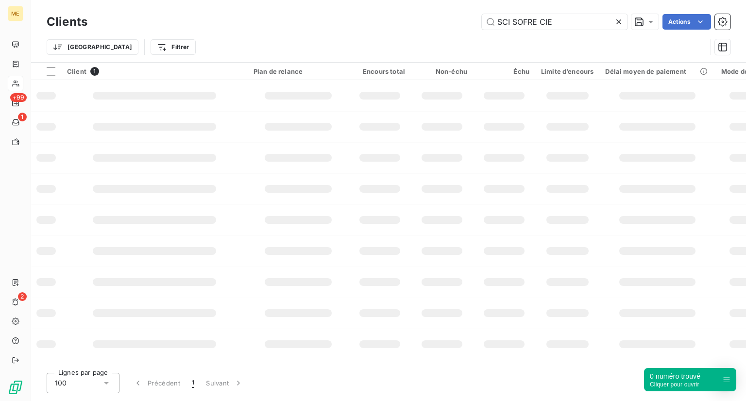
type input "SCI SOFRE CIE"
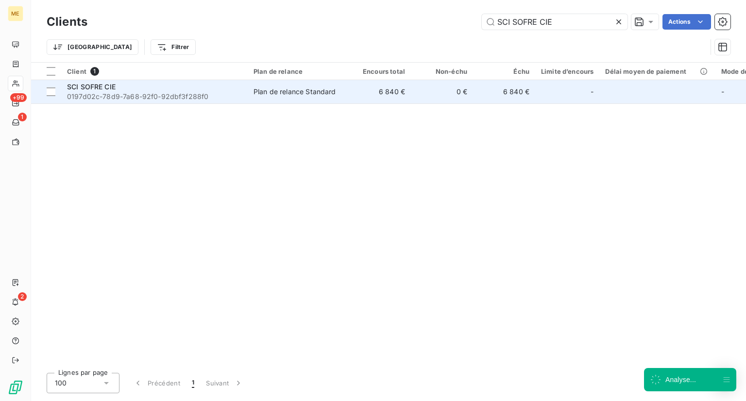
click at [140, 94] on span "0197d02c-78d9-7a68-92f0-92dbf3f288f0" at bounding box center [154, 97] width 175 height 10
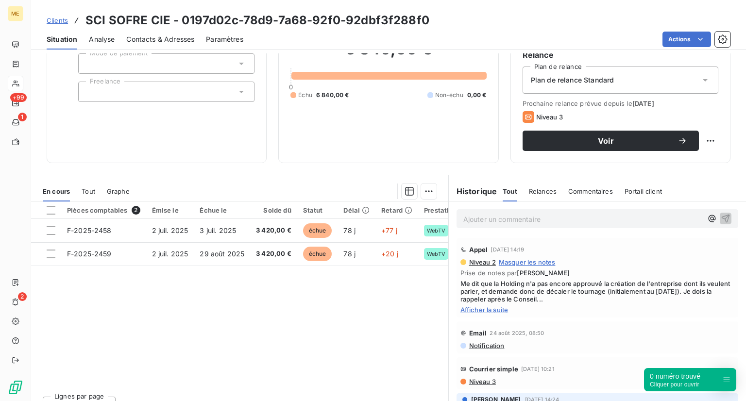
scroll to position [95, 0]
click at [481, 311] on span "Afficher la suite" at bounding box center [598, 310] width 274 height 8
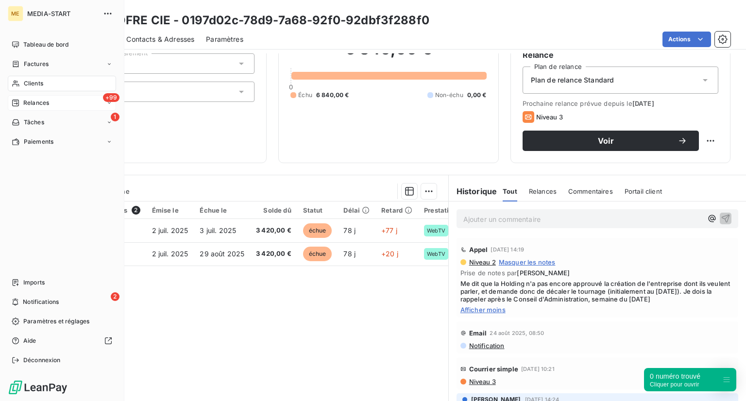
click at [19, 95] on div "+99 Relances" at bounding box center [62, 103] width 108 height 16
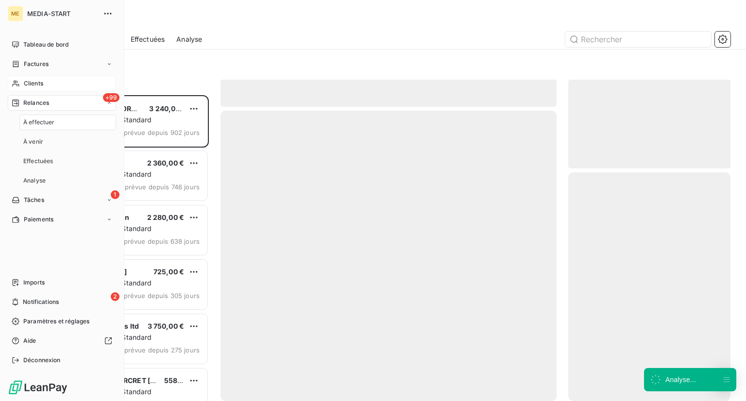
scroll to position [298, 155]
click at [42, 84] on span "Clients" at bounding box center [33, 83] width 19 height 9
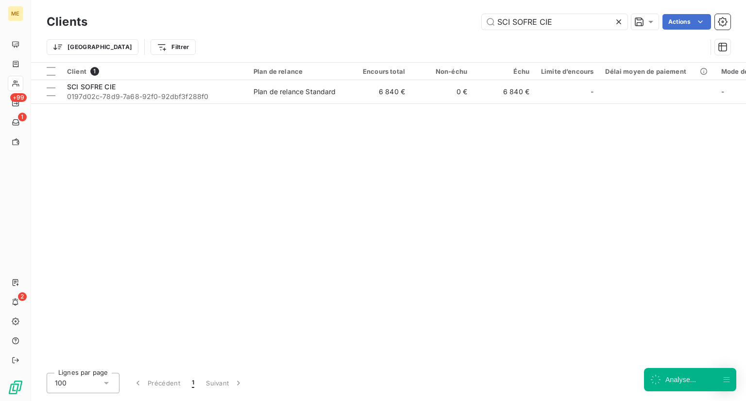
drag, startPoint x: 572, startPoint y: 17, endPoint x: 366, endPoint y: -9, distance: 207.7
click at [366, 0] on html "ME +99 1 2 Clients SCI SOFRE CIE Actions Trier Filtrer Client 1 Plan de relance…" at bounding box center [373, 200] width 746 height 401
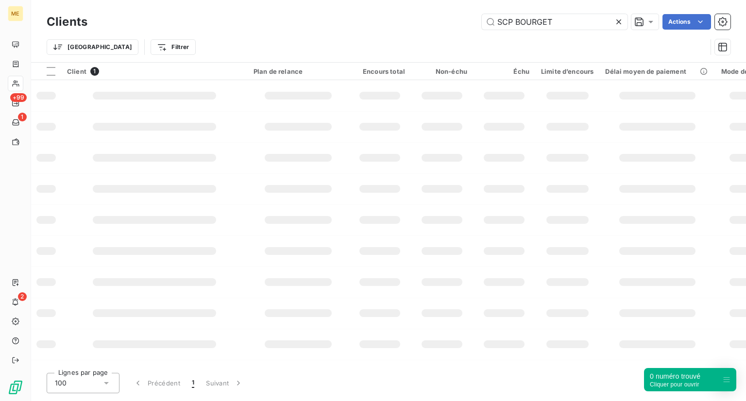
type input "SCP BOURGET"
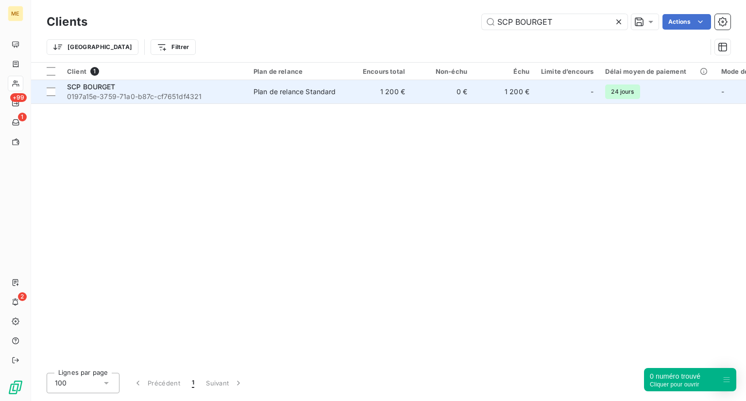
click at [144, 89] on div "SCP BOURGET" at bounding box center [154, 87] width 175 height 10
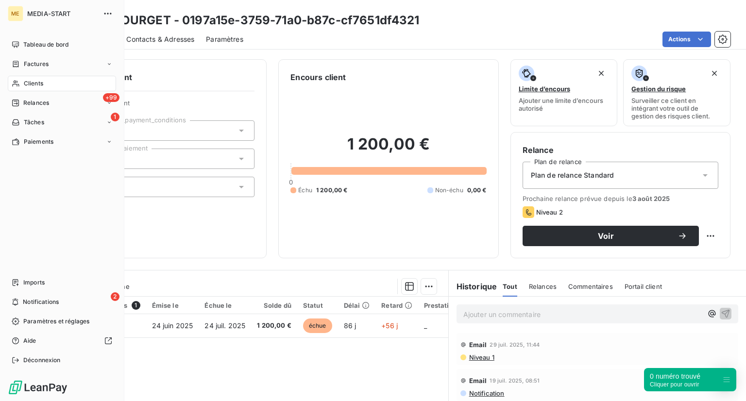
click at [20, 85] on div "Clients" at bounding box center [62, 84] width 108 height 16
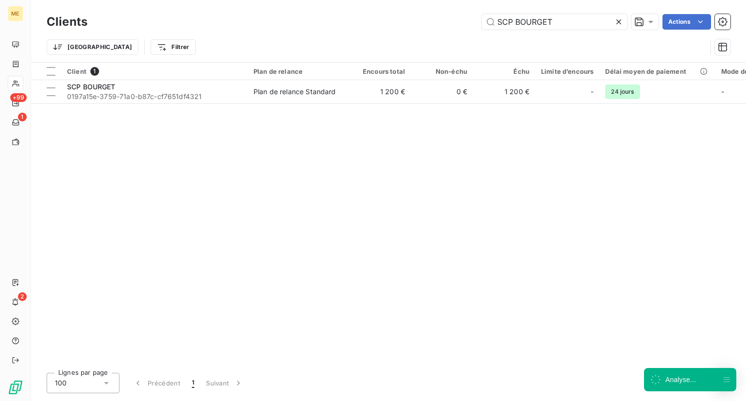
drag, startPoint x: 552, startPoint y: 16, endPoint x: 414, endPoint y: 21, distance: 138.1
click at [414, 21] on div "SCP BOURGET Actions" at bounding box center [415, 22] width 632 height 16
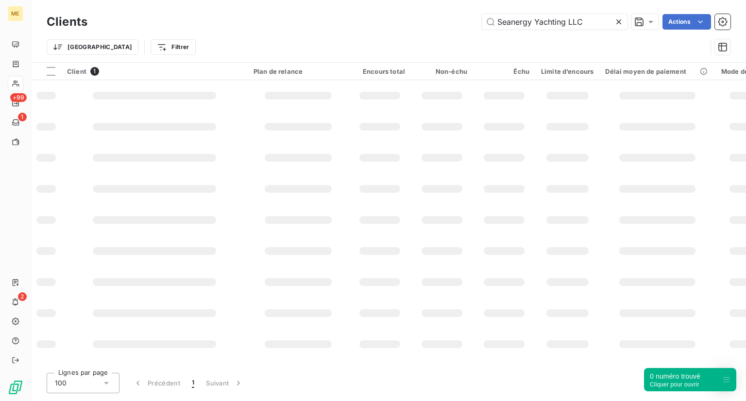
type input "Seanergy Yachting LLC"
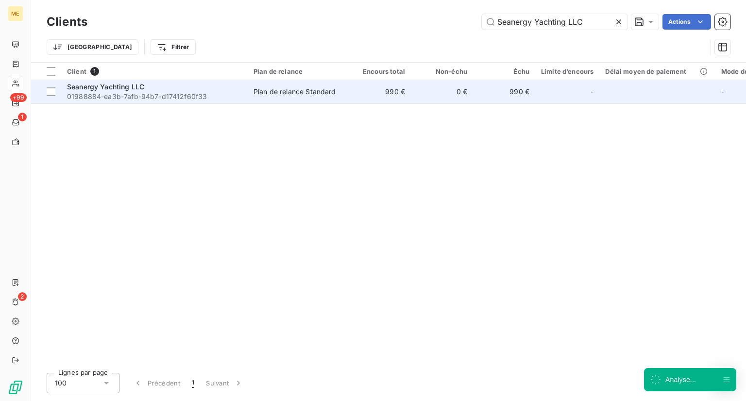
click at [106, 99] on span "01988884-ea3b-7afb-94b7-d17412f60f33" at bounding box center [154, 97] width 175 height 10
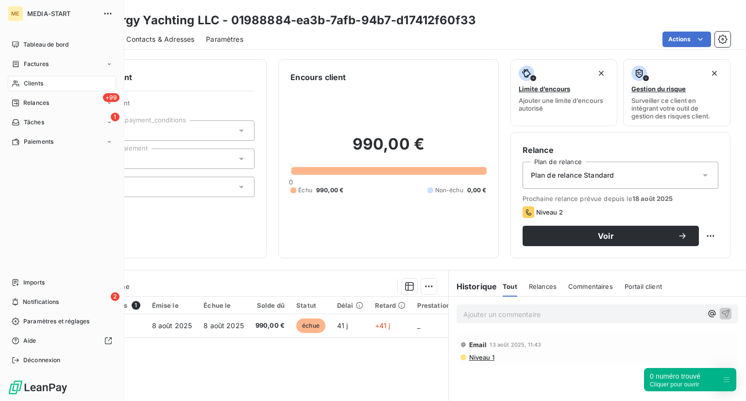
click at [46, 77] on div "Clients" at bounding box center [62, 84] width 108 height 16
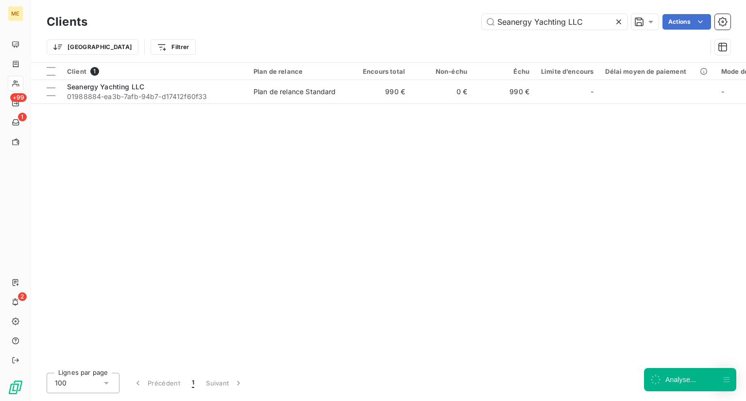
drag, startPoint x: 588, startPoint y: 20, endPoint x: 341, endPoint y: 9, distance: 248.0
click at [411, 4] on div "Clients Seanergy Yachting LLC Actions Trier Filtrer" at bounding box center [388, 31] width 715 height 62
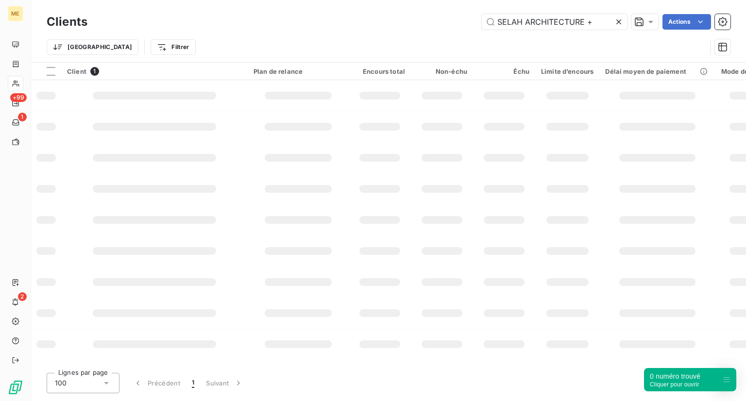
type input "SELAH ARCHITECTURE +"
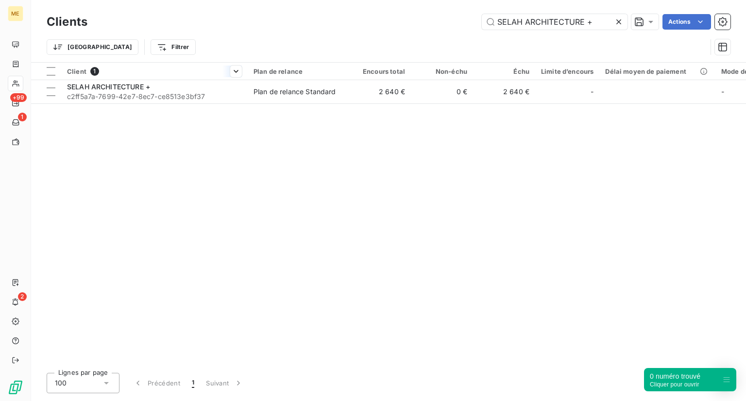
click at [103, 72] on div "Client 1" at bounding box center [154, 71] width 175 height 9
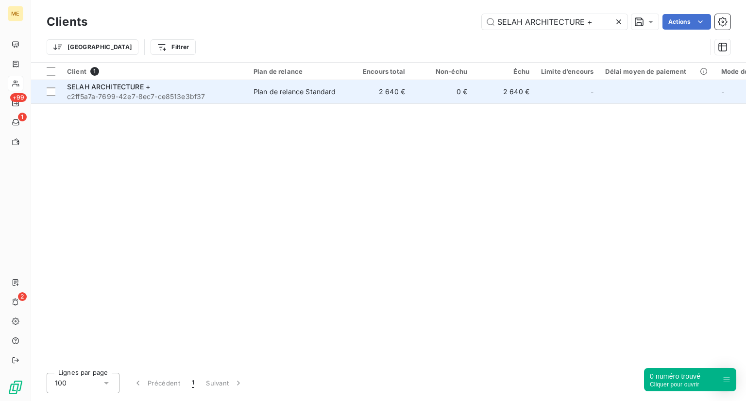
click at [113, 100] on span "c2ff5a7a-7699-42e7-8ec7-ce8513e3bf37" at bounding box center [154, 97] width 175 height 10
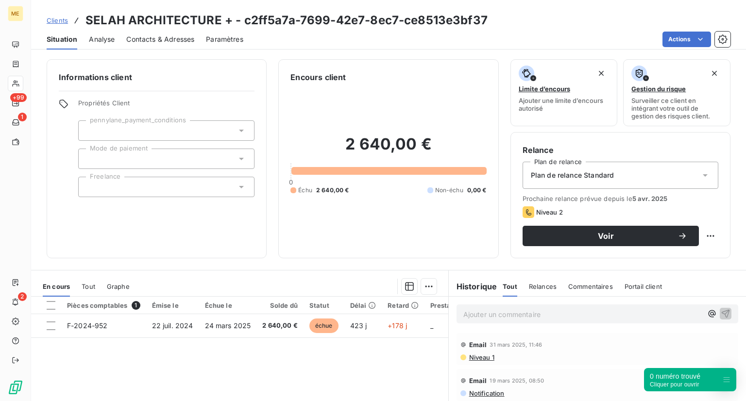
scroll to position [80, 0]
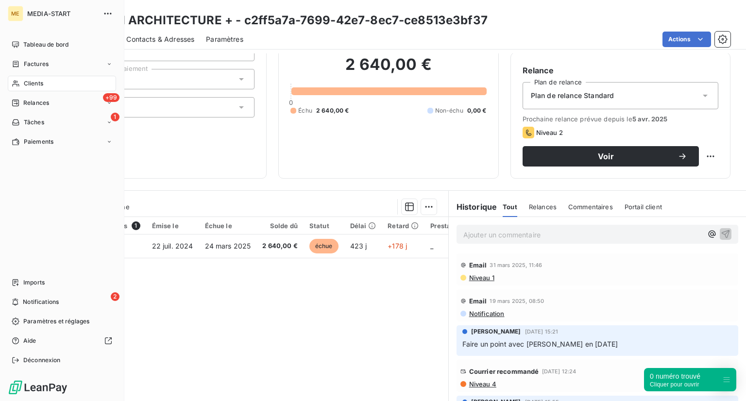
click at [26, 86] on span "Clients" at bounding box center [33, 83] width 19 height 9
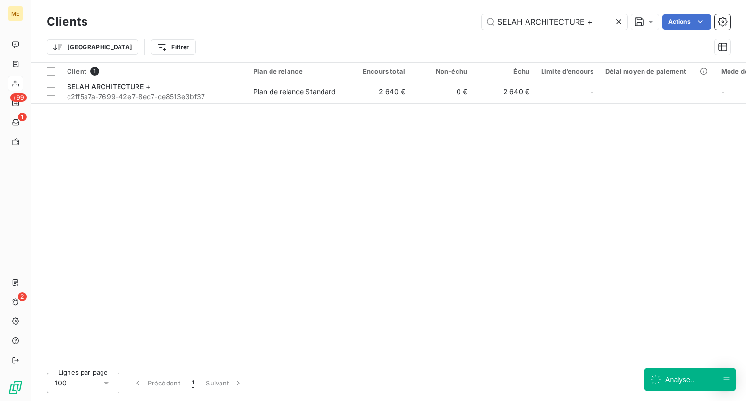
drag, startPoint x: 599, startPoint y: 15, endPoint x: 452, endPoint y: 10, distance: 146.3
click at [452, 10] on div "Clients SELAH ARCHITECTURE + Actions Trier Filtrer" at bounding box center [388, 31] width 715 height 62
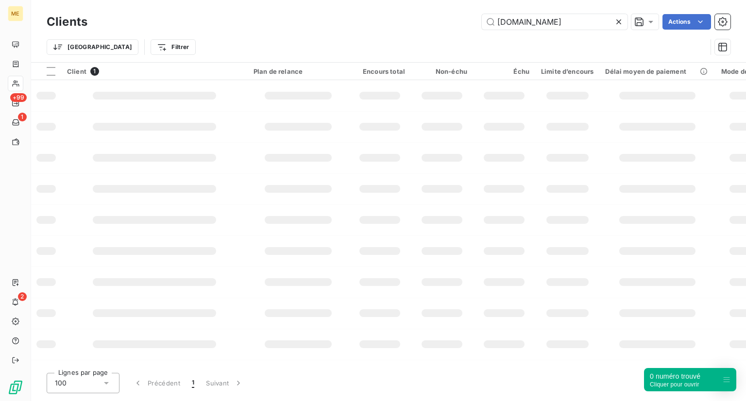
type input "Smartkeyword.Io"
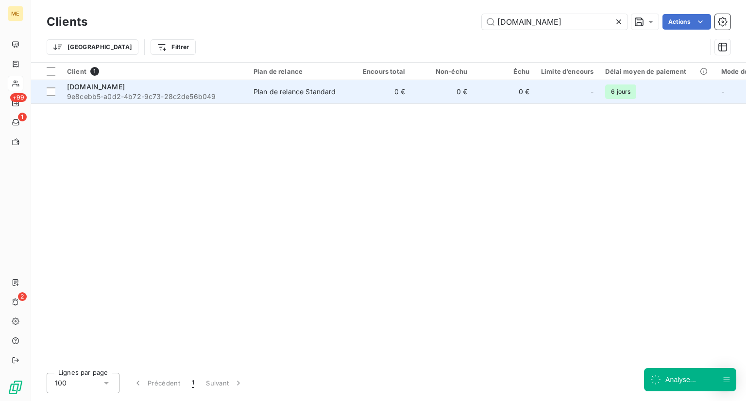
click at [293, 97] on td "Plan de relance Standard" at bounding box center [298, 91] width 101 height 23
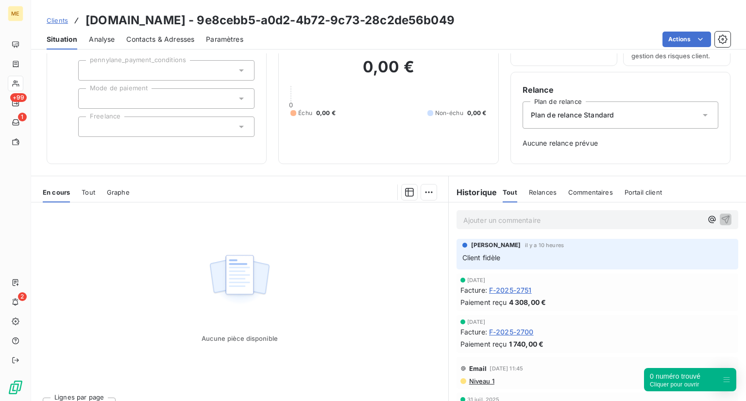
scroll to position [60, 0]
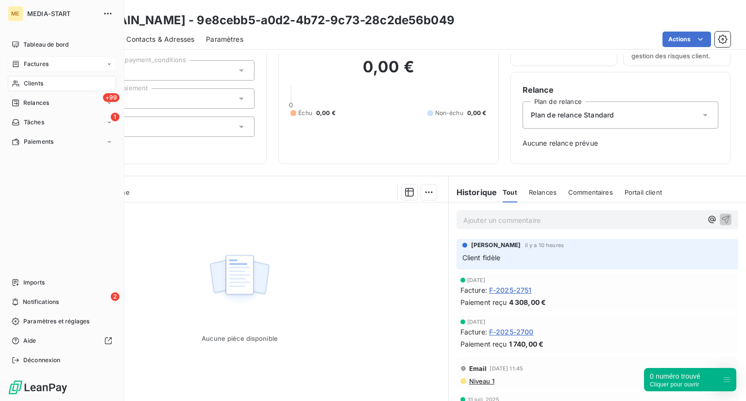
click at [25, 67] on span "Factures" at bounding box center [36, 64] width 25 height 9
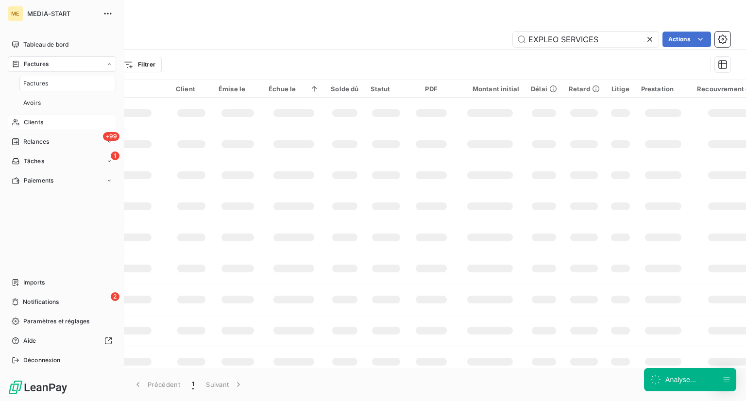
click at [29, 76] on div "Factures" at bounding box center [67, 84] width 97 height 16
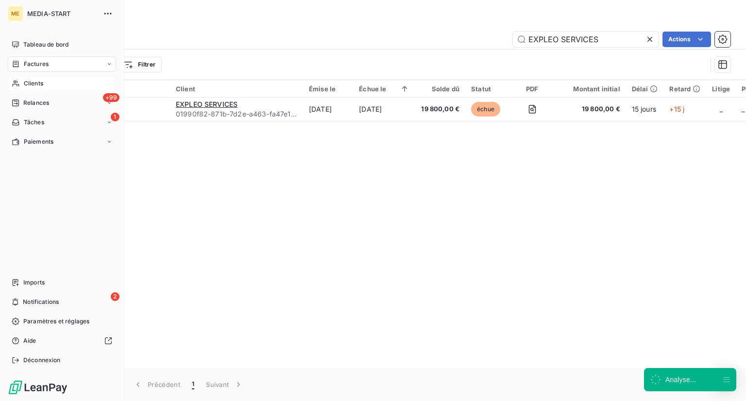
click at [8, 81] on div "Clients" at bounding box center [62, 84] width 108 height 16
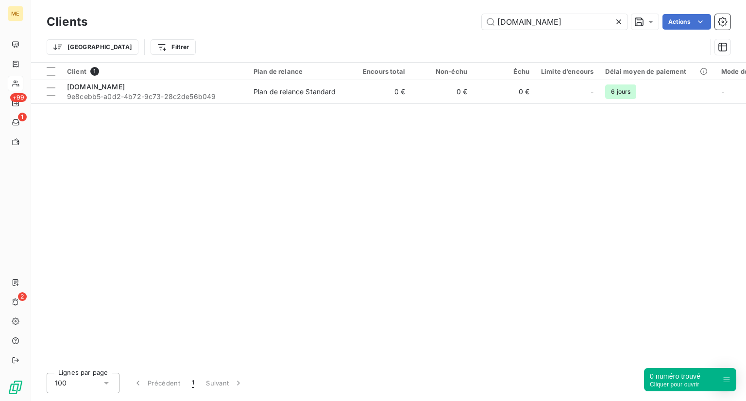
drag, startPoint x: 567, startPoint y: 26, endPoint x: 362, endPoint y: 10, distance: 205.6
click at [362, 10] on div "Clients Smartkeyword.Io Actions Trier Filtrer" at bounding box center [388, 31] width 715 height 62
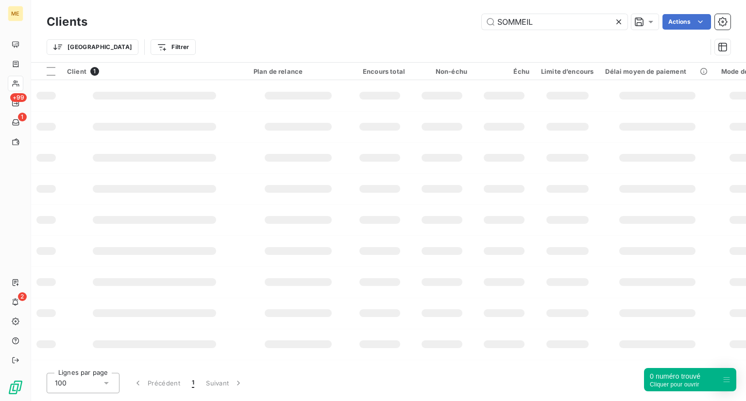
type input "SOMMEIL"
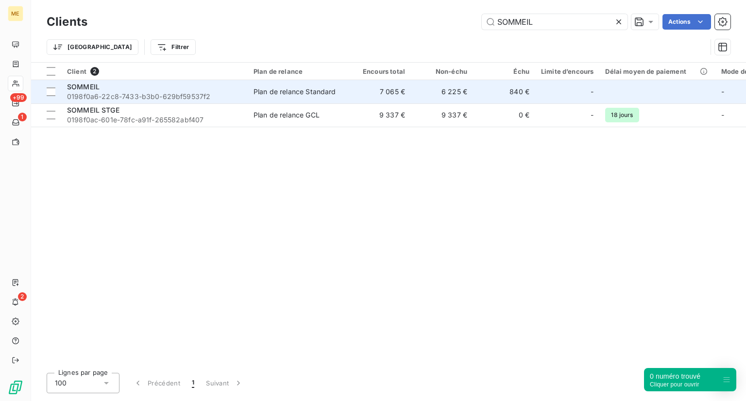
click at [120, 92] on span "0198f0a6-22c8-7433-b3b0-629bf59537f2" at bounding box center [154, 97] width 175 height 10
